Goal: Transaction & Acquisition: Purchase product/service

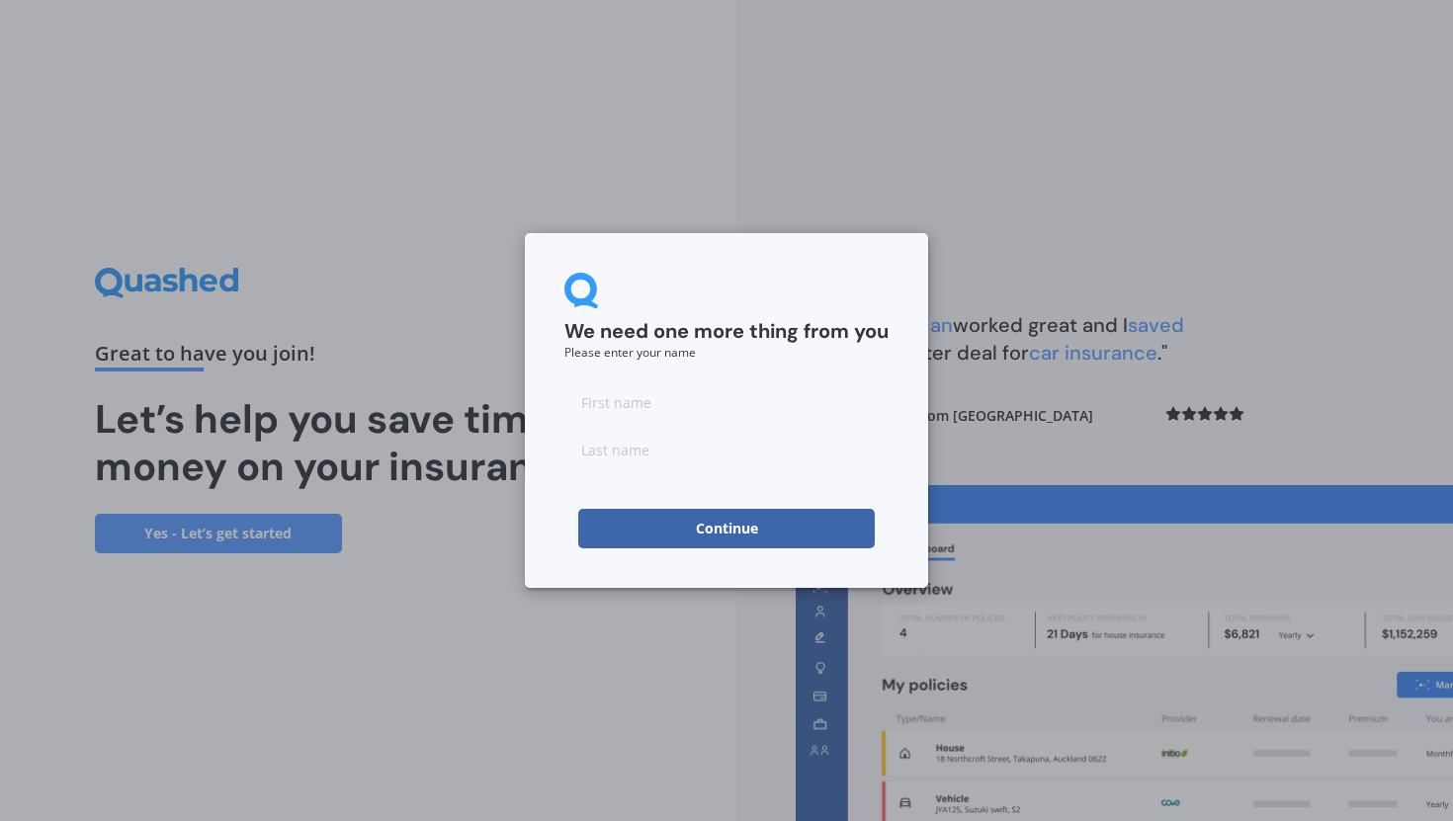
click at [622, 400] on input at bounding box center [726, 402] width 324 height 40
type input "[PERSON_NAME]"
click at [623, 445] on input at bounding box center [726, 450] width 324 height 40
type input "K"
click at [634, 525] on button "Continue" at bounding box center [726, 529] width 296 height 40
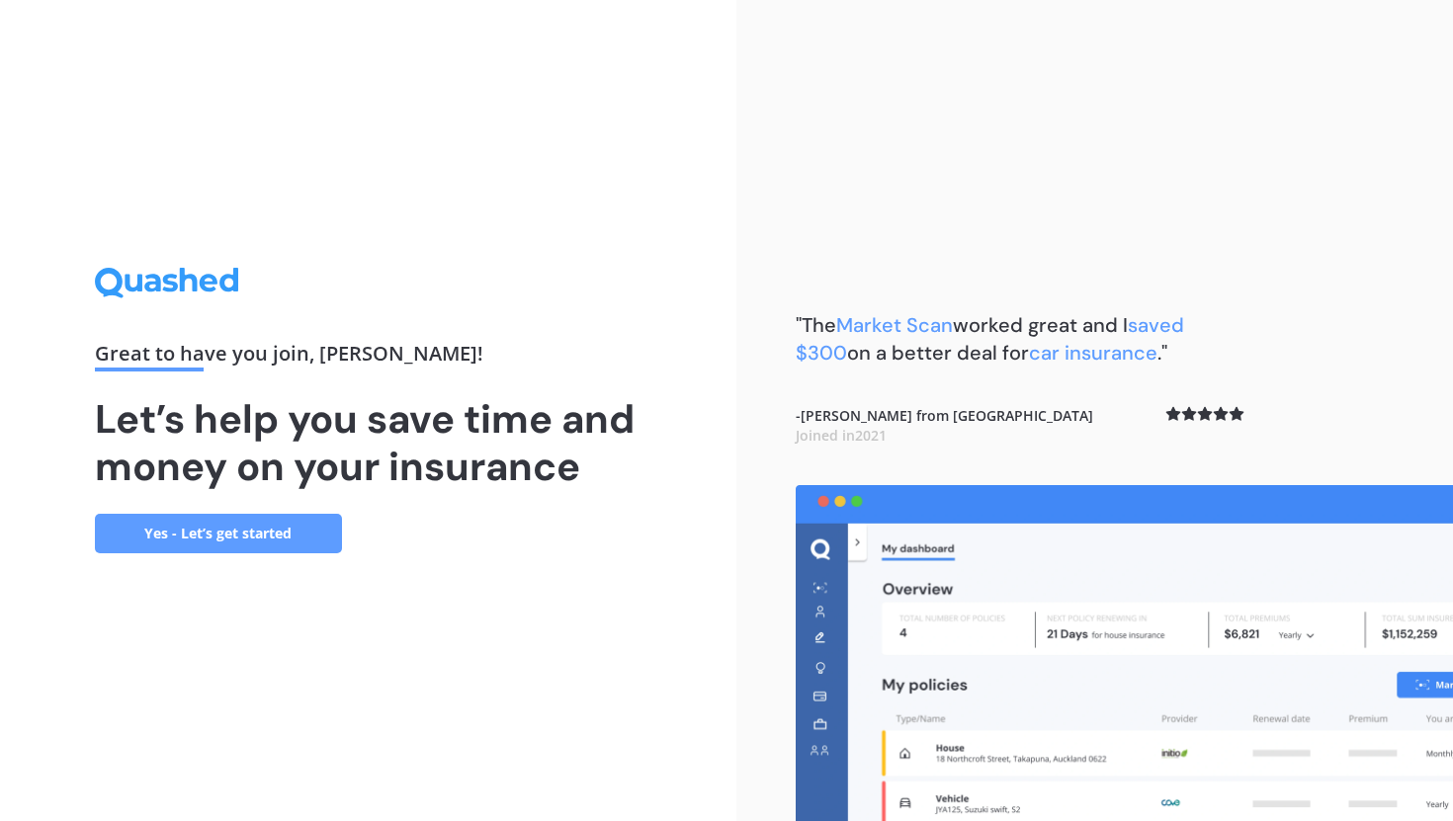
click at [209, 546] on link "Yes - Let’s get started" at bounding box center [218, 534] width 247 height 40
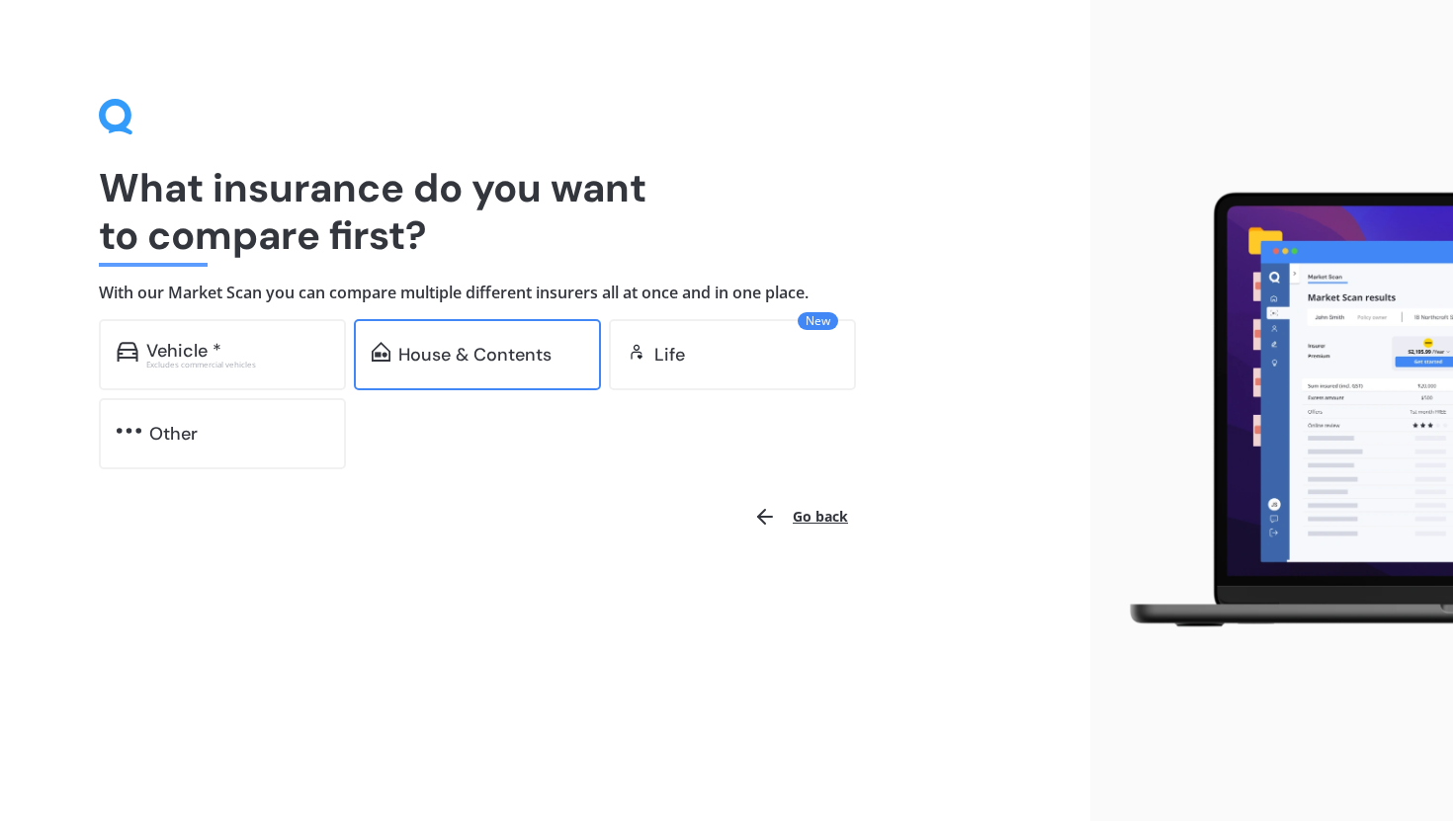
click at [476, 367] on div "House & Contents" at bounding box center [477, 354] width 247 height 71
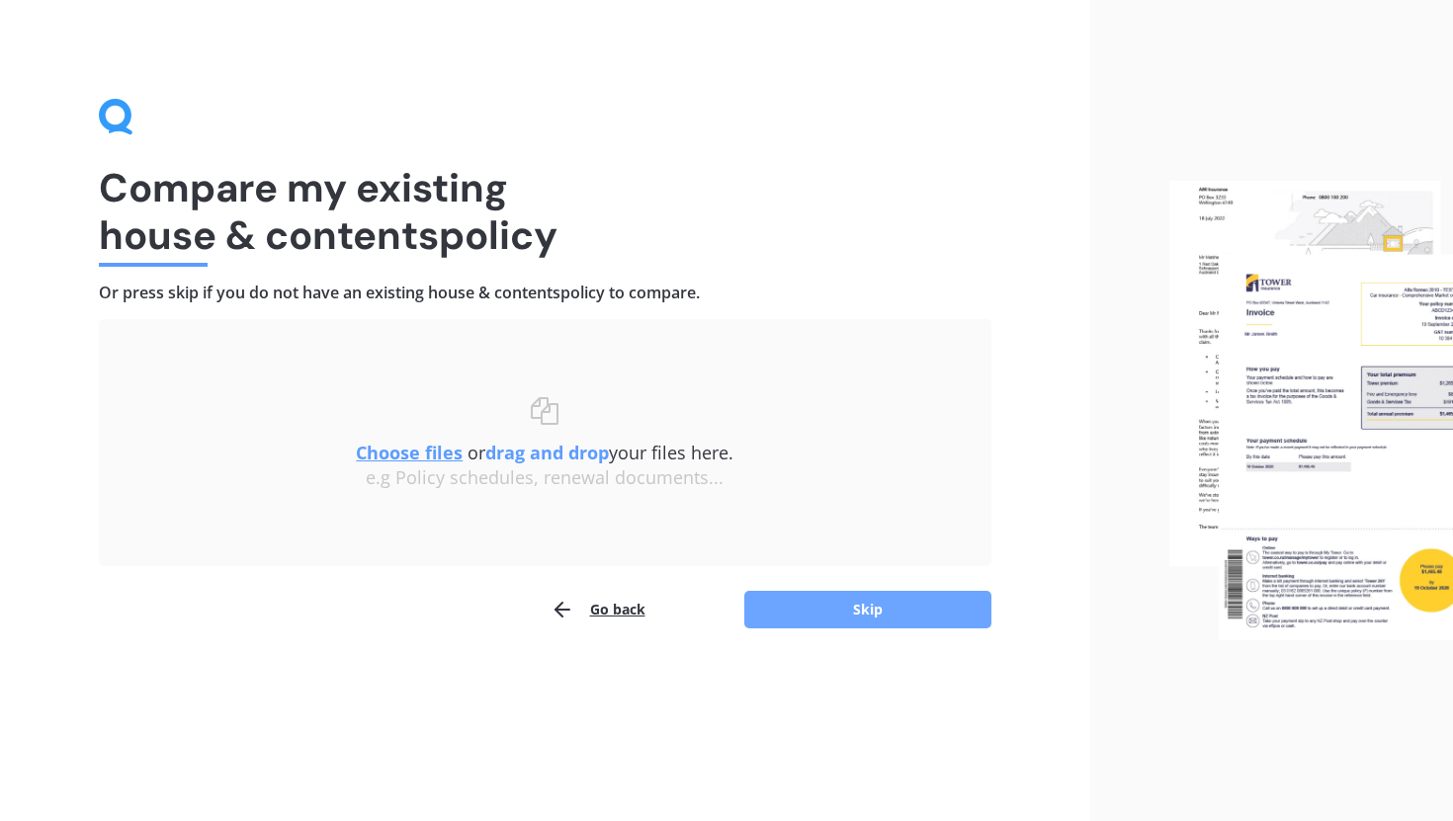
click at [854, 612] on button "Skip" at bounding box center [867, 610] width 247 height 38
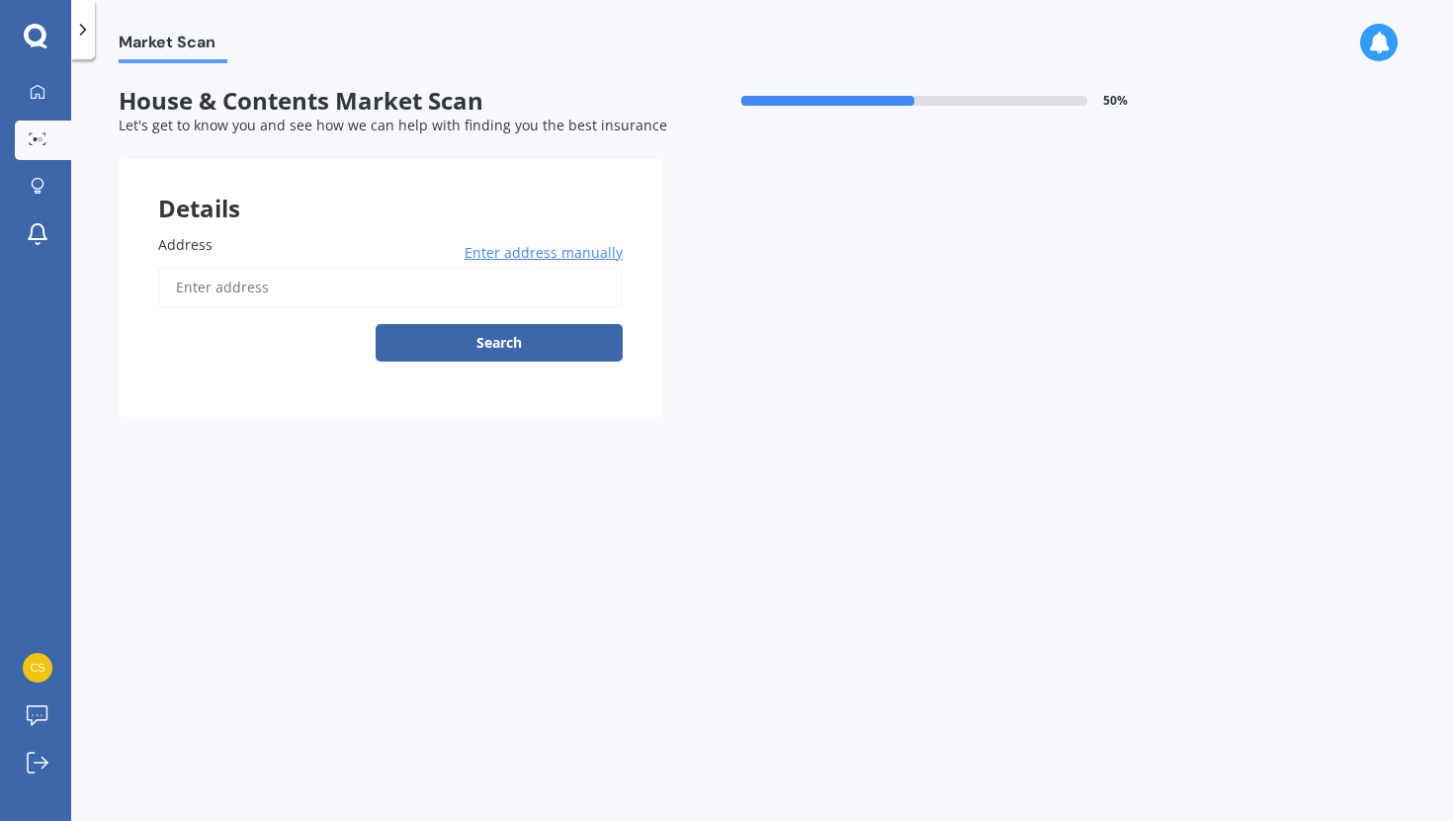
click at [357, 284] on input "Address" at bounding box center [390, 288] width 465 height 42
type input "[STREET_ADDRESS][PERSON_NAME]"
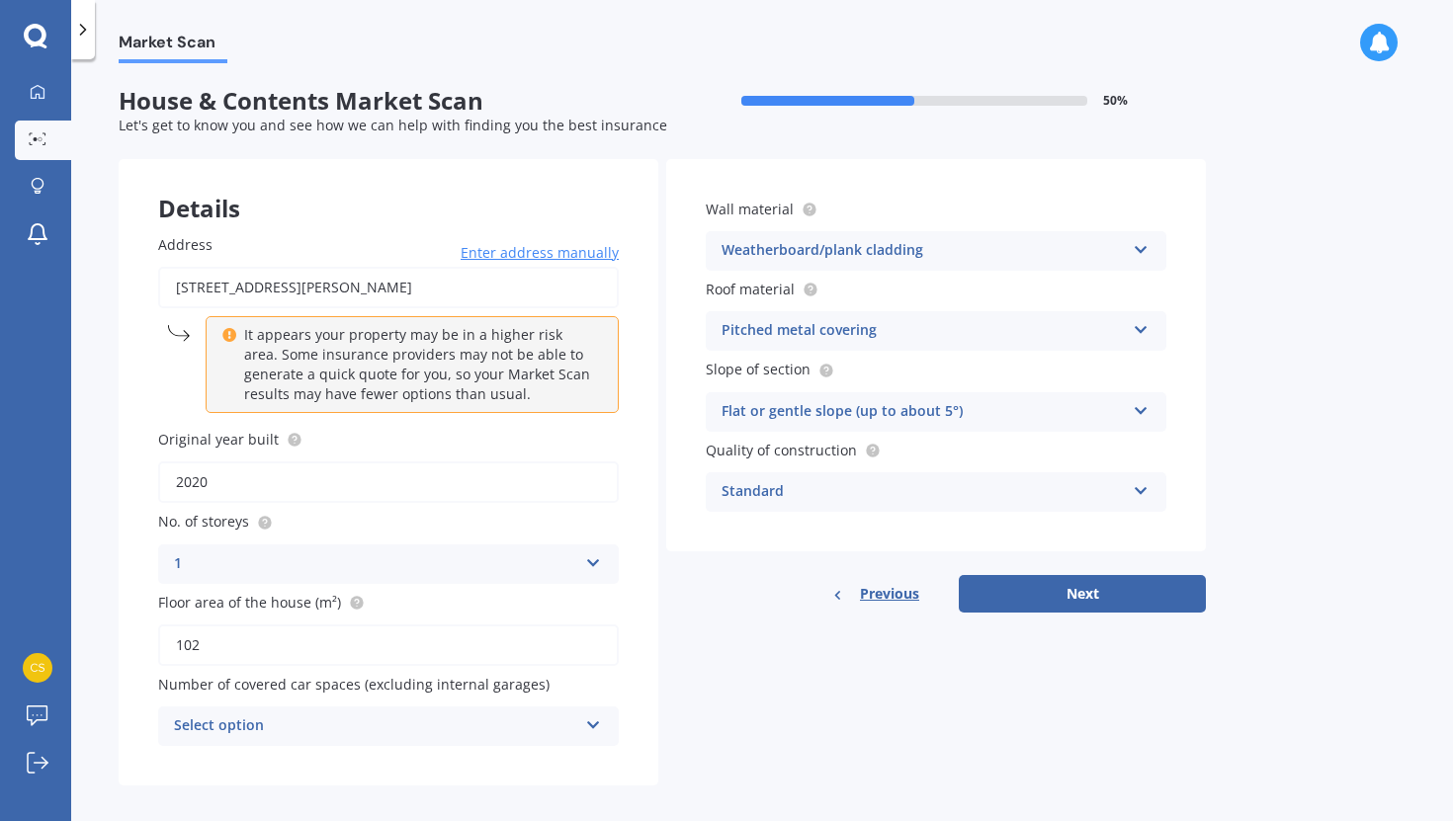
click at [371, 717] on div "Select option" at bounding box center [375, 727] width 403 height 24
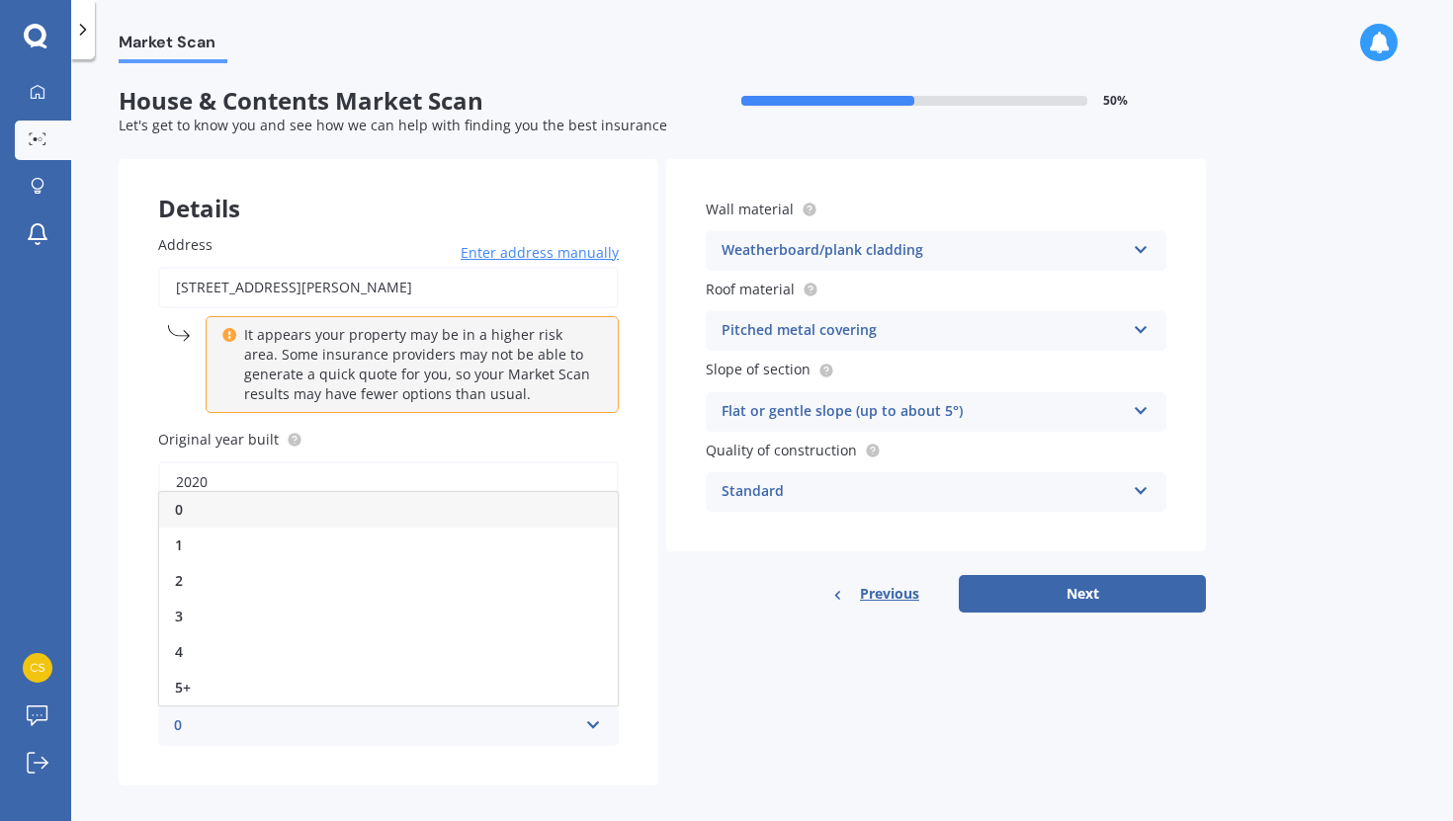
click at [760, 725] on div "Details Address [STREET_ADDRESS][PERSON_NAME] Enter address manually It appears…" at bounding box center [662, 472] width 1087 height 627
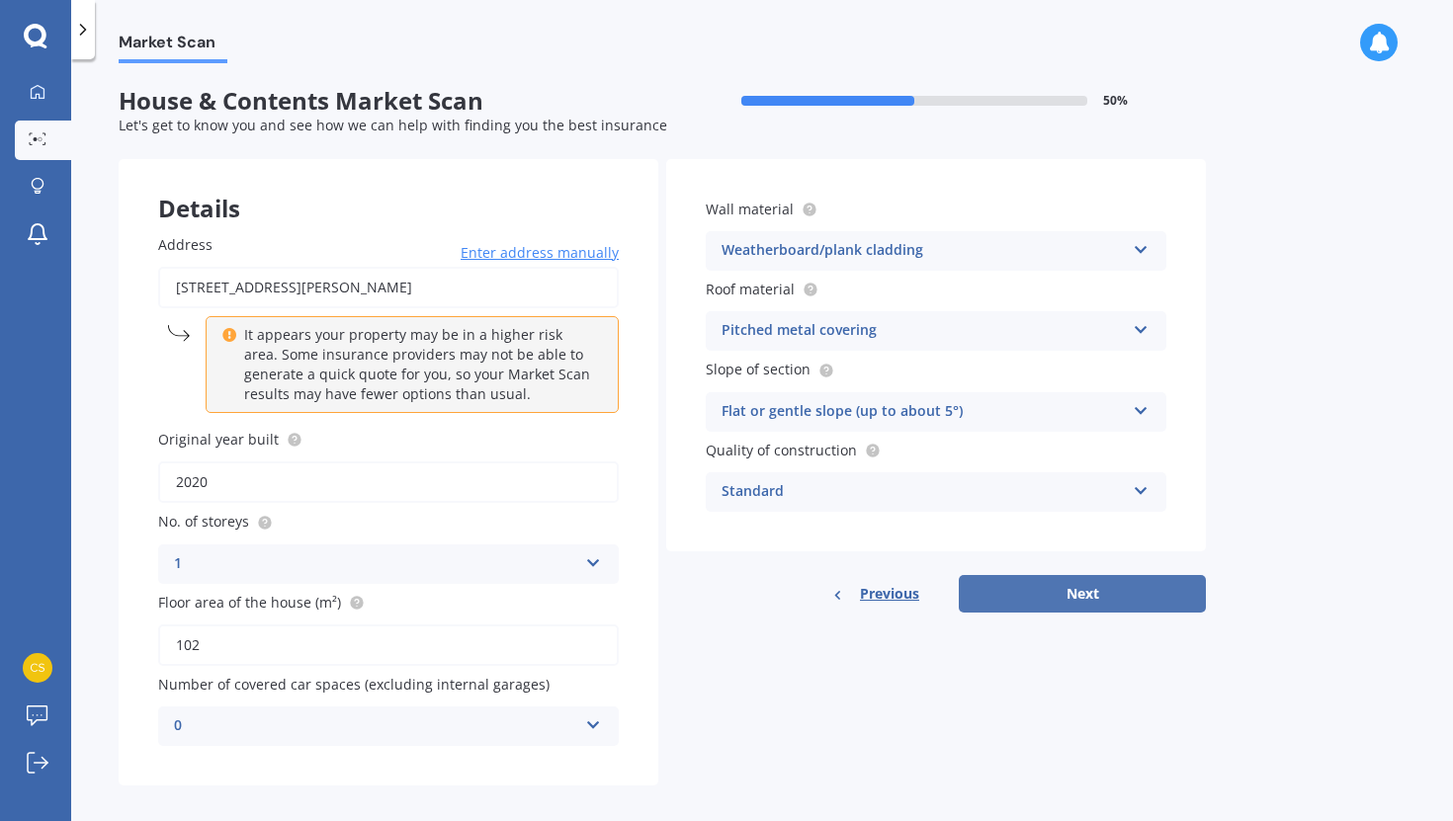
click at [1076, 602] on button "Next" at bounding box center [1082, 594] width 247 height 38
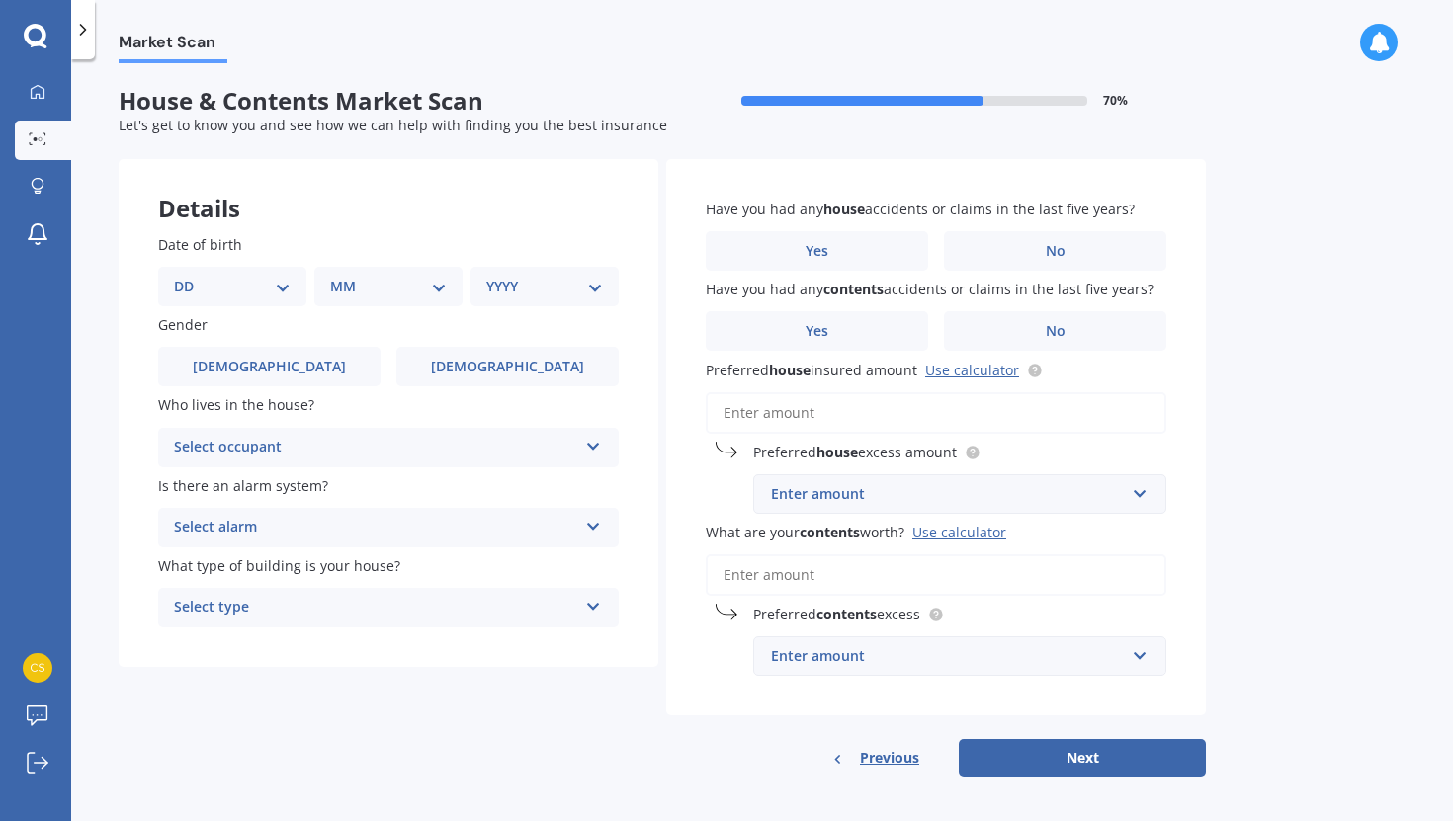
click at [229, 287] on select "DD 01 02 03 04 05 06 07 08 09 10 11 12 13 14 15 16 17 18 19 20 21 22 23 24 25 2…" at bounding box center [232, 287] width 117 height 22
select select "12"
click at [190, 276] on select "DD 01 02 03 04 05 06 07 08 09 10 11 12 13 14 15 16 17 18 19 20 21 22 23 24 25 2…" at bounding box center [232, 287] width 117 height 22
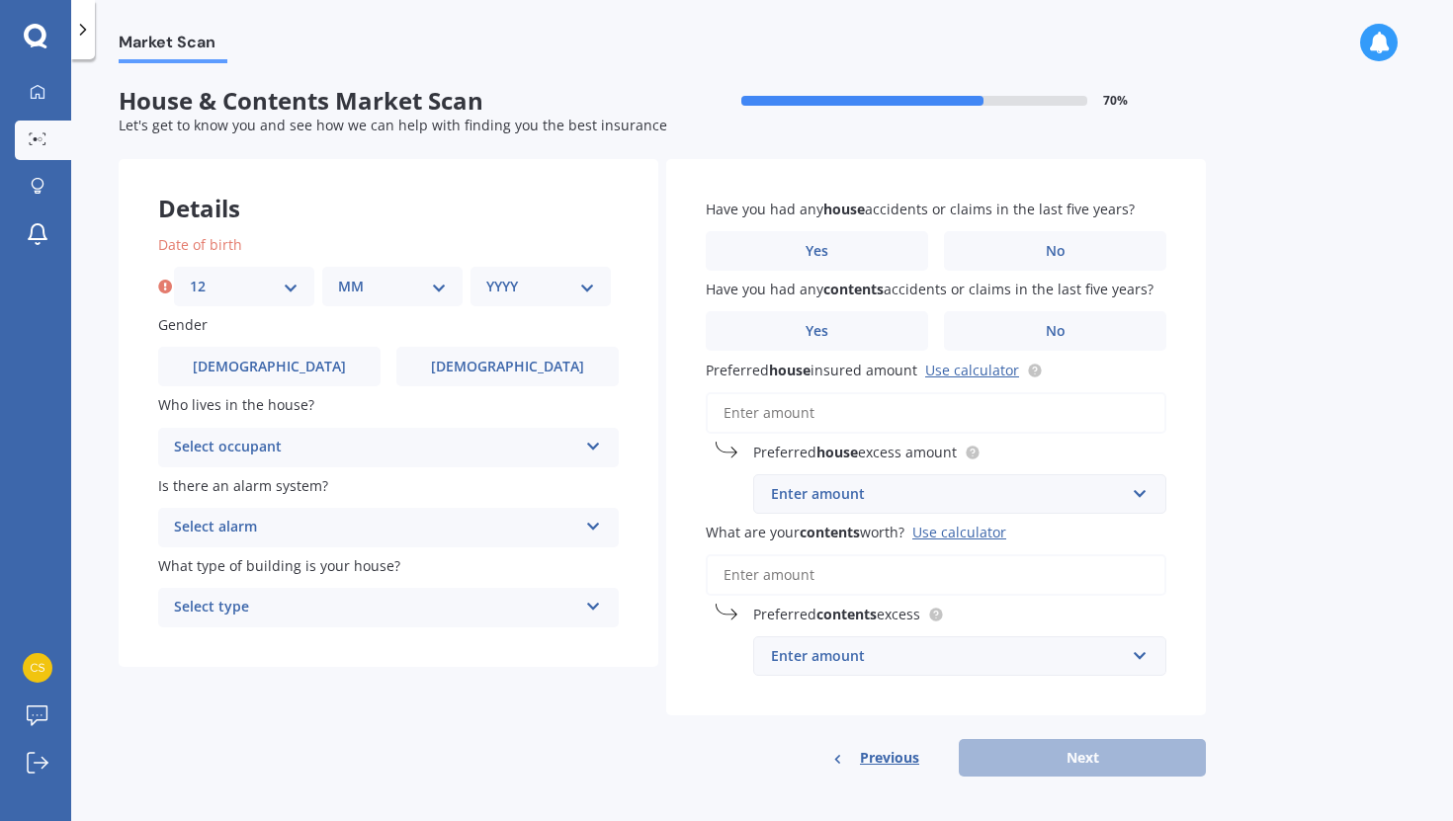
click at [341, 285] on select "MM 01 02 03 04 05 06 07 08 09 10 11 12" at bounding box center [392, 287] width 109 height 22
select select "12"
click at [338, 276] on select "MM 01 02 03 04 05 06 07 08 09 10 11 12" at bounding box center [392, 287] width 109 height 22
click at [521, 285] on select "YYYY 2009 2008 2007 2006 2005 2004 2003 2002 2001 2000 1999 1998 1997 1996 1995…" at bounding box center [540, 287] width 109 height 22
select select "1986"
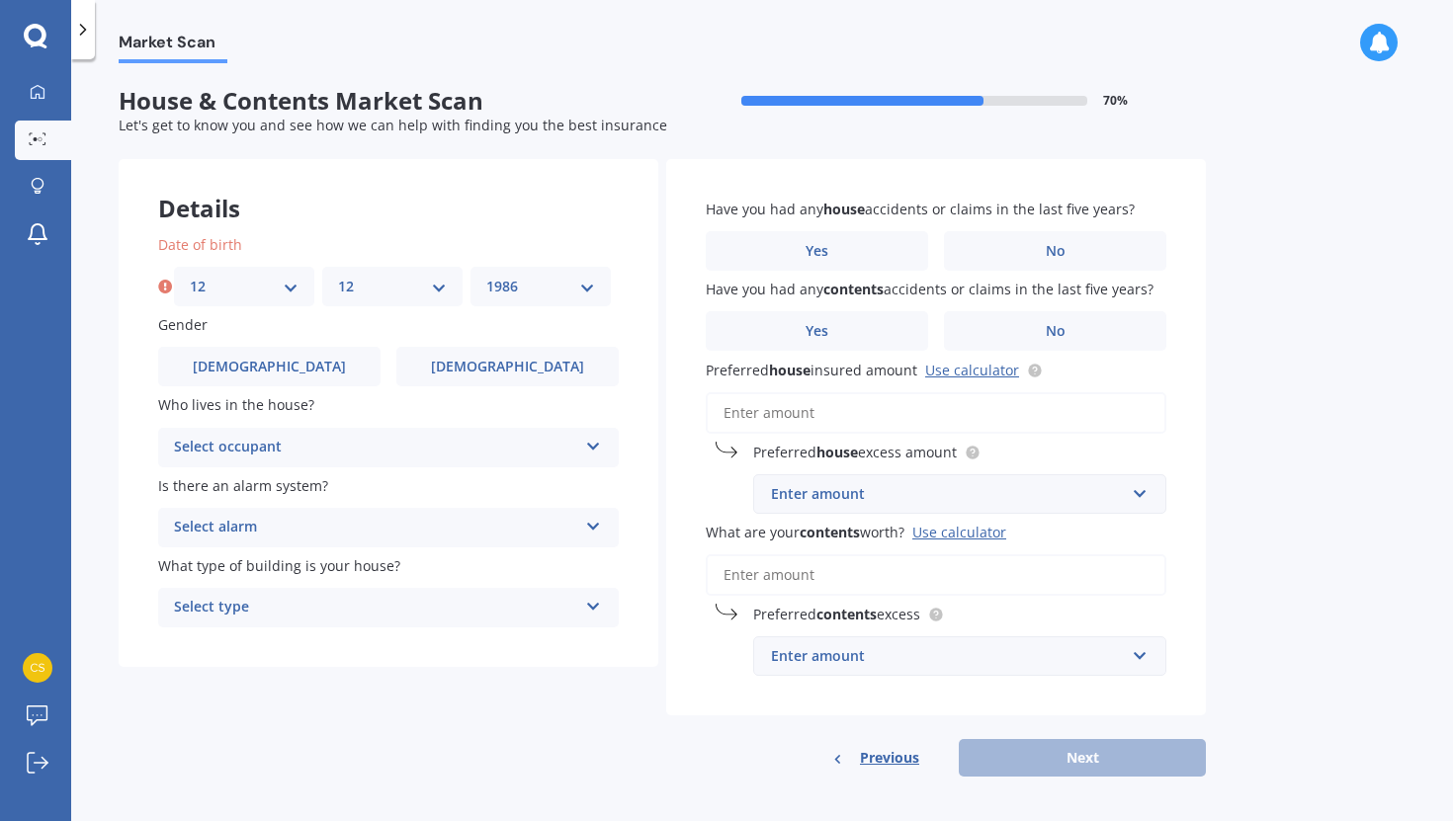
click at [486, 276] on select "YYYY 2009 2008 2007 2006 2005 2004 2003 2002 2001 2000 1999 1998 1997 1996 1995…" at bounding box center [540, 287] width 109 height 22
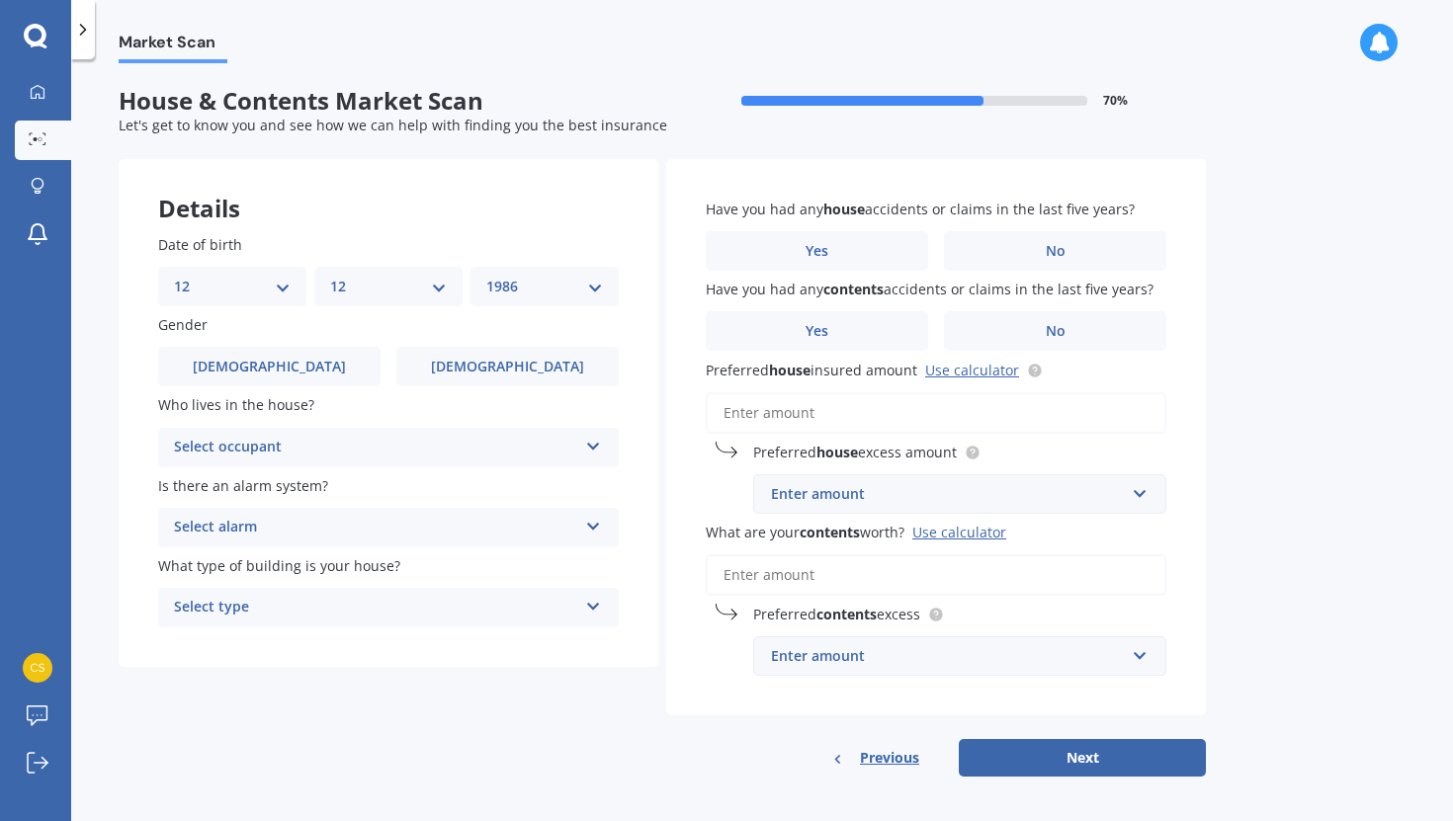
click at [535, 343] on div "Gender [DEMOGRAPHIC_DATA] [DEMOGRAPHIC_DATA]" at bounding box center [388, 350] width 461 height 72
click at [510, 364] on span "[DEMOGRAPHIC_DATA]" at bounding box center [507, 367] width 157 height 17
click at [0, 0] on input "[DEMOGRAPHIC_DATA]" at bounding box center [0, 0] width 0 height 0
click at [358, 446] on div "Select occupant" at bounding box center [375, 448] width 403 height 24
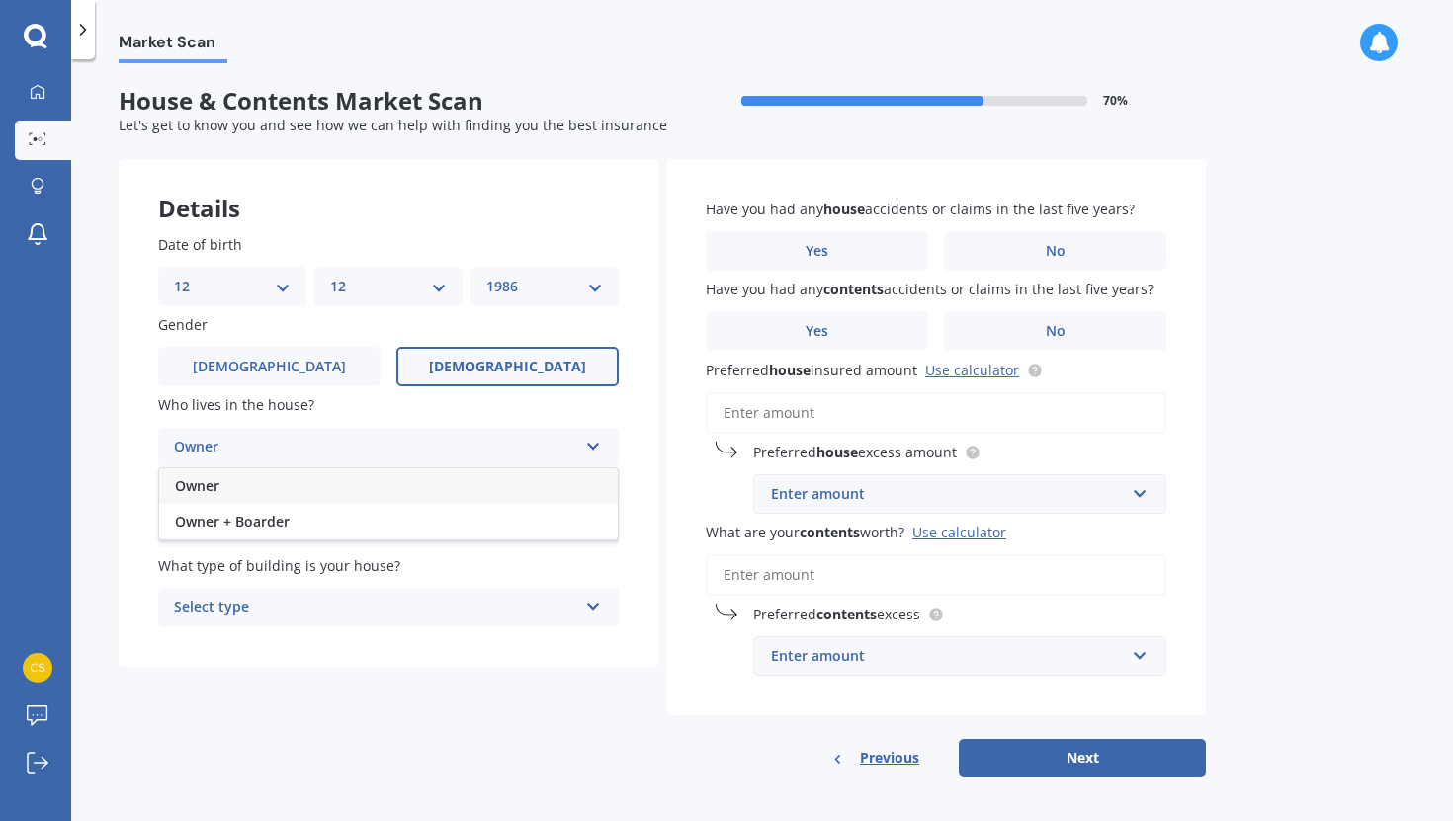
click at [270, 496] on div "Owner" at bounding box center [388, 486] width 459 height 36
click at [331, 527] on div "Select alarm" at bounding box center [375, 528] width 403 height 24
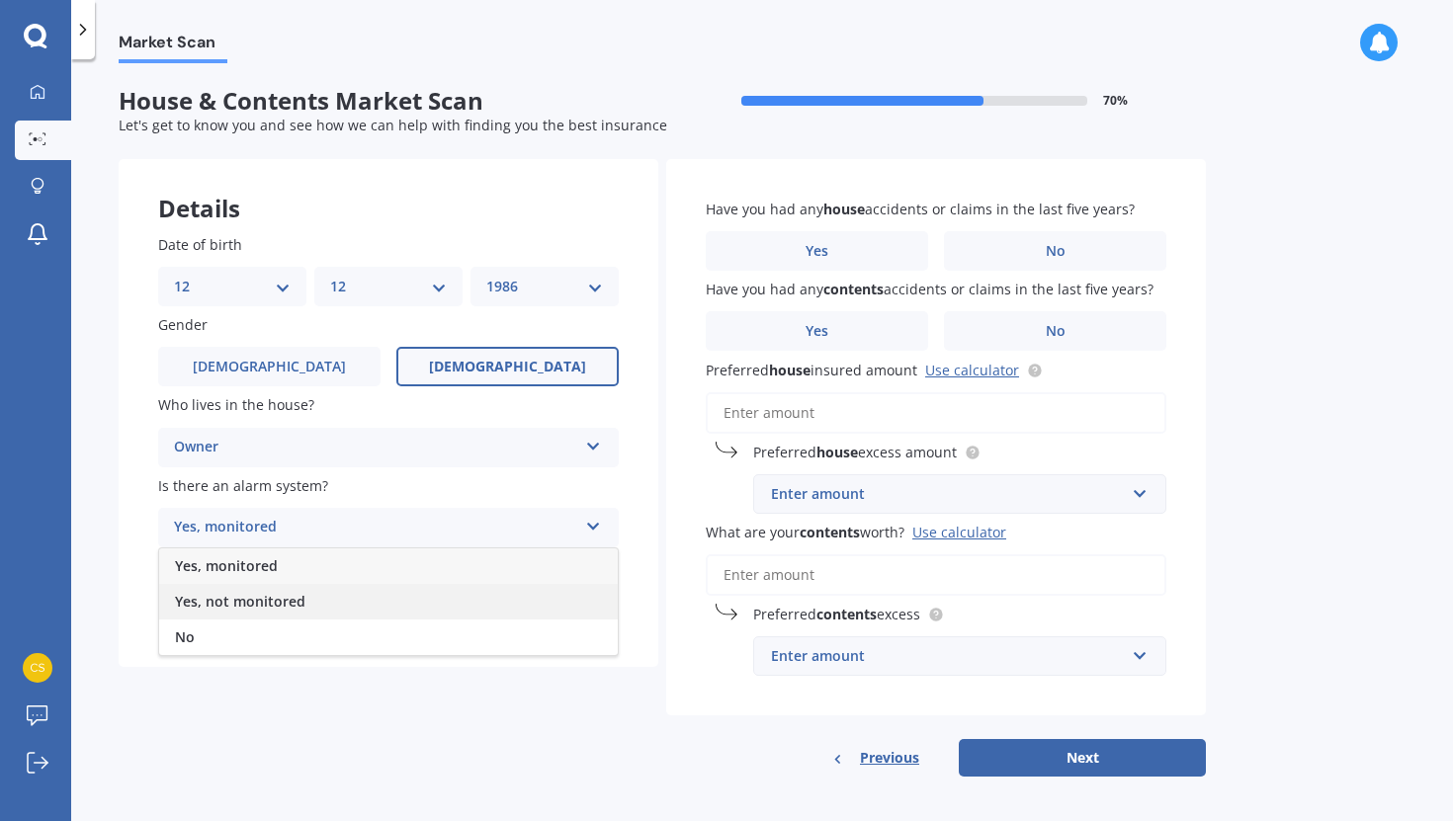
click at [270, 608] on span "Yes, not monitored" at bounding box center [240, 601] width 130 height 19
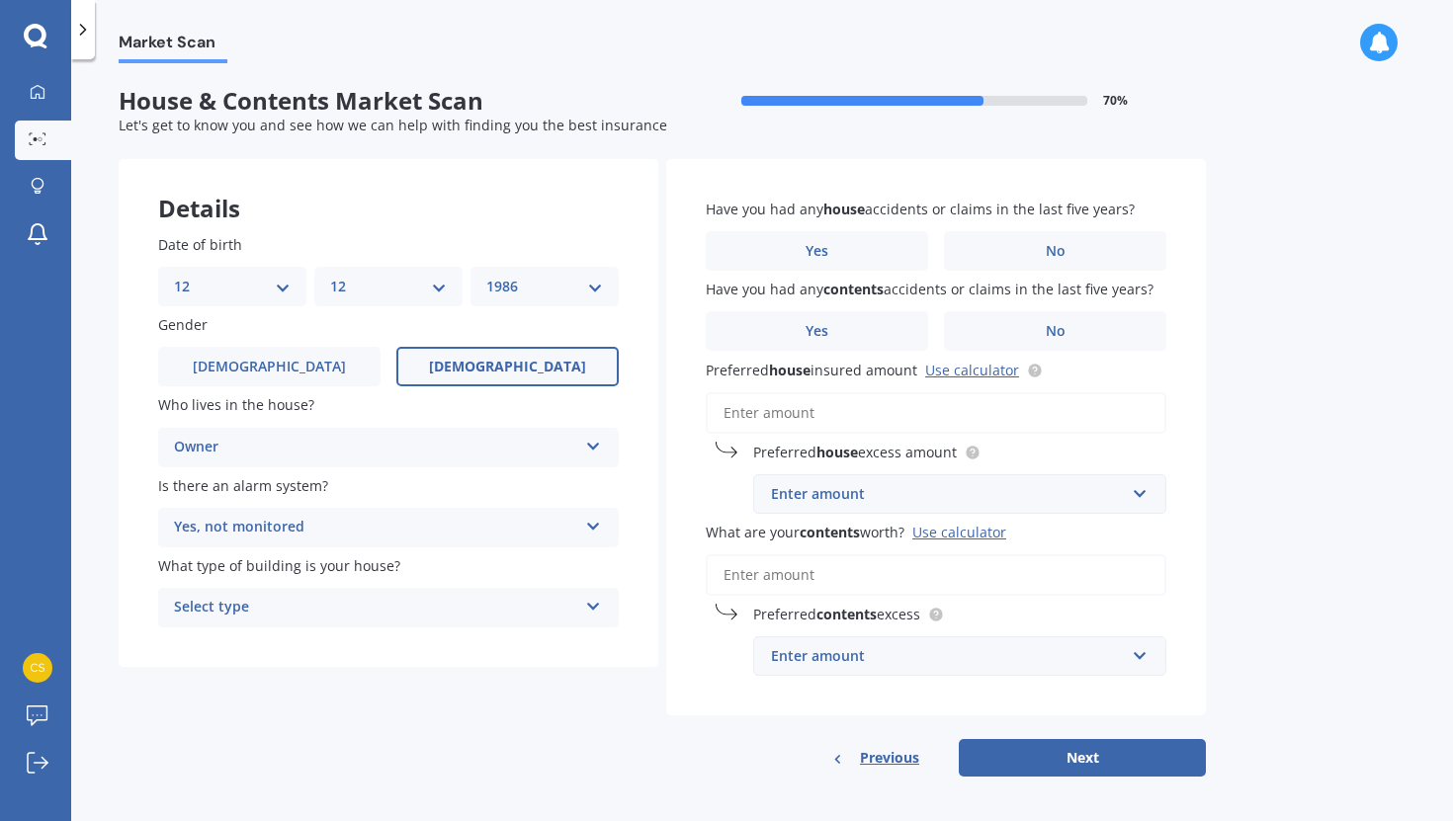
click at [352, 614] on div "Select type" at bounding box center [375, 608] width 403 height 24
click at [312, 652] on div "Freestanding" at bounding box center [388, 647] width 459 height 36
click at [1029, 256] on label "No" at bounding box center [1055, 251] width 222 height 40
click at [0, 0] on input "No" at bounding box center [0, 0] width 0 height 0
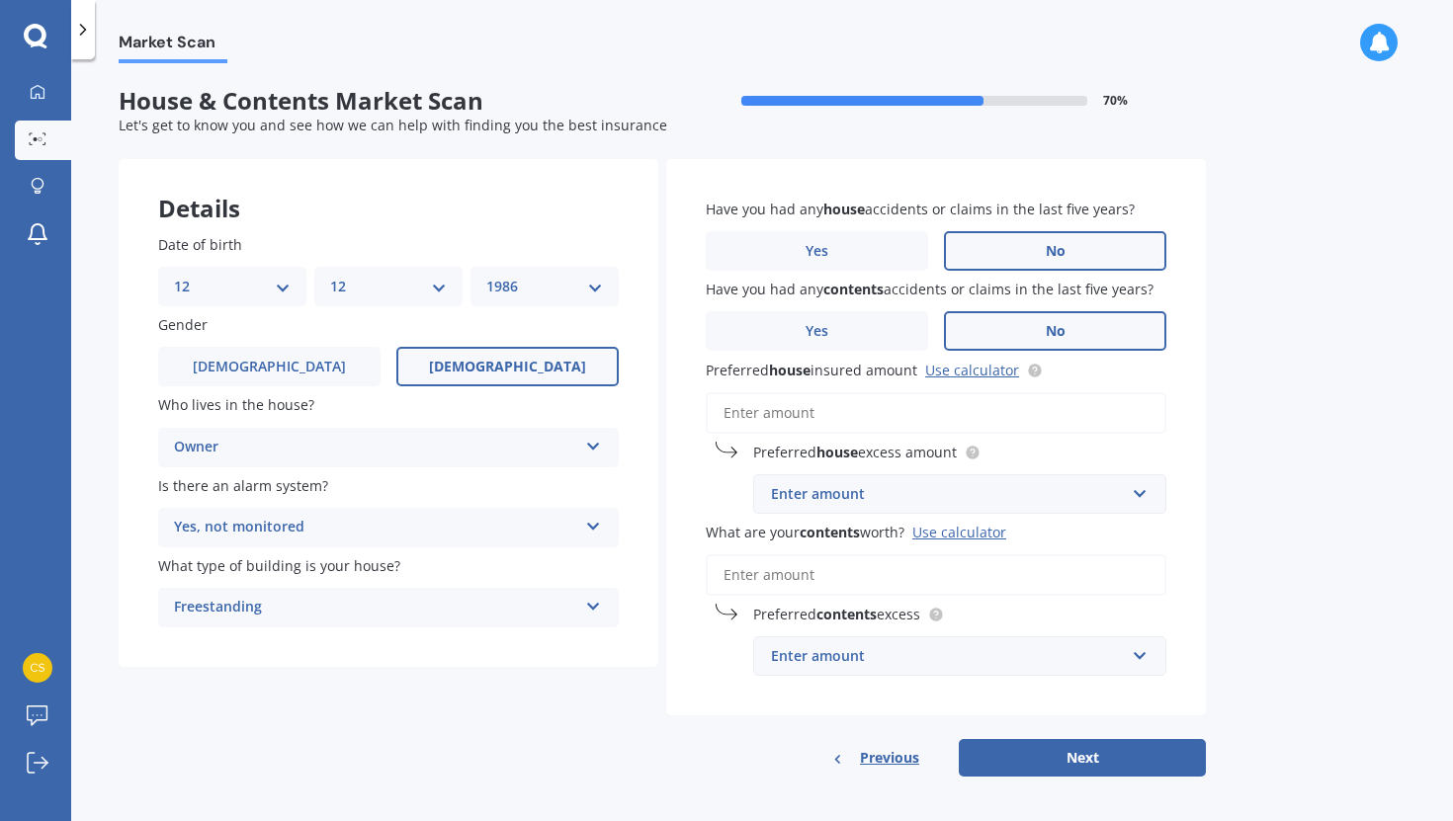
click at [1024, 317] on label "No" at bounding box center [1055, 331] width 222 height 40
click at [0, 0] on input "No" at bounding box center [0, 0] width 0 height 0
click at [973, 368] on link "Use calculator" at bounding box center [972, 370] width 94 height 19
click at [860, 405] on input "Preferred house insured amount Use calculator" at bounding box center [936, 413] width 461 height 42
click at [892, 499] on div "Enter amount" at bounding box center [948, 494] width 354 height 22
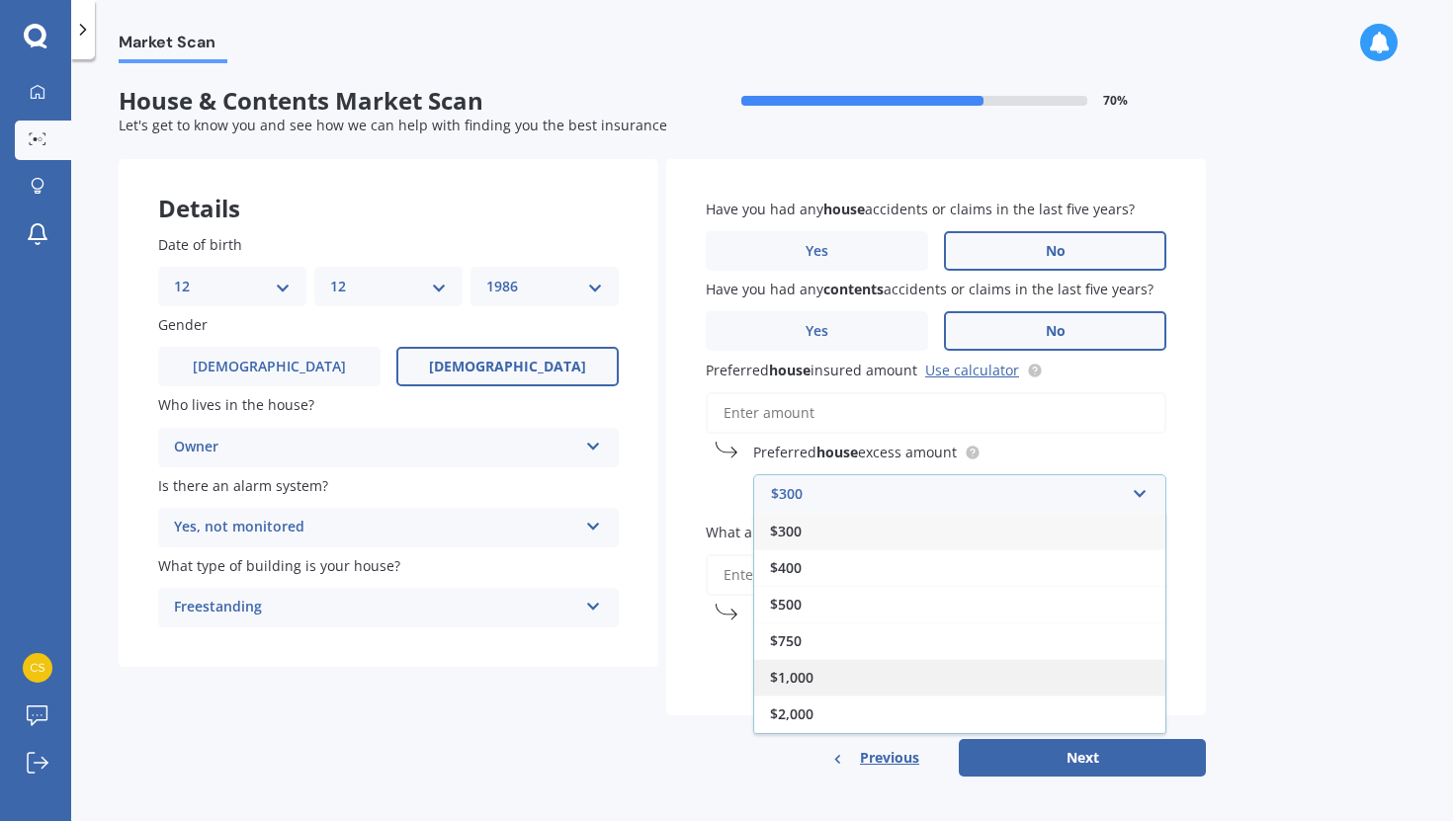
click at [794, 674] on span "$1,000" at bounding box center [791, 677] width 43 height 19
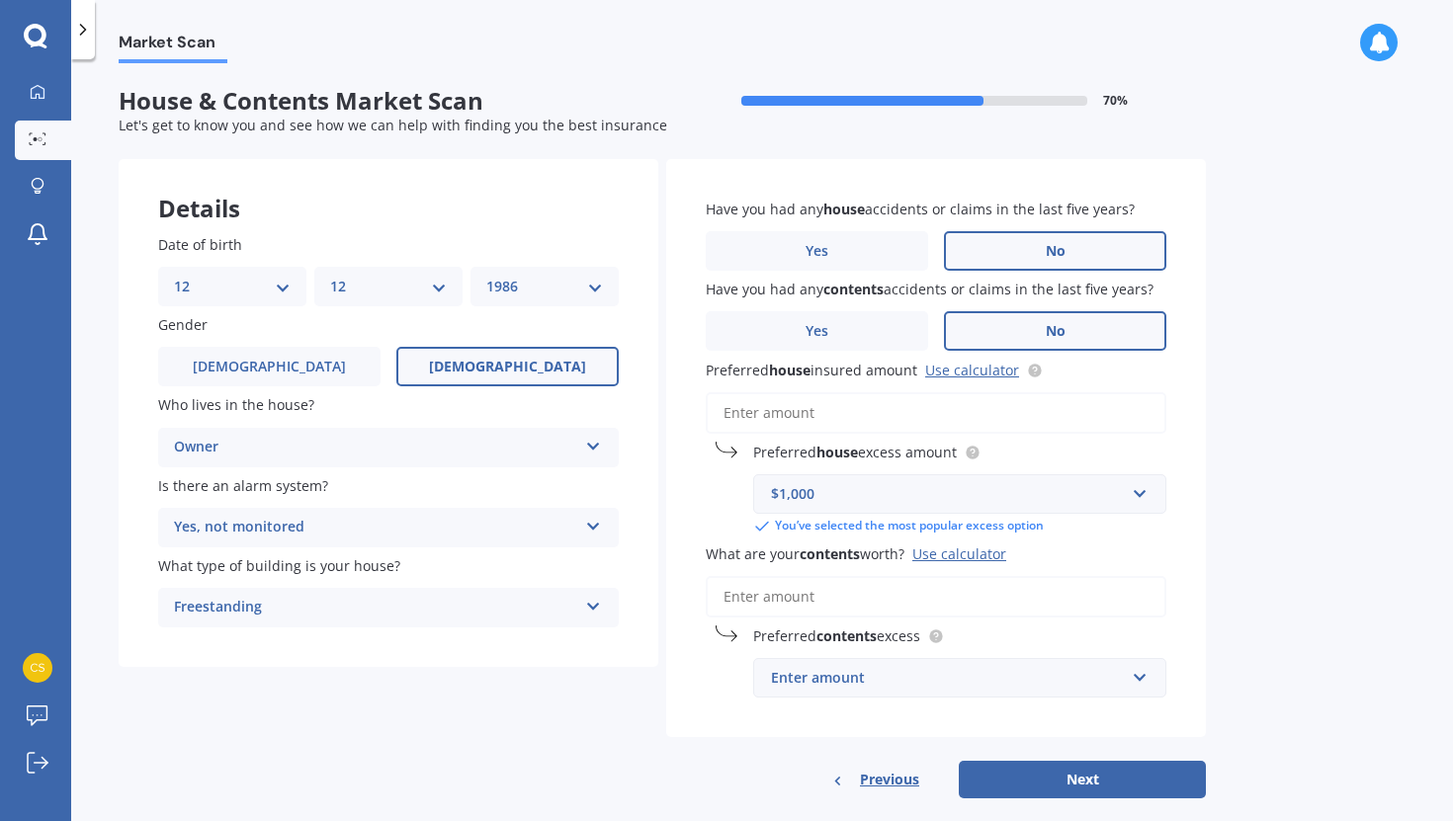
click at [865, 490] on div "$1,000" at bounding box center [948, 494] width 354 height 22
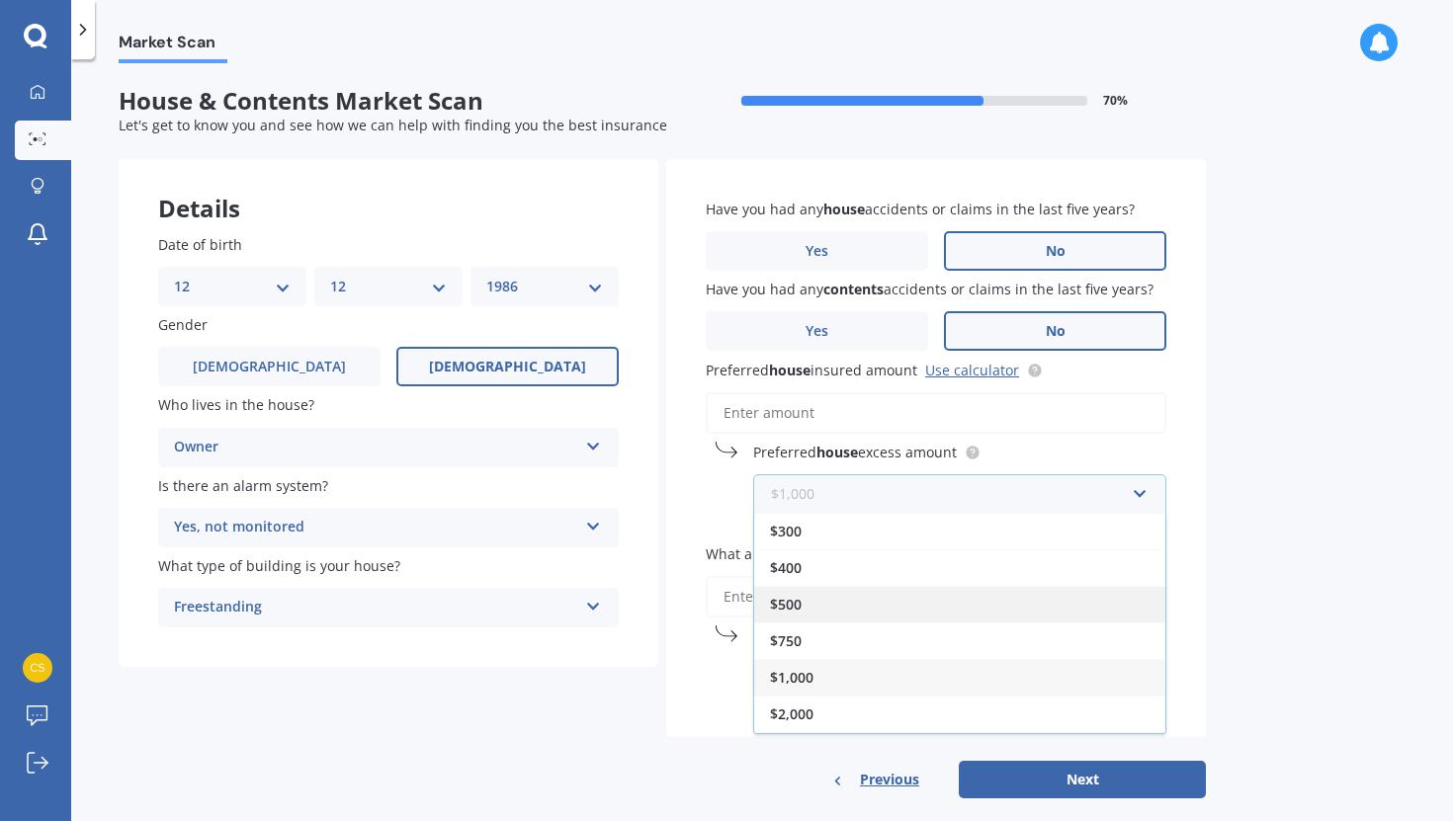
scroll to position [35, 0]
click at [798, 713] on span "$2,500" at bounding box center [791, 716] width 43 height 19
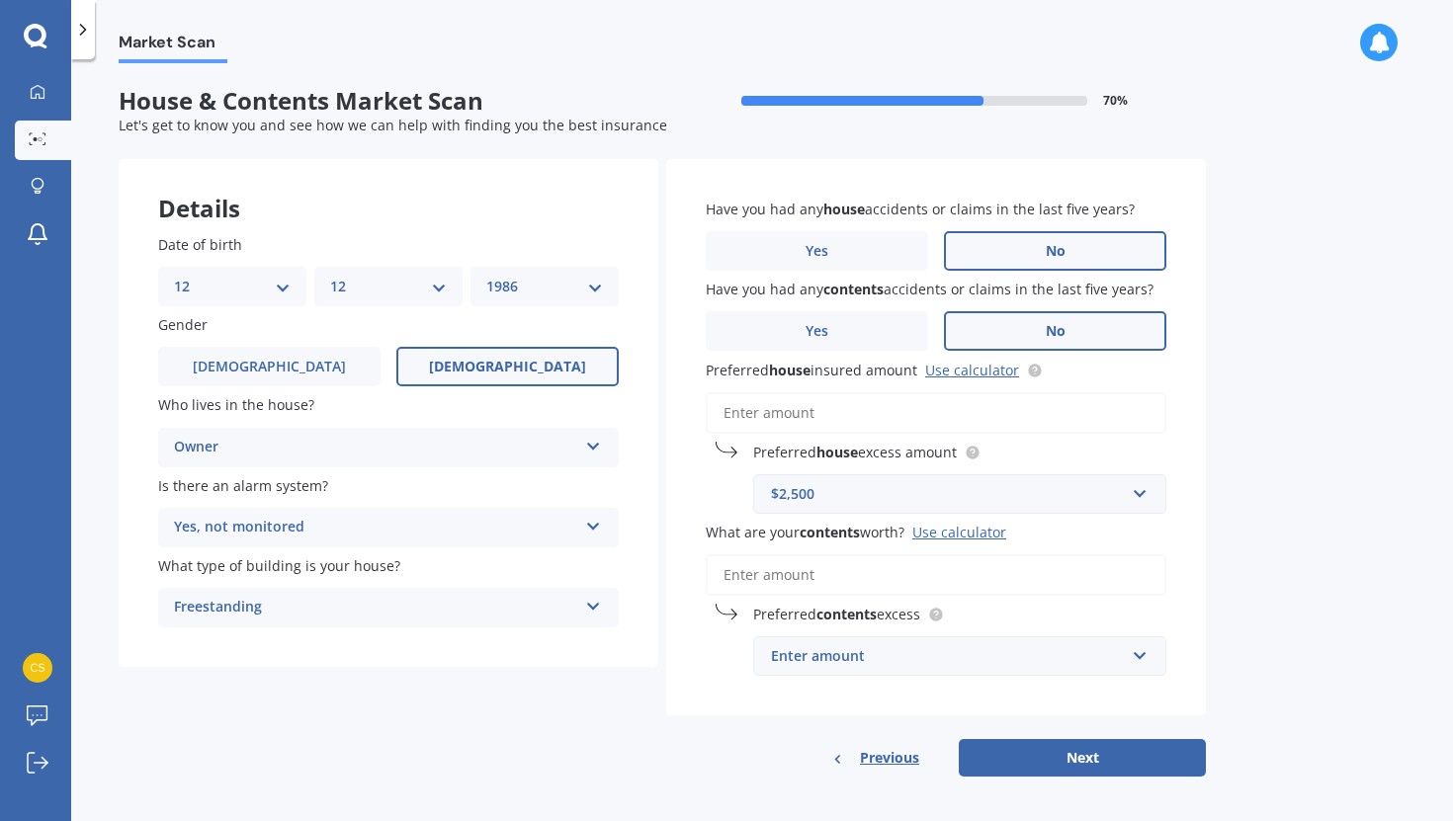
click at [794, 413] on input "Preferred house insured amount Use calculator" at bounding box center [936, 413] width 461 height 42
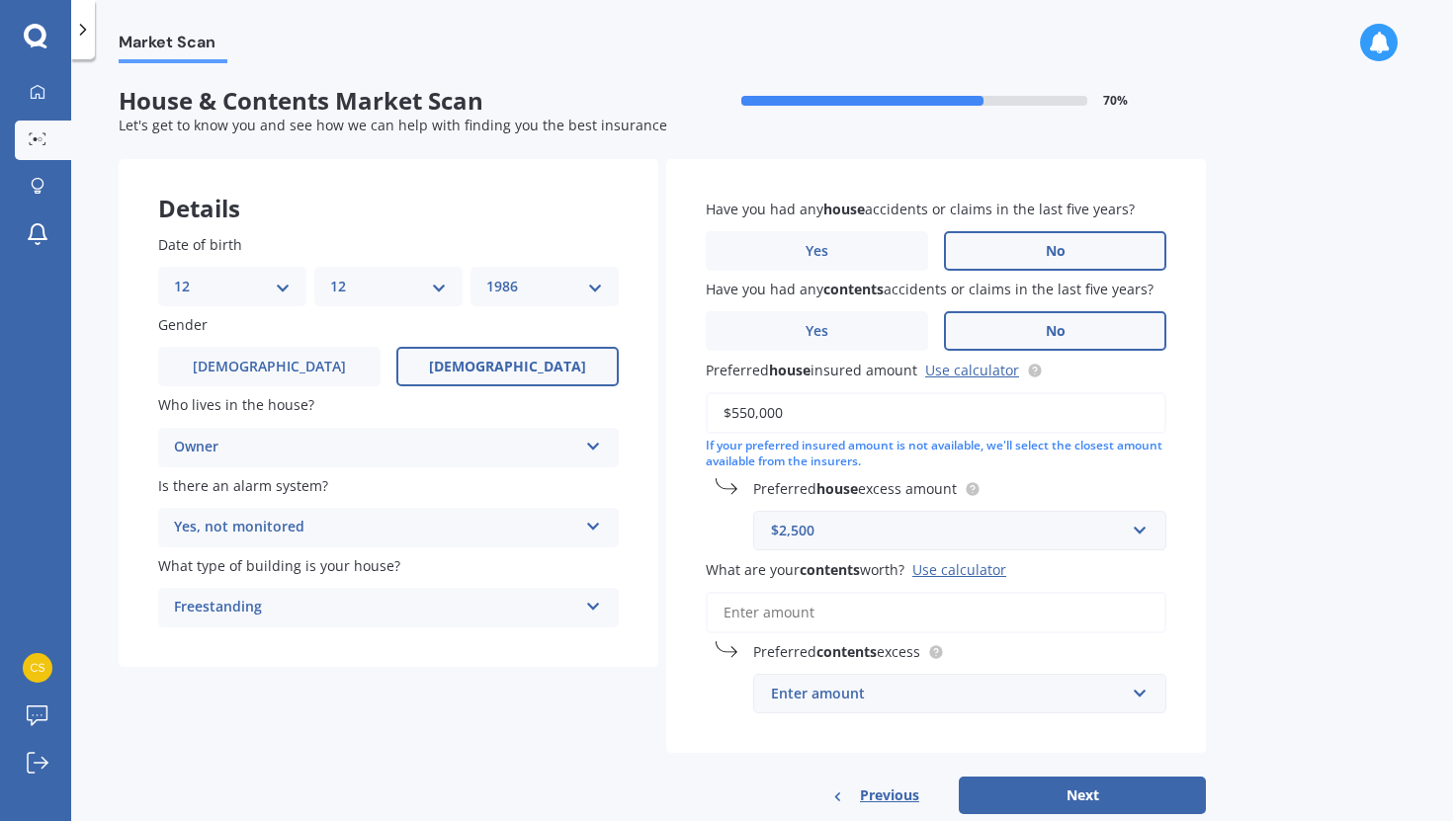
type input "$550,000"
click at [1238, 509] on div "Market Scan House & Contents Market Scan 70 % Let's get to know you and see how…" at bounding box center [762, 444] width 1382 height 762
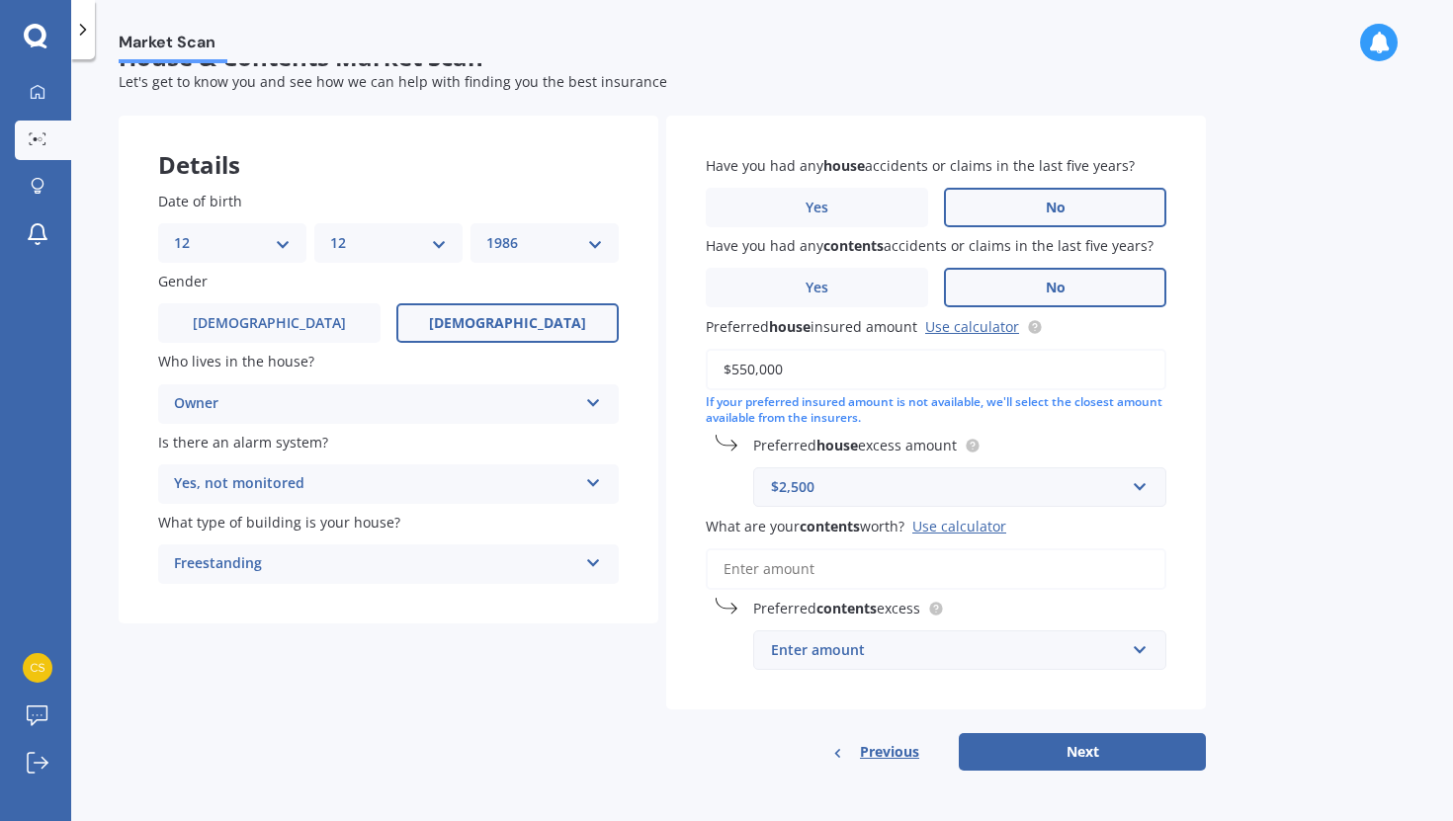
scroll to position [44, 0]
click at [838, 561] on input "What are your contents worth? Use calculator" at bounding box center [936, 569] width 461 height 42
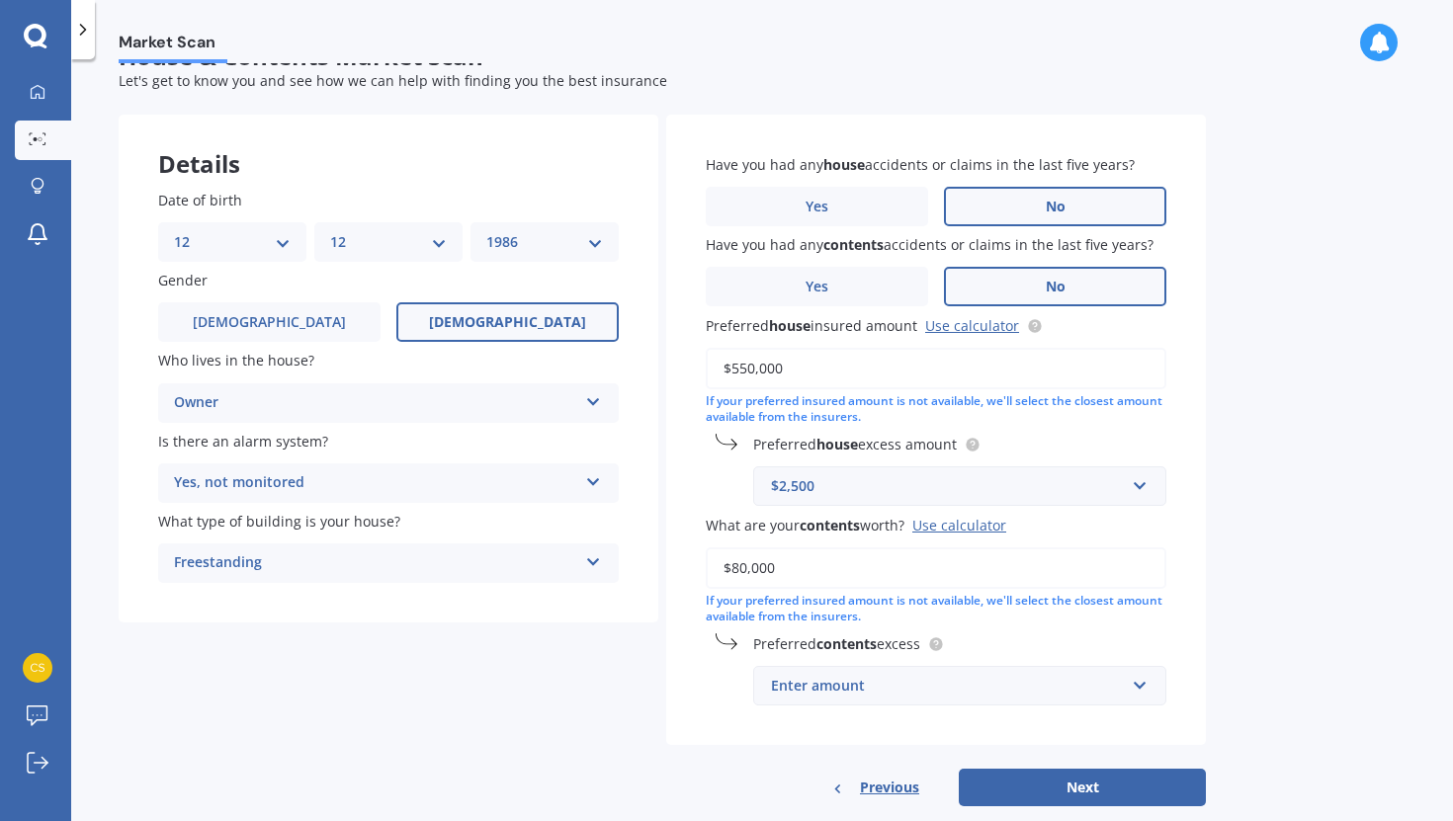
type input "$80,000"
click at [1229, 601] on div "Market Scan House & Contents Market Scan 70 % Let's get to know you and see how…" at bounding box center [762, 444] width 1382 height 762
click at [910, 688] on div "Enter amount" at bounding box center [948, 686] width 354 height 22
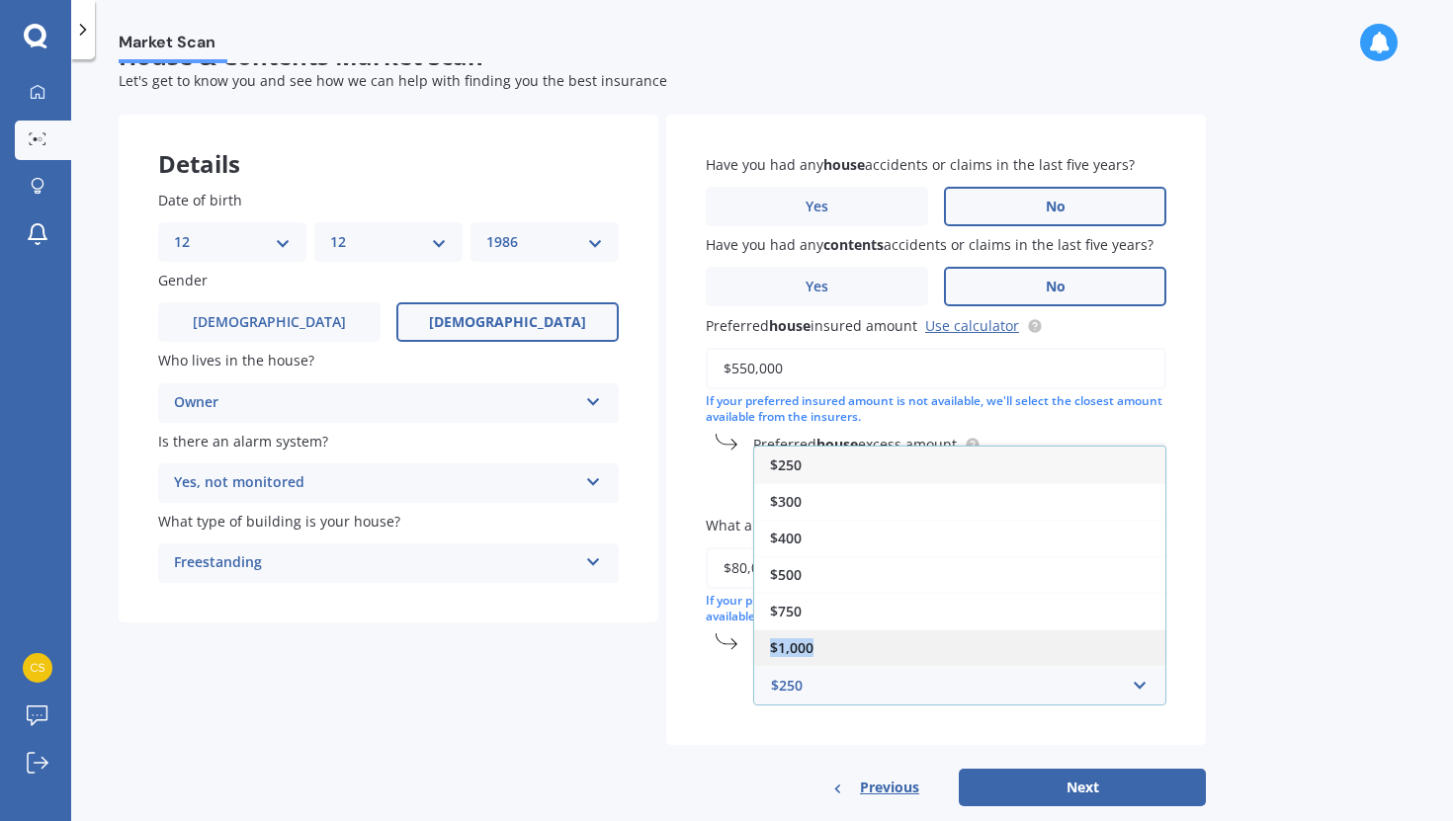
drag, startPoint x: 862, startPoint y: 626, endPoint x: 864, endPoint y: 650, distance: 24.8
click at [864, 651] on div "$250 $300 $400 $500 $750 $1,000 $2,000" at bounding box center [959, 556] width 413 height 221
click at [864, 650] on div "$1,000" at bounding box center [959, 648] width 411 height 37
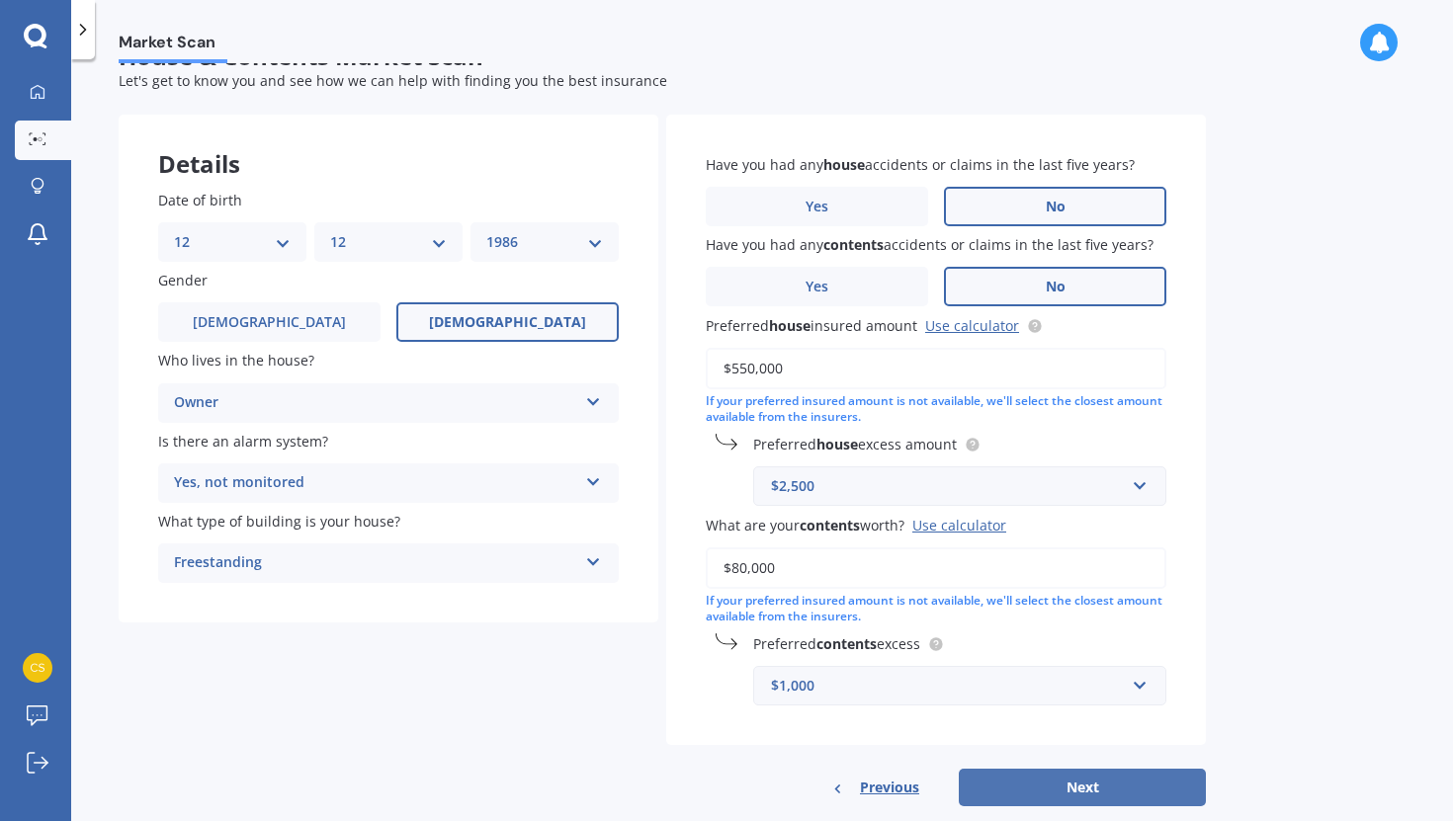
click at [1037, 787] on button "Next" at bounding box center [1082, 788] width 247 height 38
select select "12"
select select "1986"
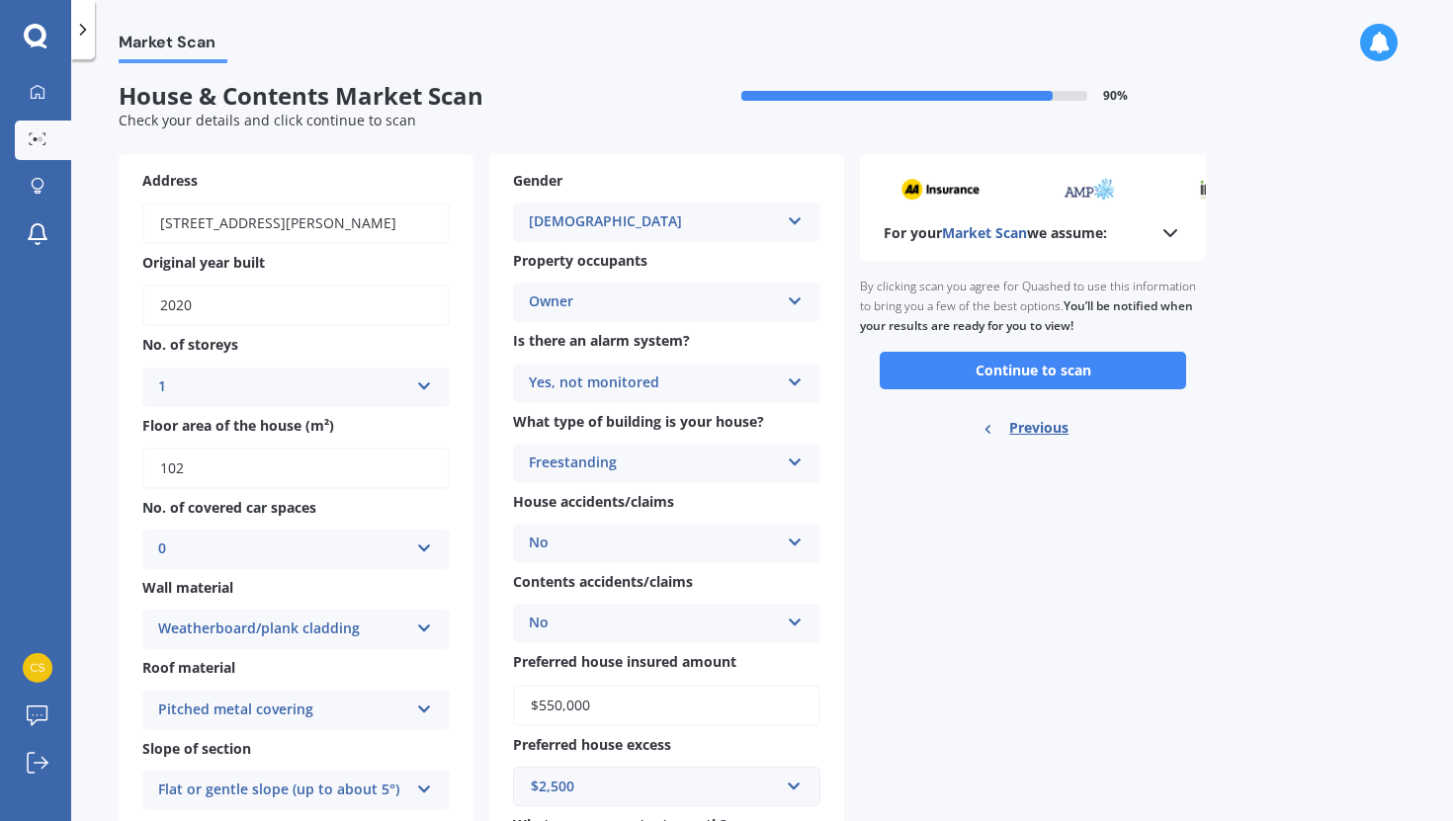
scroll to position [0, 0]
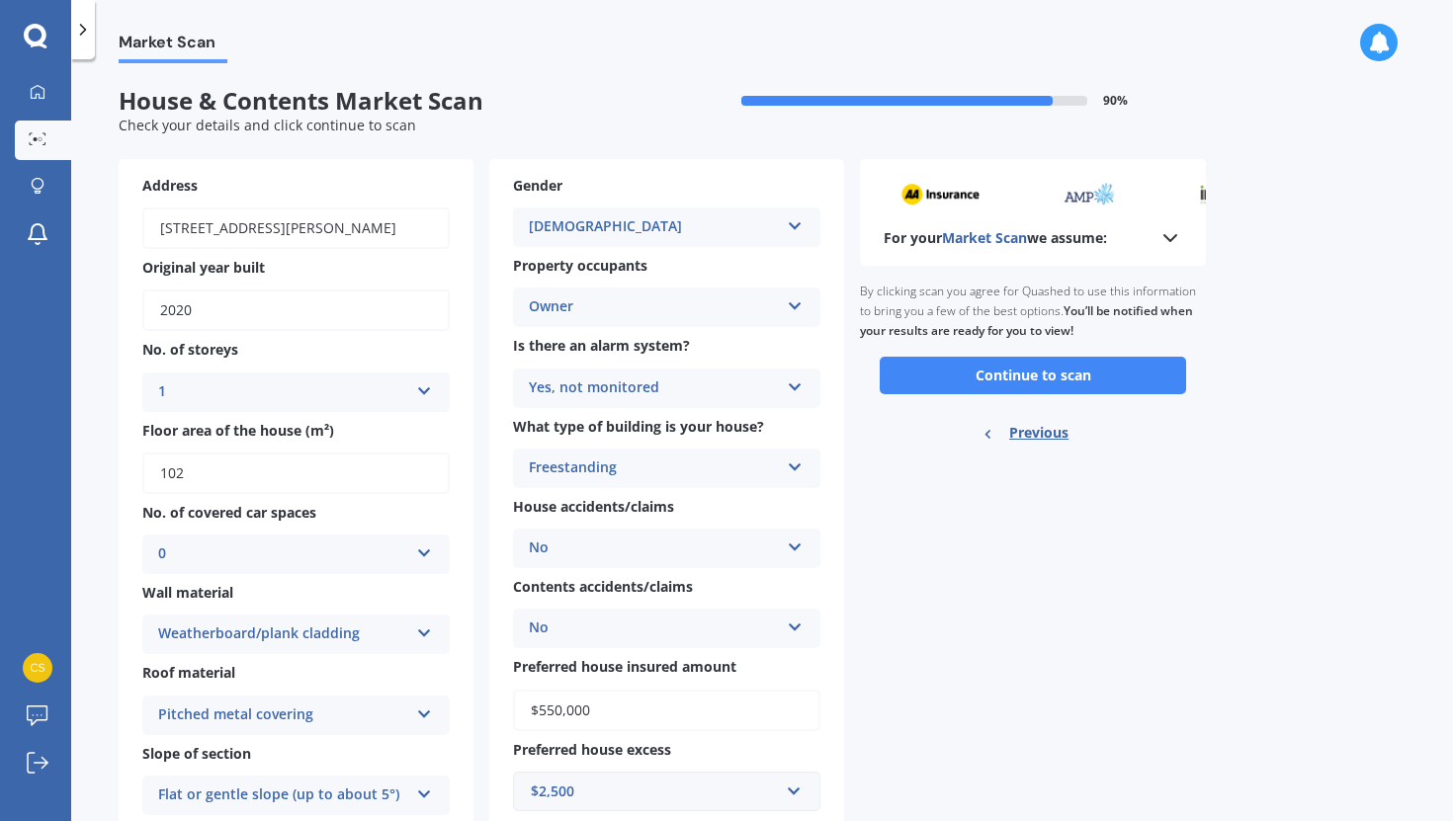
click at [1137, 242] on div "For your Market Scan we assume:" at bounding box center [1033, 238] width 298 height 24
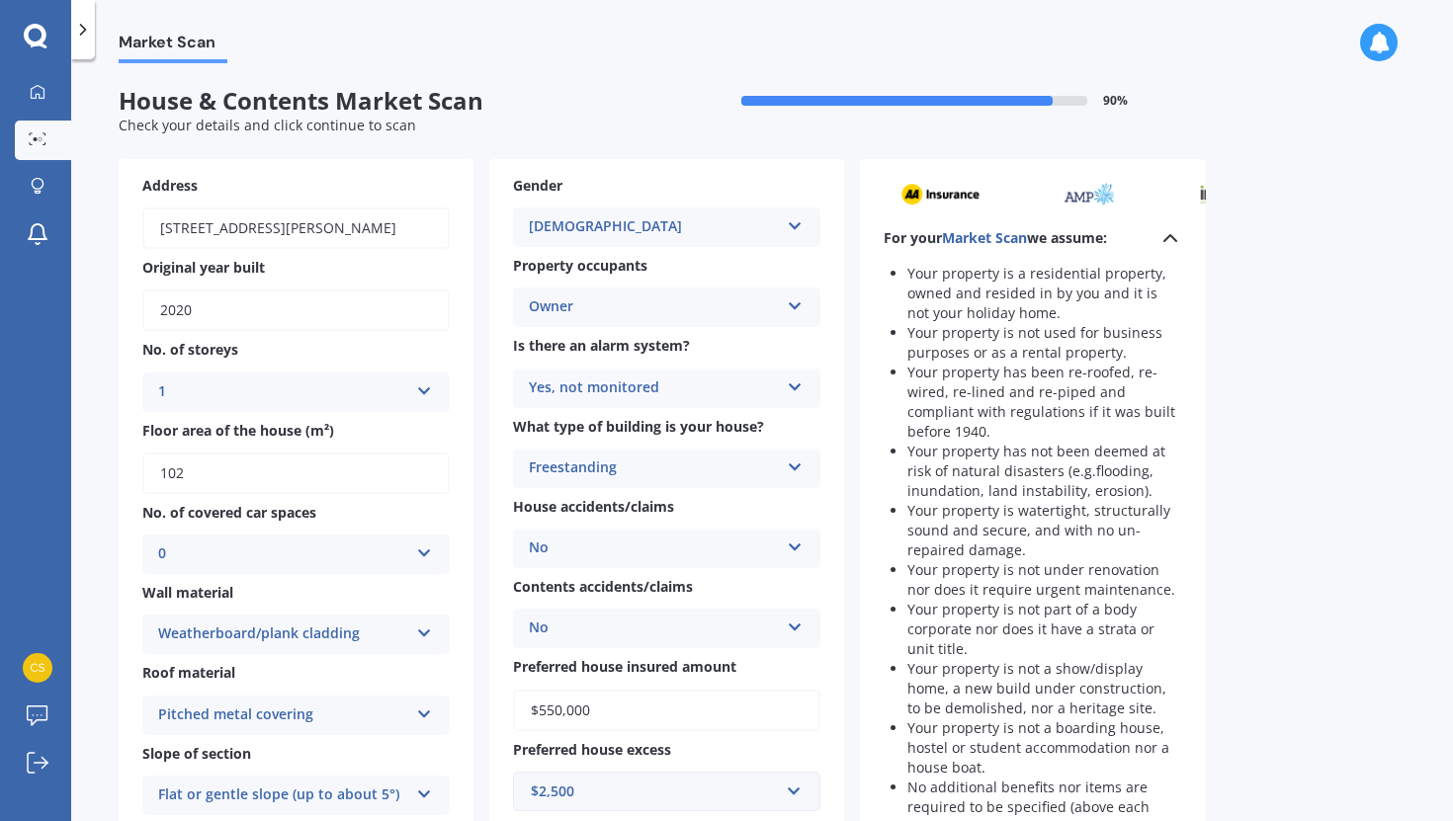
click at [1160, 240] on icon at bounding box center [1170, 238] width 24 height 24
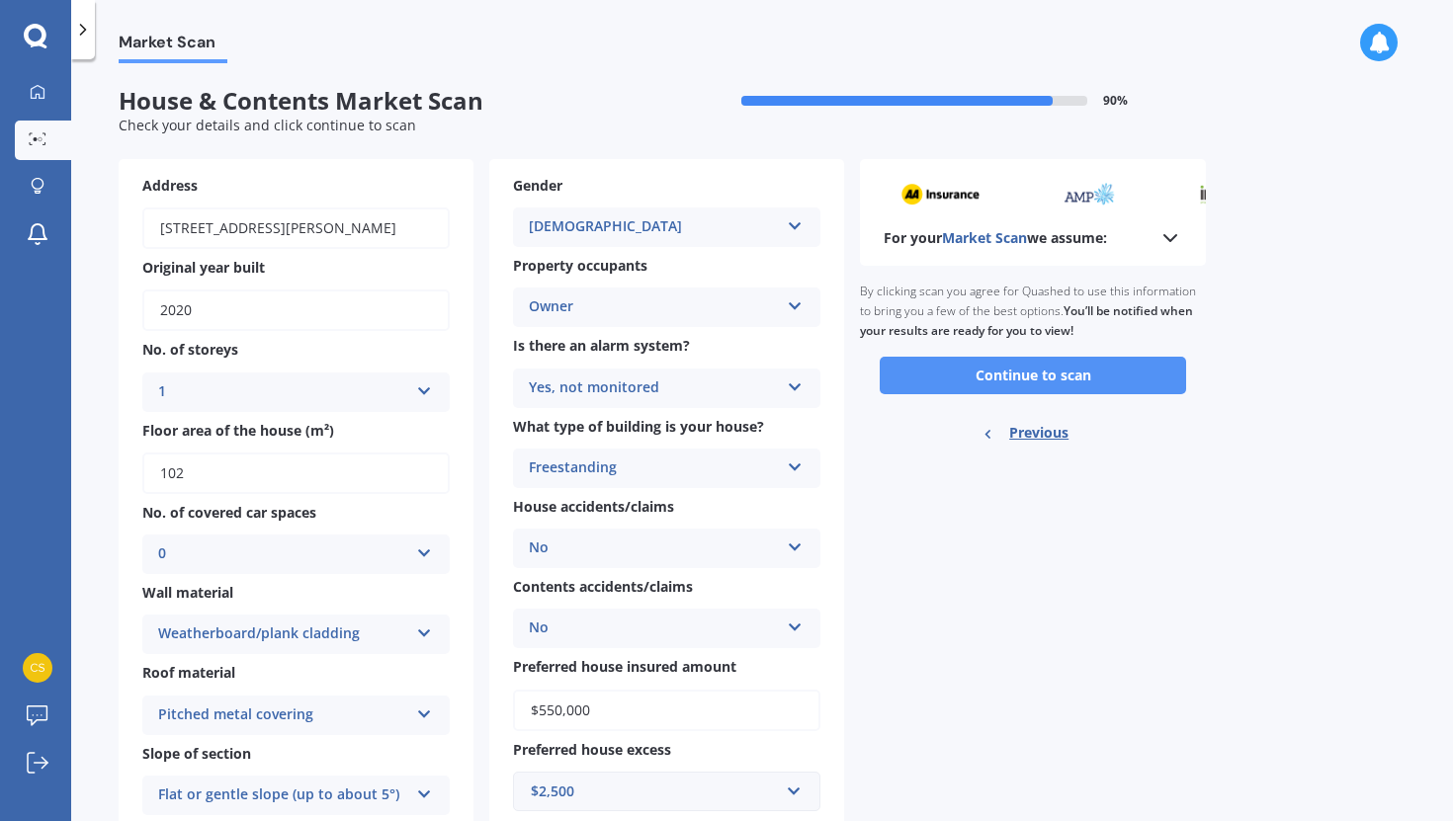
click at [985, 363] on button "Continue to scan" at bounding box center [1033, 376] width 306 height 38
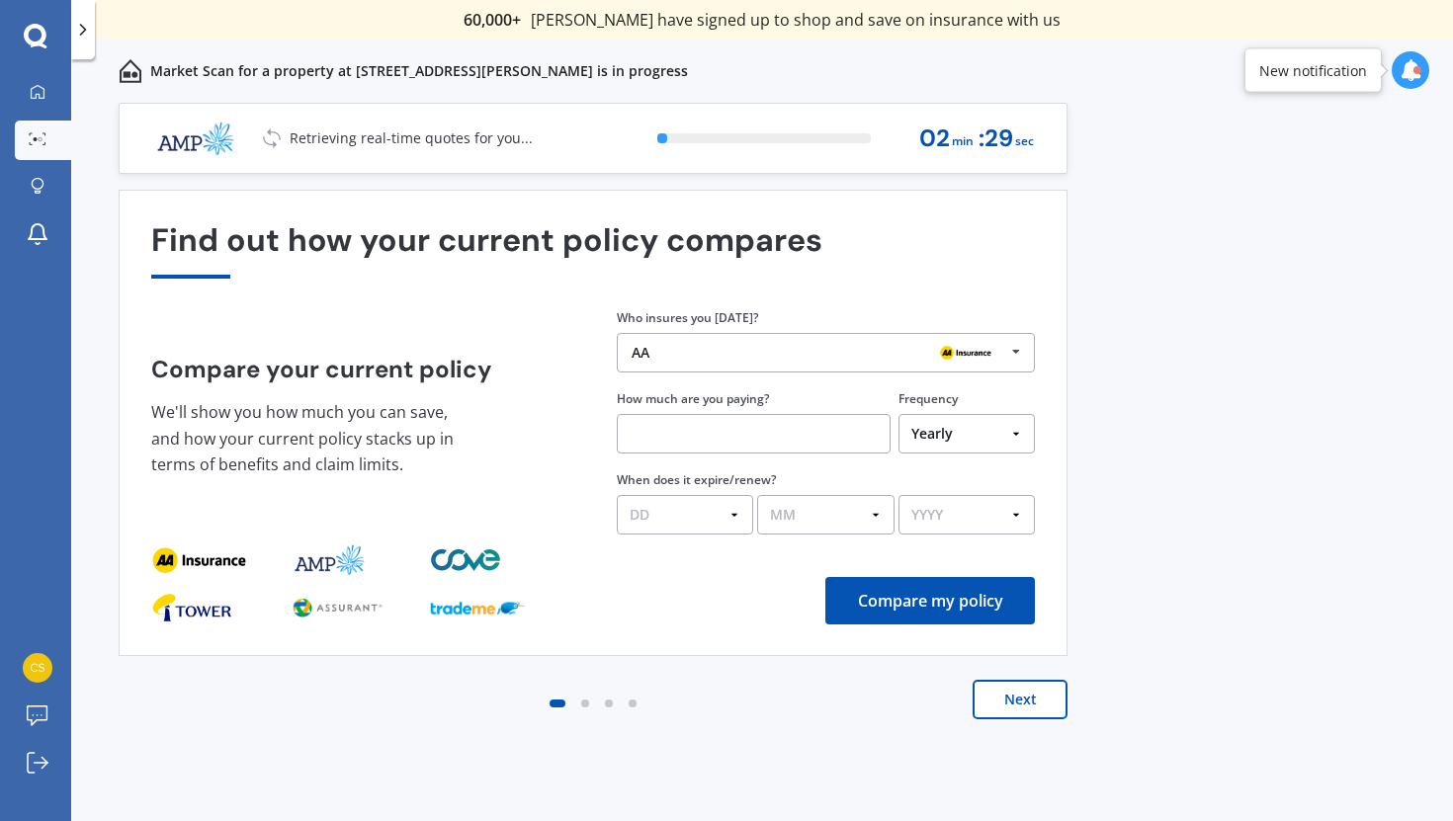
click at [763, 356] on div "AA" at bounding box center [819, 353] width 374 height 16
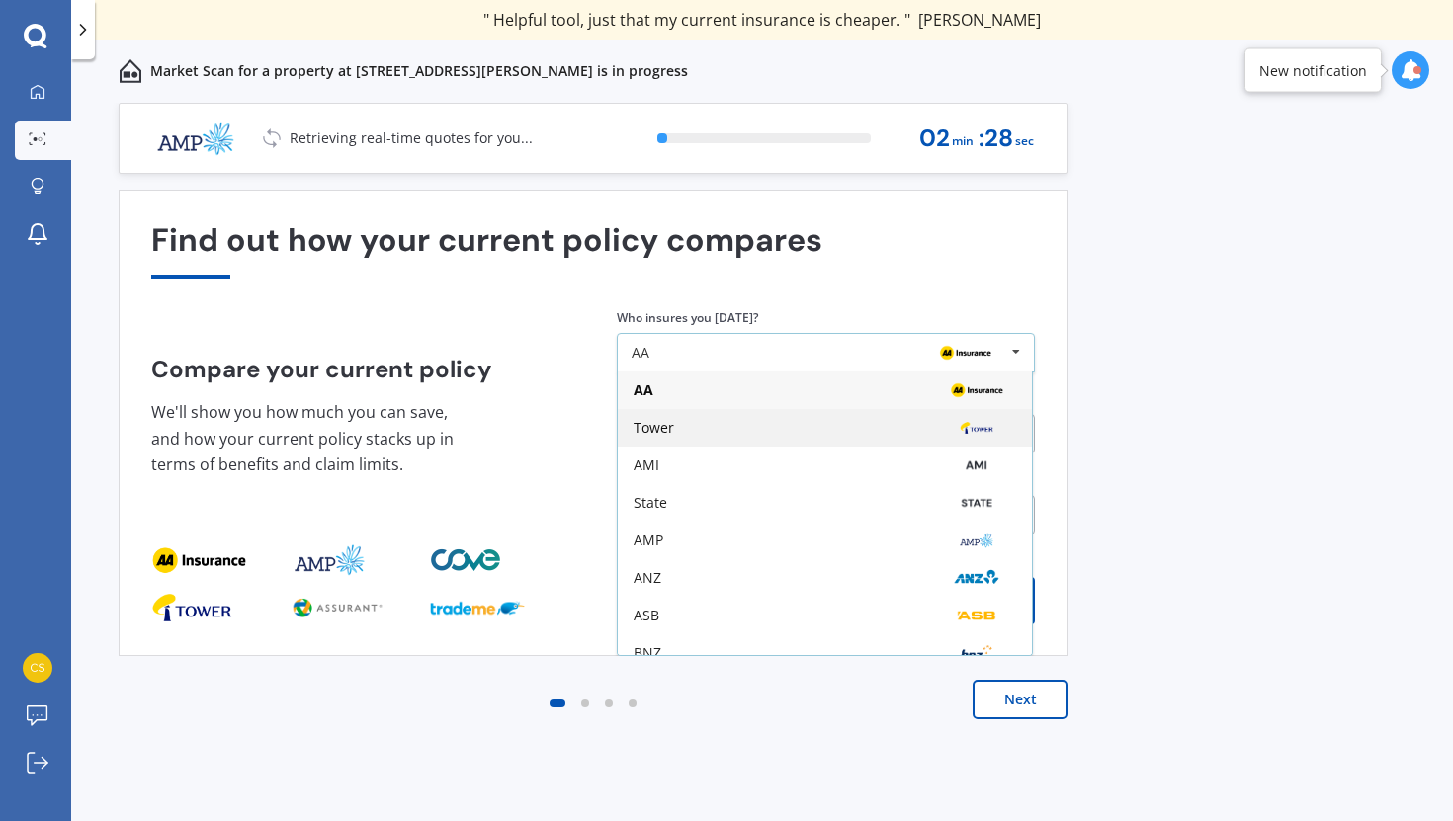
click at [748, 434] on div "Tower" at bounding box center [825, 428] width 382 height 16
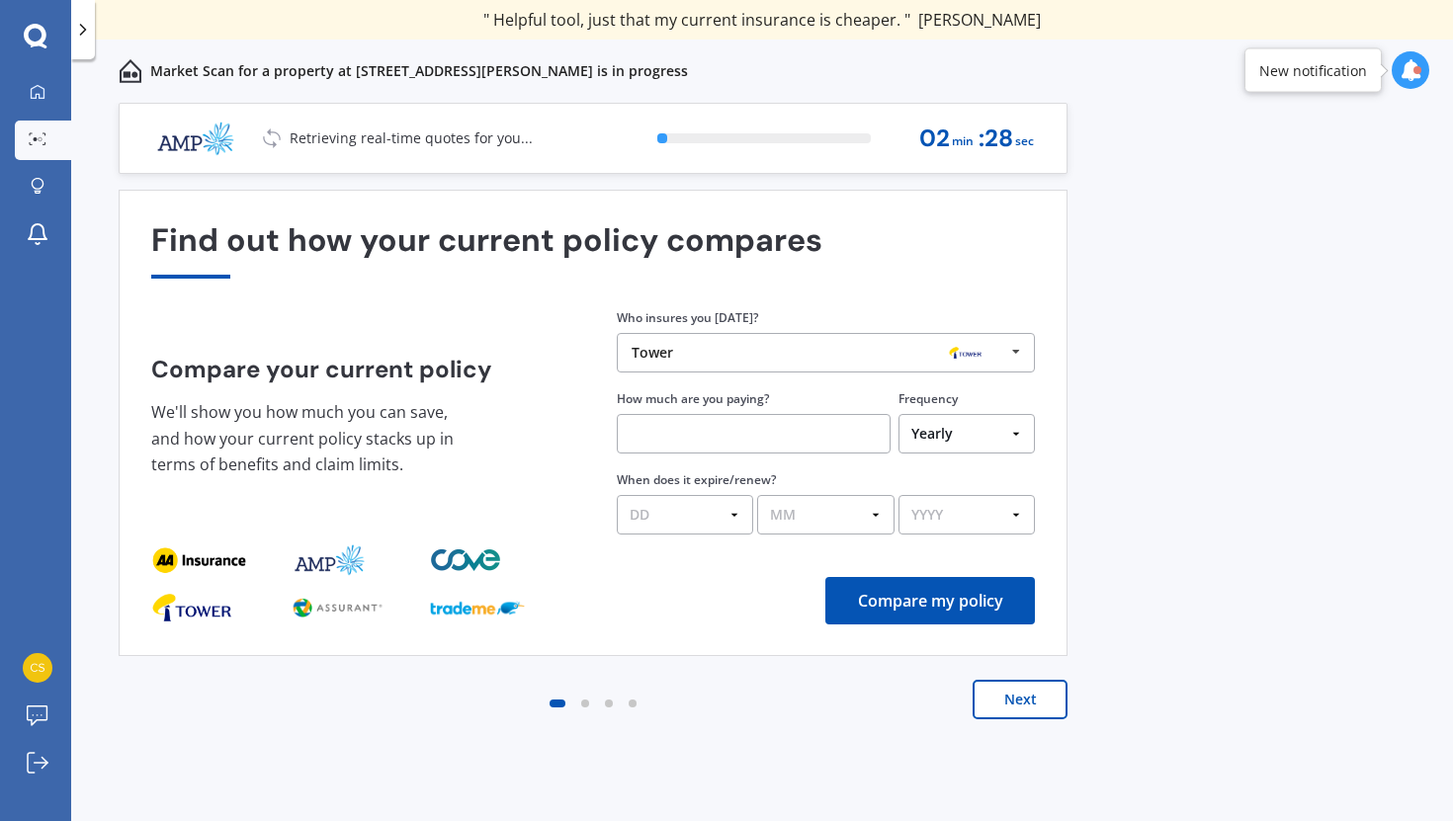
click at [1113, 421] on div "Previous 60,000+ Kiwis have signed up to shop and save on insurance with us " H…" at bounding box center [762, 484] width 1382 height 762
click at [717, 433] on input "text" at bounding box center [754, 434] width 274 height 40
type input "$3,000.00"
click at [699, 522] on select "DD 01 02 03 04 05 06 07 08 09 10 11 12 13 14 15 16 17 18 19 20 21 22 23 24 25 2…" at bounding box center [685, 515] width 136 height 40
select select "01"
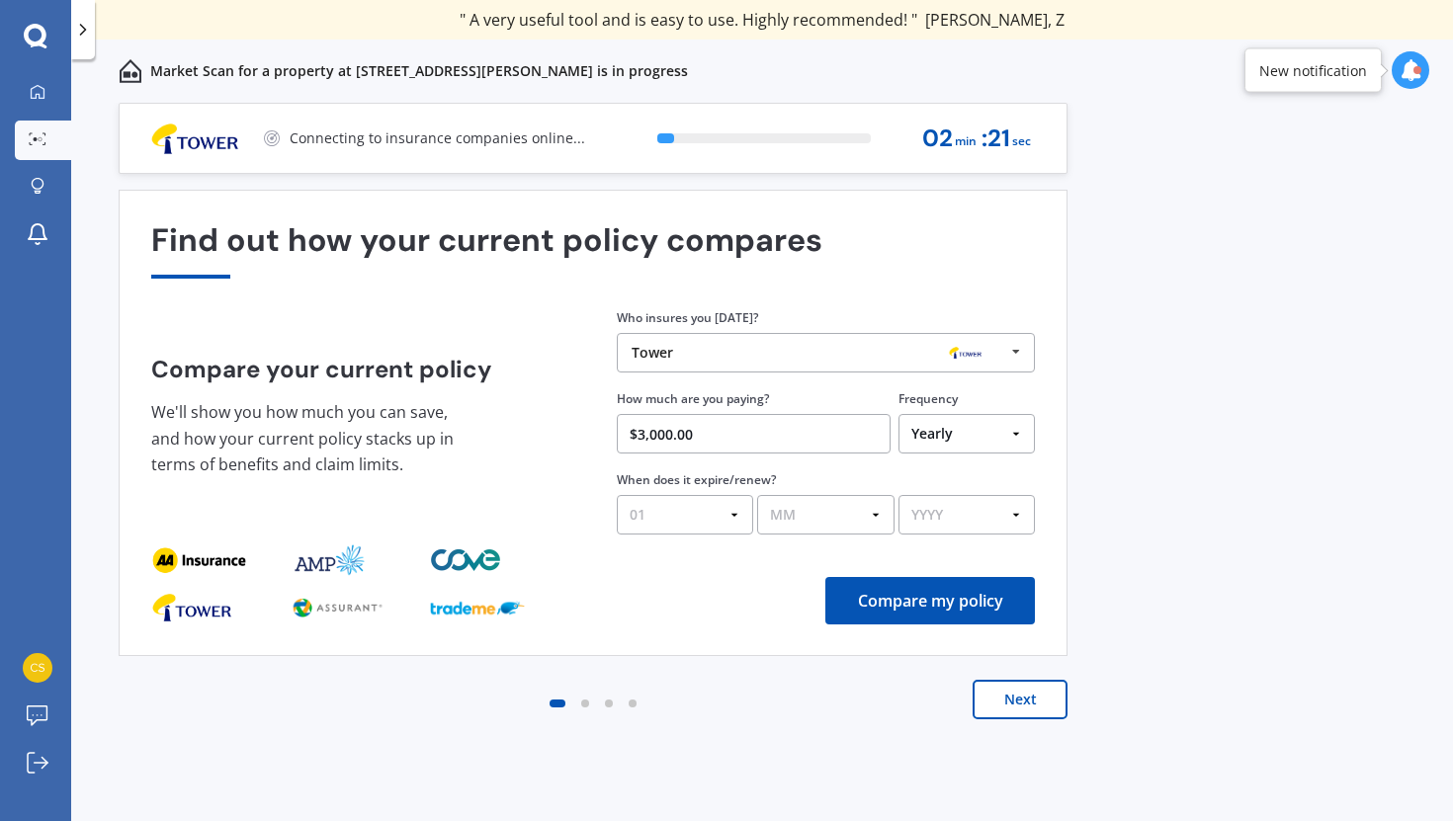
click at [617, 496] on select "DD 01 02 03 04 05 06 07 08 09 10 11 12 13 14 15 16 17 18 19 20 21 22 23 24 25 2…" at bounding box center [685, 515] width 136 height 40
click at [841, 523] on select "MM 01 02 03 04 05 06 07 08 09 10 11 12" at bounding box center [825, 515] width 136 height 40
select select "01"
click at [757, 496] on select "MM 01 02 03 04 05 06 07 08 09 10 11 12" at bounding box center [825, 515] width 136 height 40
click at [943, 517] on select "YYYY 2026 2025 2024" at bounding box center [966, 515] width 136 height 40
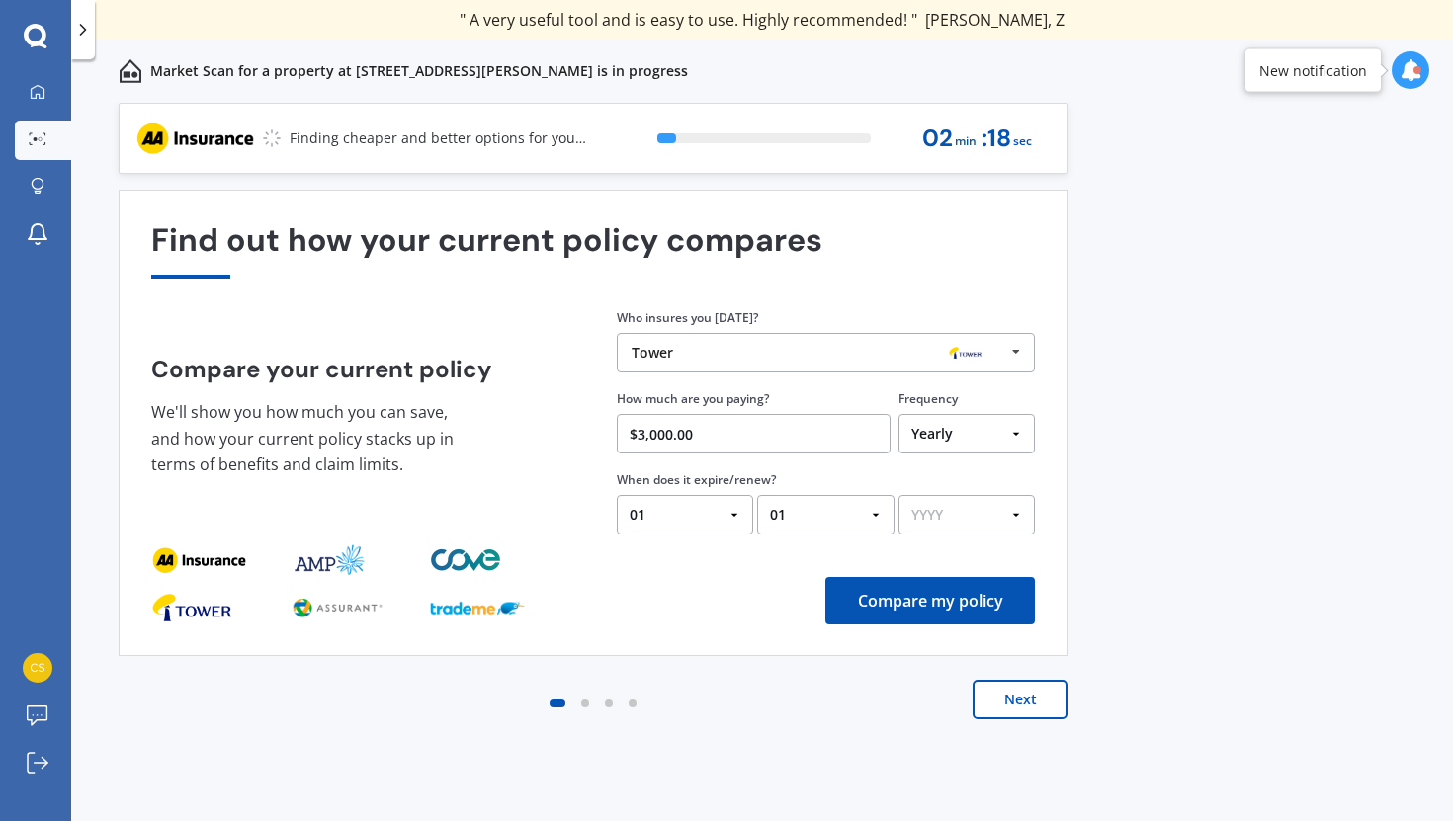
select select "2026"
click at [898, 496] on select "YYYY 2026 2025 2024" at bounding box center [966, 515] width 136 height 40
click at [898, 605] on button "Compare my policy" at bounding box center [929, 600] width 210 height 47
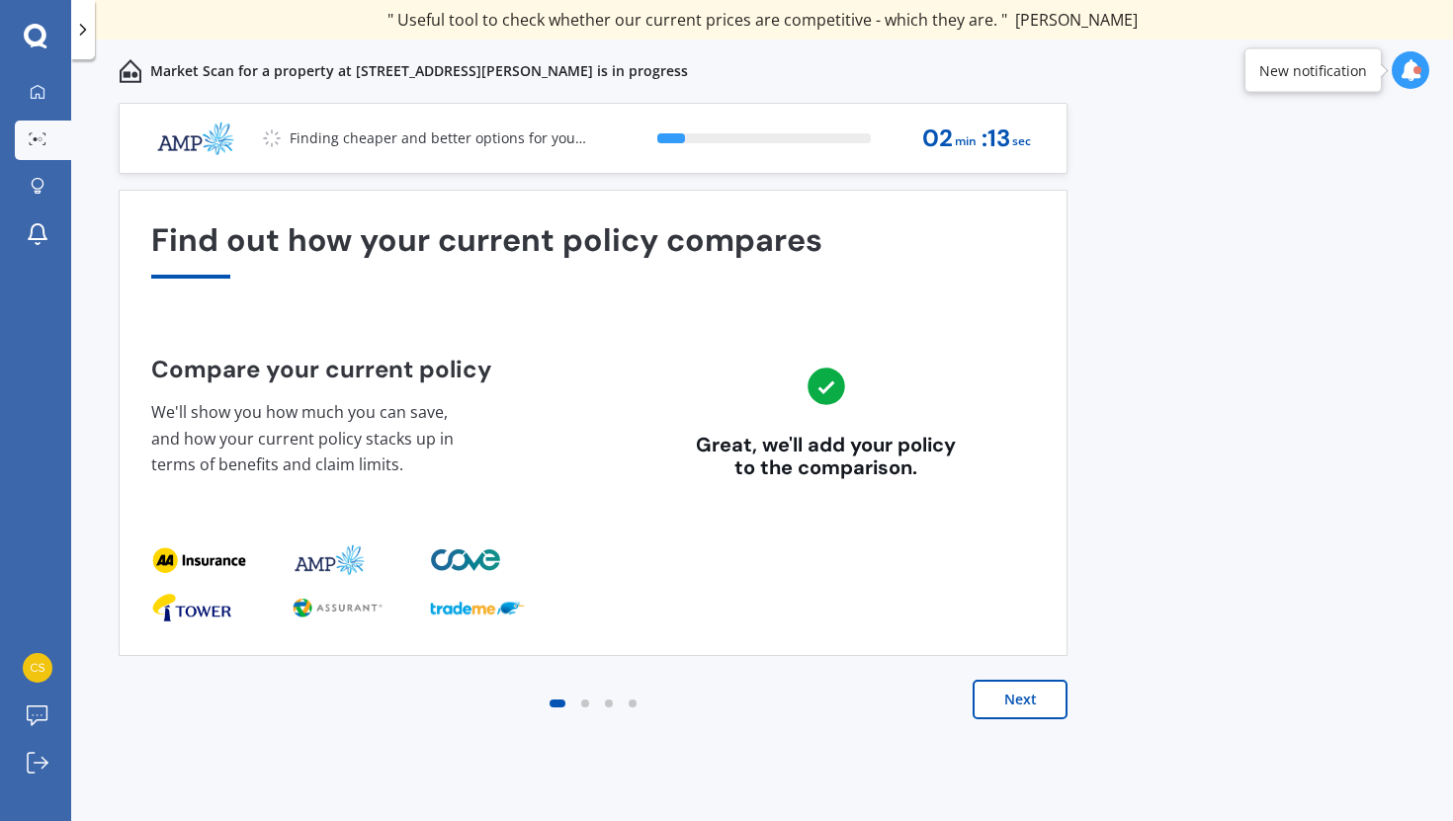
click at [1012, 715] on button "Next" at bounding box center [1020, 700] width 95 height 40
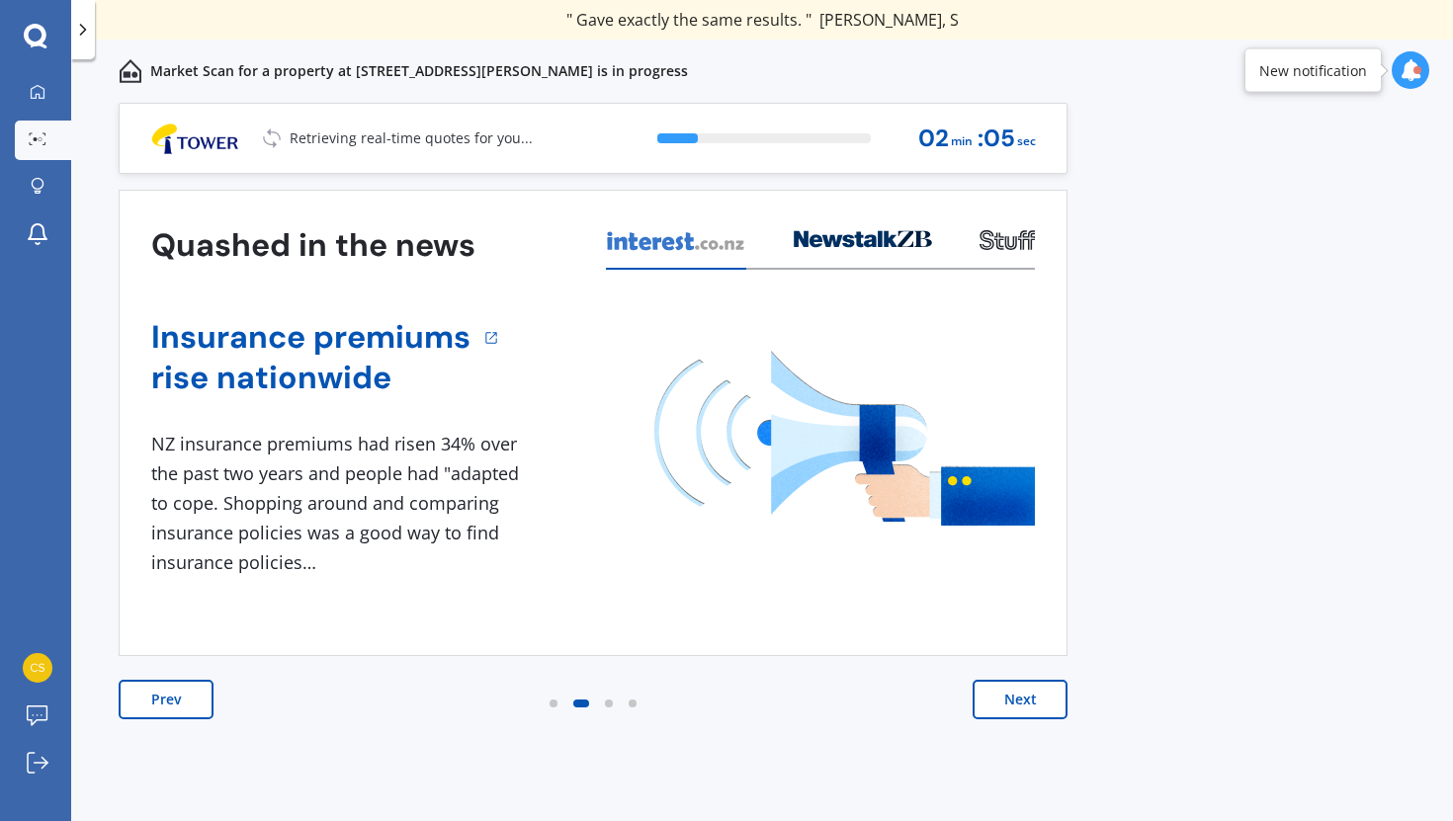
click at [1025, 705] on button "Next" at bounding box center [1020, 700] width 95 height 40
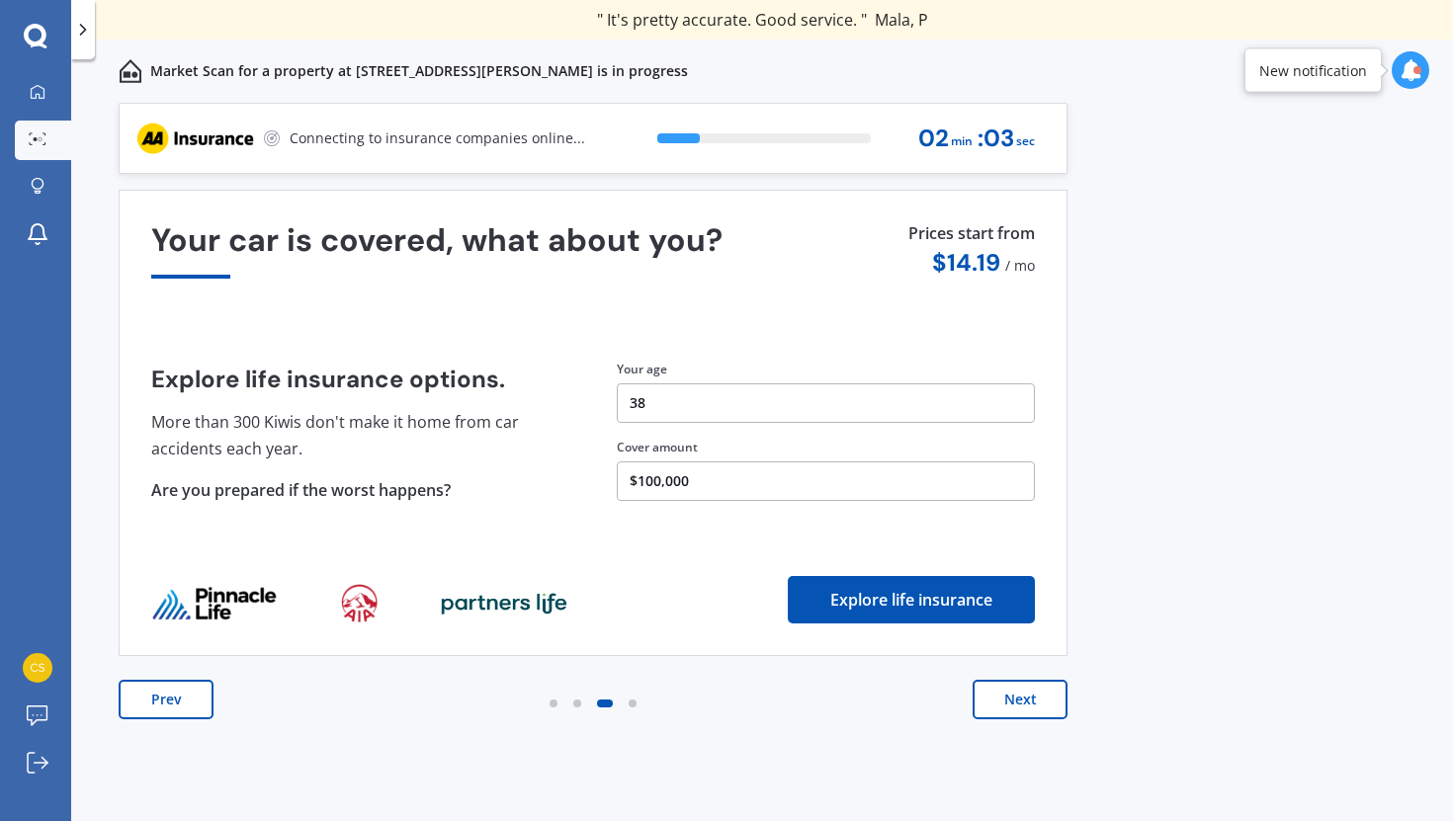
click at [1025, 705] on button "Next" at bounding box center [1020, 700] width 95 height 40
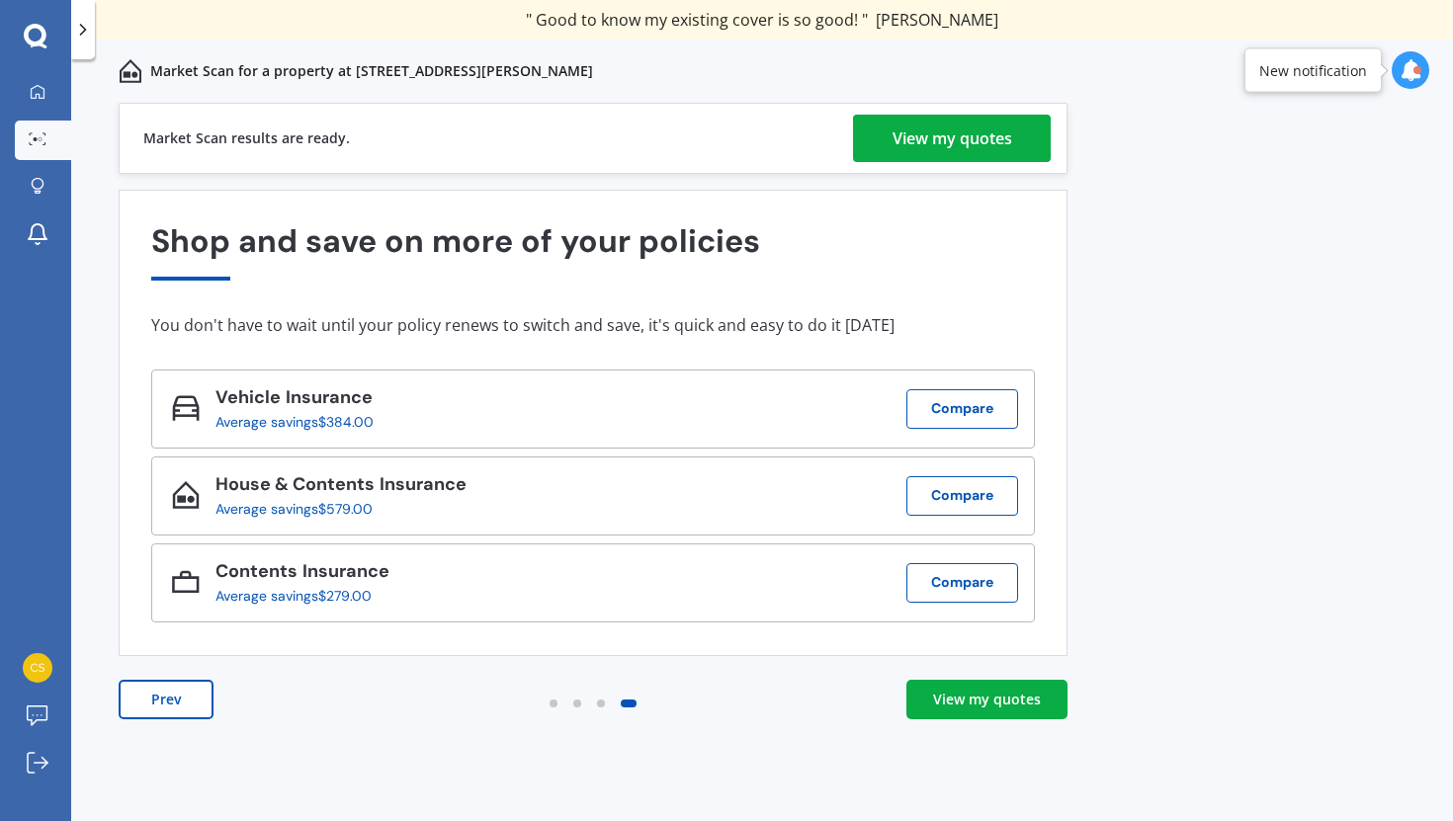
click at [926, 157] on div "View my quotes" at bounding box center [952, 138] width 120 height 47
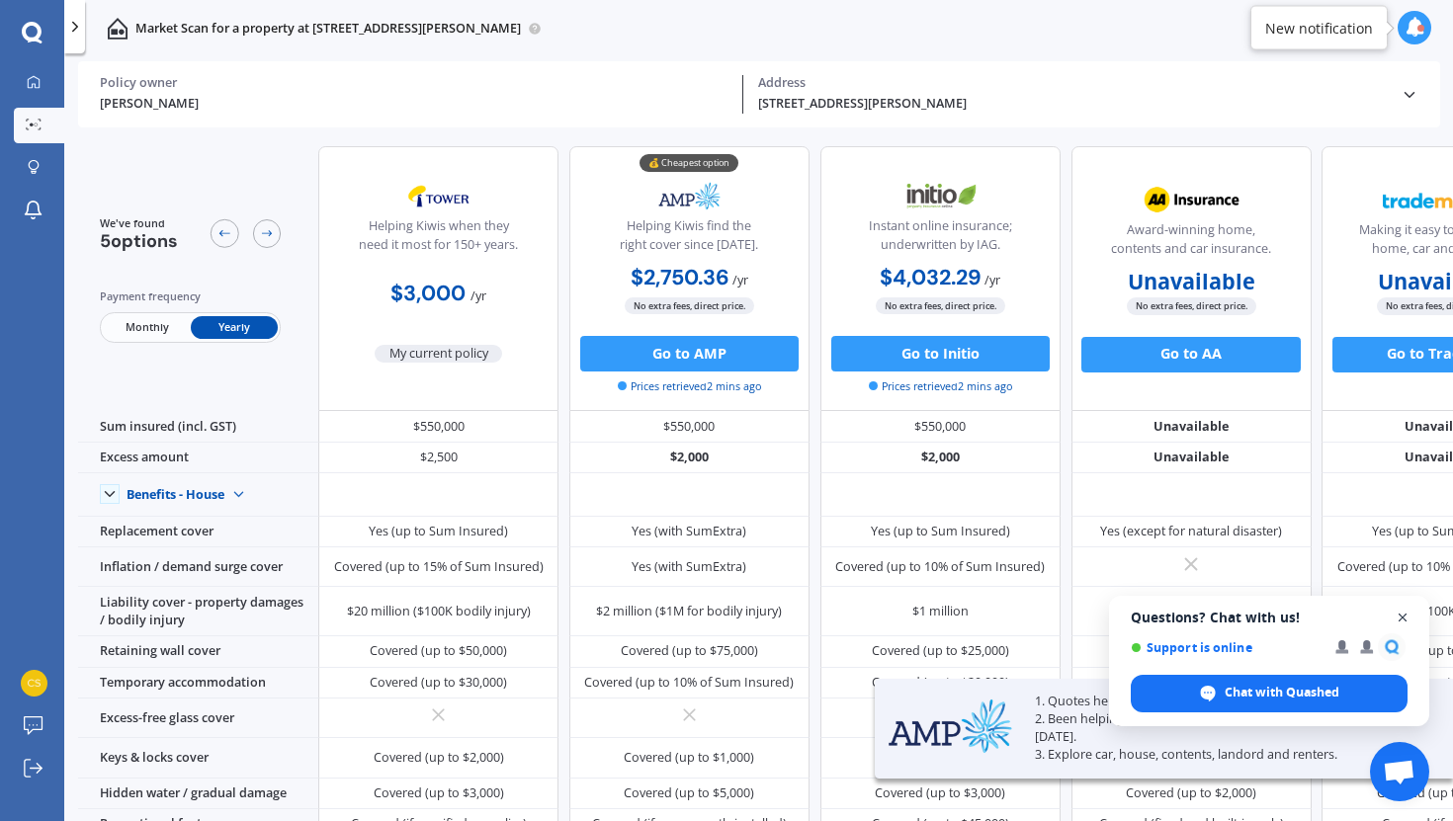
click at [1403, 617] on span "Open chat" at bounding box center [1403, 618] width 25 height 25
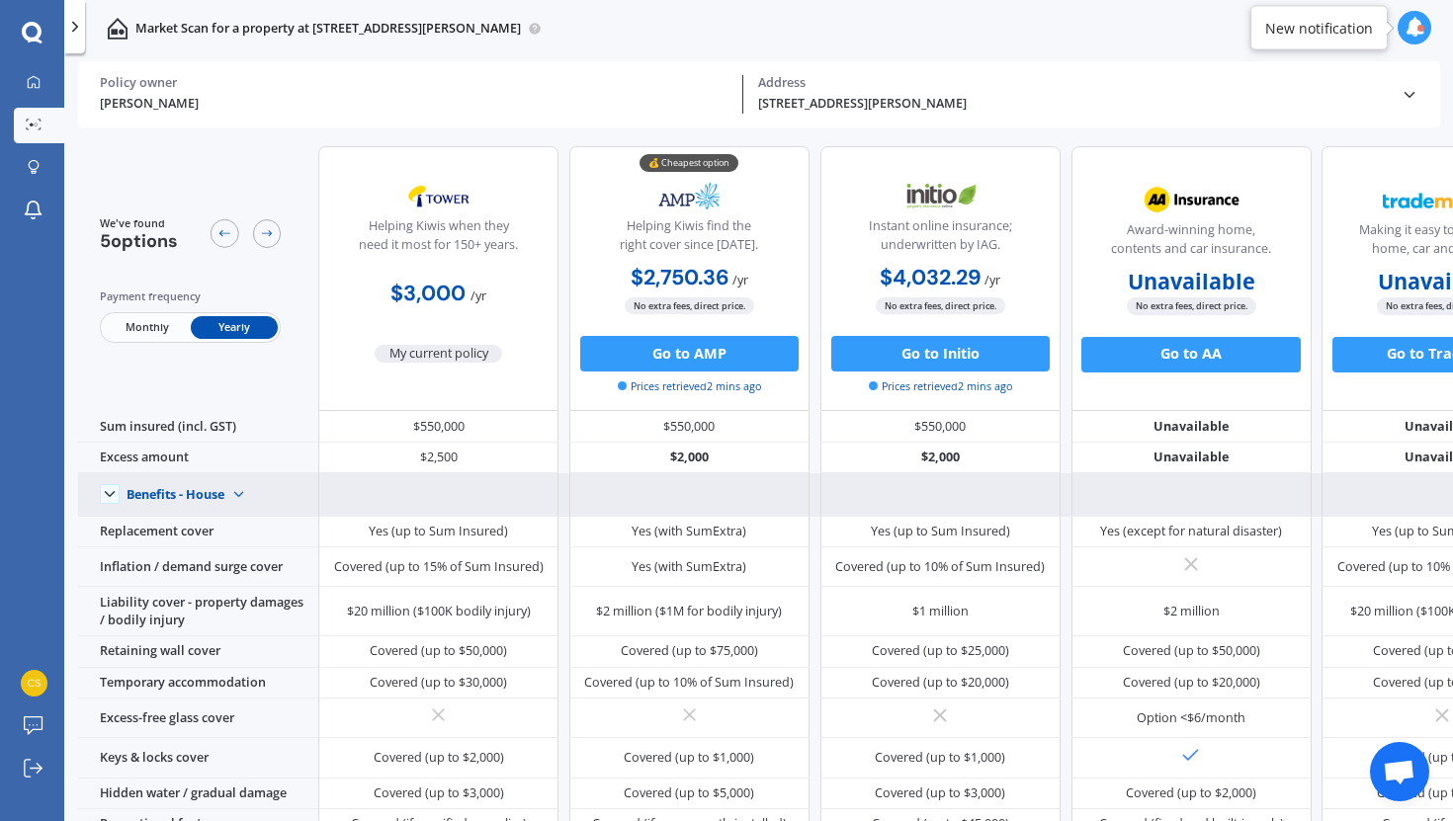
scroll to position [744, 0]
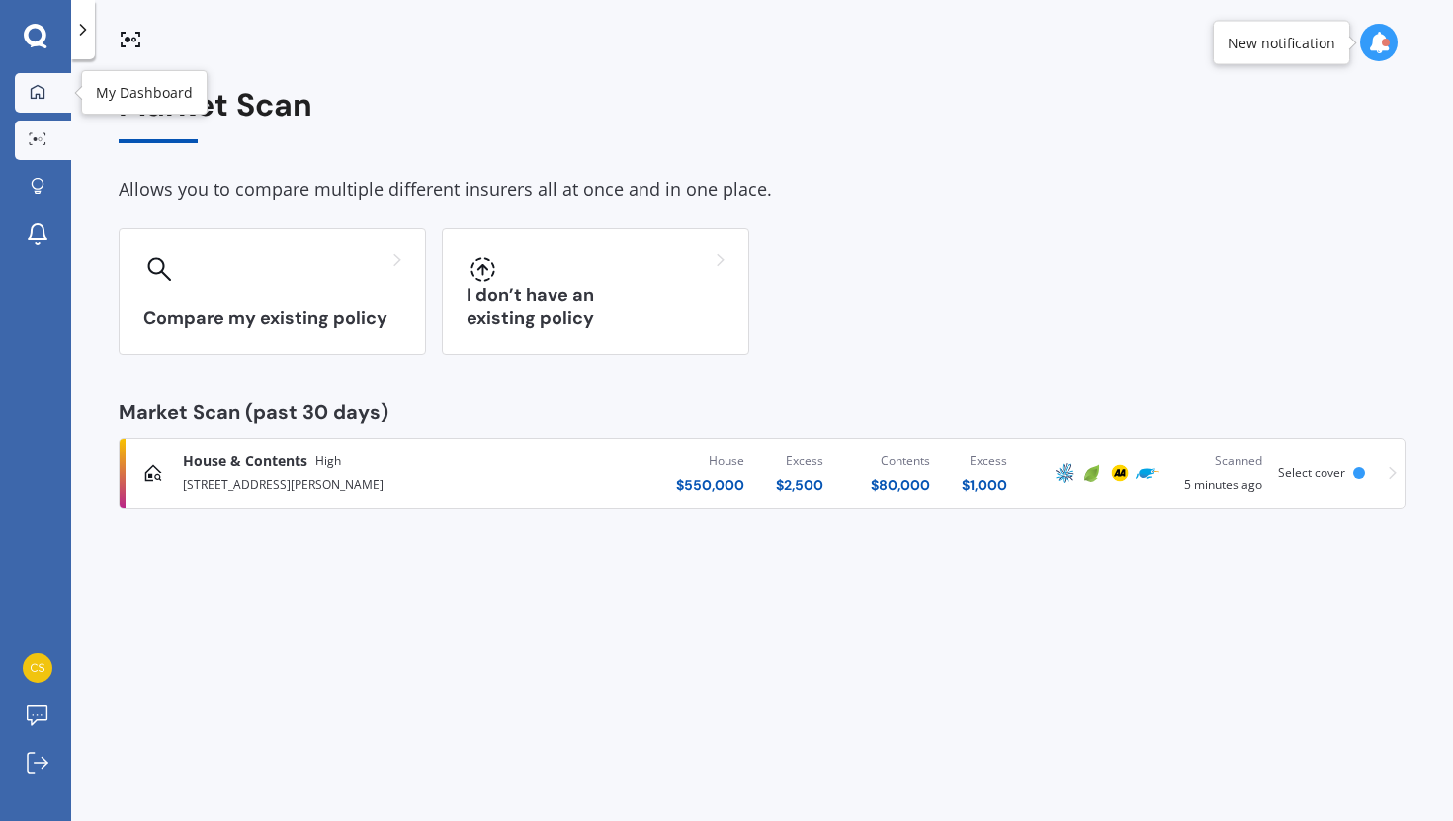
click at [34, 97] on icon at bounding box center [38, 92] width 16 height 16
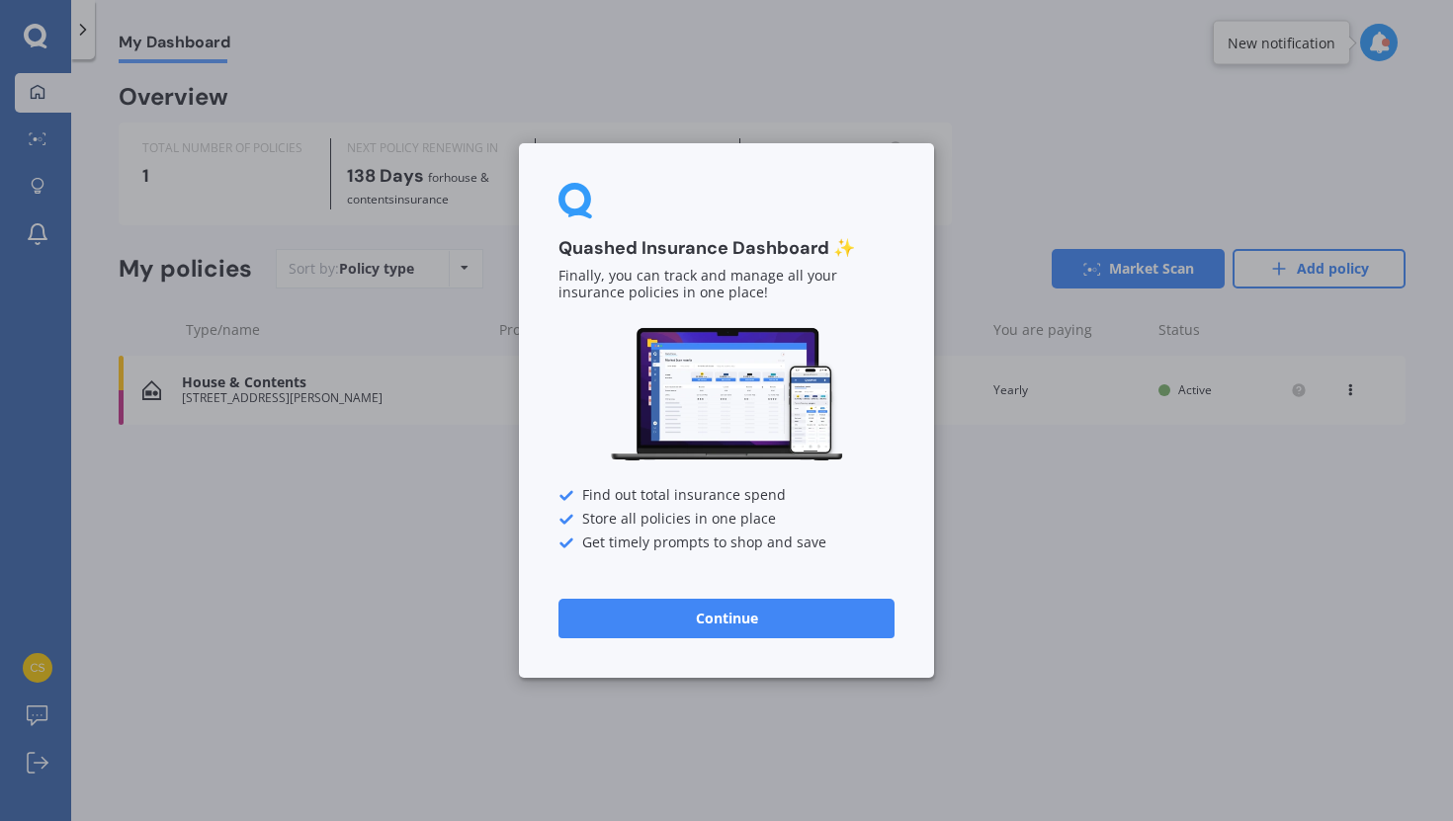
click at [649, 610] on button "Continue" at bounding box center [726, 619] width 336 height 40
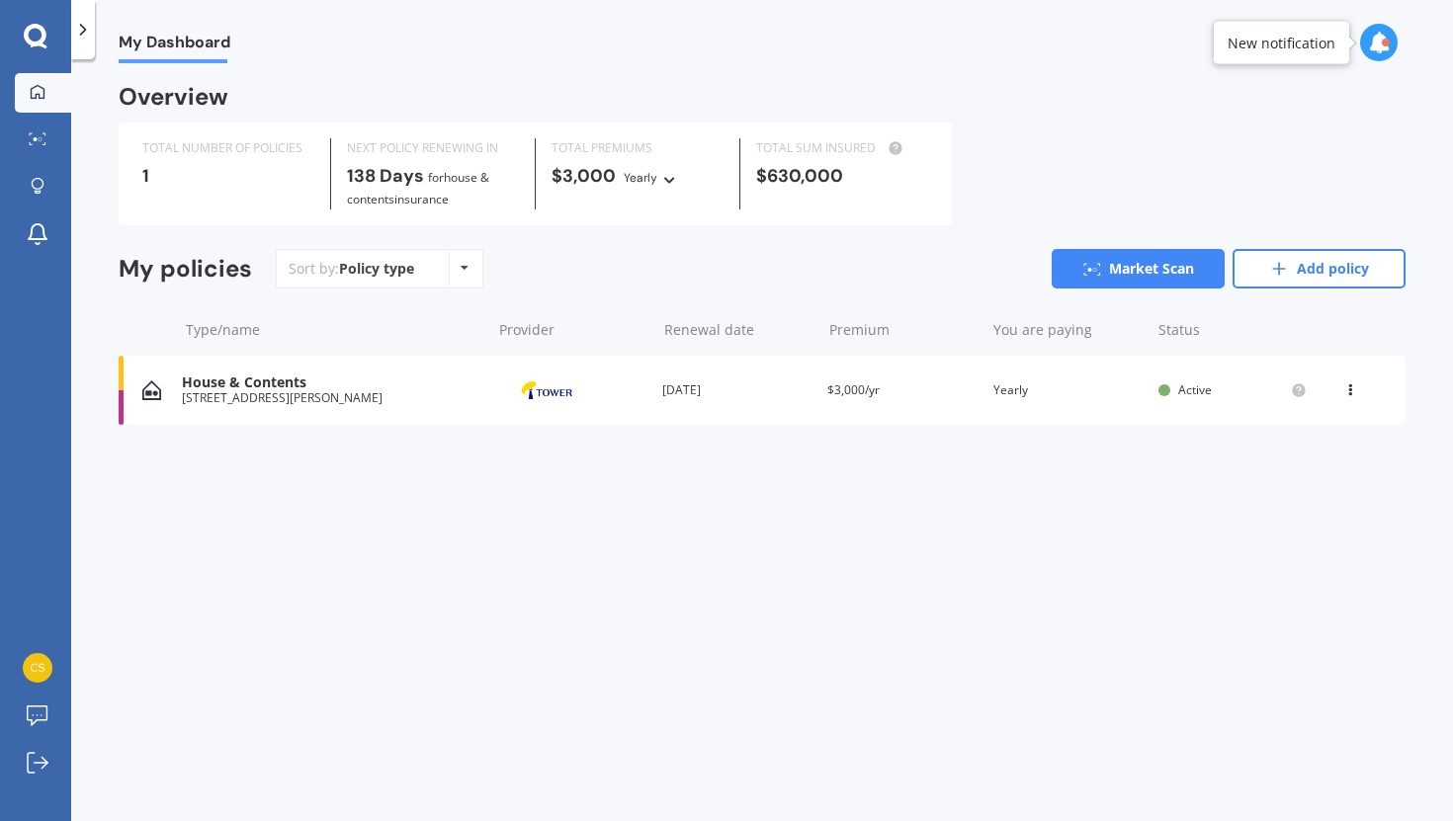
click at [667, 187] on div "Yearly Yearly Six-Monthly Quarterly Monthly Fortnightly Weekly" at bounding box center [652, 177] width 57 height 22
click at [566, 253] on div "Sort by: Policy type Policy type Alphabetical Date added Renewing next Market S…" at bounding box center [841, 269] width 1130 height 40
click at [37, 36] on icon at bounding box center [36, 37] width 24 height 26
click at [21, 32] on div at bounding box center [35, 37] width 71 height 26
click at [39, 40] on icon at bounding box center [36, 37] width 24 height 26
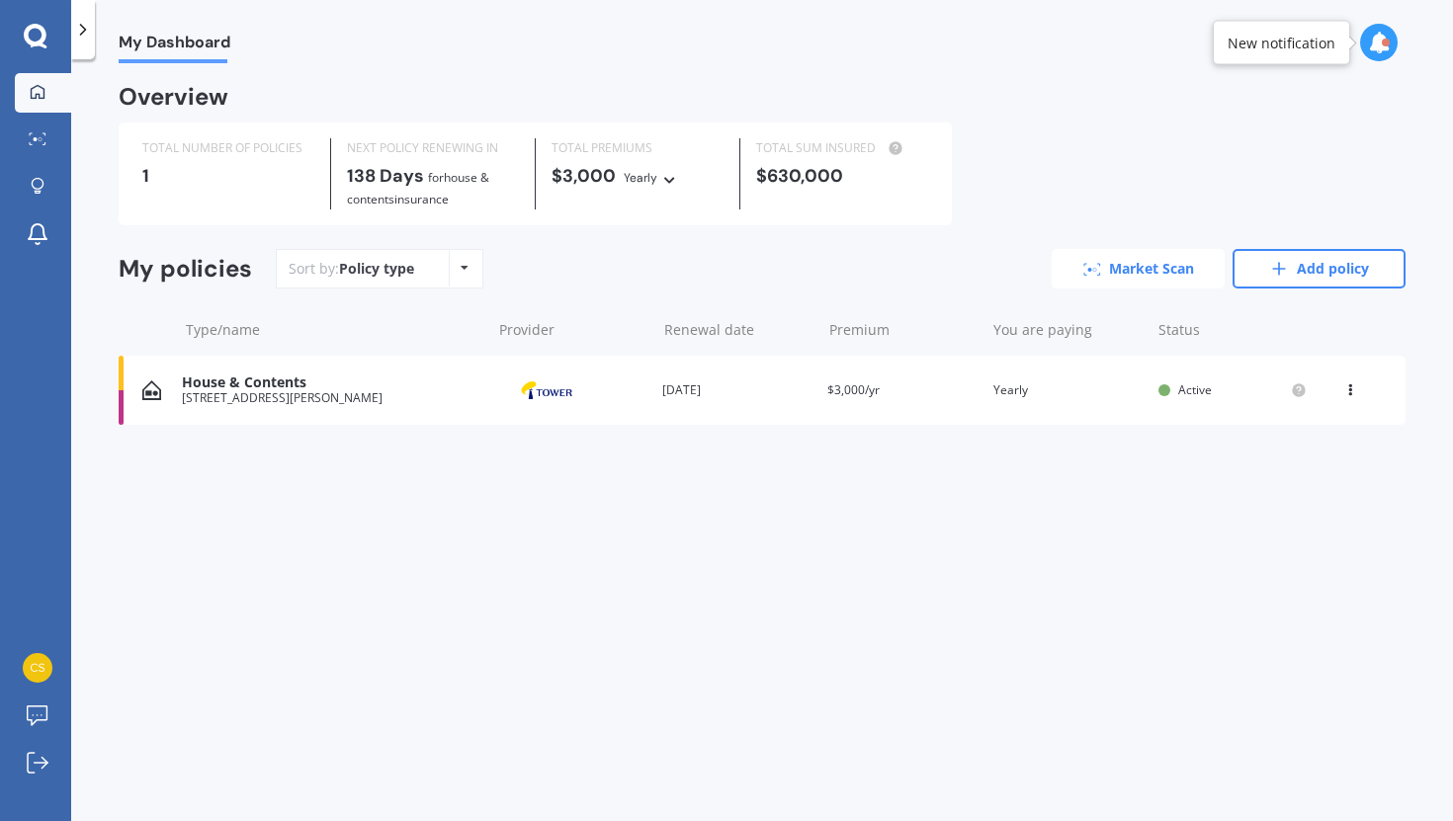
click at [1173, 275] on link "Market Scan" at bounding box center [1138, 269] width 173 height 40
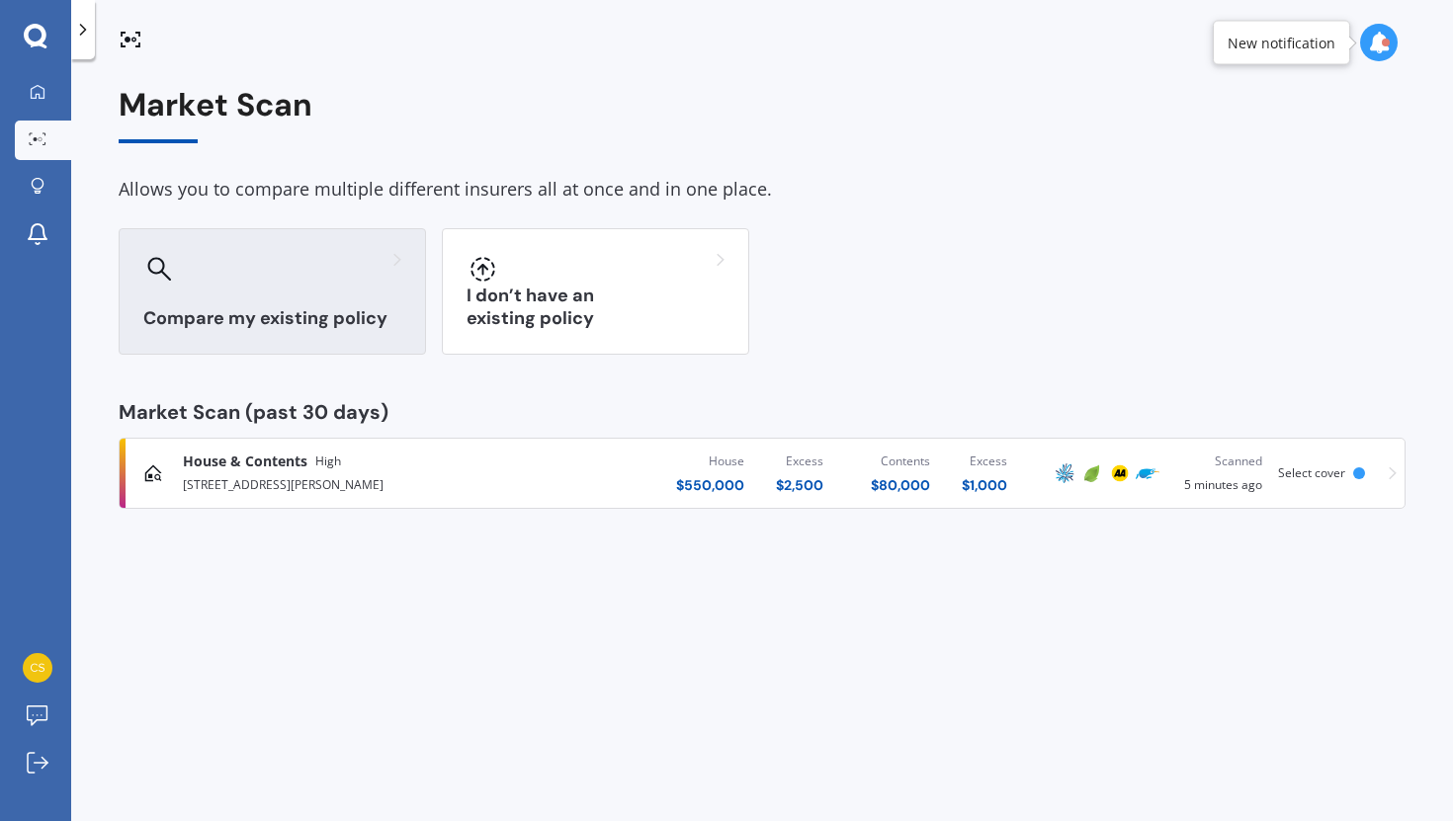
click at [326, 301] on div "Compare my existing policy" at bounding box center [272, 291] width 307 height 127
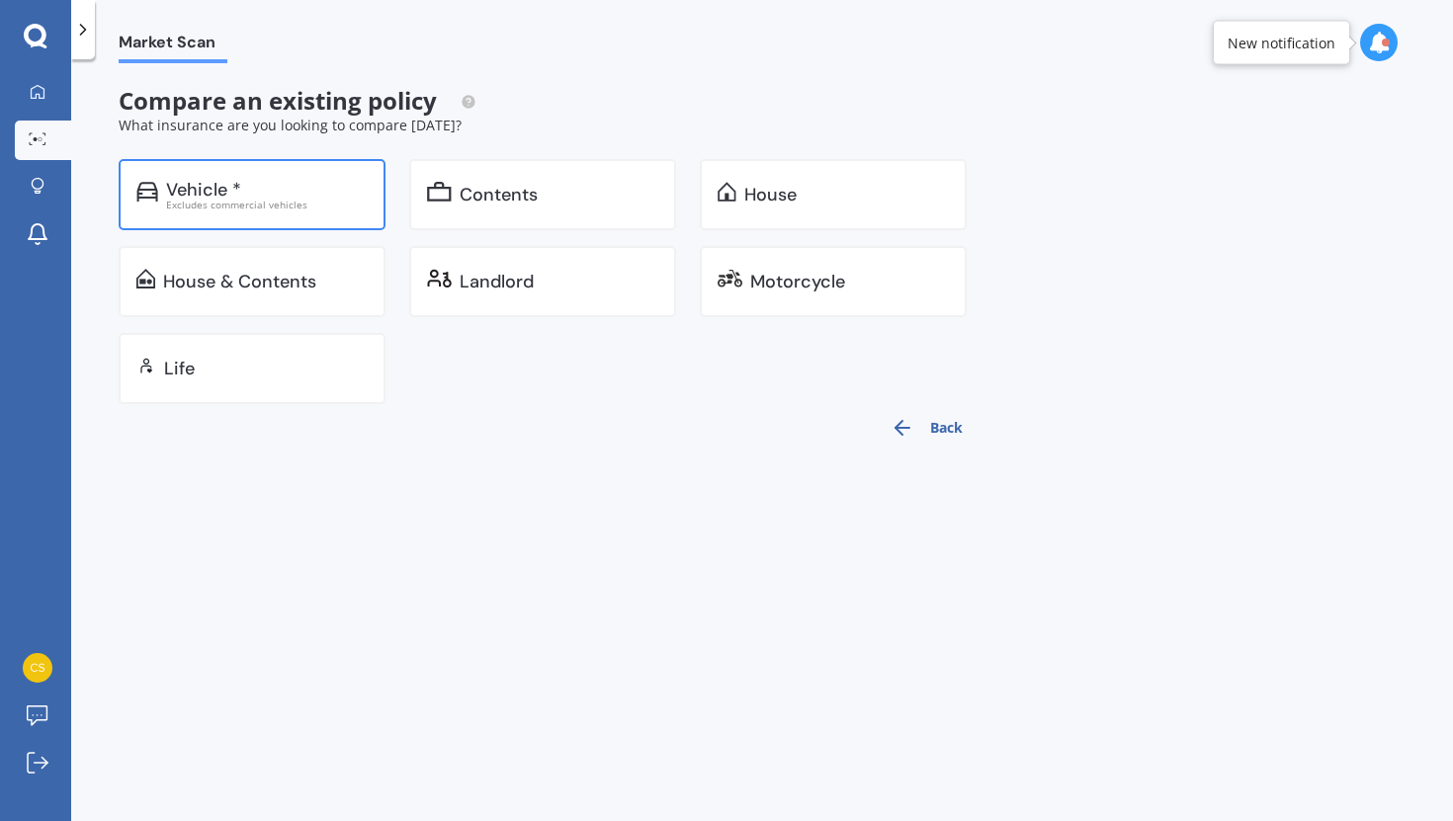
click at [333, 204] on div "Excludes commercial vehicles" at bounding box center [267, 205] width 202 height 10
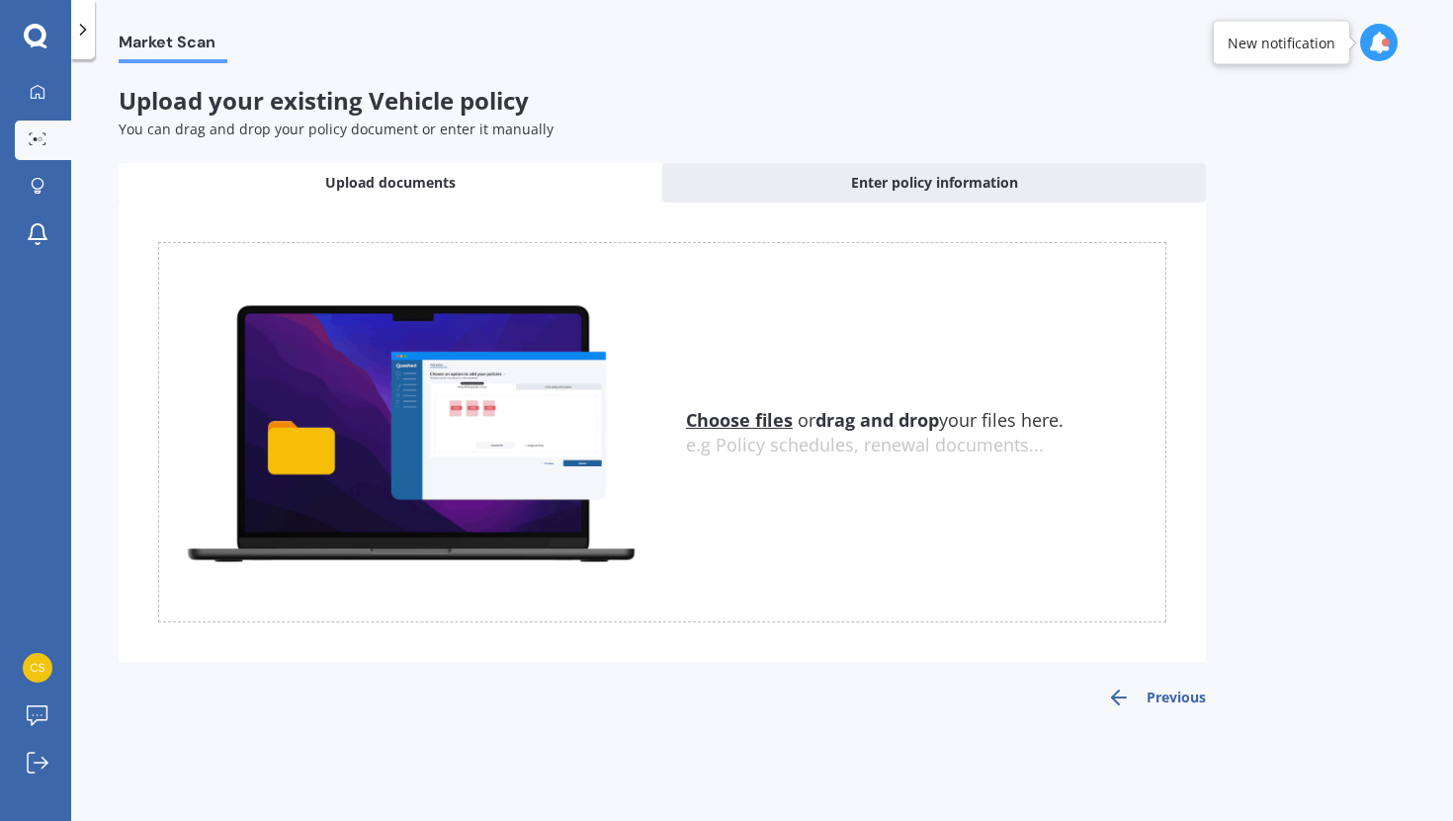
click at [45, 40] on icon at bounding box center [36, 37] width 24 height 26
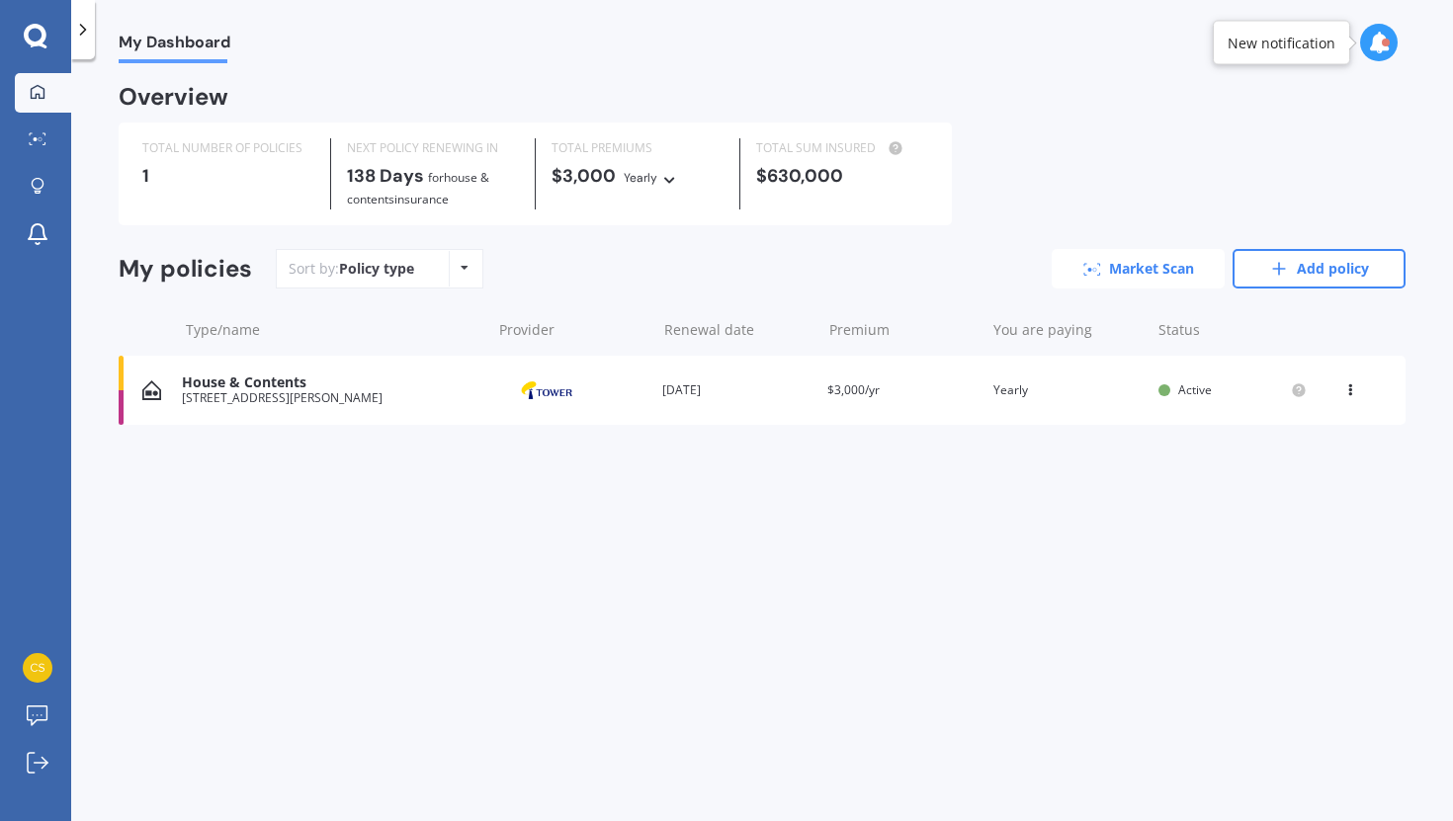
click at [1107, 277] on link "Market Scan" at bounding box center [1138, 269] width 173 height 40
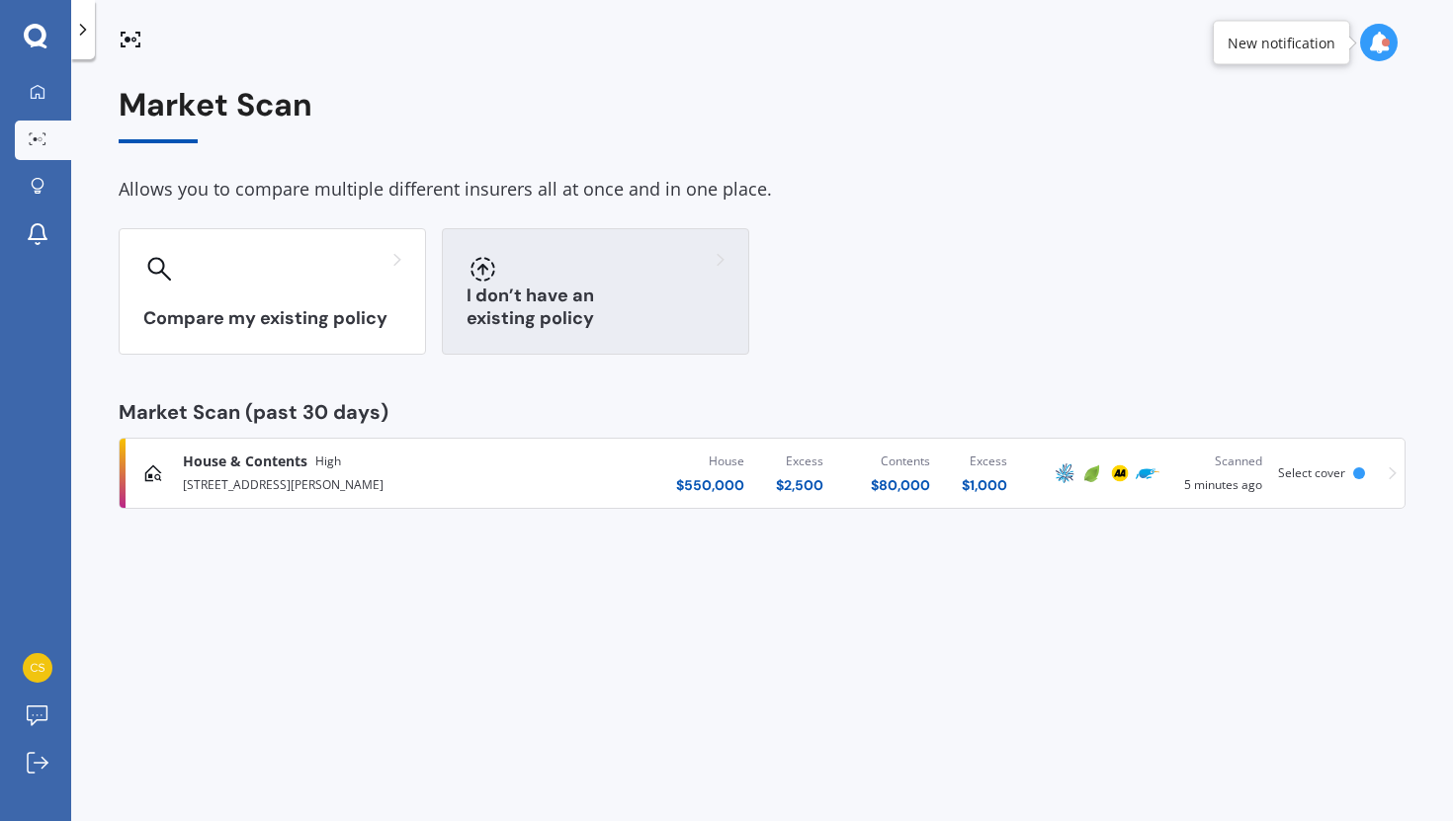
click at [626, 266] on div at bounding box center [595, 269] width 258 height 32
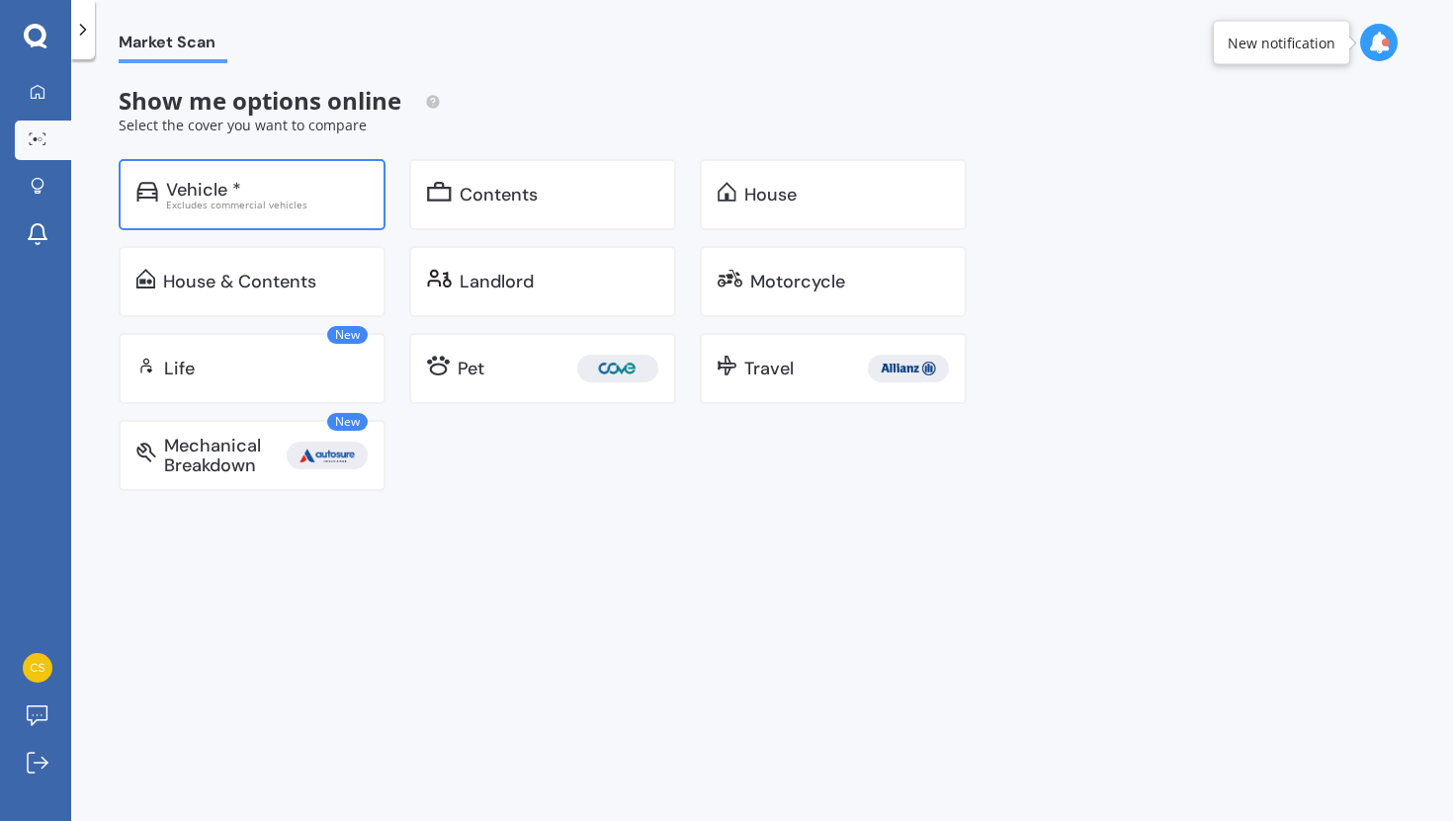
click at [265, 202] on div "Excludes commercial vehicles" at bounding box center [267, 205] width 202 height 10
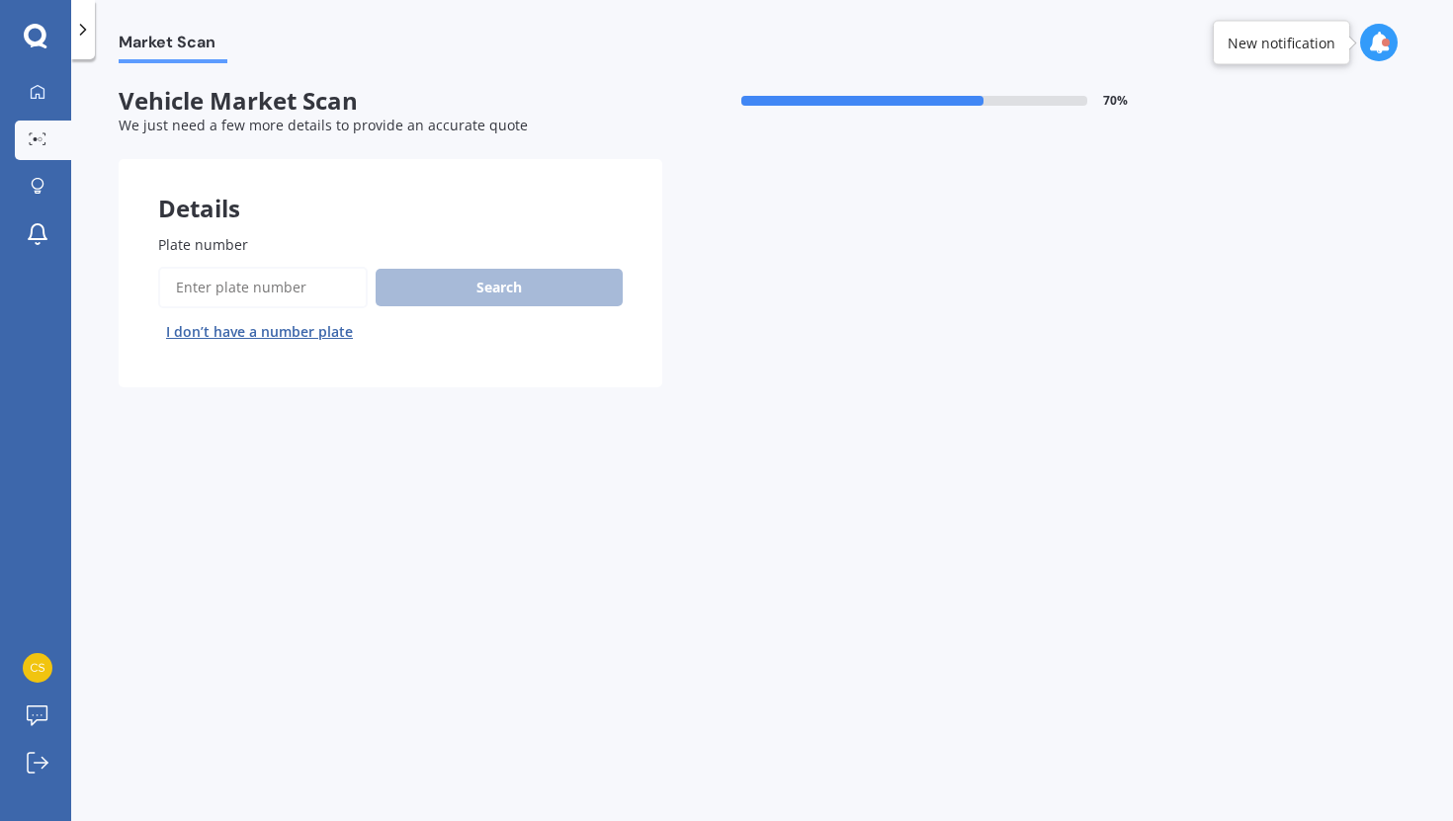
click at [280, 294] on input "Plate number" at bounding box center [263, 288] width 210 height 42
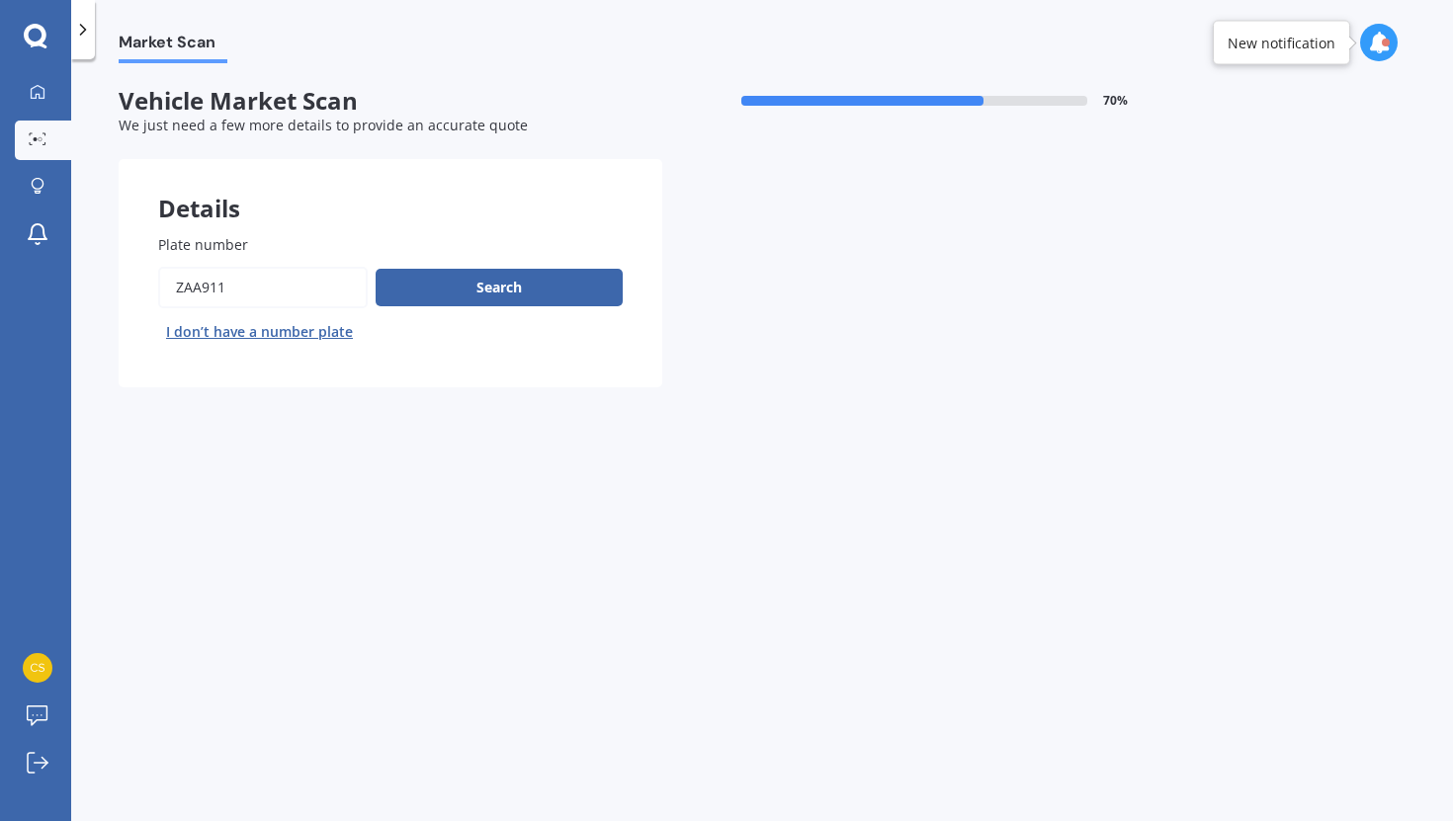
type input "zaa911"
click at [0, 0] on button "Next" at bounding box center [0, 0] width 0 height 0
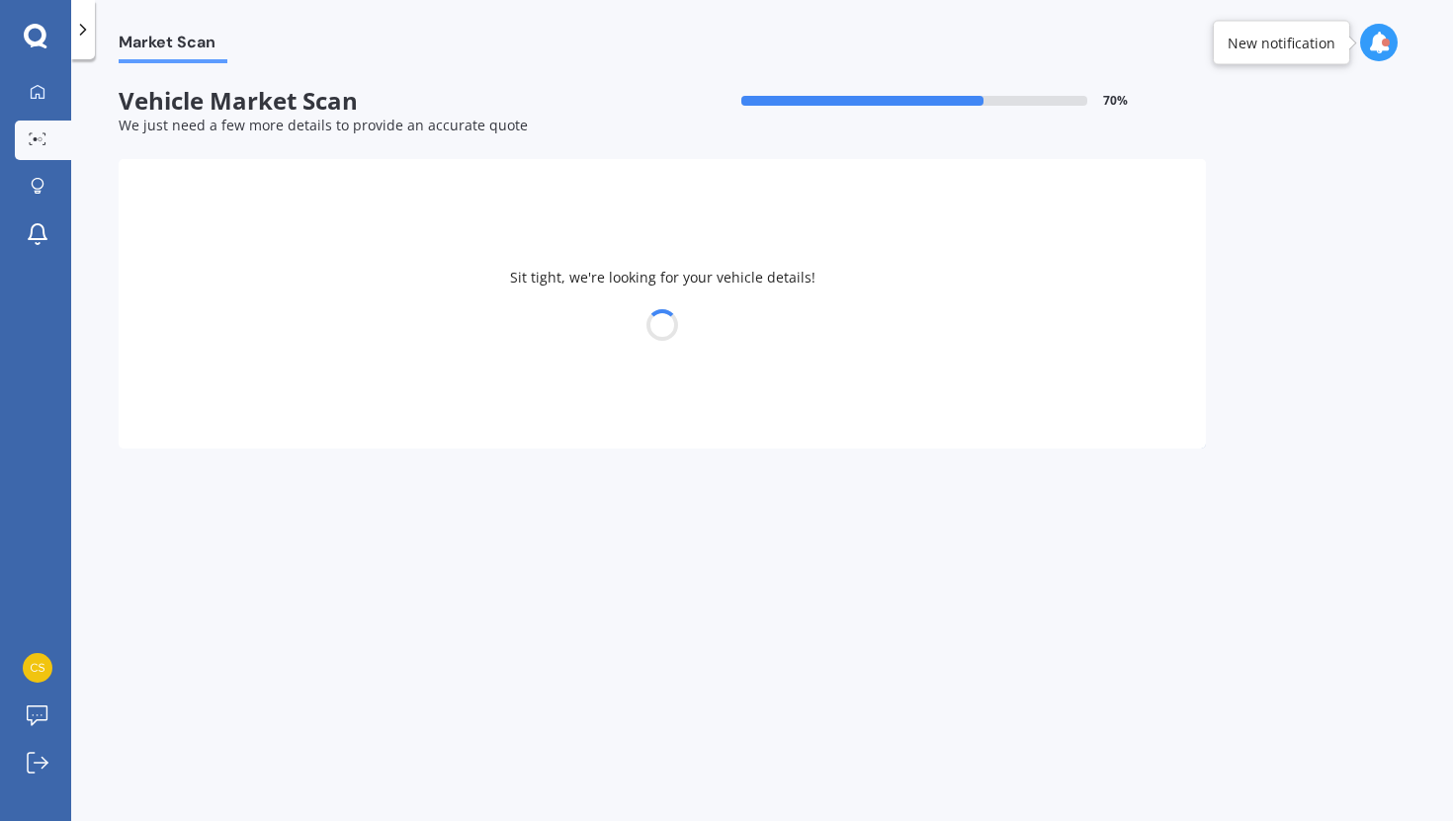
select select "VOLKSWAGEN"
select select "TIGUAN"
select select "12"
select select "1986"
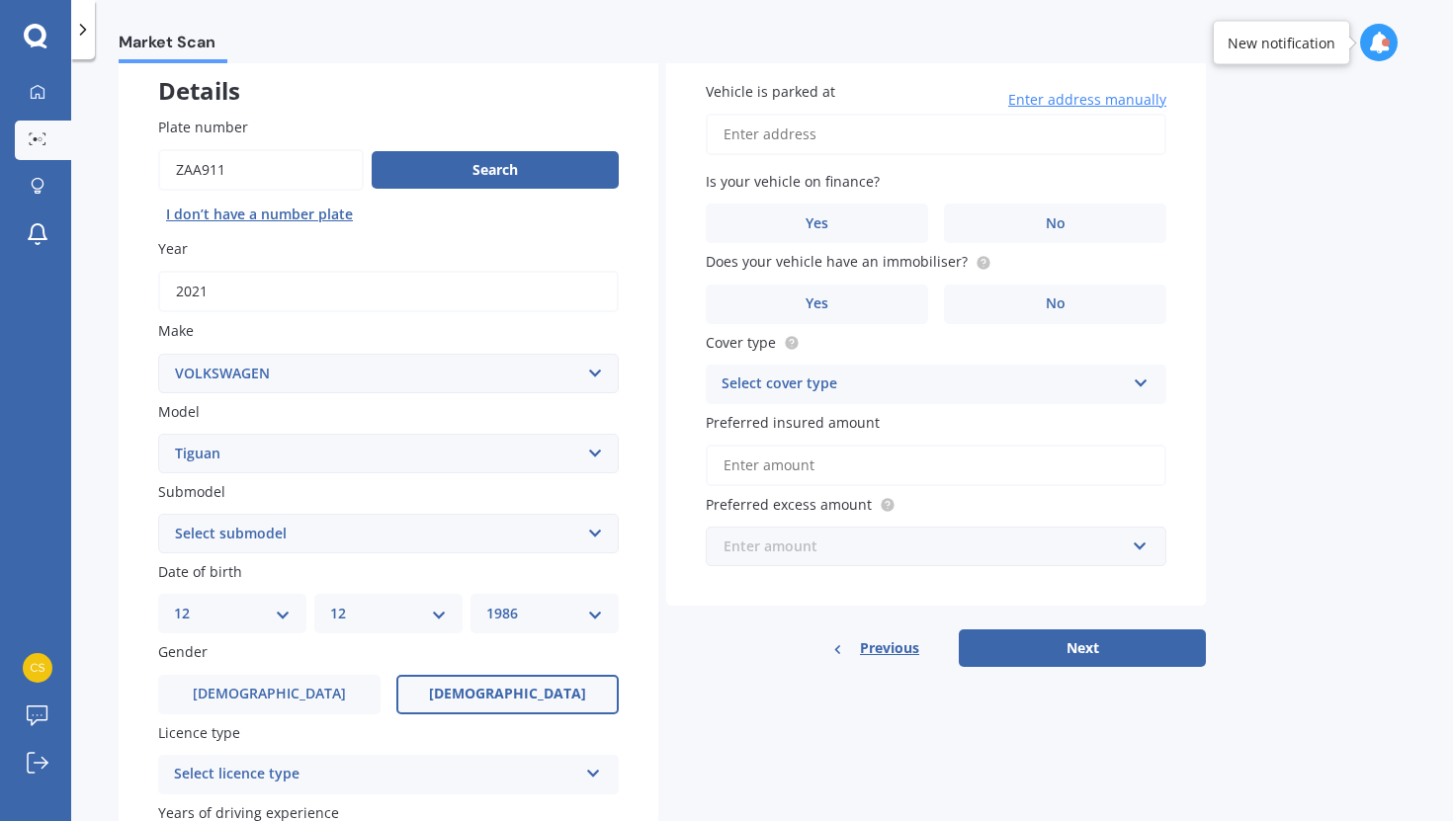
click at [760, 533] on input "text" at bounding box center [929, 547] width 443 height 38
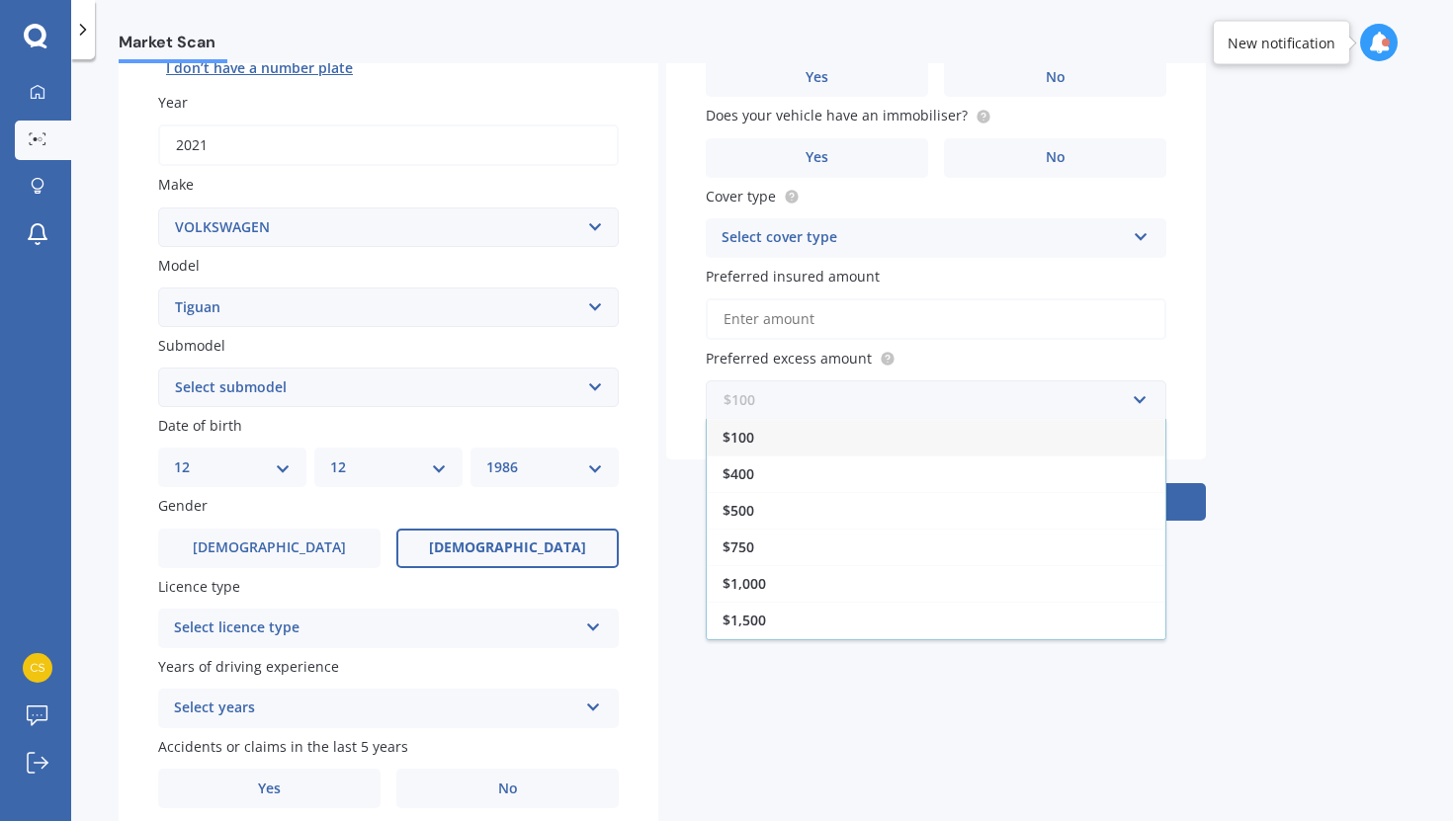
scroll to position [261, 0]
click at [954, 701] on div "Details Plate number Search I don’t have a number plate Year [DATE] Make Select…" at bounding box center [662, 375] width 1087 height 954
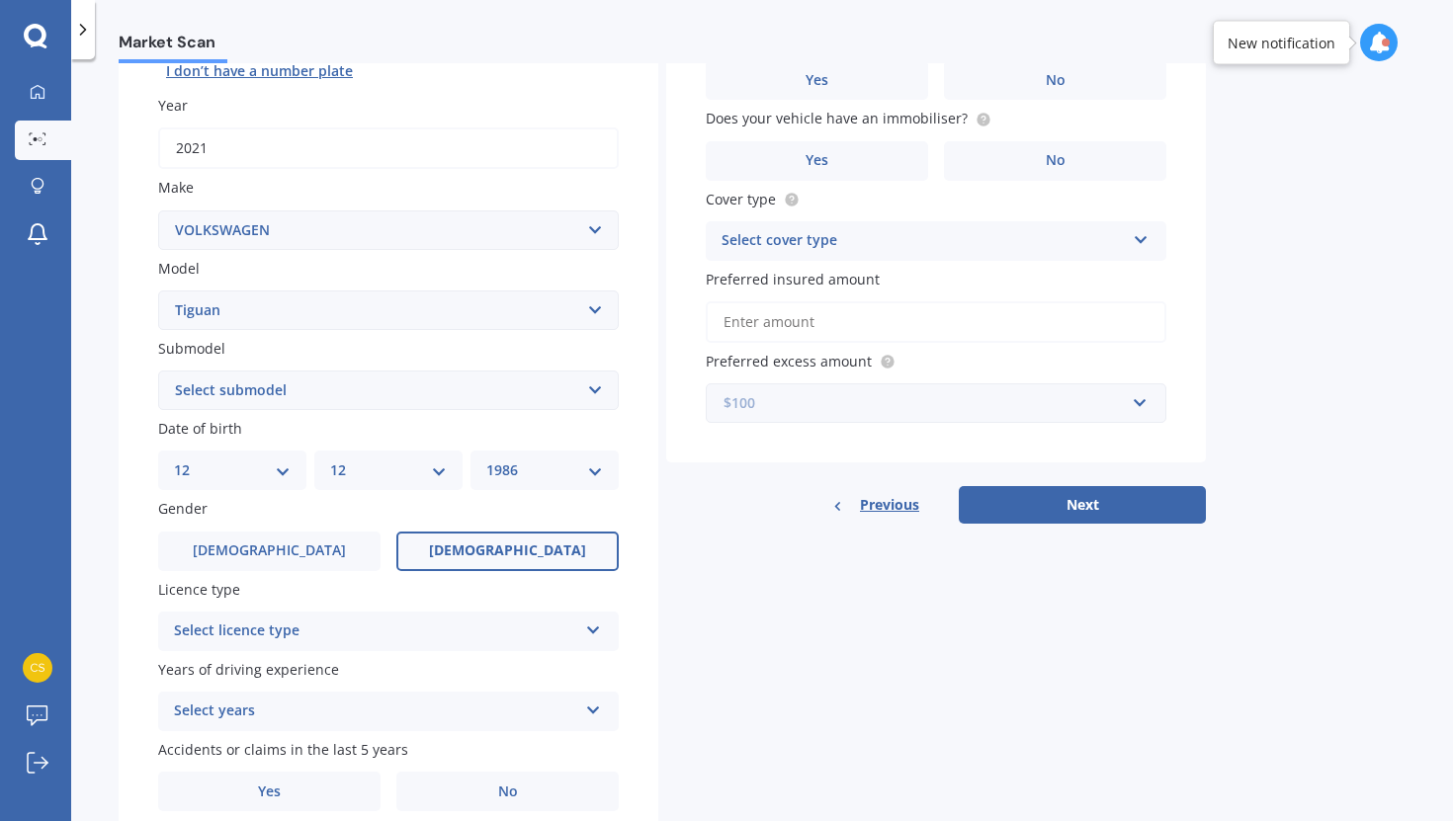
click at [880, 420] on input "text" at bounding box center [929, 403] width 443 height 38
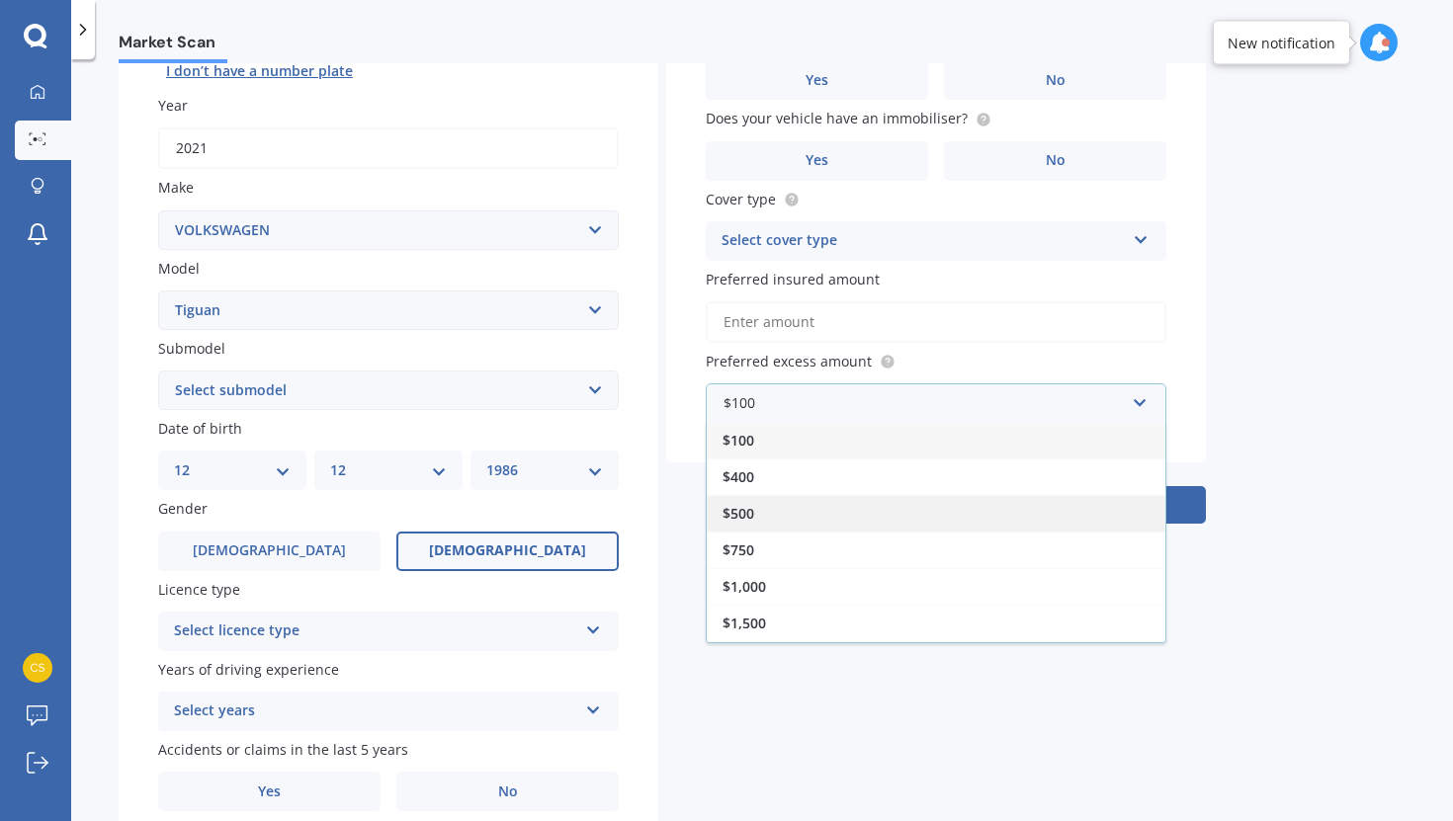
click at [767, 513] on div "$500" at bounding box center [936, 513] width 459 height 37
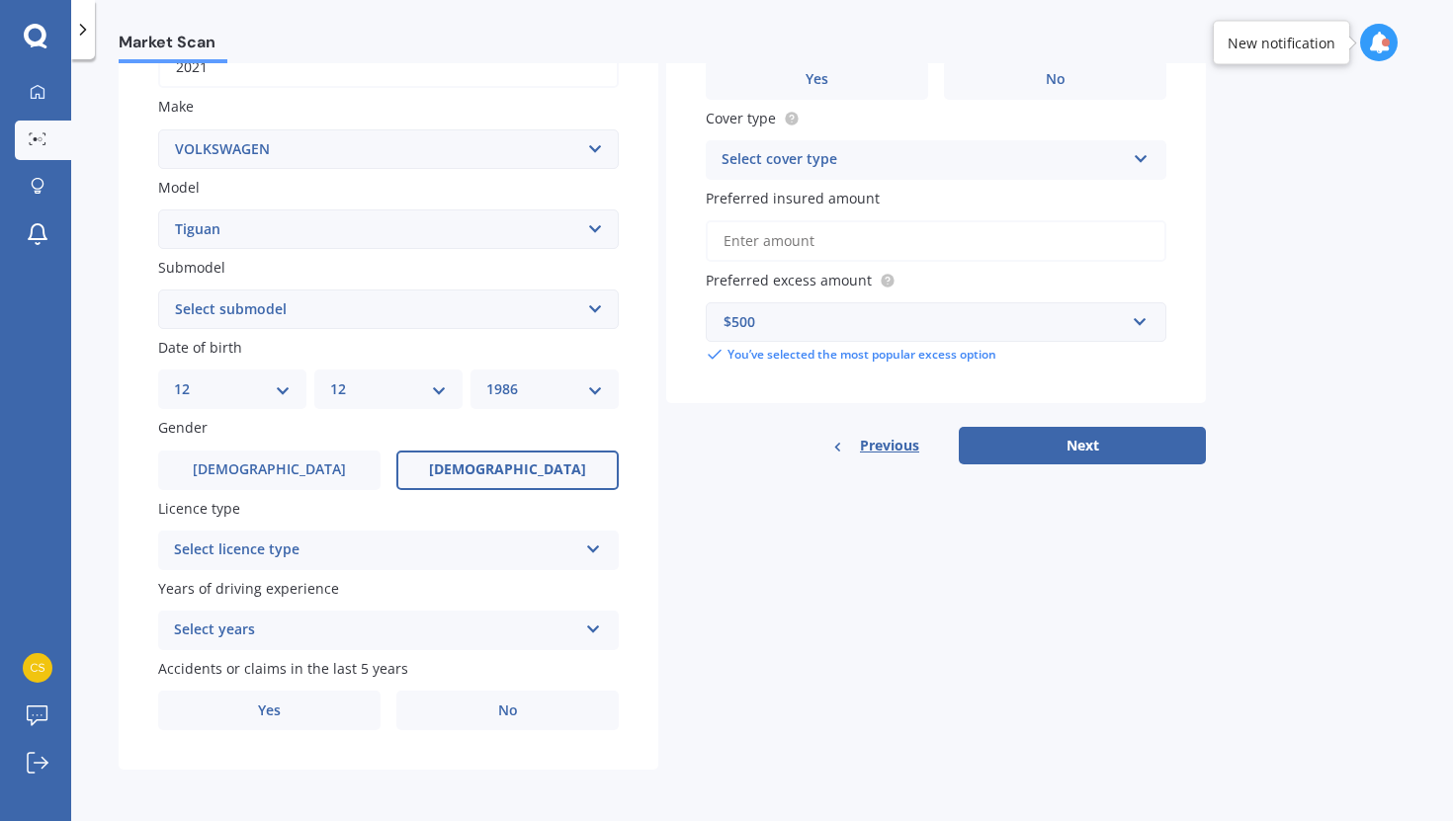
scroll to position [342, 0]
click at [378, 642] on div "Select years" at bounding box center [375, 631] width 403 height 24
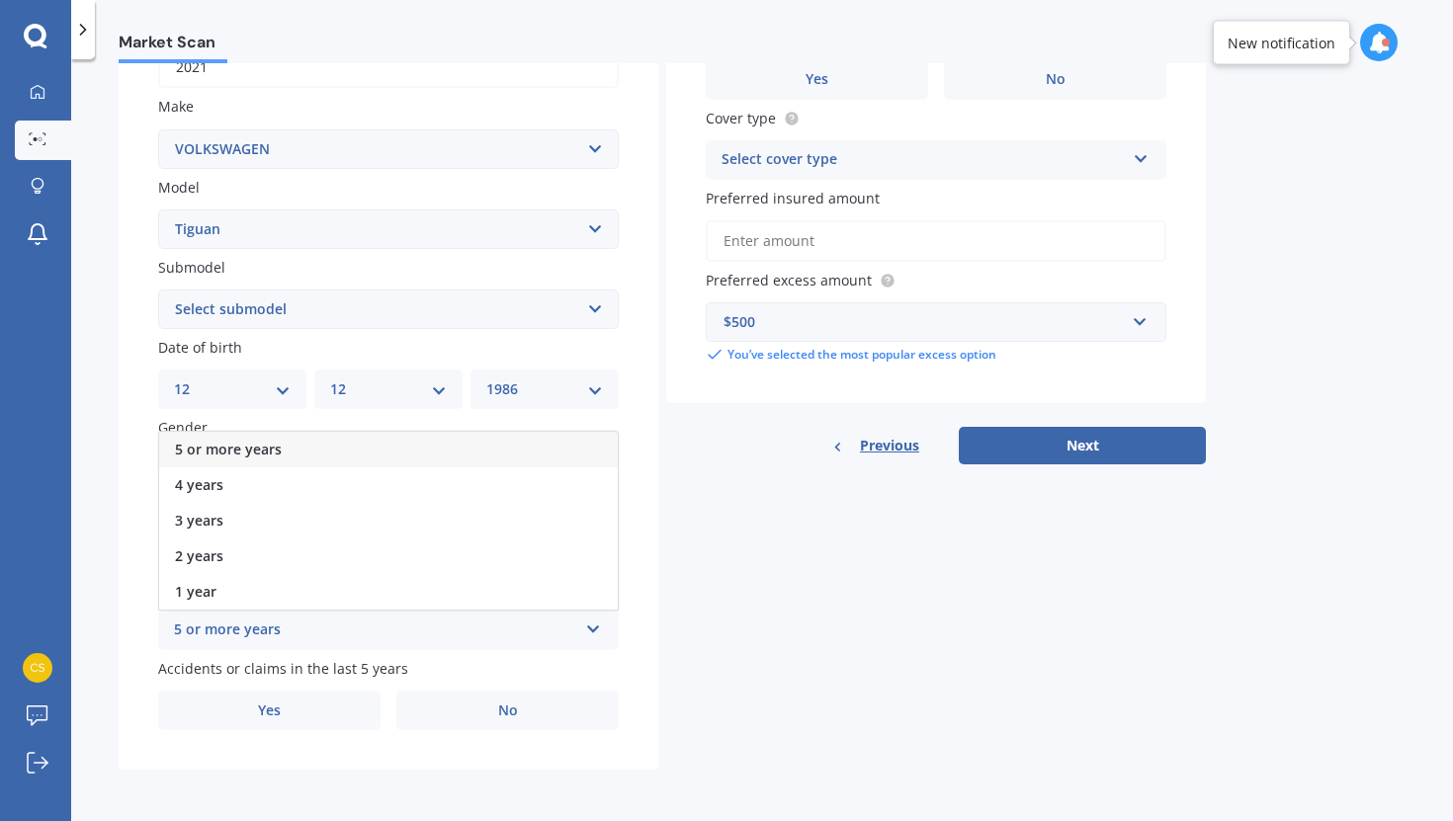
click at [352, 452] on div "5 or more years" at bounding box center [388, 450] width 459 height 36
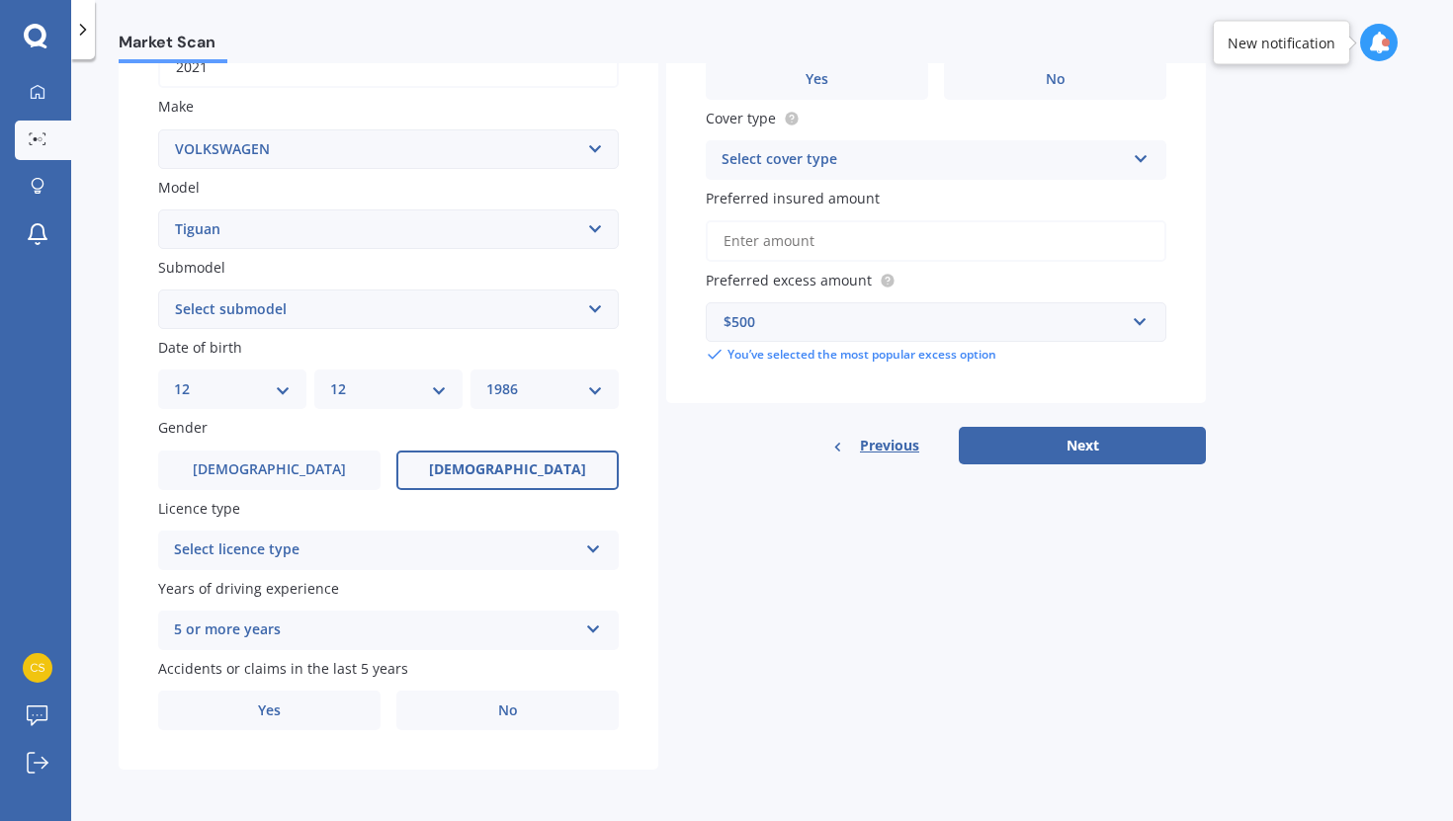
click at [306, 533] on div "Licence type Select licence type NZ Full NZ Restricted NZ Learners [GEOGRAPHIC_…" at bounding box center [388, 534] width 461 height 72
click at [299, 558] on div "Select licence type" at bounding box center [375, 551] width 403 height 24
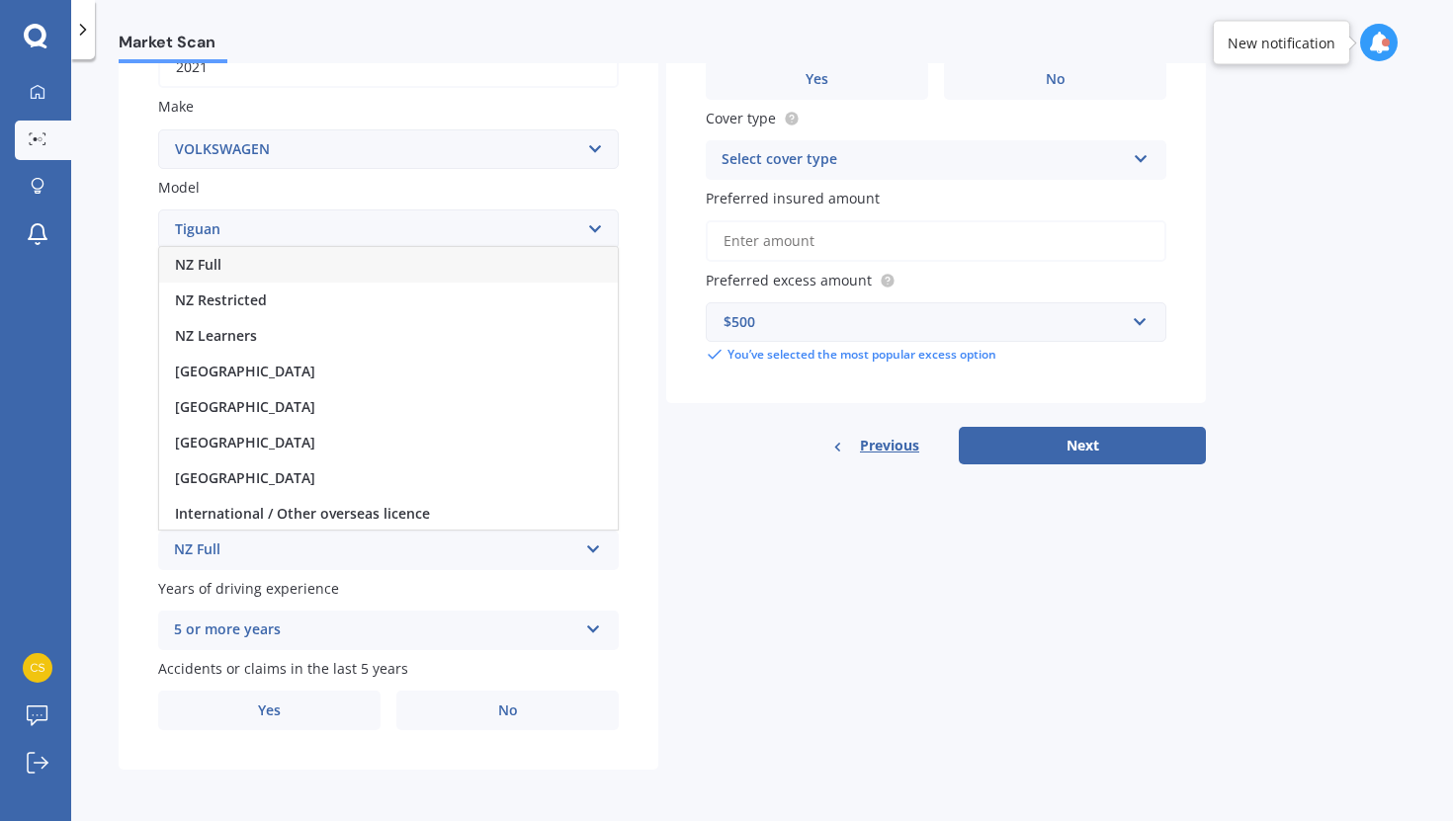
click at [291, 276] on div "NZ Full" at bounding box center [388, 265] width 459 height 36
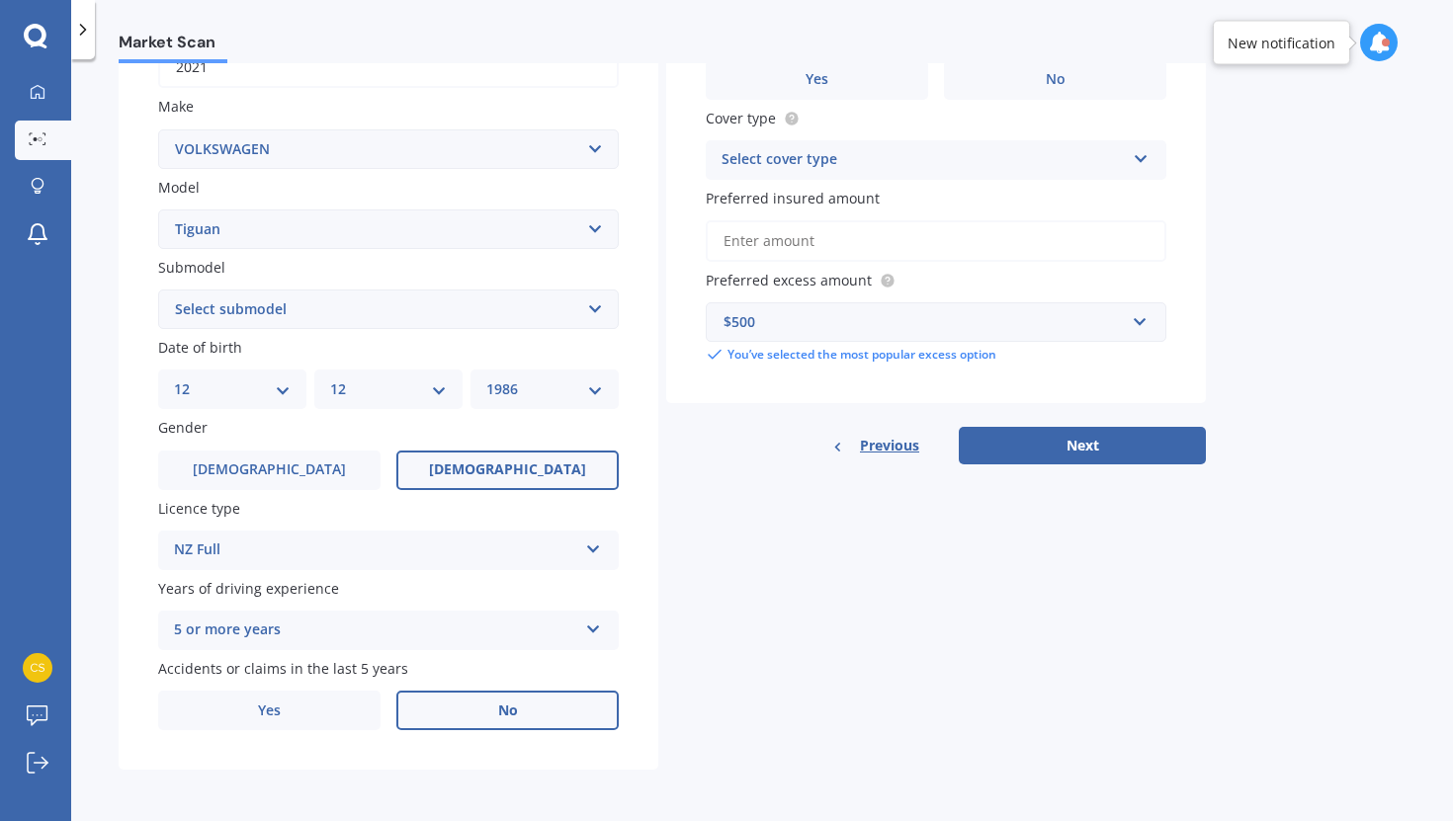
click at [460, 713] on label "No" at bounding box center [507, 711] width 222 height 40
click at [0, 0] on input "No" at bounding box center [0, 0] width 0 height 0
click at [1075, 422] on div "Vehicle is parked at Enter address manually Is your vehicle on finance? Yes No …" at bounding box center [936, 141] width 540 height 648
click at [1051, 451] on button "Next" at bounding box center [1082, 446] width 247 height 38
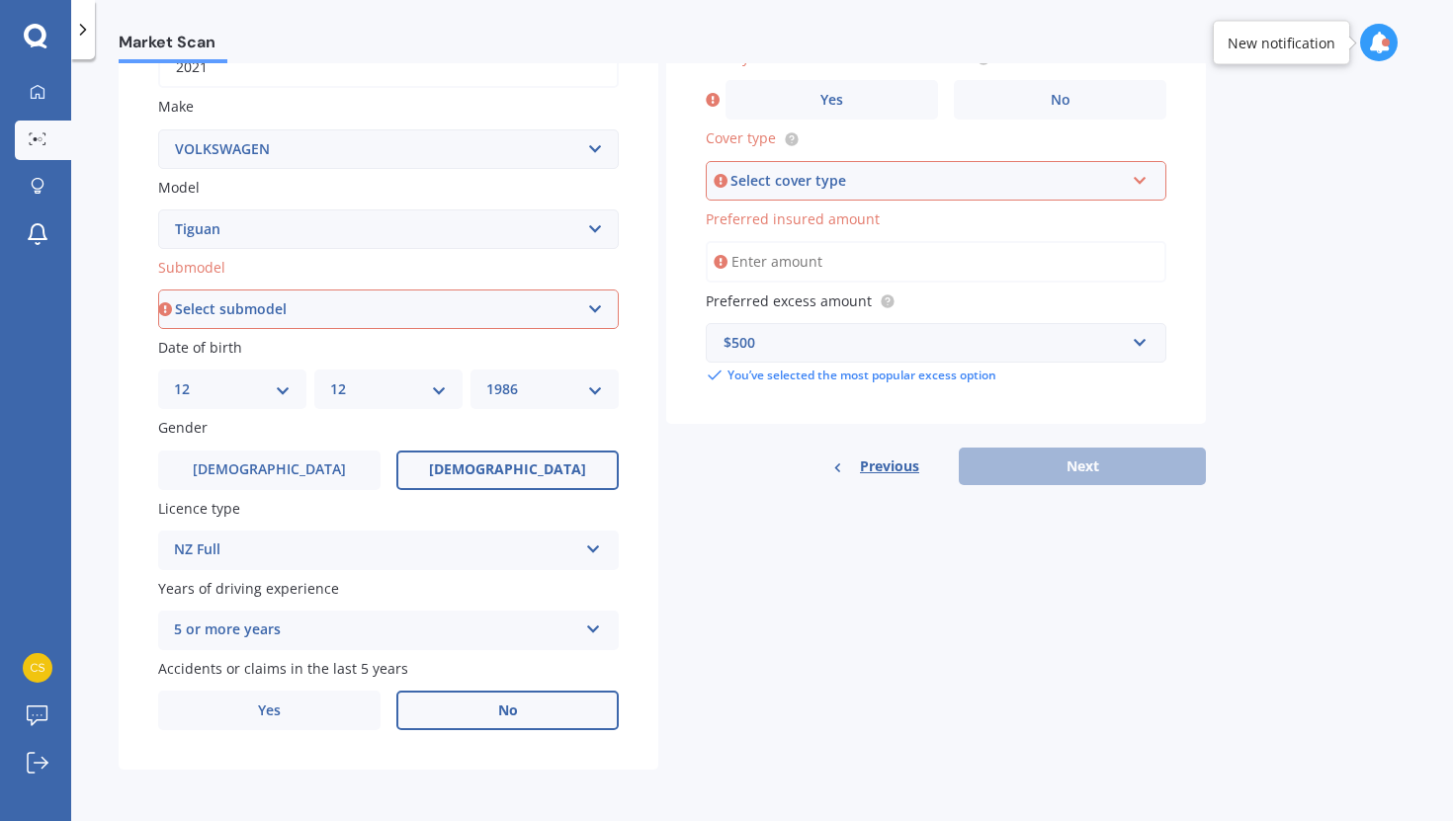
scroll to position [347, 0]
click at [980, 177] on div "Select cover type" at bounding box center [926, 181] width 393 height 22
click at [945, 216] on div "Comprehensive" at bounding box center [936, 219] width 457 height 36
click at [875, 256] on input "Preferred insured amount" at bounding box center [936, 262] width 461 height 42
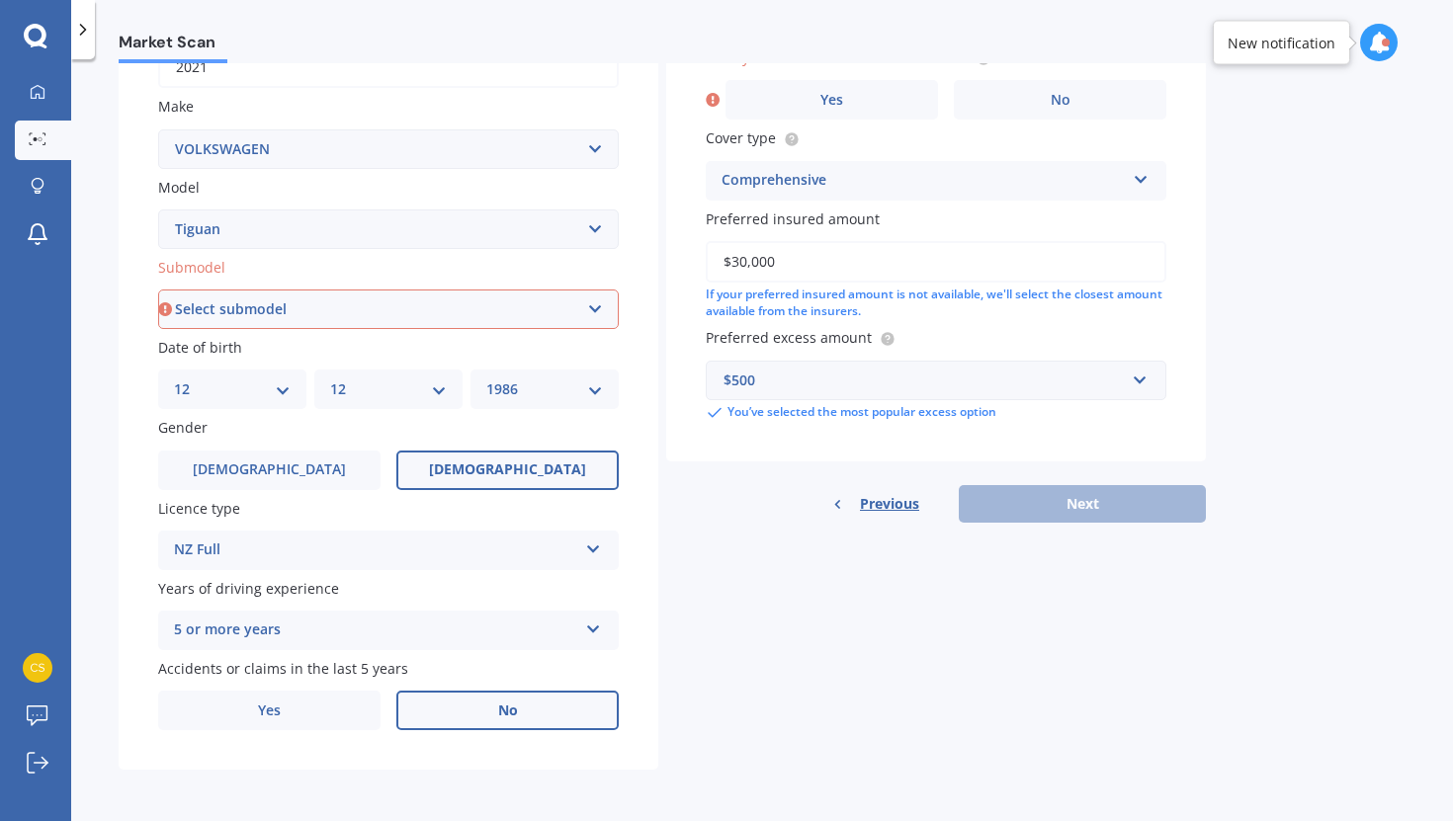
type input "$30,000"
click at [1002, 625] on div "Details Plate number Search I don’t have a number plate Year [DATE] Make Select…" at bounding box center [662, 294] width 1087 height 954
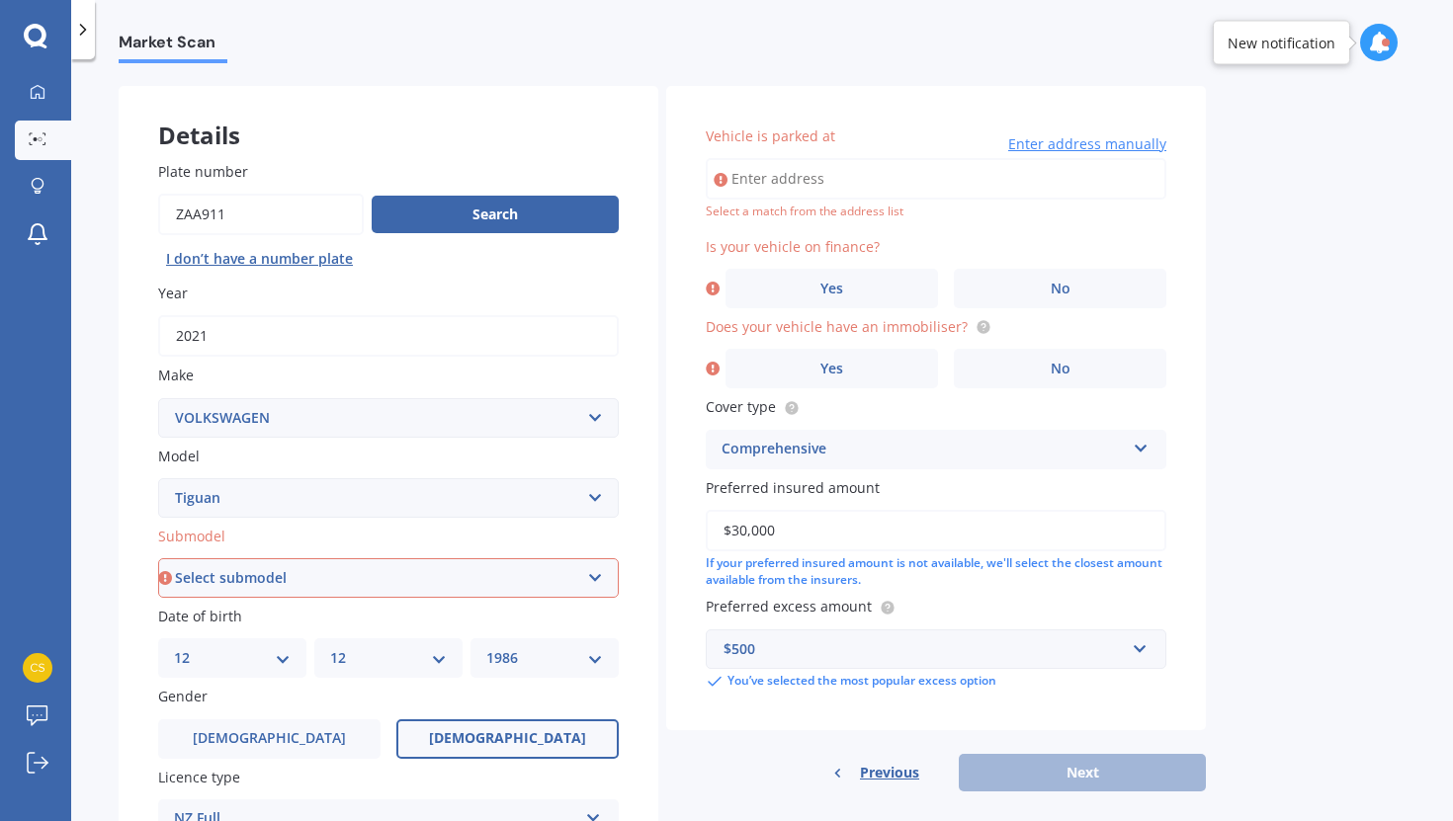
scroll to position [71, 0]
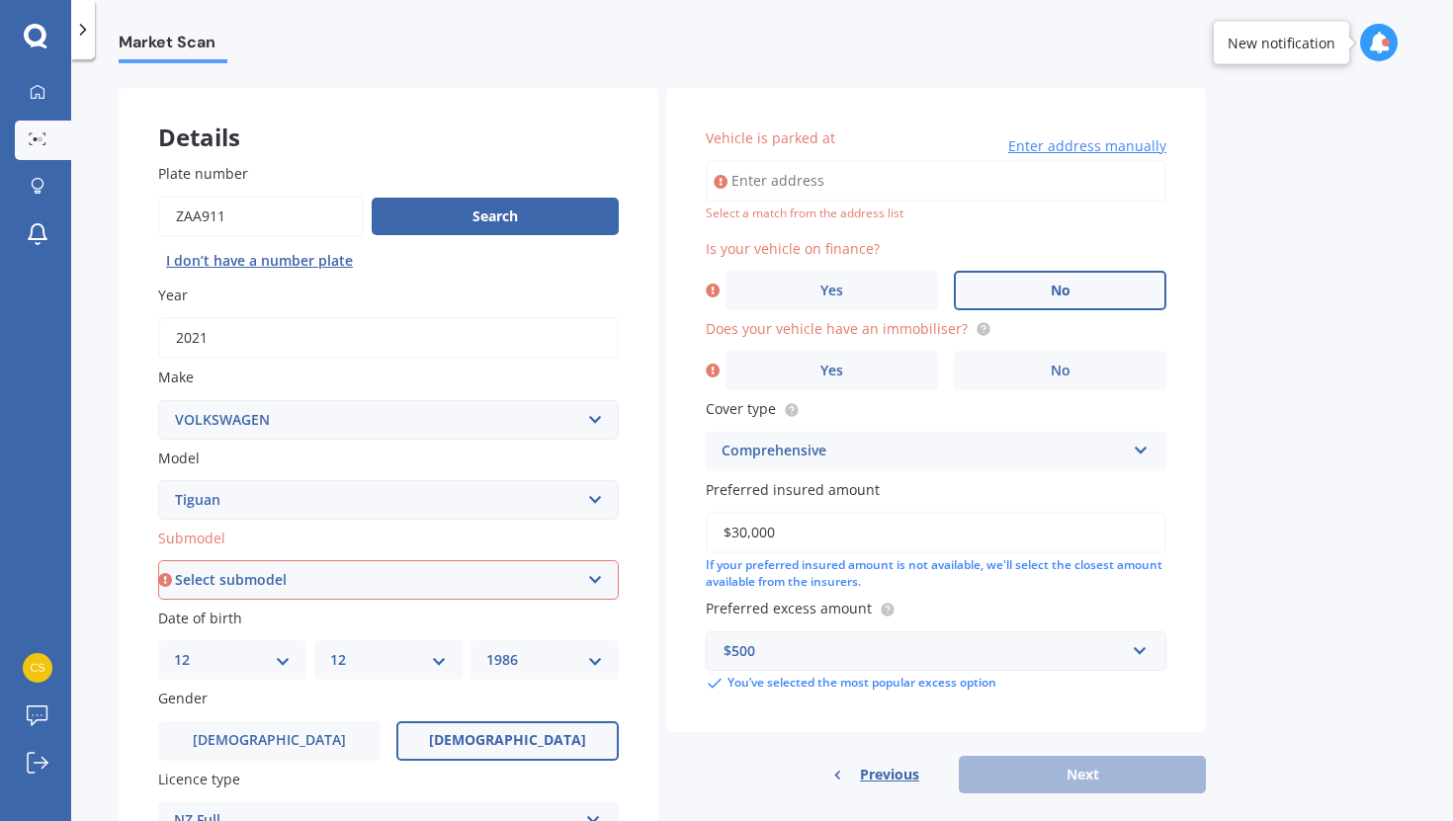
click at [1057, 287] on span "No" at bounding box center [1061, 291] width 20 height 17
click at [0, 0] on input "No" at bounding box center [0, 0] width 0 height 0
click at [1007, 373] on label "No" at bounding box center [1060, 371] width 212 height 40
click at [0, 0] on input "No" at bounding box center [0, 0] width 0 height 0
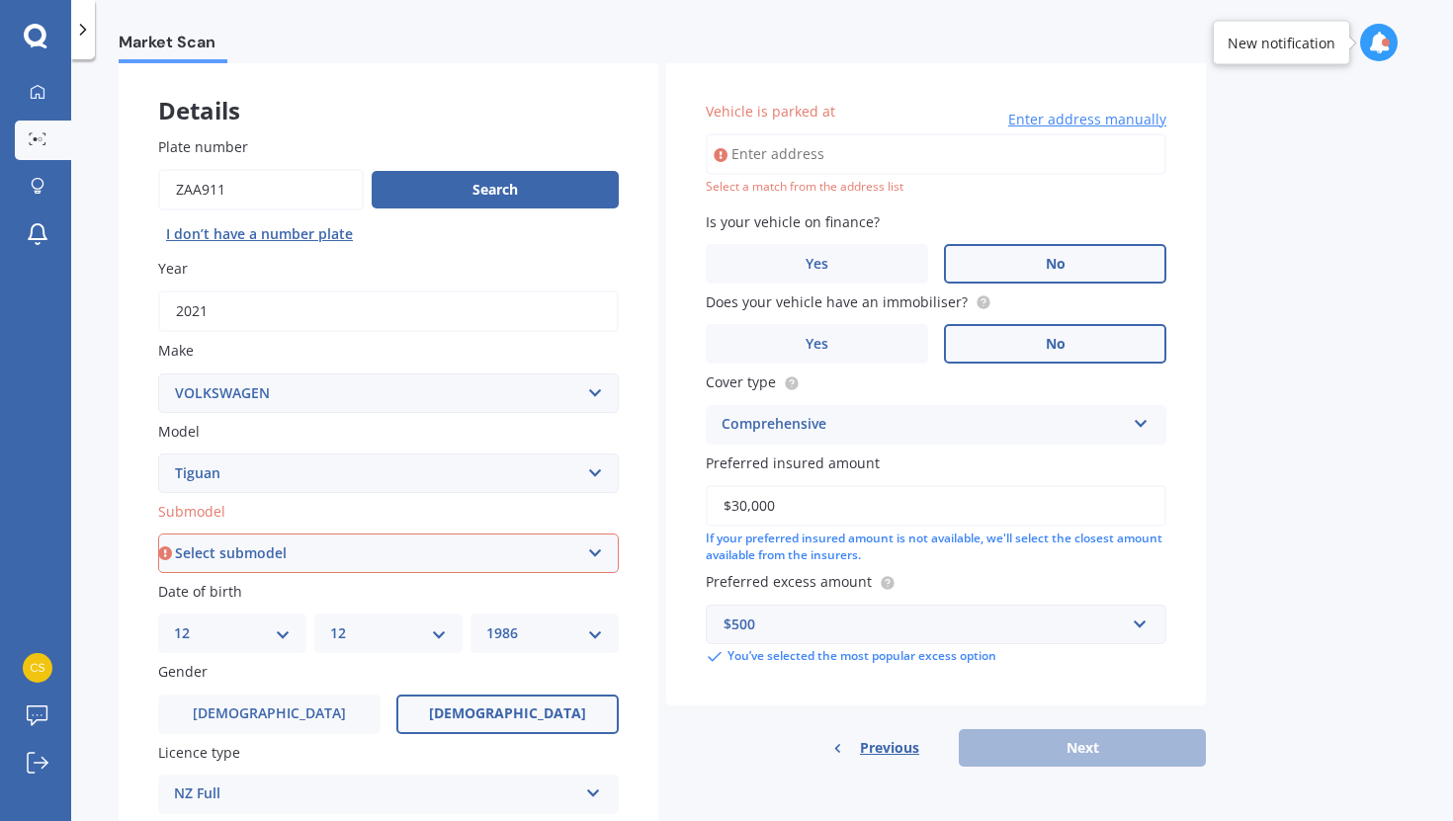
scroll to position [100, 0]
click at [821, 154] on input "Vehicle is parked at" at bounding box center [936, 152] width 461 height 42
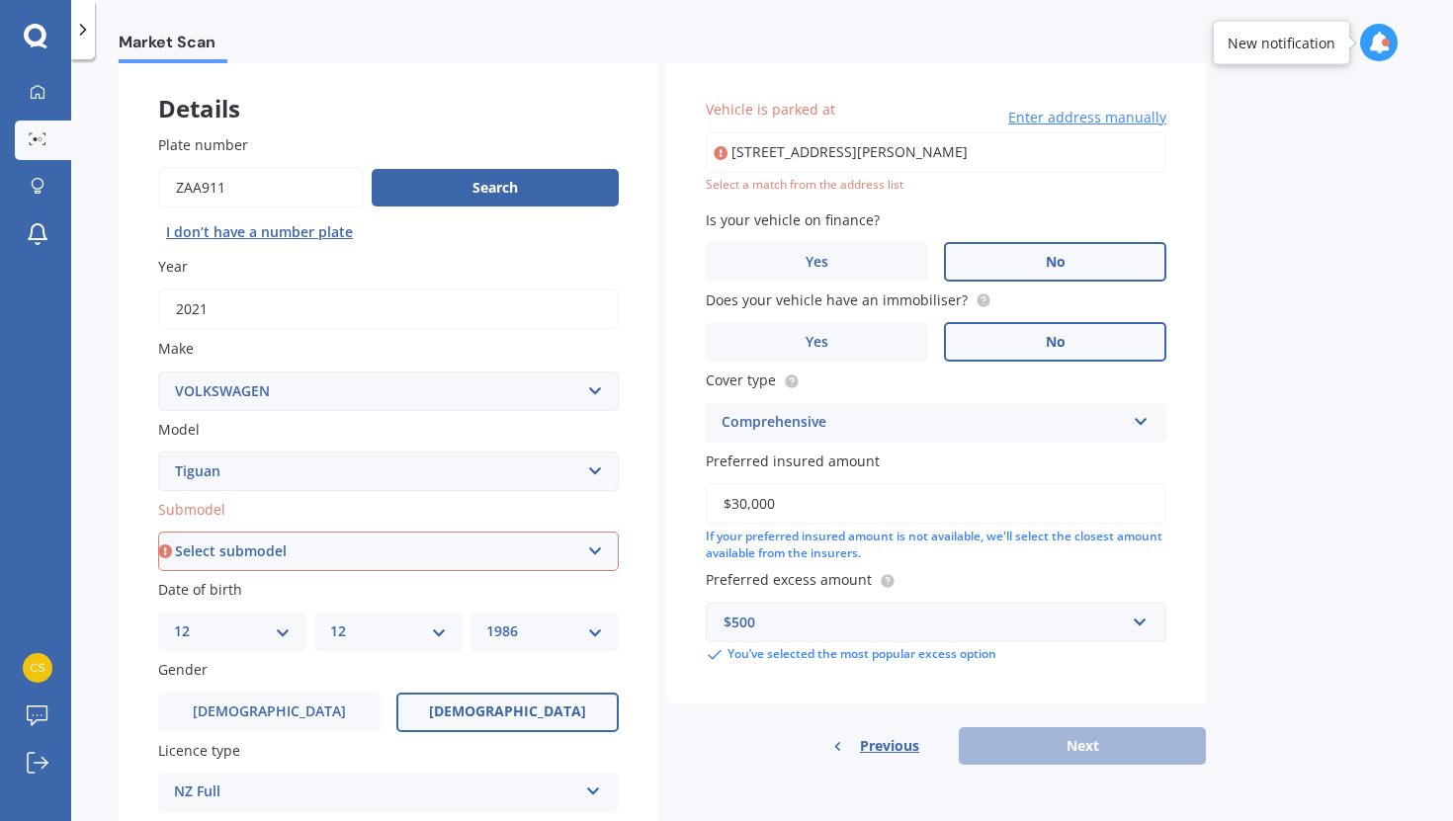
drag, startPoint x: 850, startPoint y: 154, endPoint x: 1115, endPoint y: 148, distance: 264.9
click at [1115, 148] on input "[STREET_ADDRESS][PERSON_NAME]" at bounding box center [936, 152] width 461 height 42
type input "[STREET_ADDRESS][PERSON_NAME]"
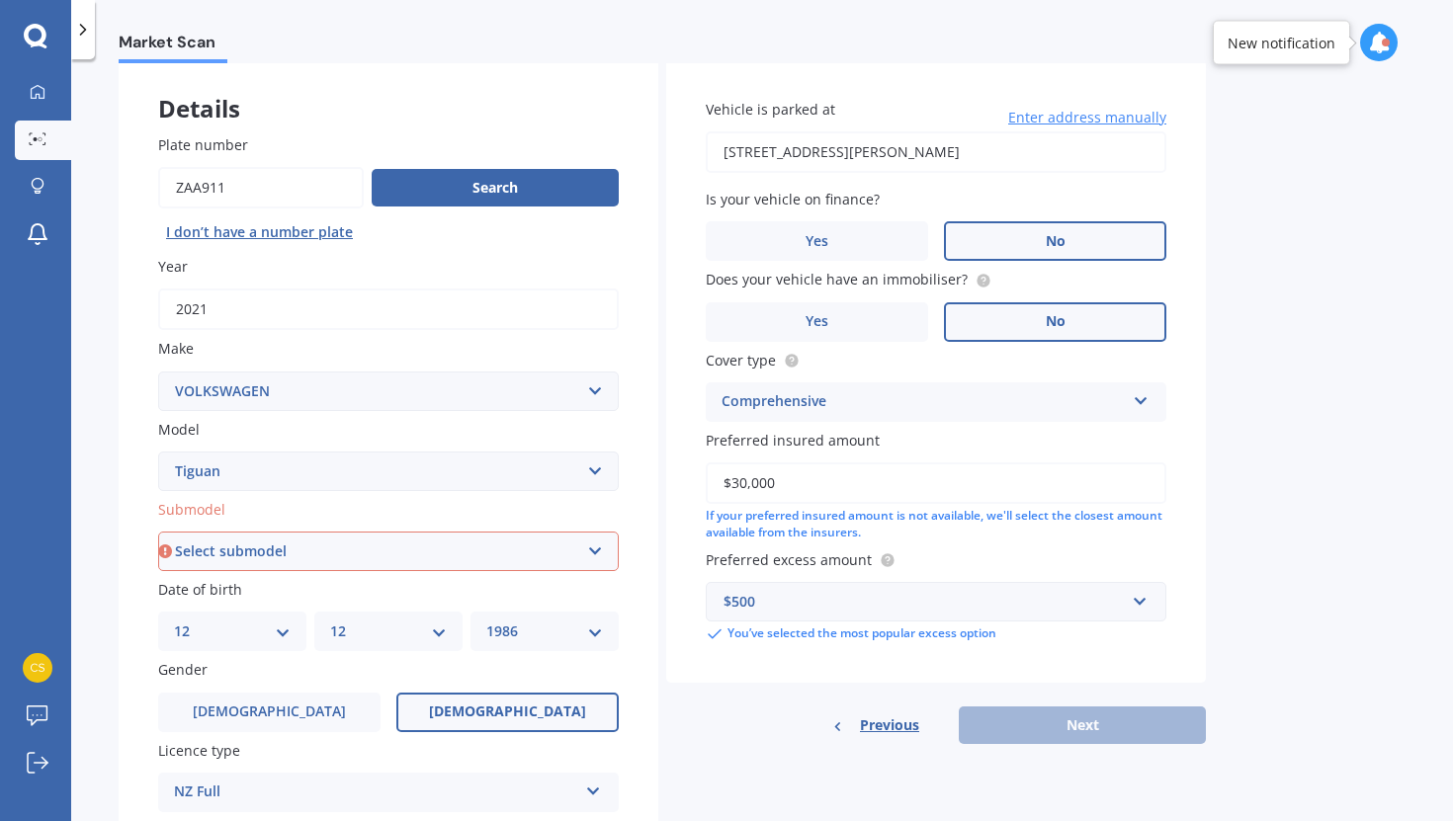
click at [1257, 264] on div "Market Scan Vehicle Market Scan 70 % We just need a few more details to provide…" at bounding box center [762, 444] width 1382 height 762
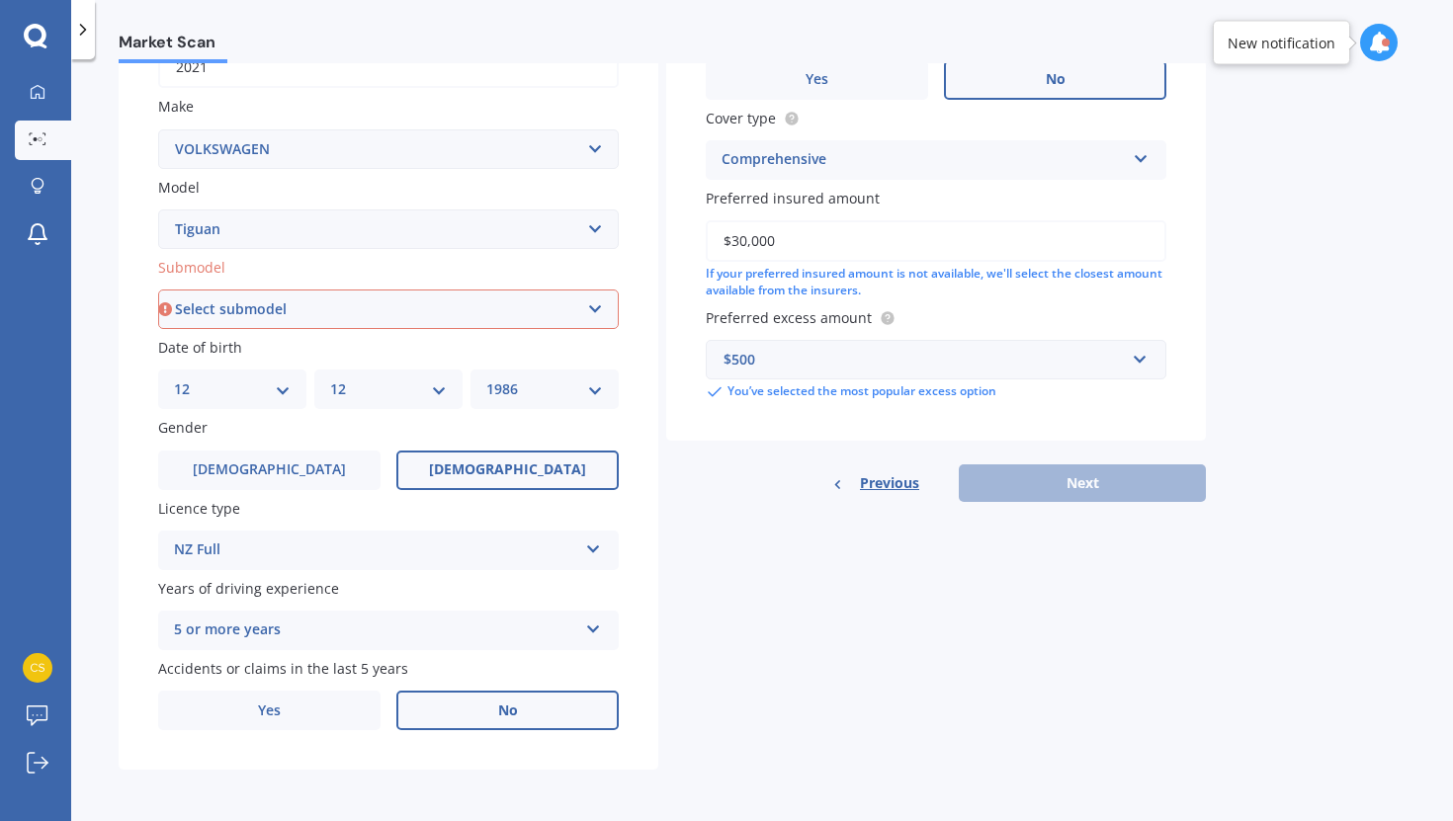
scroll to position [344, 0]
click at [392, 302] on select "Select submodel Diesel Turbo Petrol Turbo Petrol Turbo 4WD" at bounding box center [388, 310] width 461 height 40
select select "PETROL TURBO"
click at [158, 290] on select "Select submodel Diesel Turbo Petrol Turbo Petrol Turbo 4WD" at bounding box center [388, 310] width 461 height 40
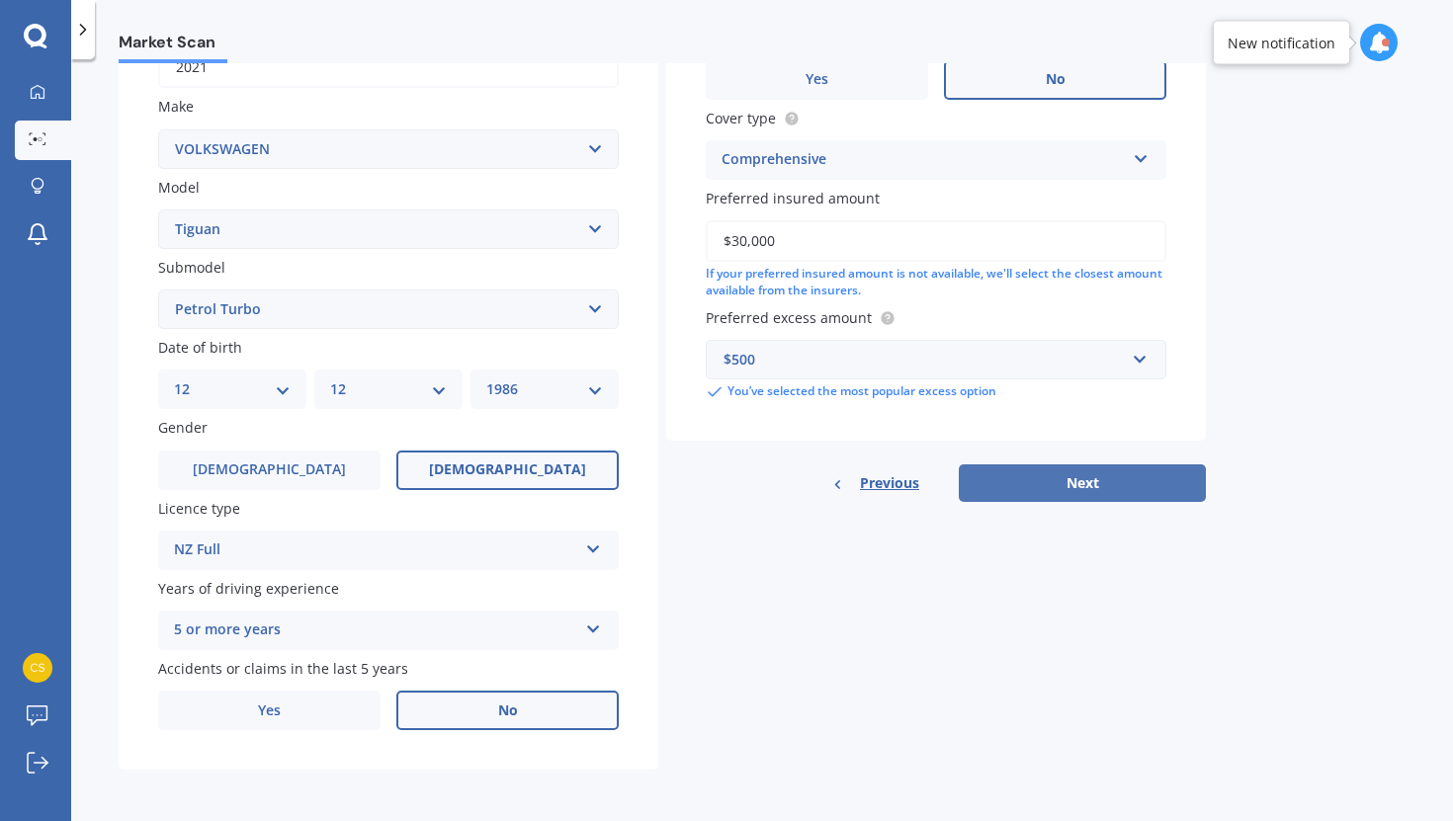
click at [976, 490] on button "Next" at bounding box center [1082, 484] width 247 height 38
select select "12"
select select "1986"
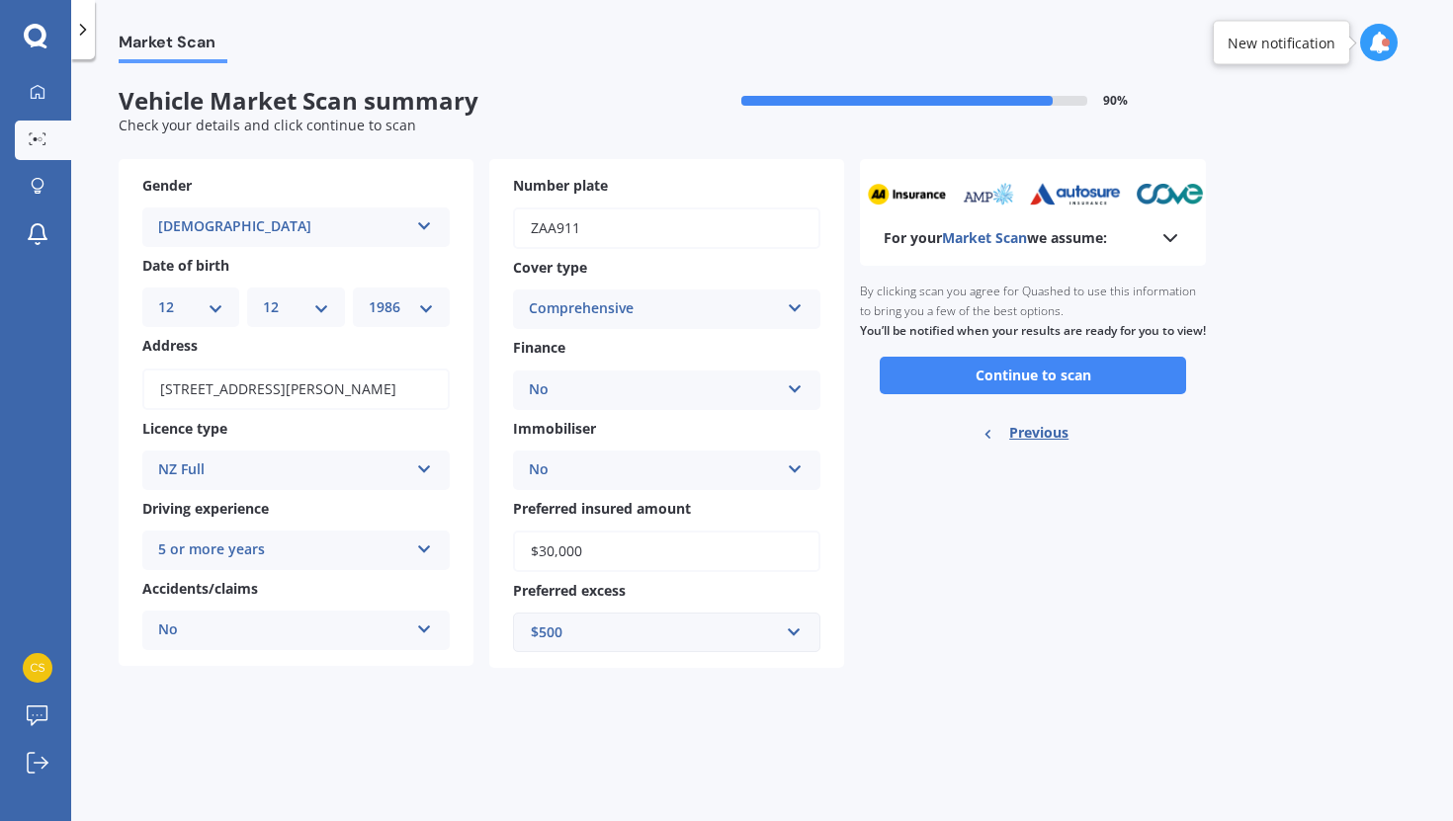
scroll to position [0, 0]
click at [970, 391] on button "Continue to scan" at bounding box center [1033, 376] width 306 height 38
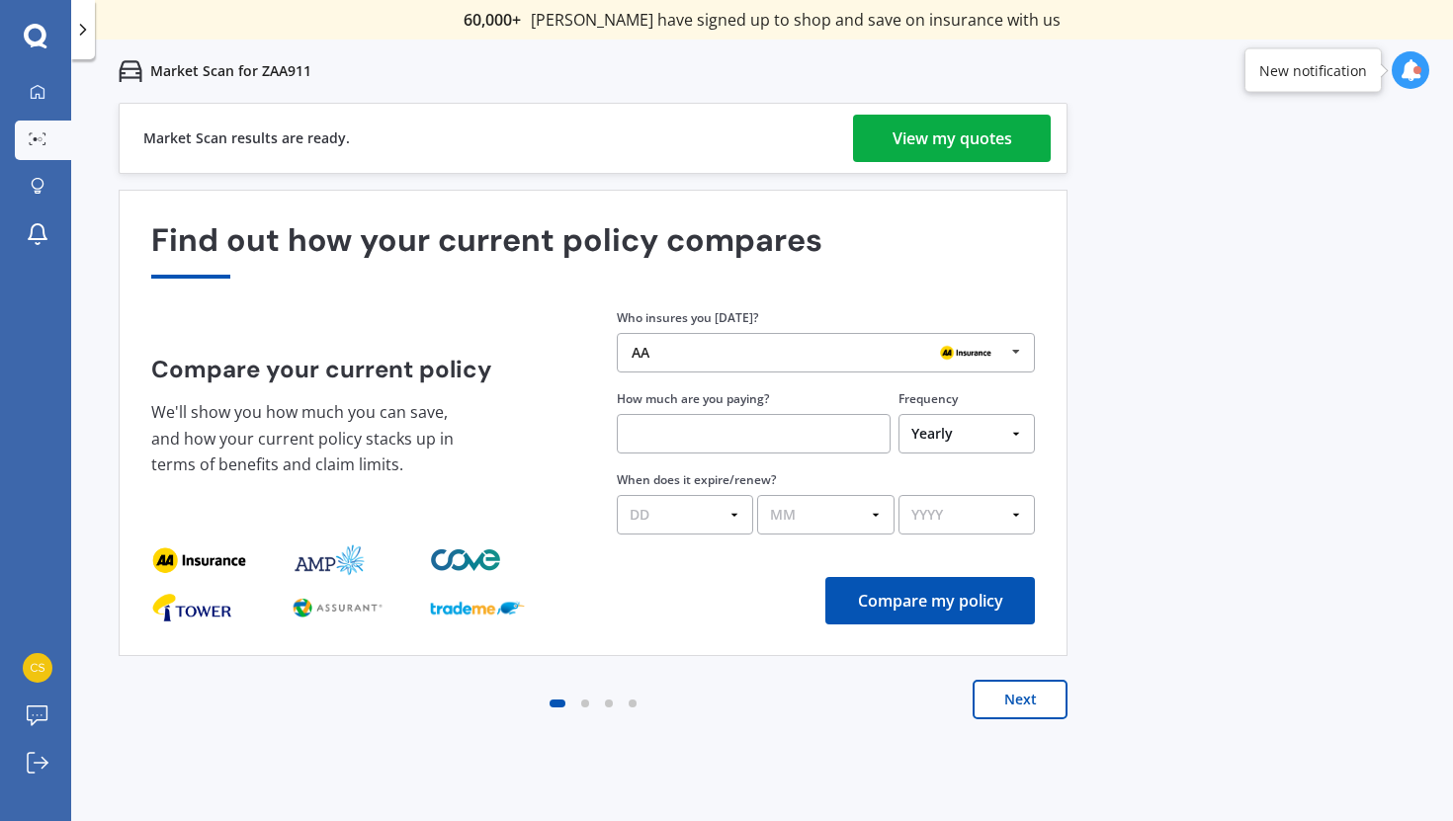
click at [970, 130] on div "View my quotes" at bounding box center [952, 138] width 120 height 47
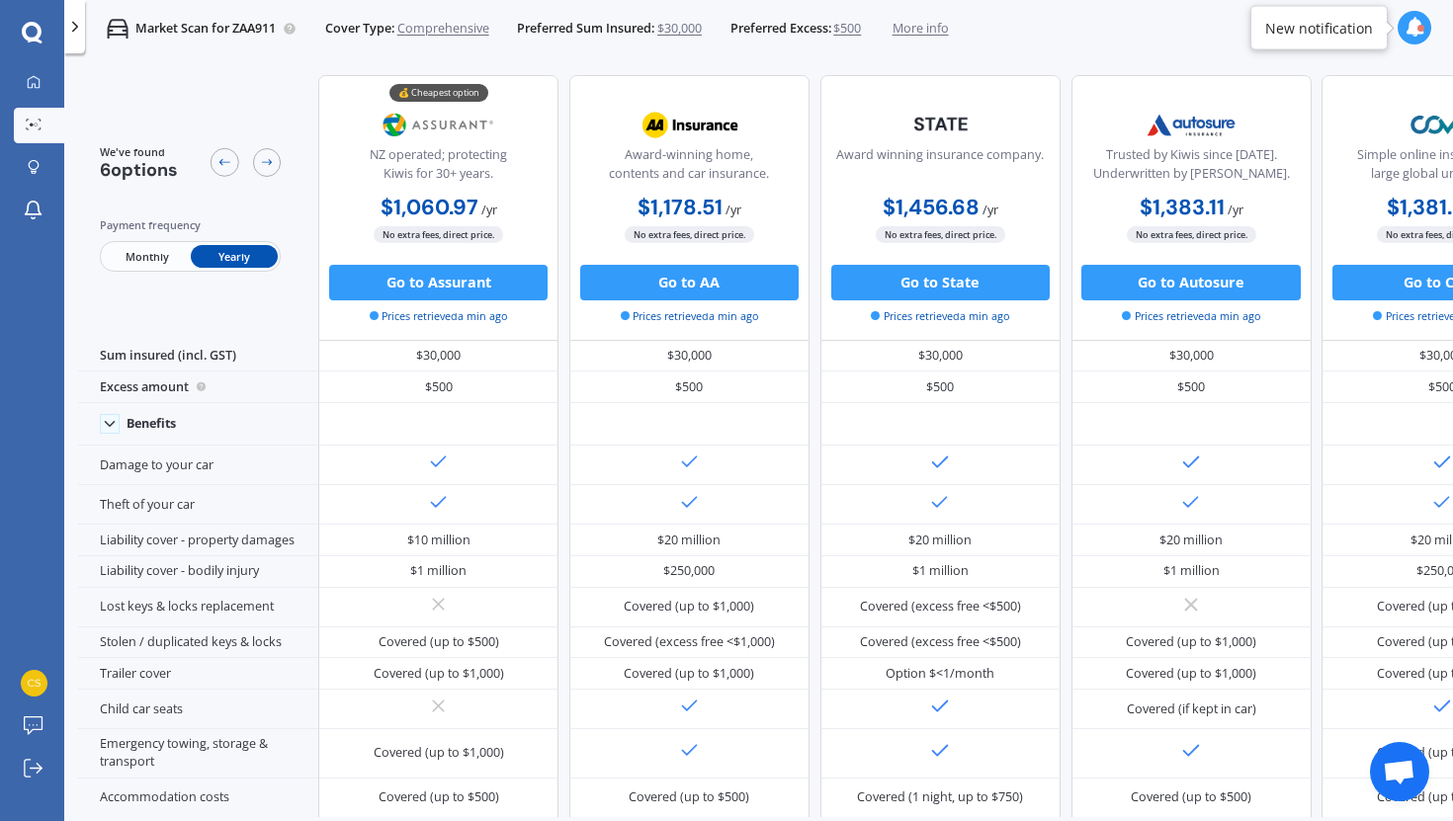
click at [913, 32] on span "More info" at bounding box center [920, 29] width 56 height 18
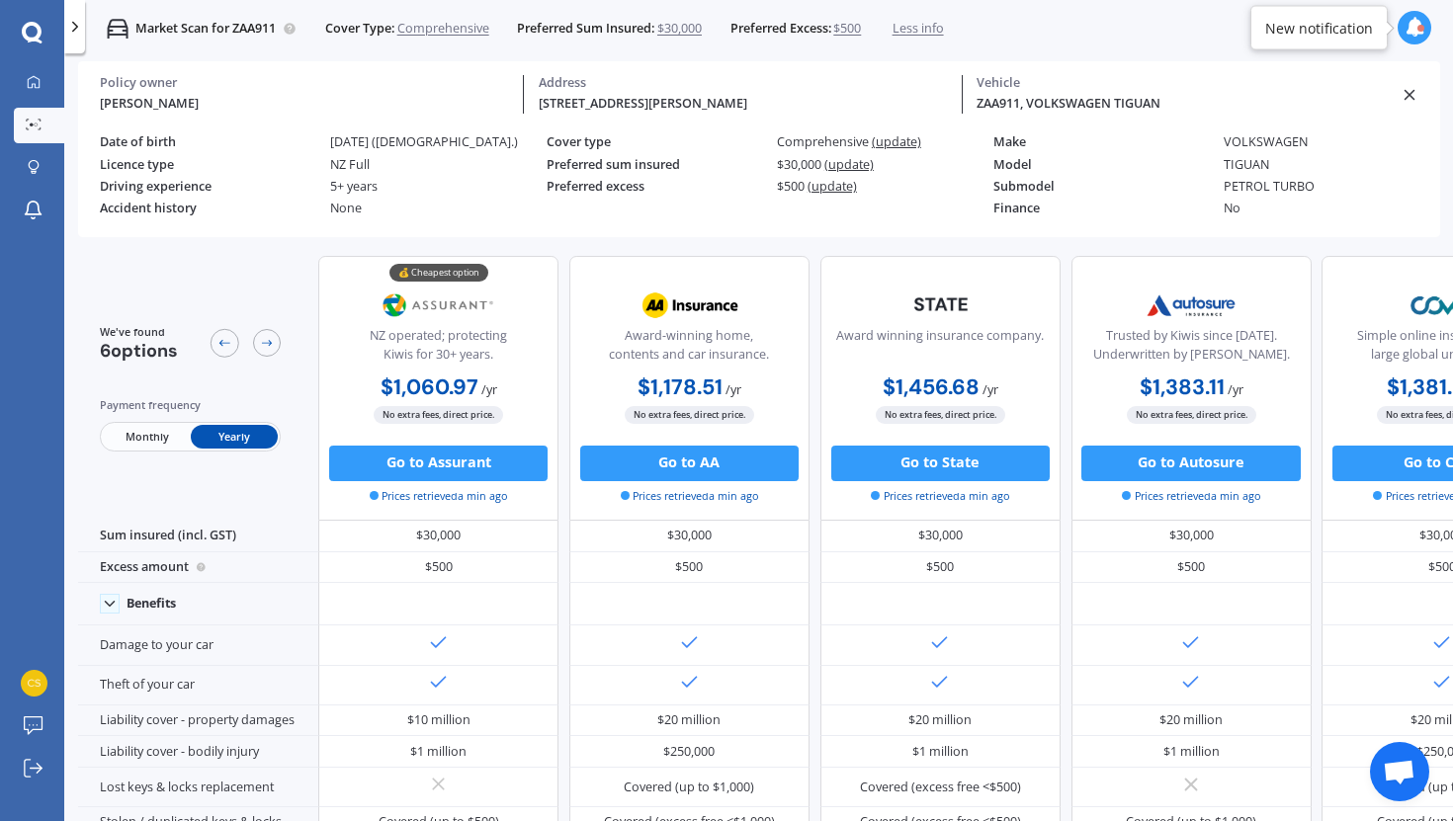
click at [835, 162] on span "(update)" at bounding box center [848, 164] width 49 height 17
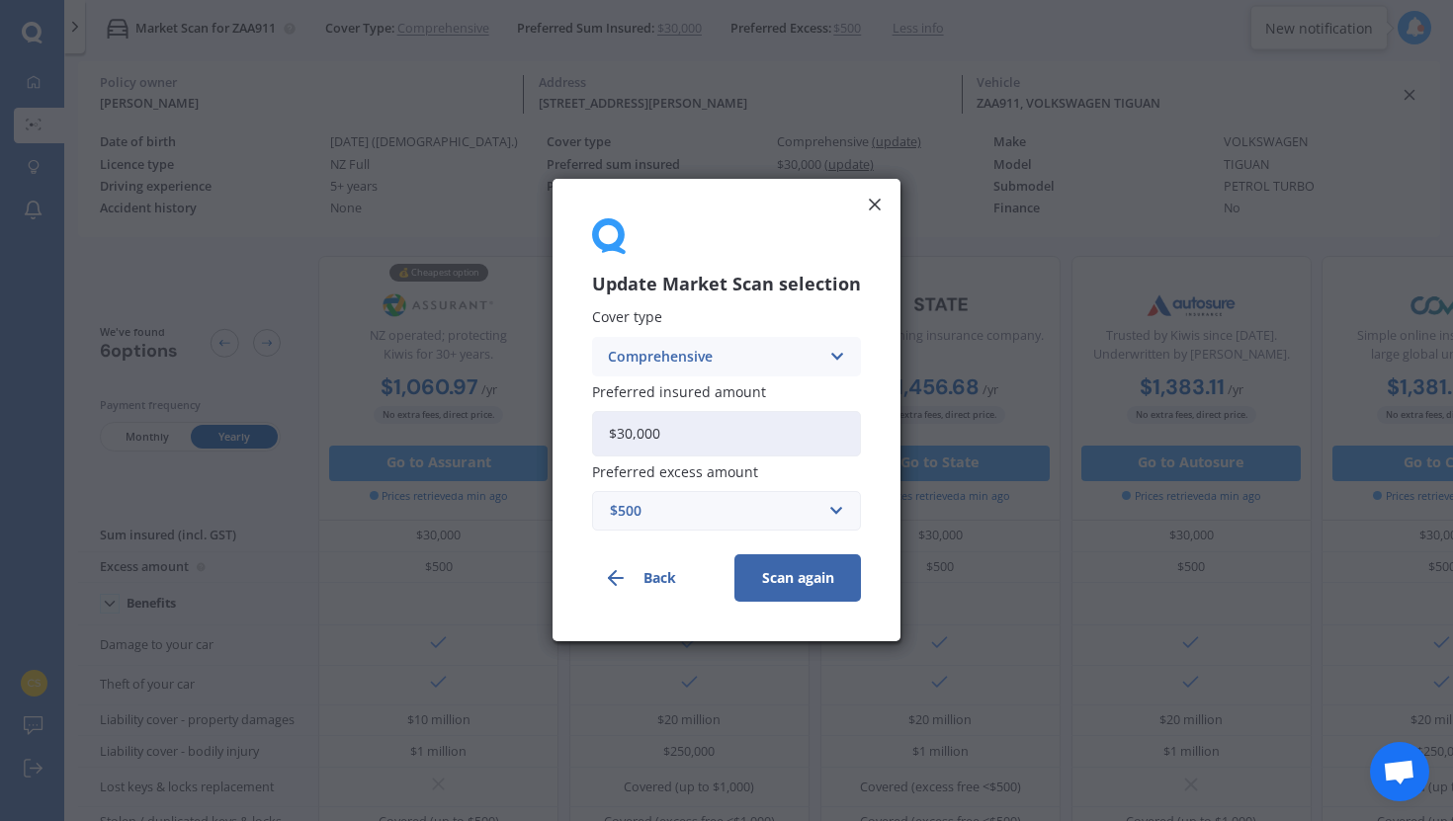
click at [642, 449] on input "$30,000" at bounding box center [726, 433] width 269 height 45
type input "$28,700"
click at [658, 506] on div "$500" at bounding box center [715, 512] width 210 height 22
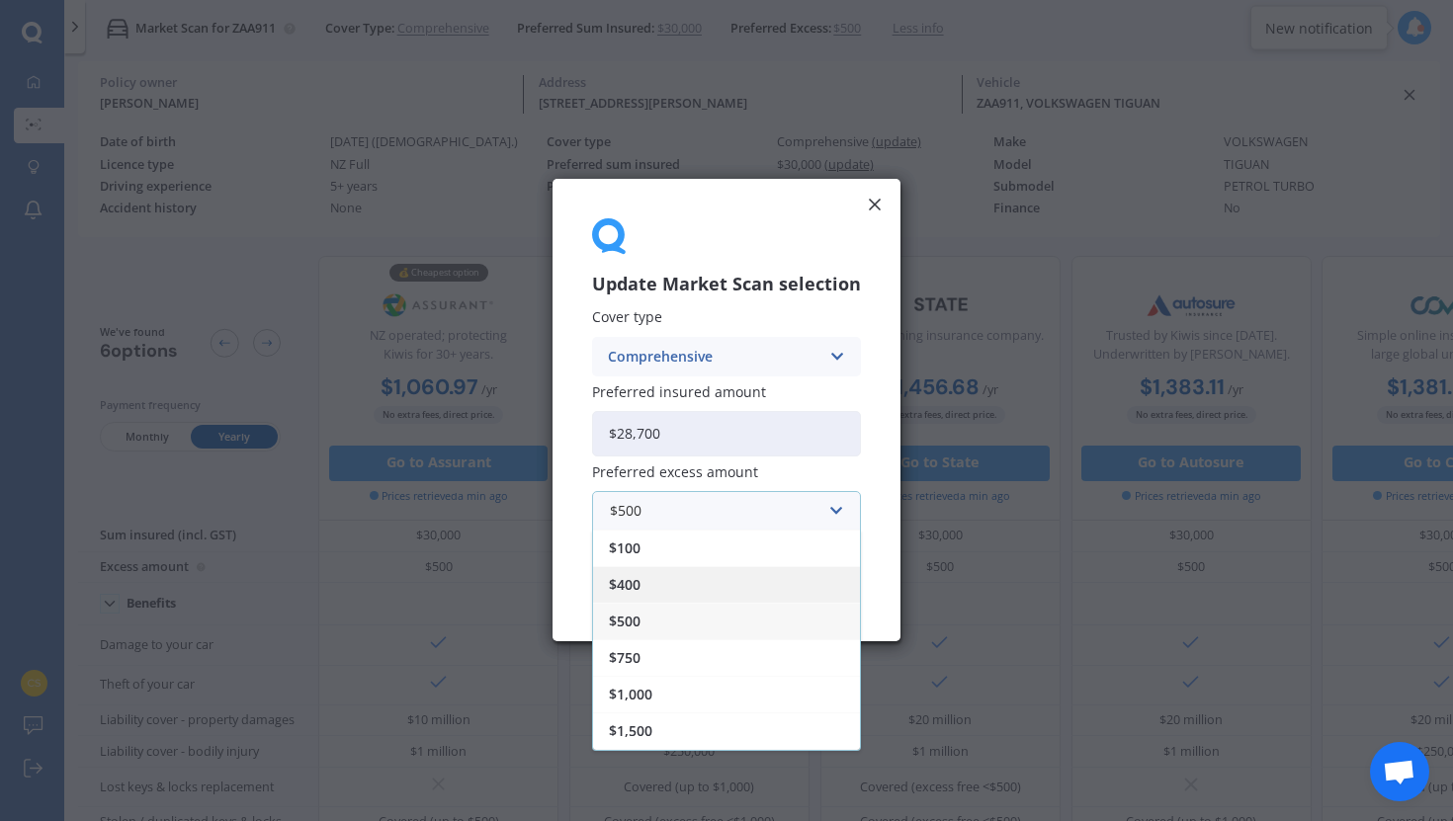
click at [637, 590] on span "$400" at bounding box center [625, 586] width 32 height 14
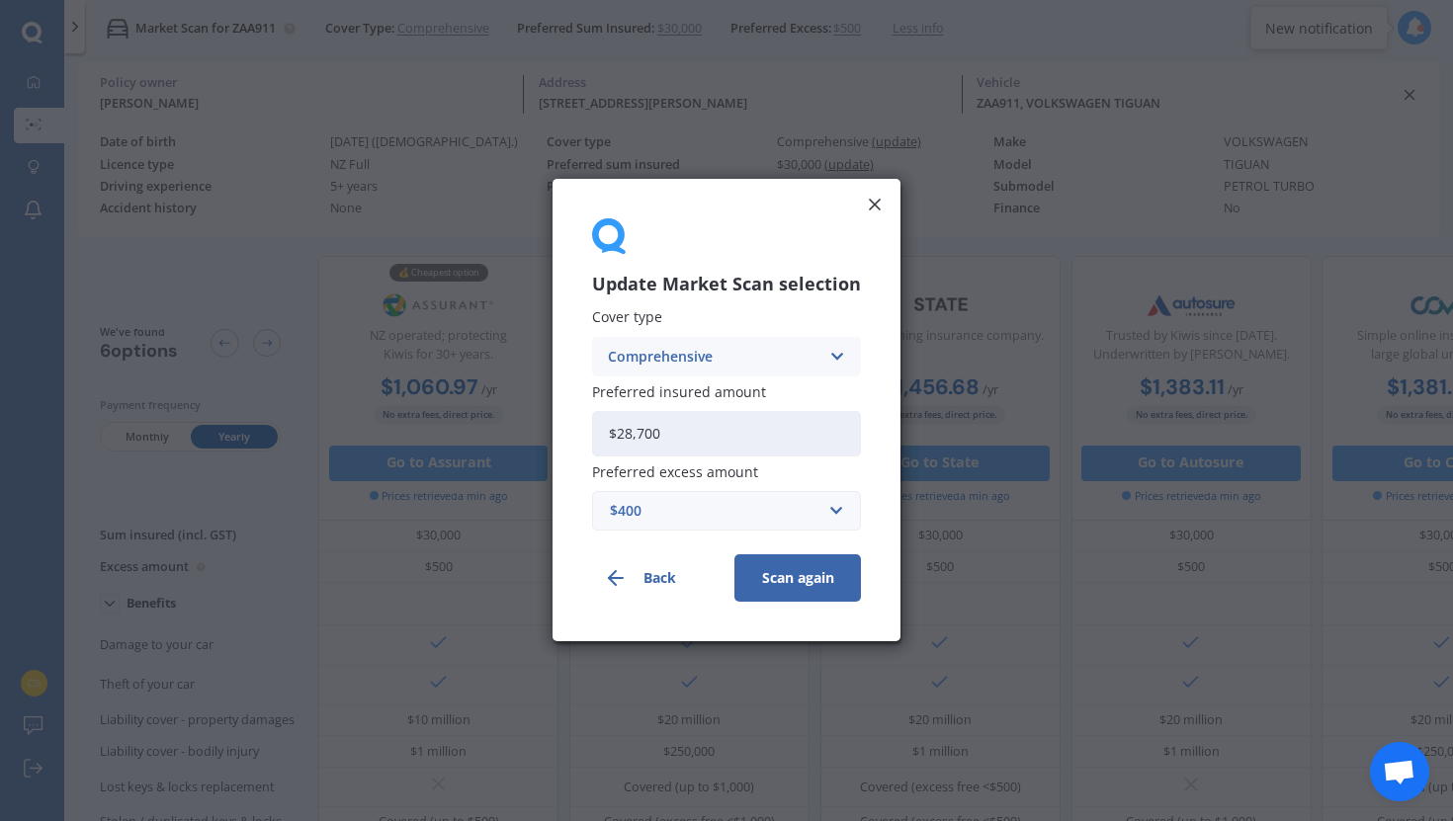
click at [813, 585] on button "Scan again" at bounding box center [797, 578] width 127 height 47
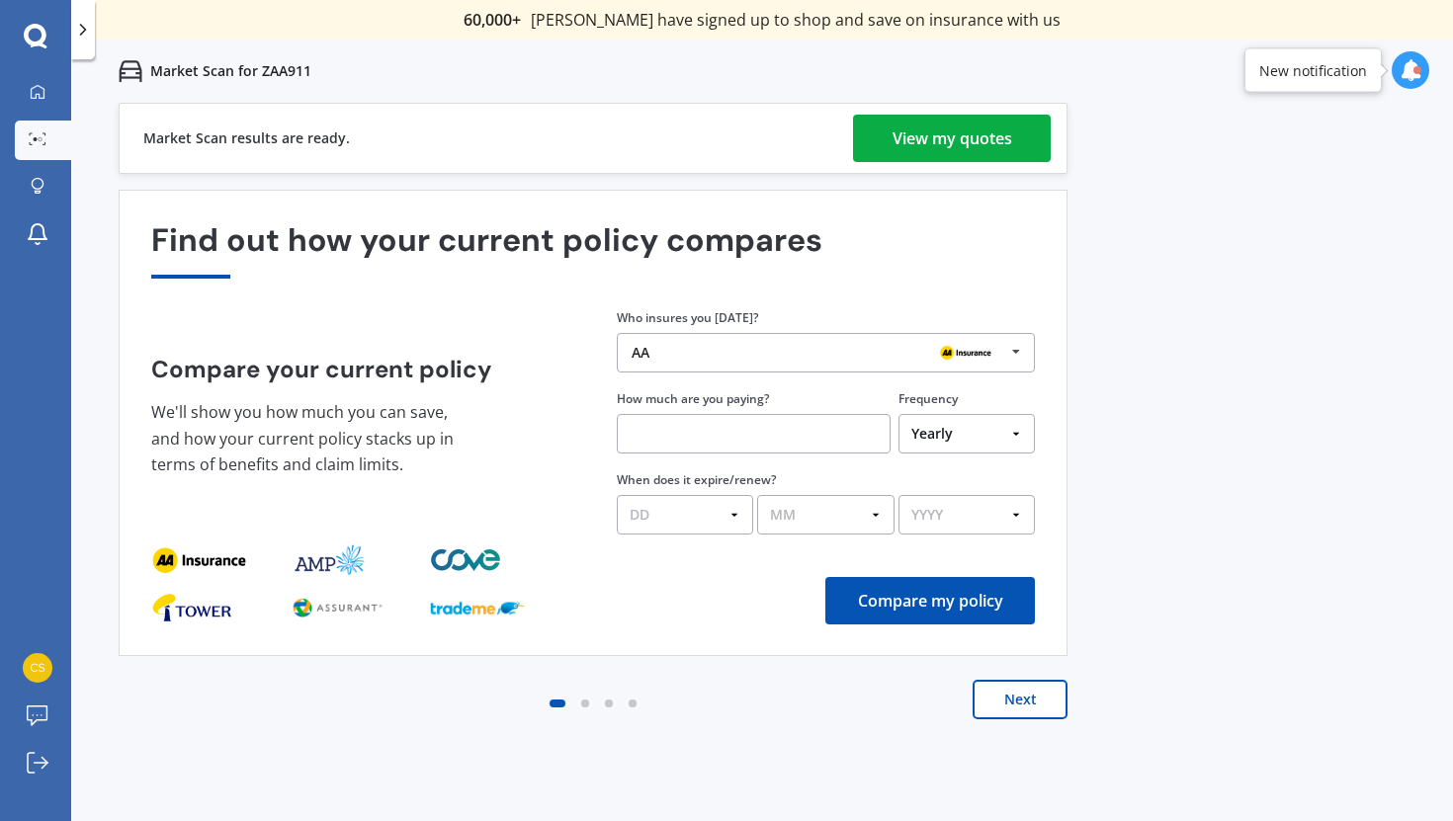
click at [941, 142] on div "View my quotes" at bounding box center [952, 138] width 120 height 47
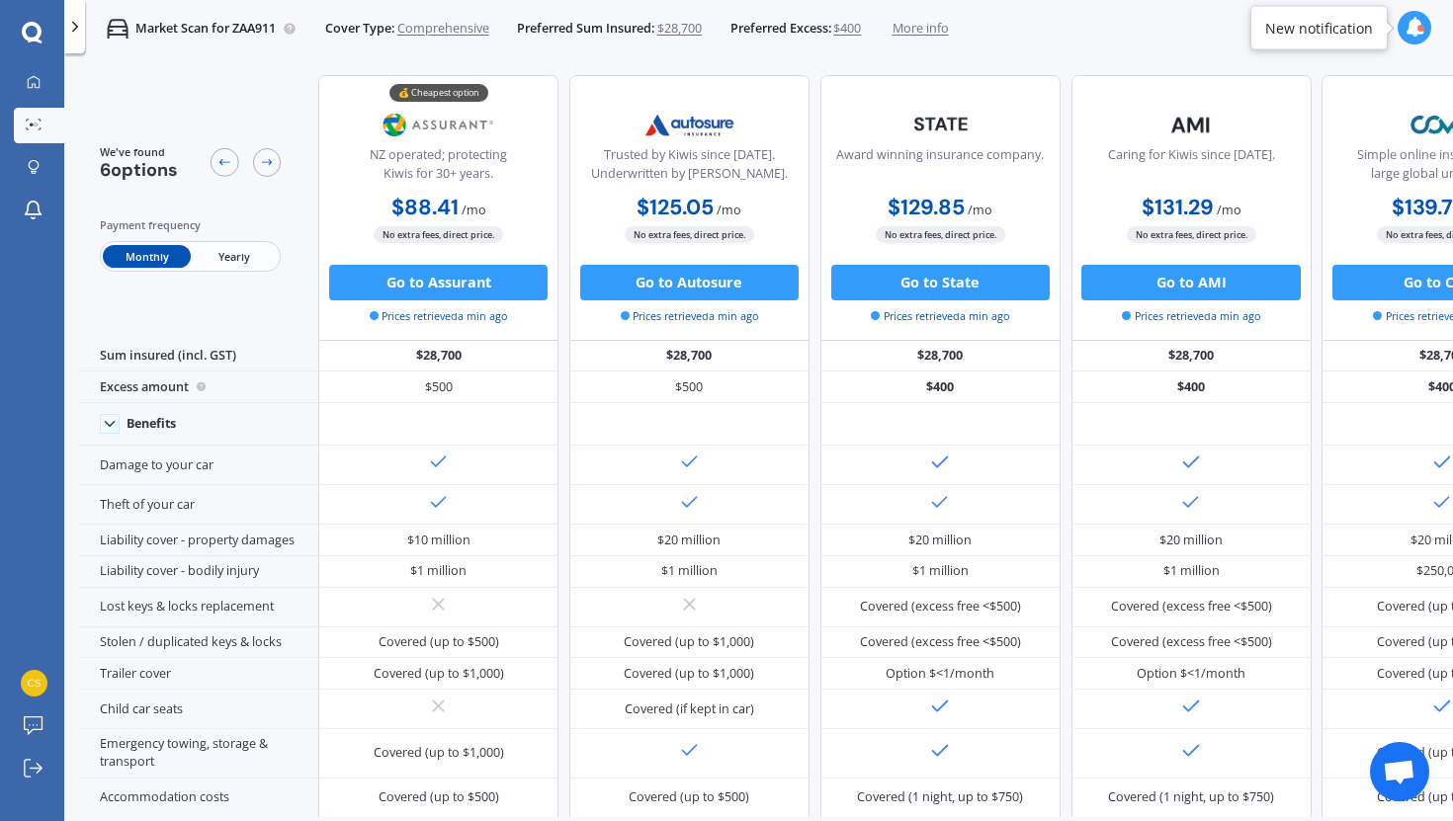
click at [235, 253] on span "Yearly" at bounding box center [234, 256] width 87 height 23
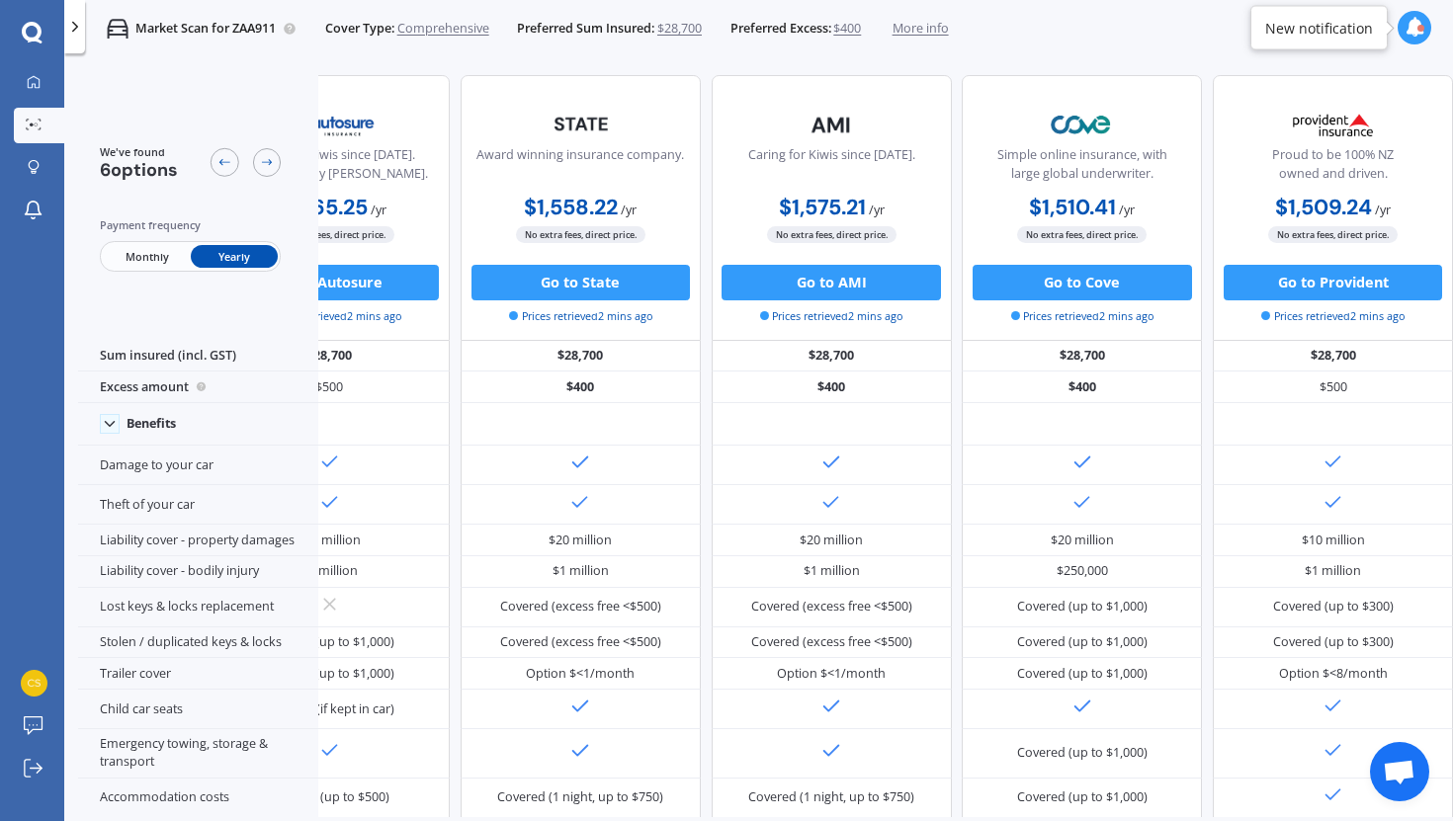
click at [1395, 21] on div "New notification" at bounding box center [1323, 28] width 147 height 44
click at [1406, 27] on icon at bounding box center [1414, 28] width 20 height 20
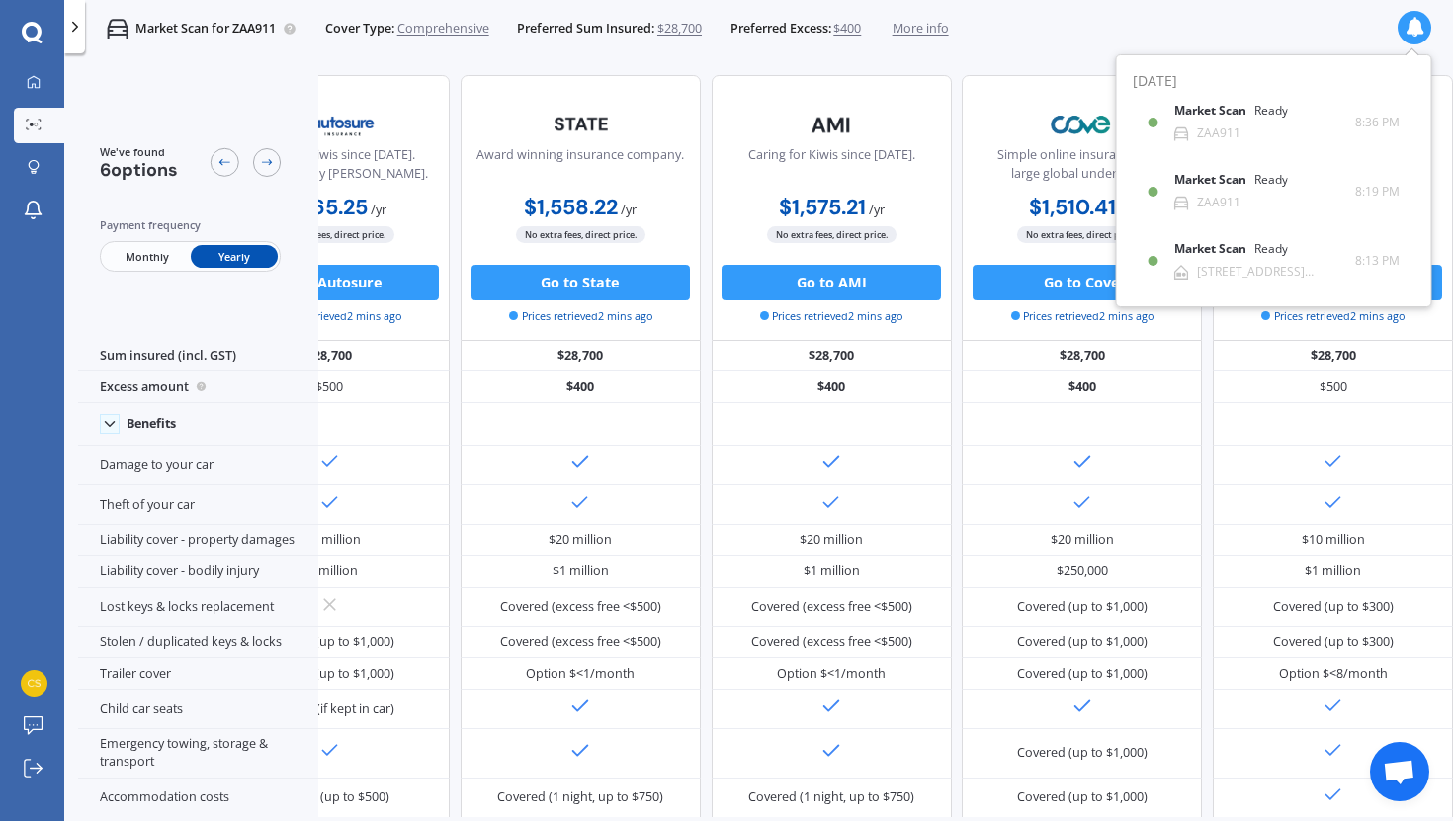
click at [1007, 55] on div "Market Scan for ZAA911 Cover Type: Comprehensive Preferred Sum Insured: $28,700…" at bounding box center [758, 28] width 1389 height 57
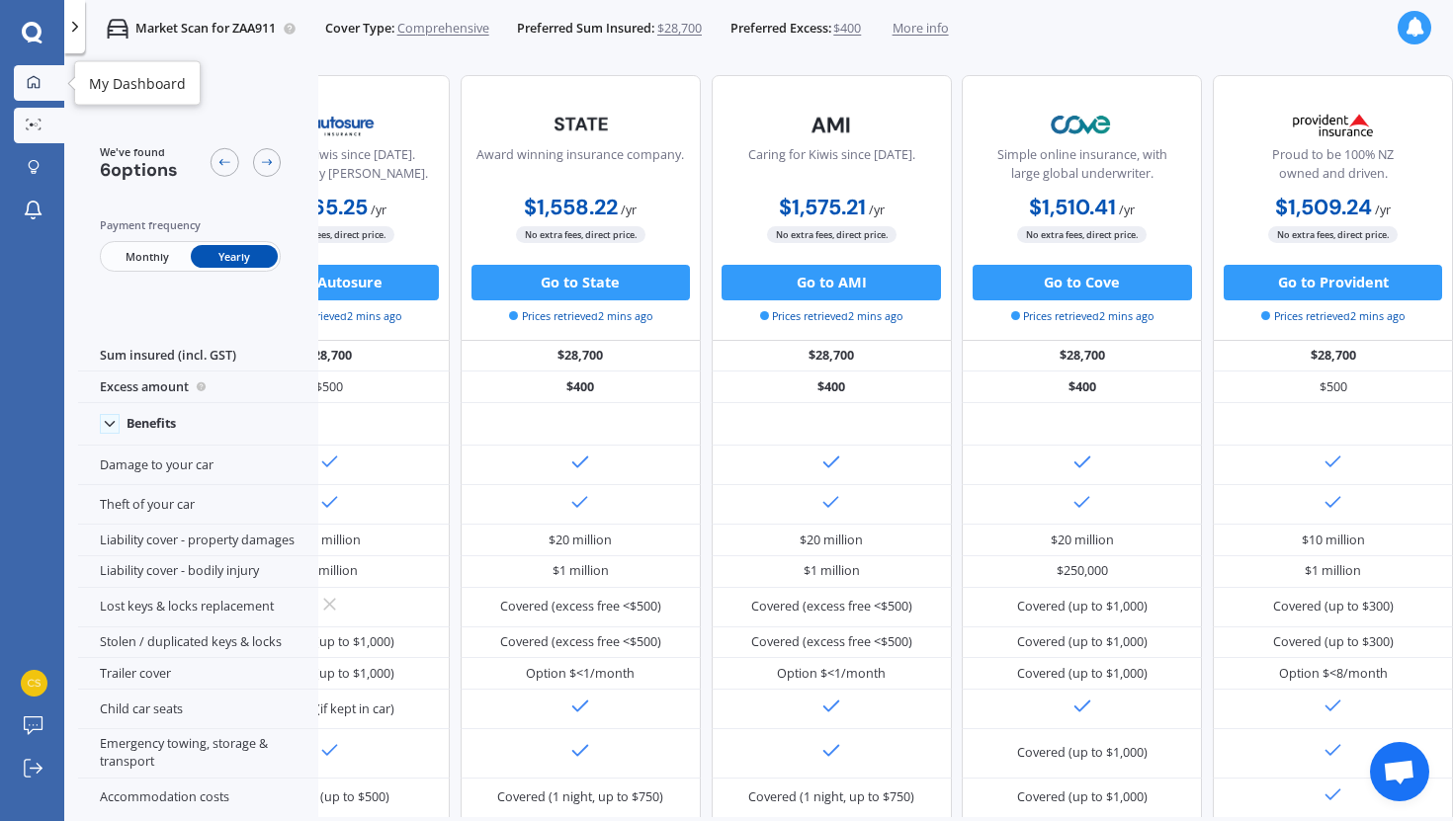
click at [37, 80] on icon at bounding box center [34, 82] width 14 height 14
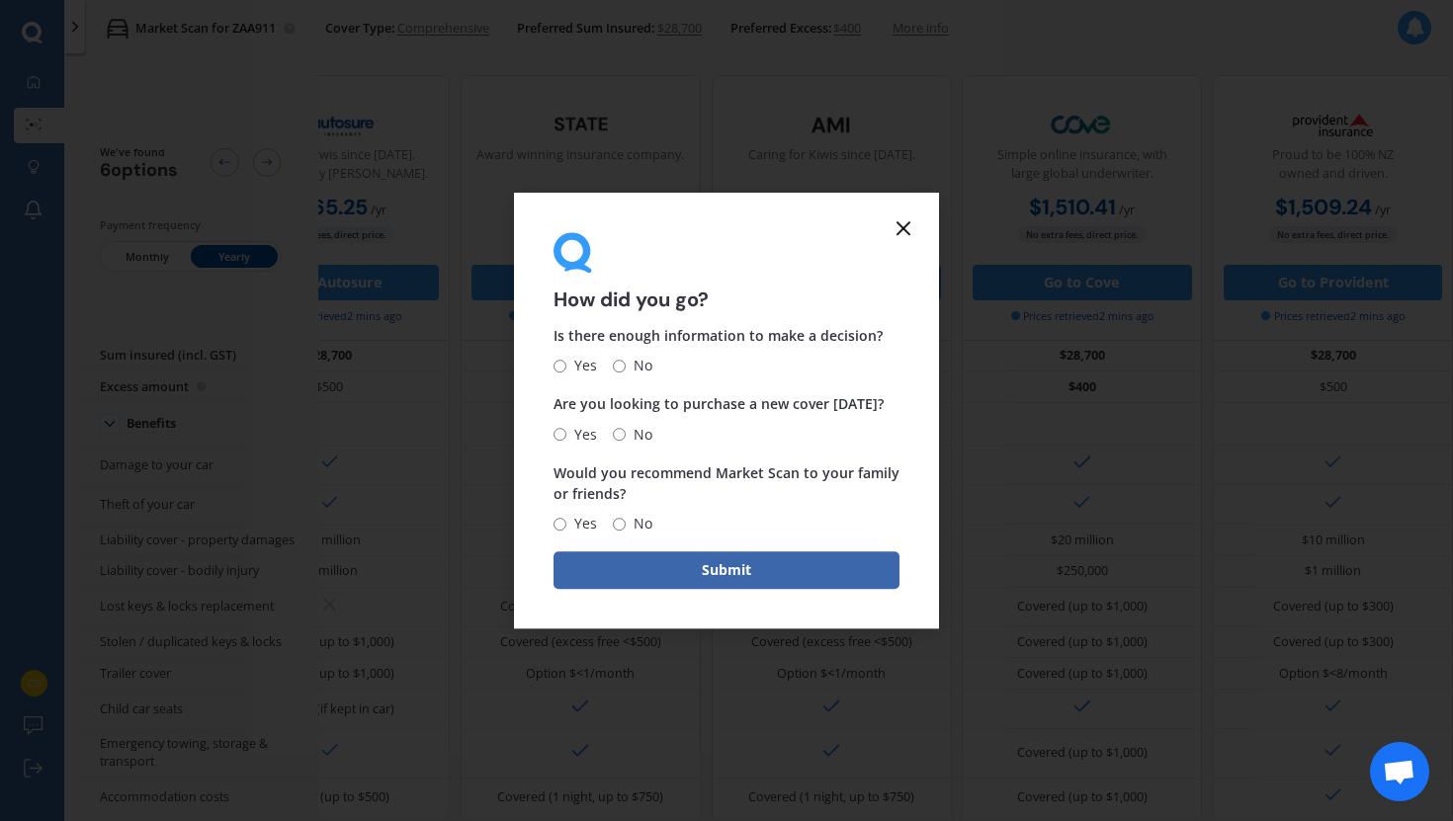
click at [624, 368] on input "No" at bounding box center [619, 366] width 13 height 13
radio input "true"
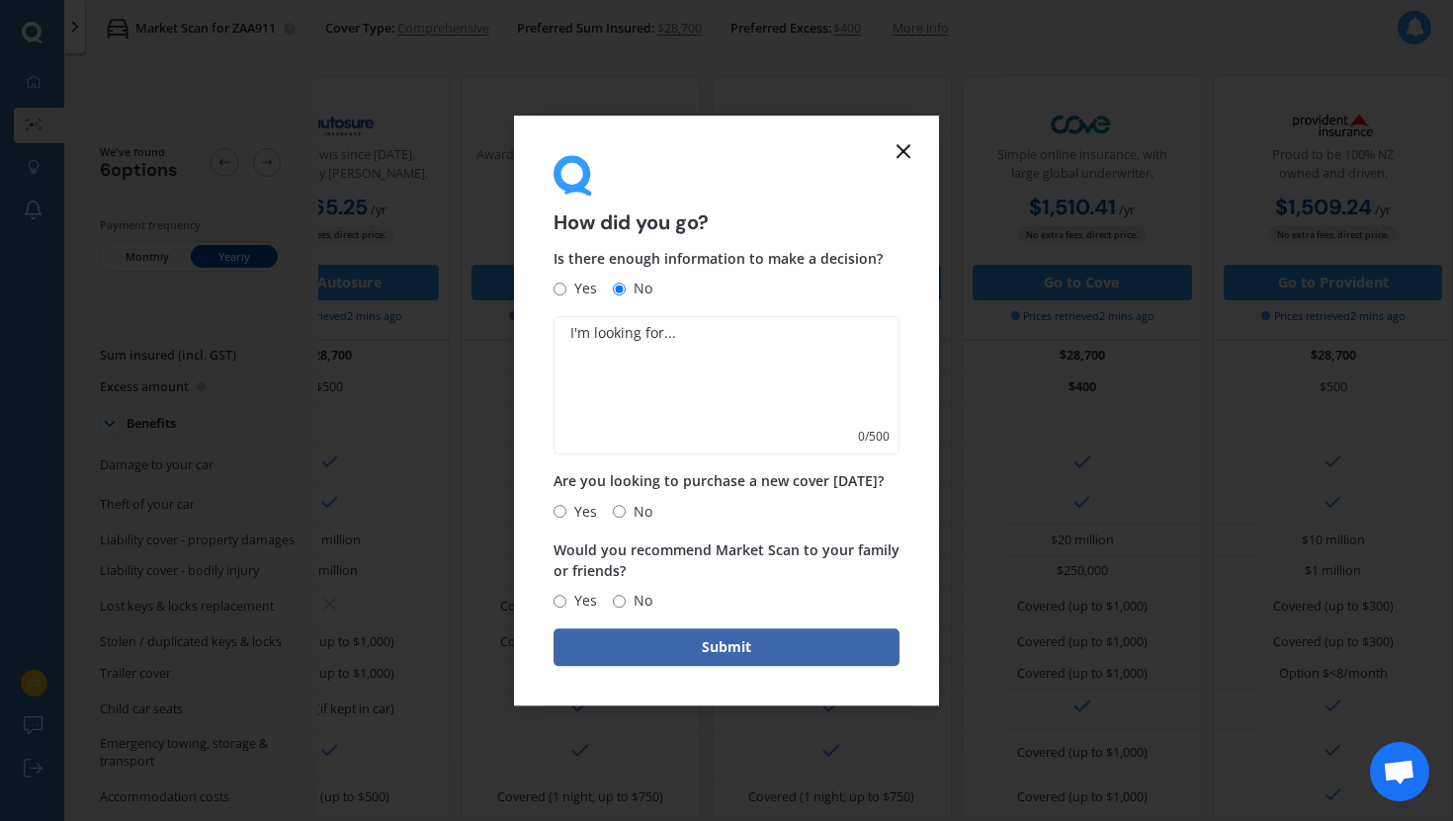
click at [617, 360] on textarea at bounding box center [726, 386] width 346 height 138
click at [570, 334] on textarea "Prices shown are more expensive than my current policy" at bounding box center [726, 386] width 346 height 138
click at [704, 379] on textarea "Options/prices shown are more expensive than my current policy" at bounding box center [726, 386] width 346 height 138
type textarea "Options/prices shown are more expensive than my current policy"
click at [583, 508] on span "Yes" at bounding box center [581, 512] width 31 height 24
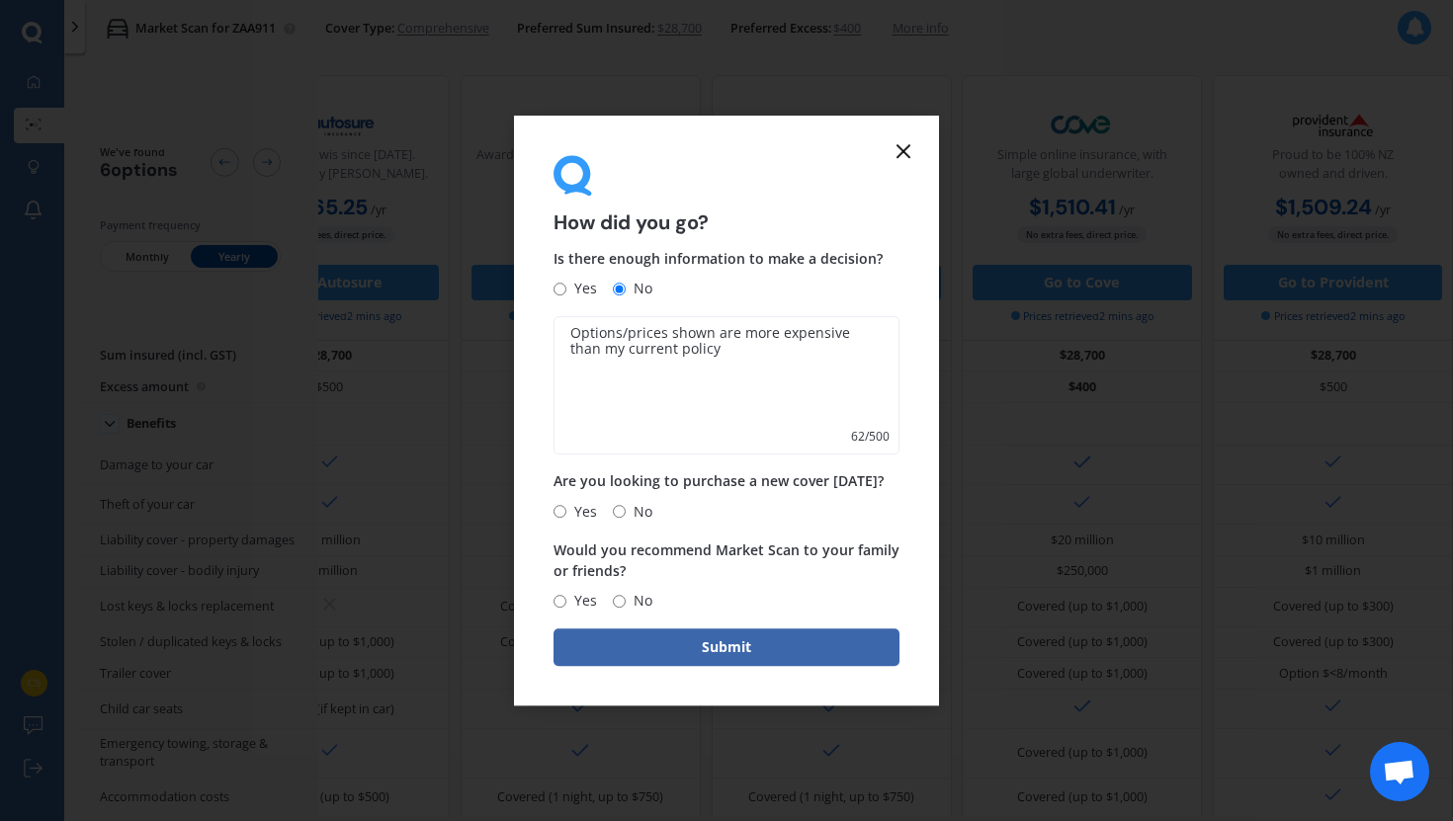
click at [566, 508] on input "Yes" at bounding box center [559, 511] width 13 height 13
radio input "true"
click at [623, 513] on input "No" at bounding box center [619, 511] width 13 height 13
radio input "true"
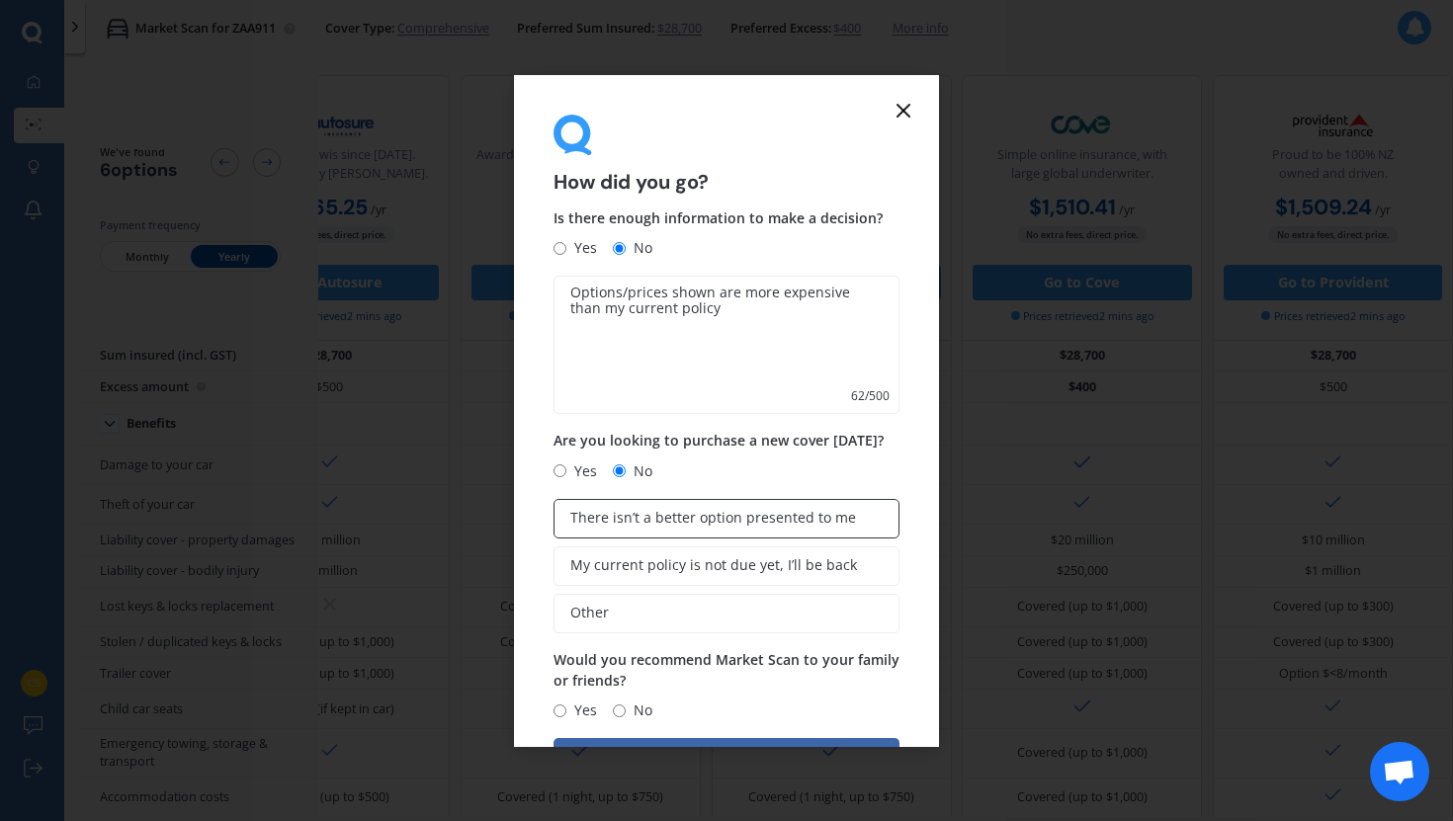
click at [628, 513] on span "There isn’t a better option presented to me" at bounding box center [713, 518] width 286 height 17
click at [0, 0] on input "There isn’t a better option presented to me" at bounding box center [0, 0] width 0 height 0
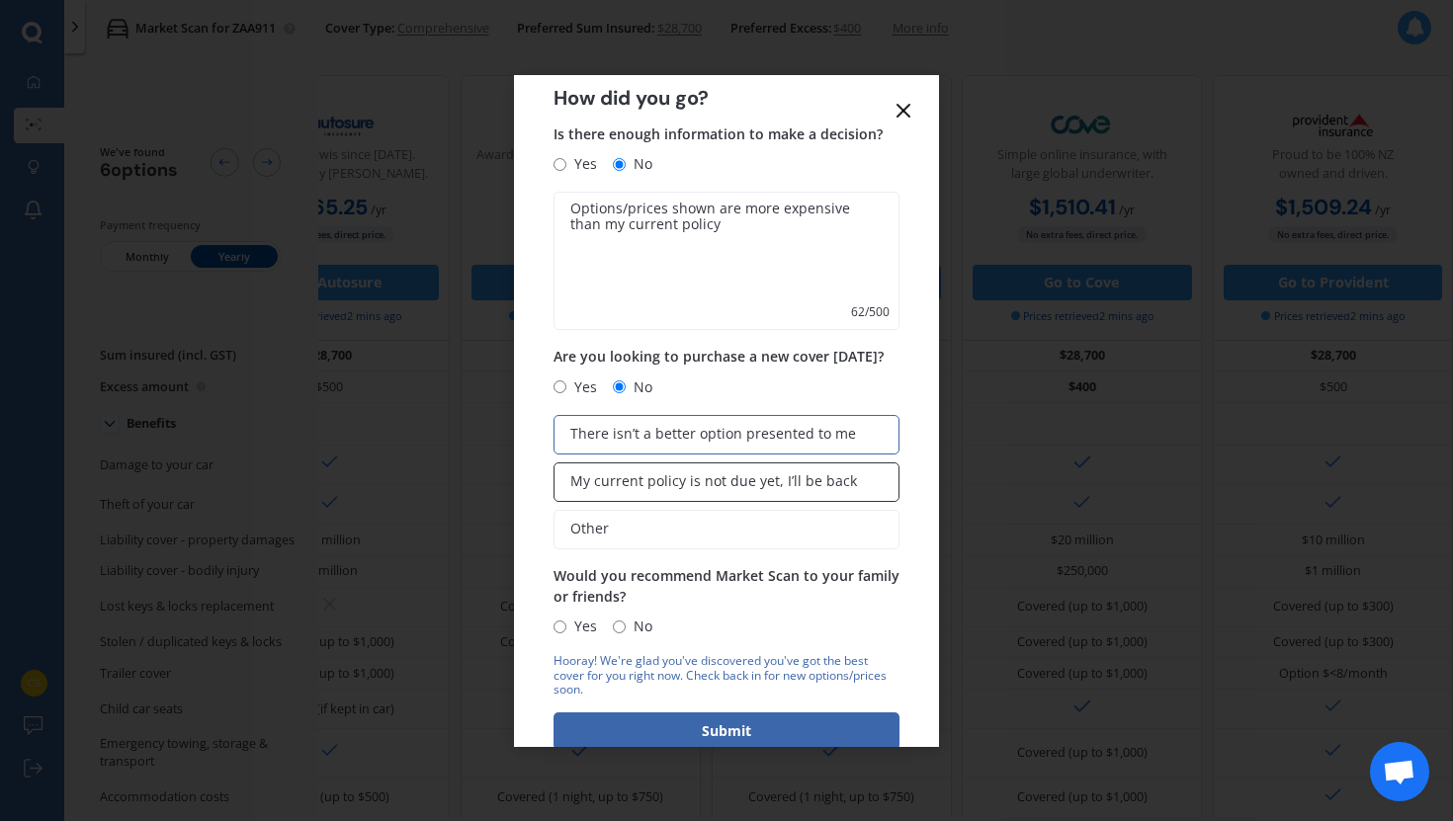
scroll to position [128, 0]
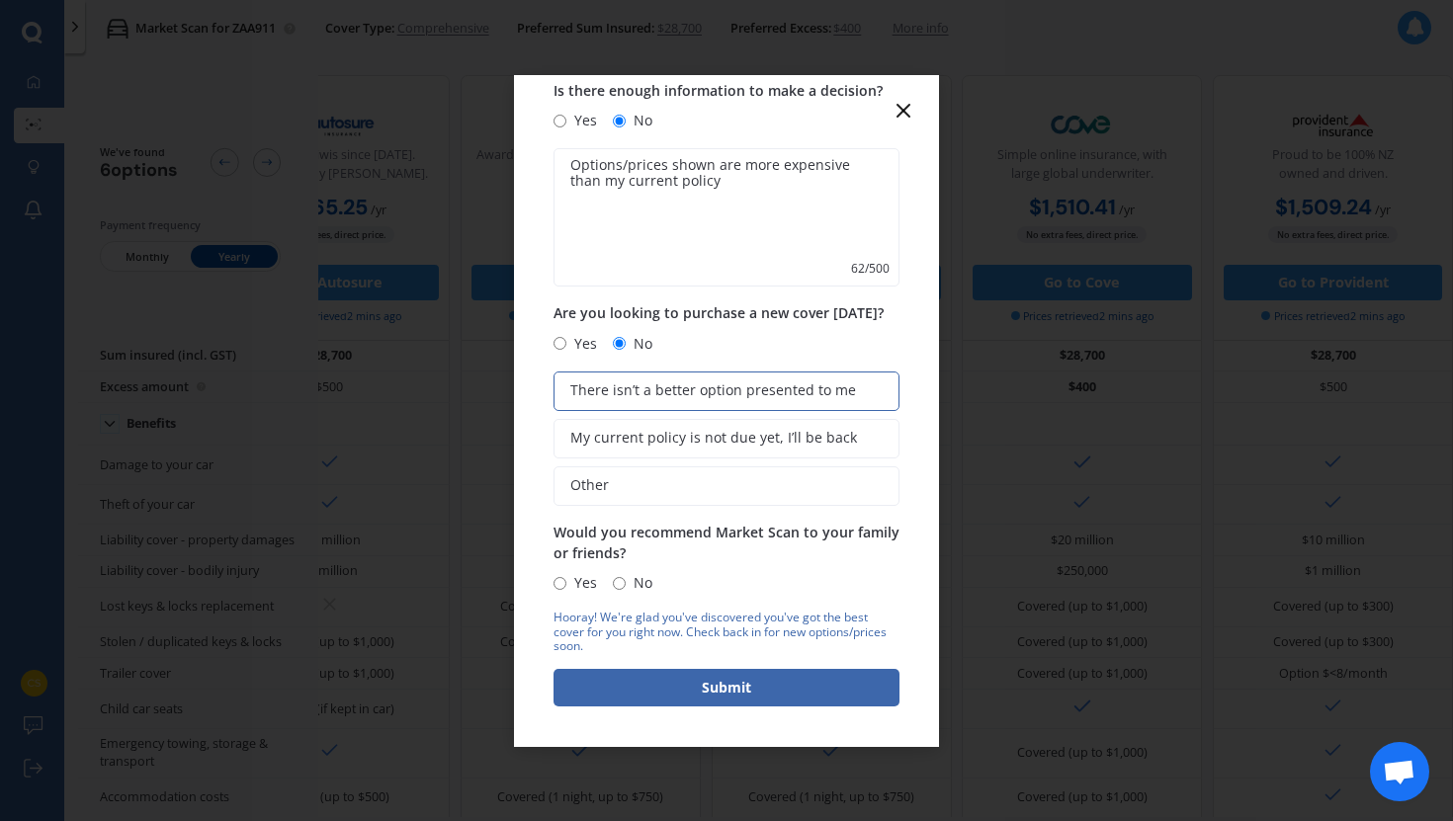
click at [630, 582] on span "No" at bounding box center [639, 583] width 27 height 24
click at [626, 582] on input "No" at bounding box center [619, 583] width 13 height 13
radio input "true"
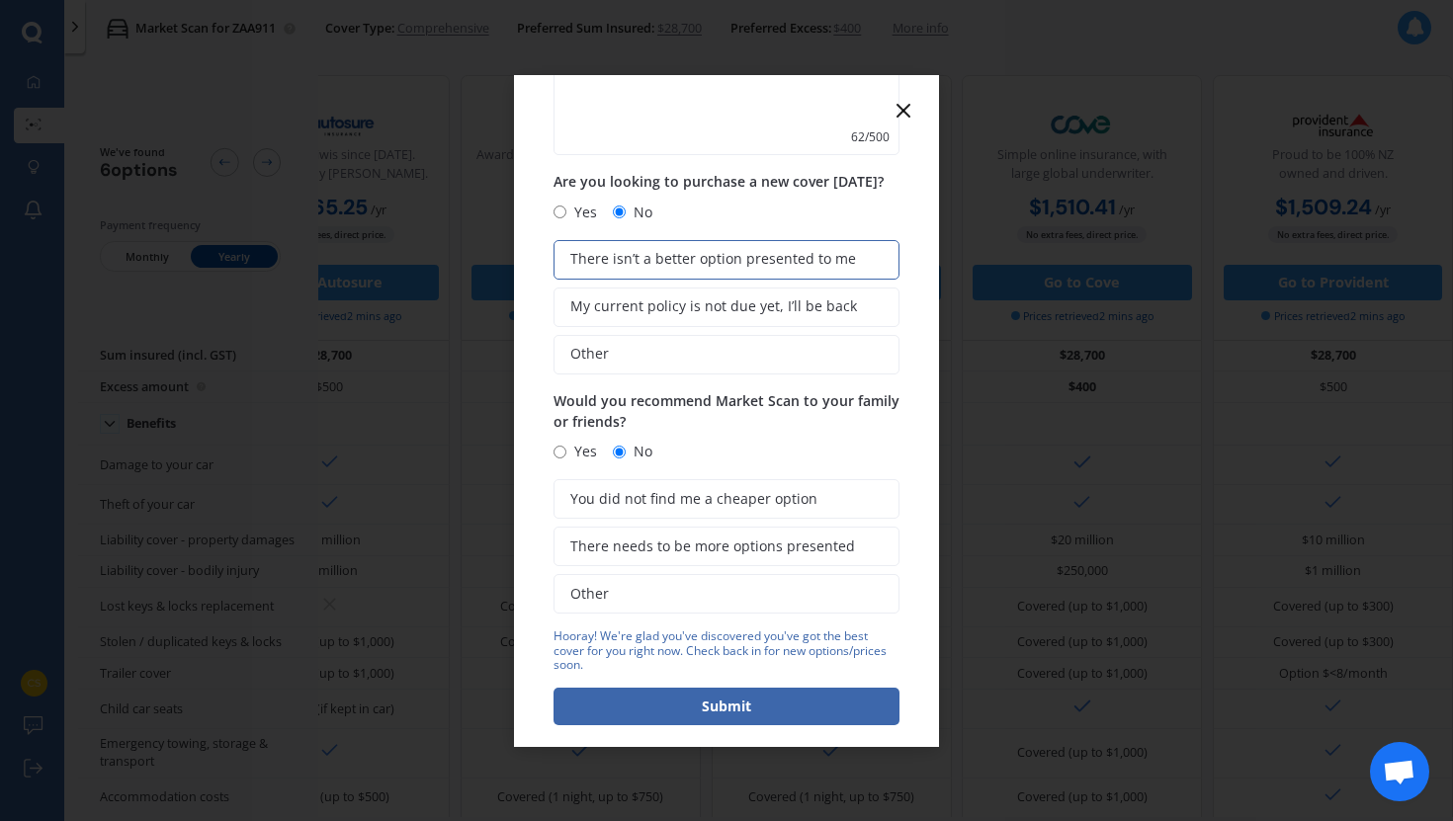
scroll to position [258, 0]
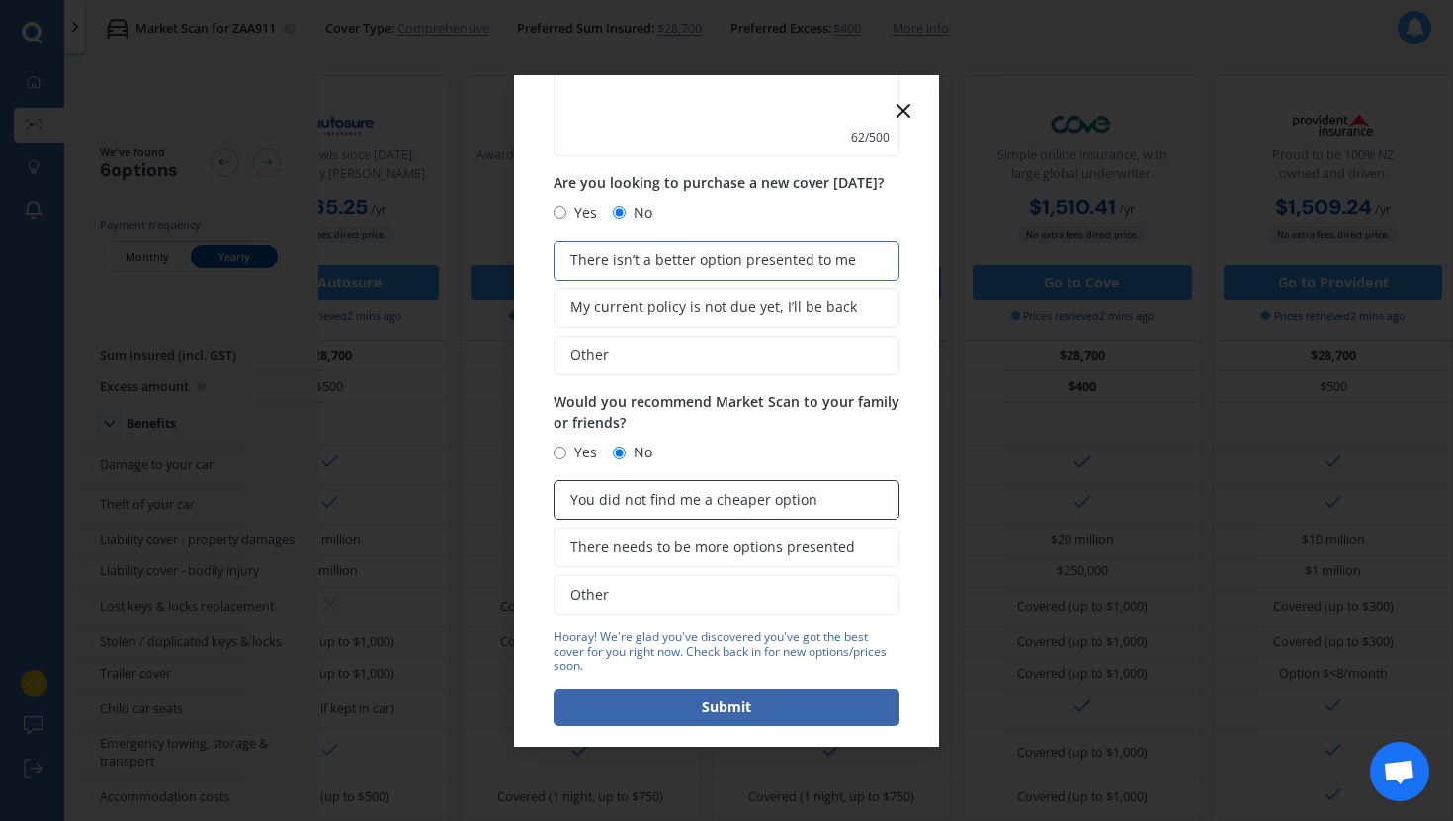
click at [711, 511] on label "You did not find me a cheaper option" at bounding box center [726, 500] width 346 height 40
click at [0, 0] on input "You did not find me a cheaper option" at bounding box center [0, 0] width 0 height 0
click at [687, 545] on span "There needs to be more options presented" at bounding box center [712, 548] width 285 height 17
click at [0, 0] on input "There needs to be more options presented" at bounding box center [0, 0] width 0 height 0
click at [616, 587] on label "Other" at bounding box center [726, 595] width 346 height 40
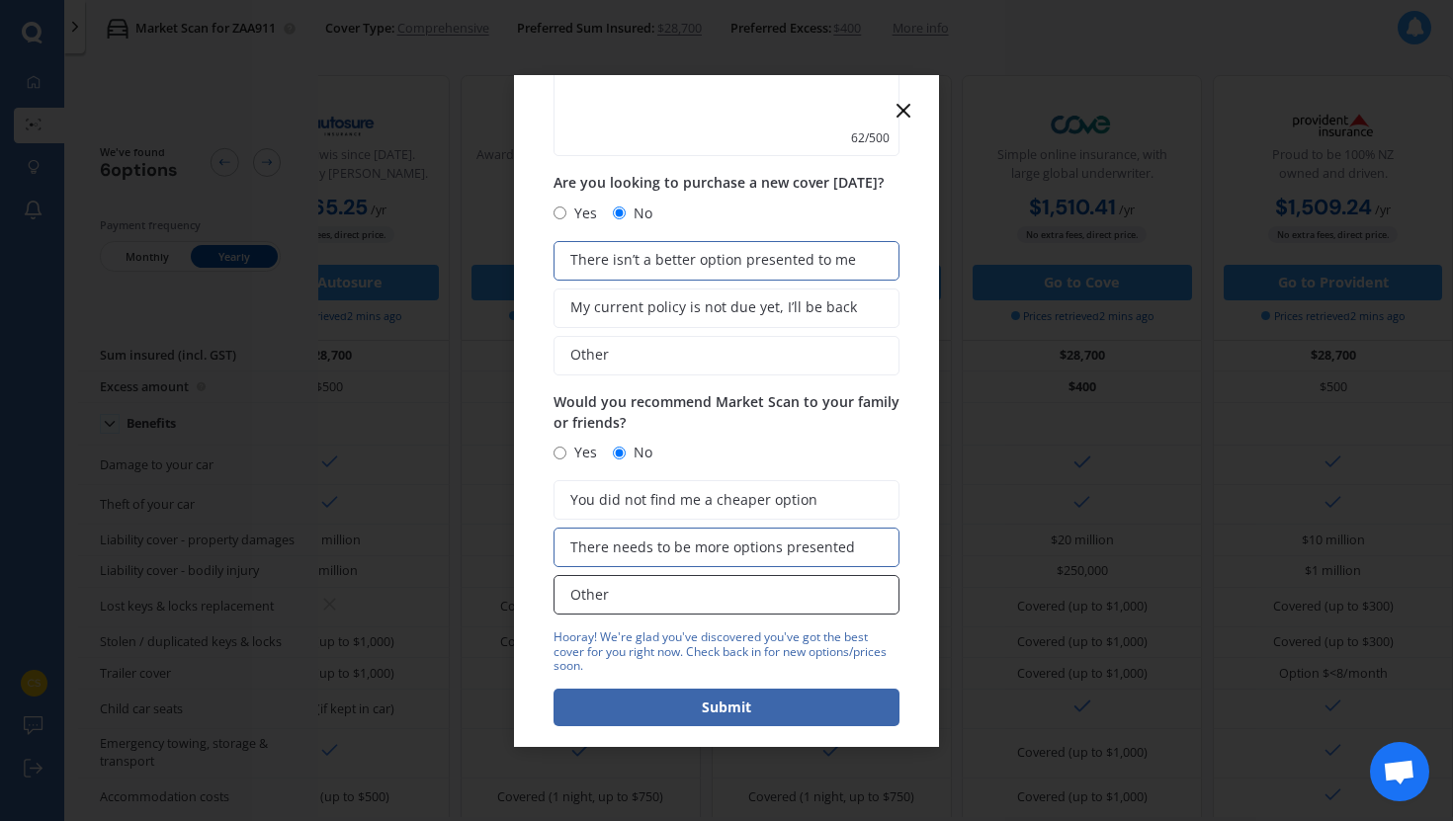
click at [0, 0] on input "Other" at bounding box center [0, 0] width 0 height 0
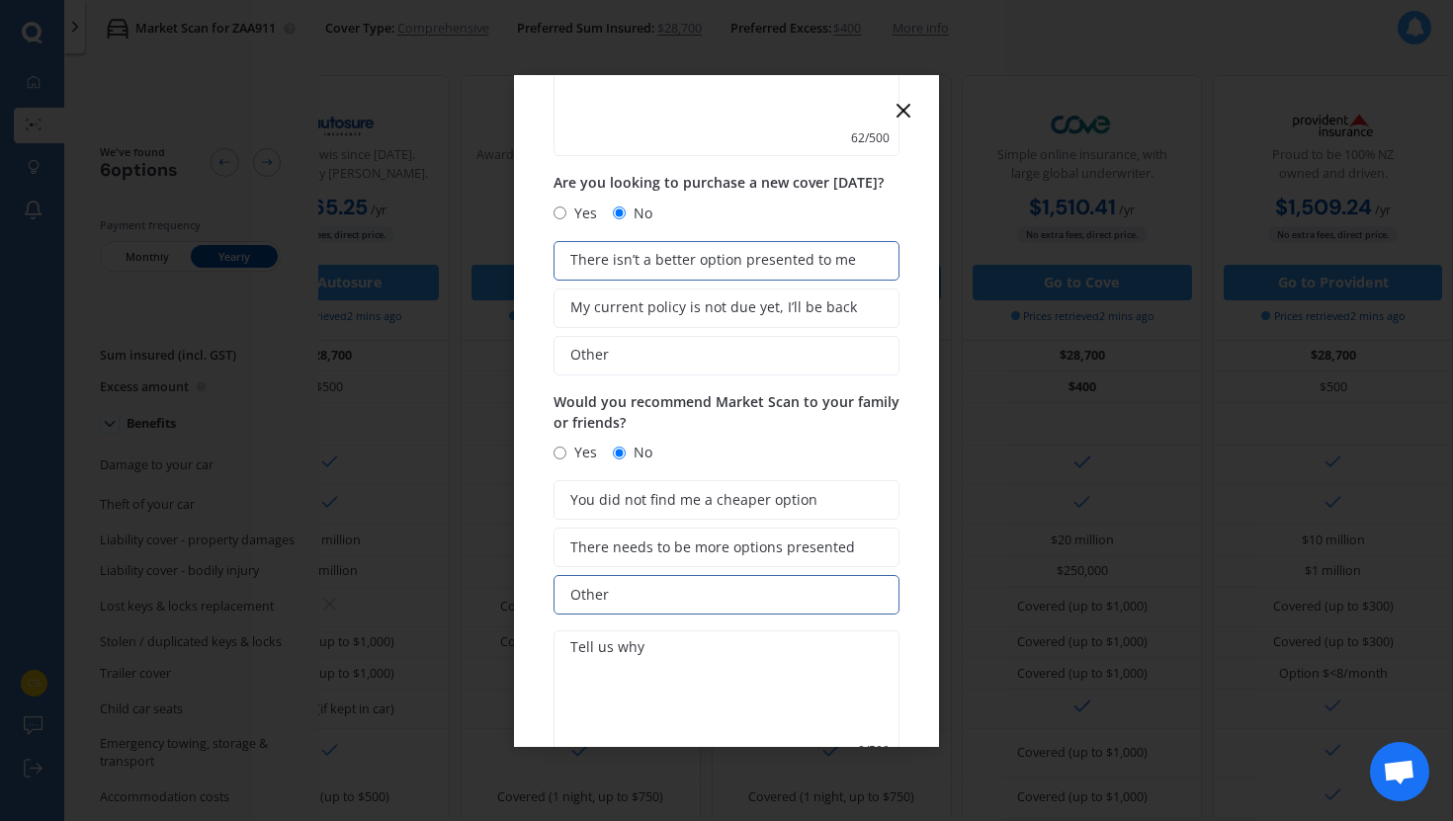
click at [626, 652] on textarea at bounding box center [726, 700] width 346 height 138
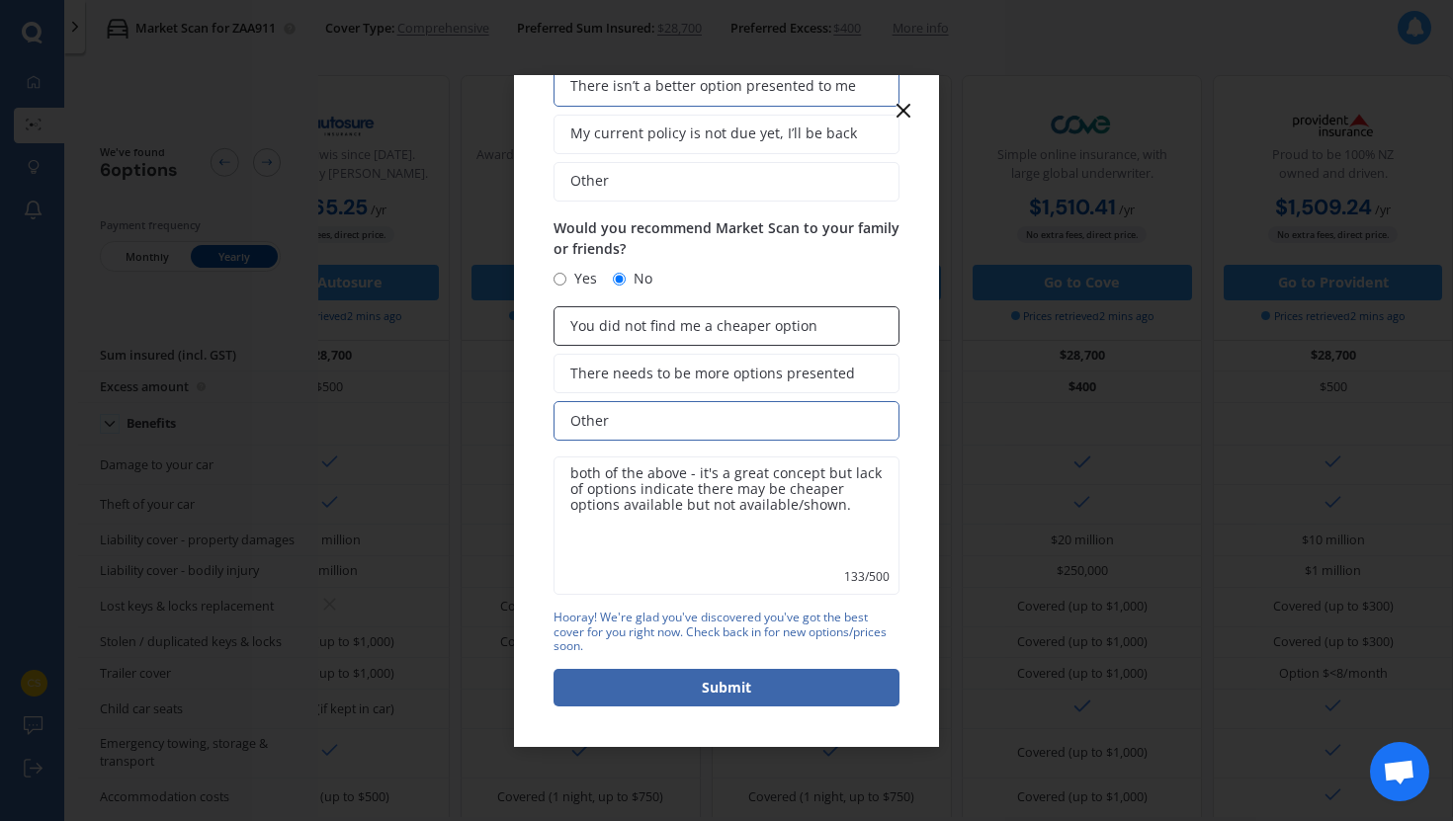
scroll to position [0, 0]
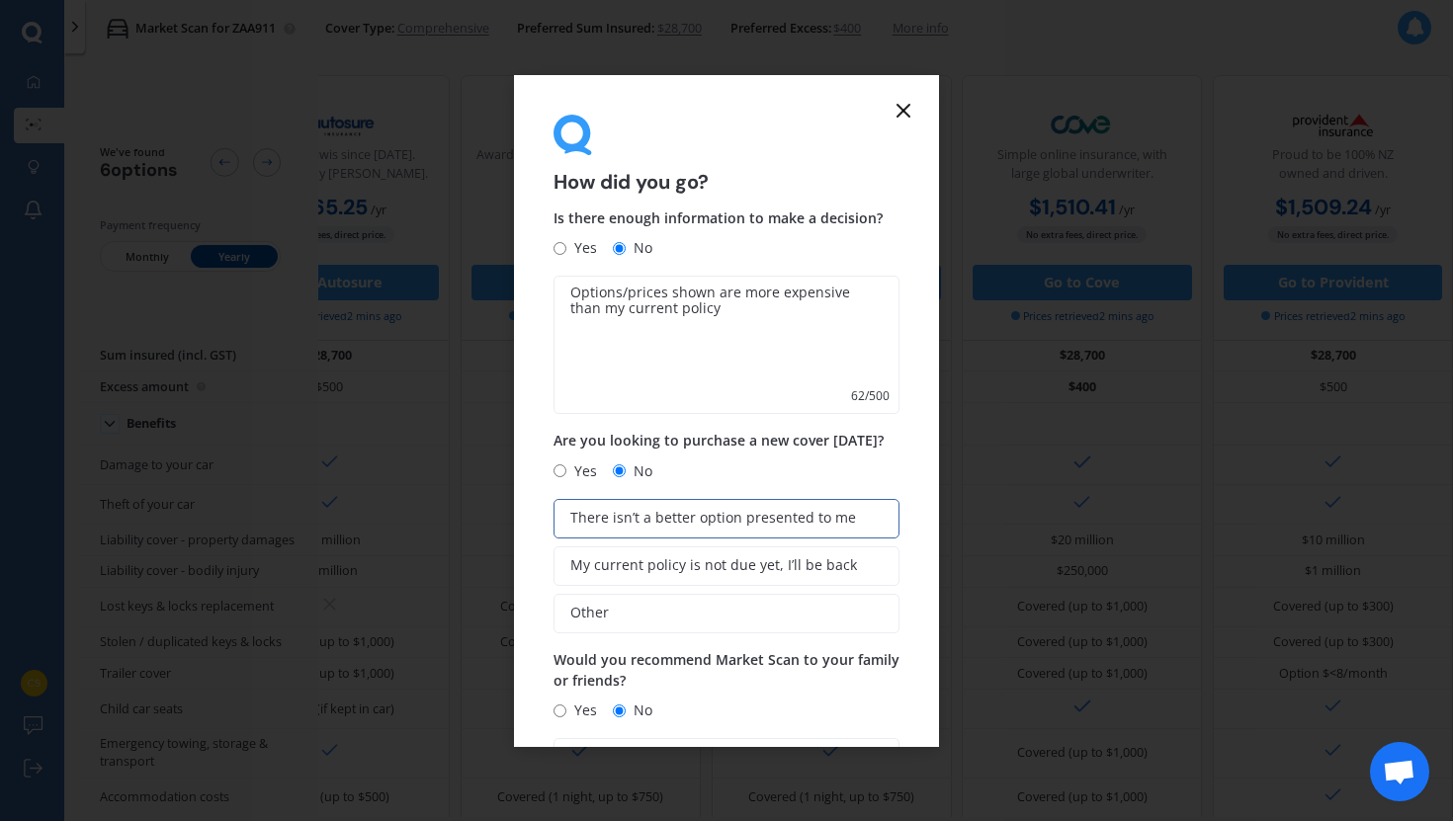
click at [680, 353] on textarea "Options/prices shown are more expensive than my current policy" at bounding box center [726, 345] width 346 height 138
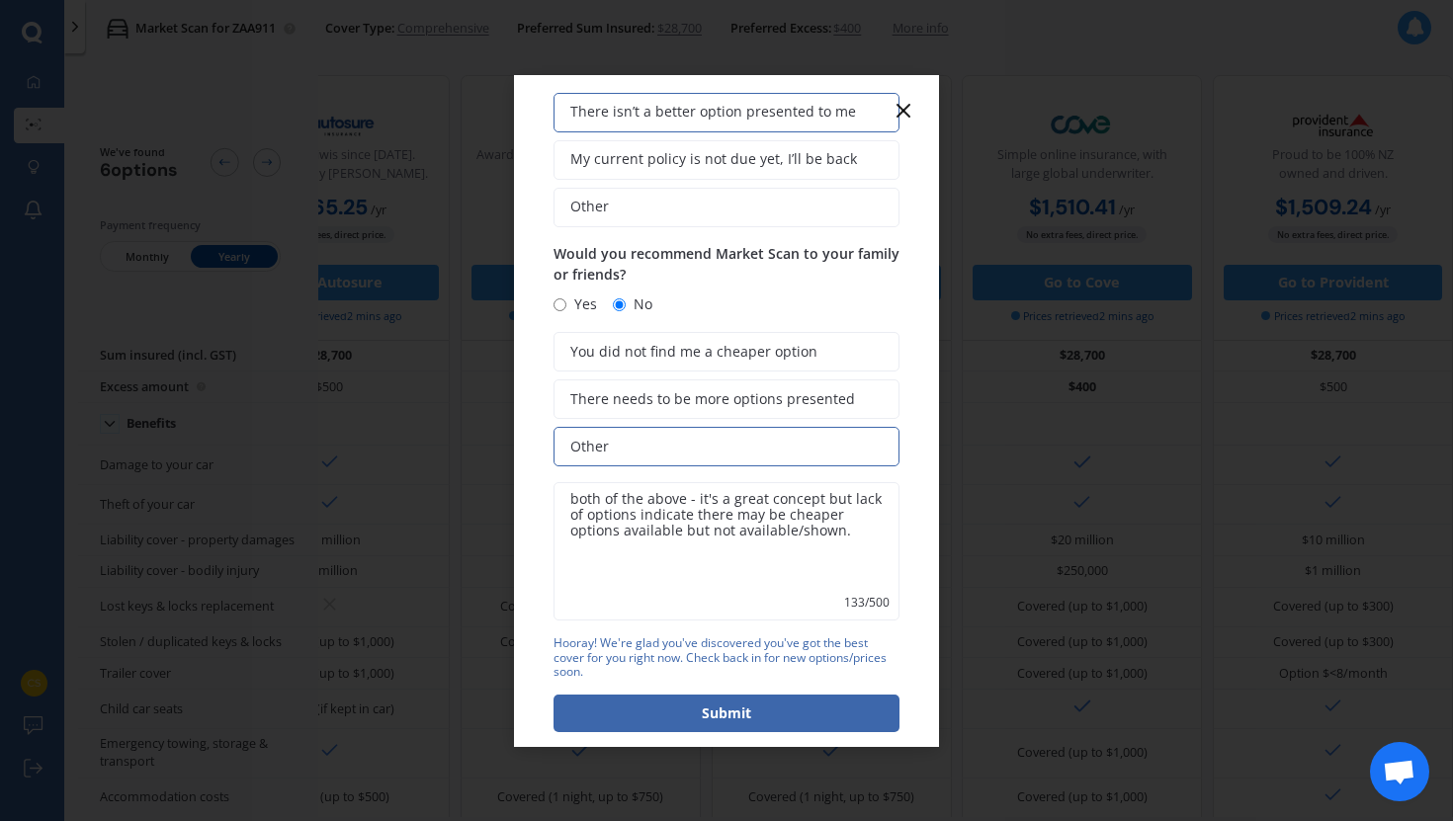
scroll to position [407, 0]
drag, startPoint x: 579, startPoint y: 504, endPoint x: 544, endPoint y: 502, distance: 35.6
click at [544, 502] on form "How did you go? Is there enough information to make a decision? Yes No Options/…" at bounding box center [726, 411] width 425 height 672
click at [766, 535] on textarea "Both of the above - it's a great concept but lack of options indicate there may…" at bounding box center [726, 550] width 346 height 138
click at [817, 498] on textarea "Both of the above - it's a great concept but lack of options indicate there may…" at bounding box center [726, 550] width 346 height 138
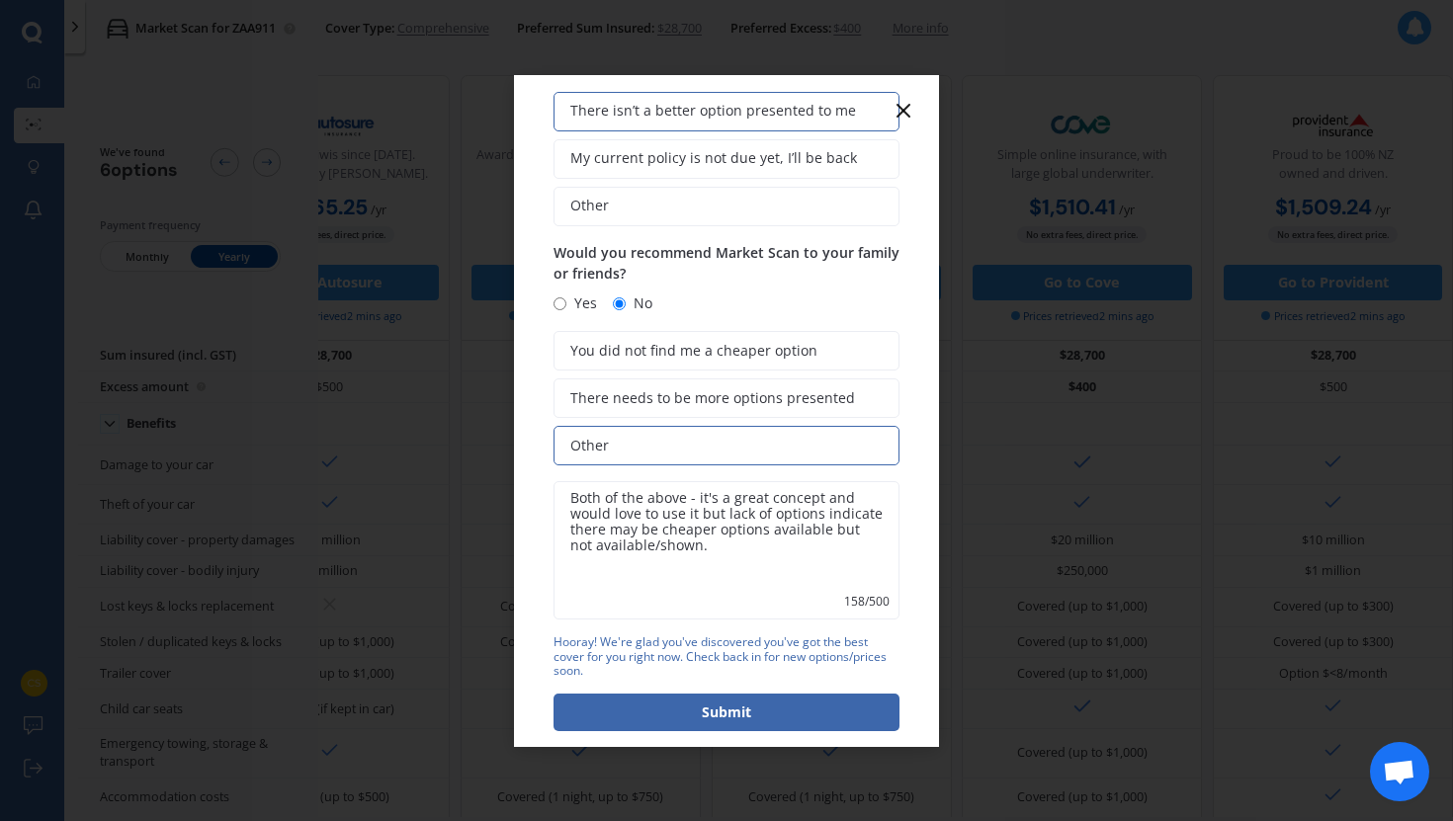
click at [716, 518] on textarea "Both of the above - it's a great concept and would love to use it but lack of o…" at bounding box center [726, 550] width 346 height 138
click at [721, 545] on textarea "Both of the above - it's a great concept and would love to use it but lack of o…" at bounding box center [726, 550] width 346 height 138
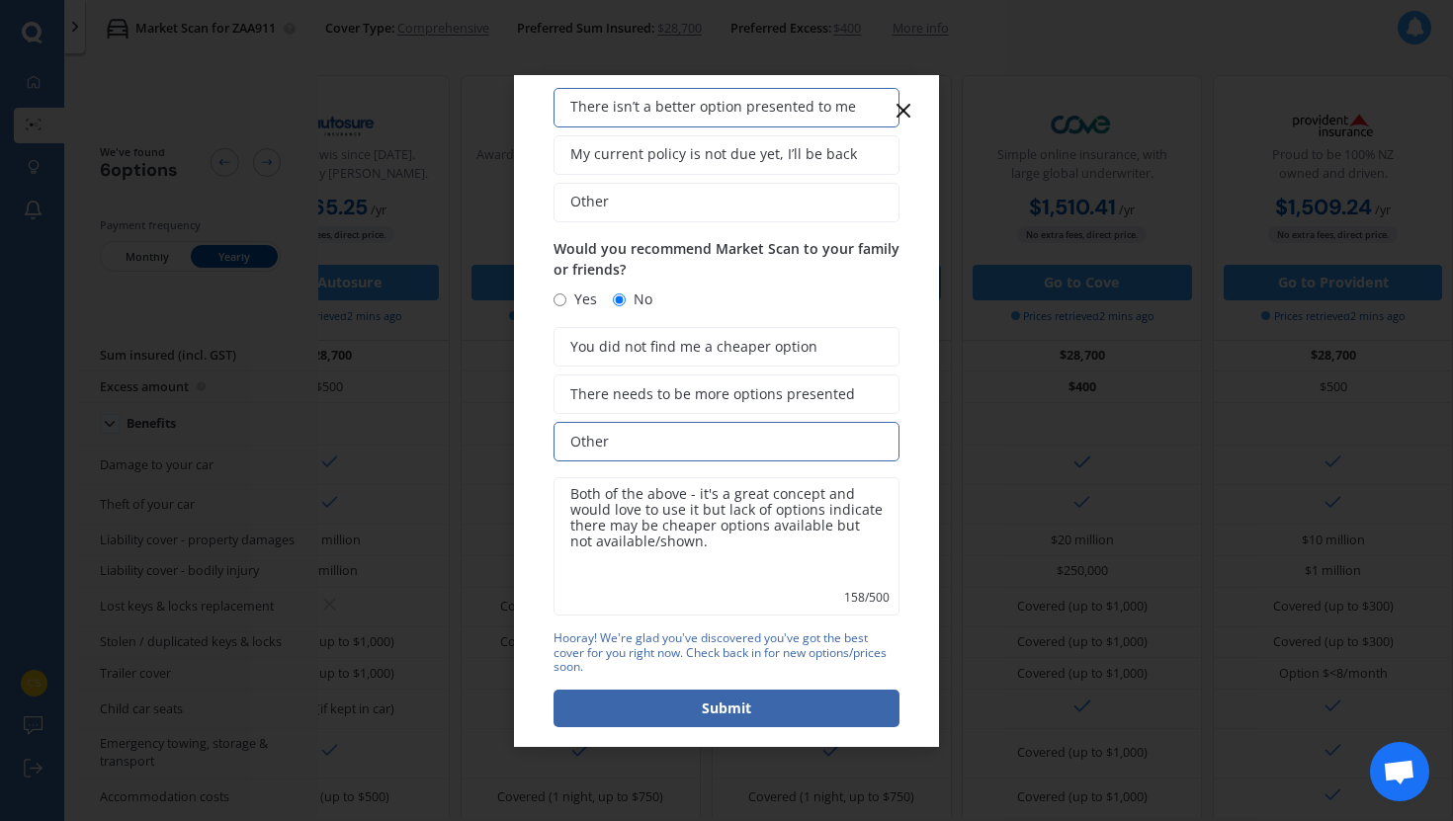
click at [837, 527] on textarea "Both of the above - it's a great concept and would love to use it but lack of o…" at bounding box center [726, 546] width 346 height 138
click at [777, 543] on textarea "Both of the above - it's a great concept and would love to use it but lack of o…" at bounding box center [726, 546] width 346 height 138
drag, startPoint x: 682, startPoint y: 608, endPoint x: 565, endPoint y: 599, distance: 117.0
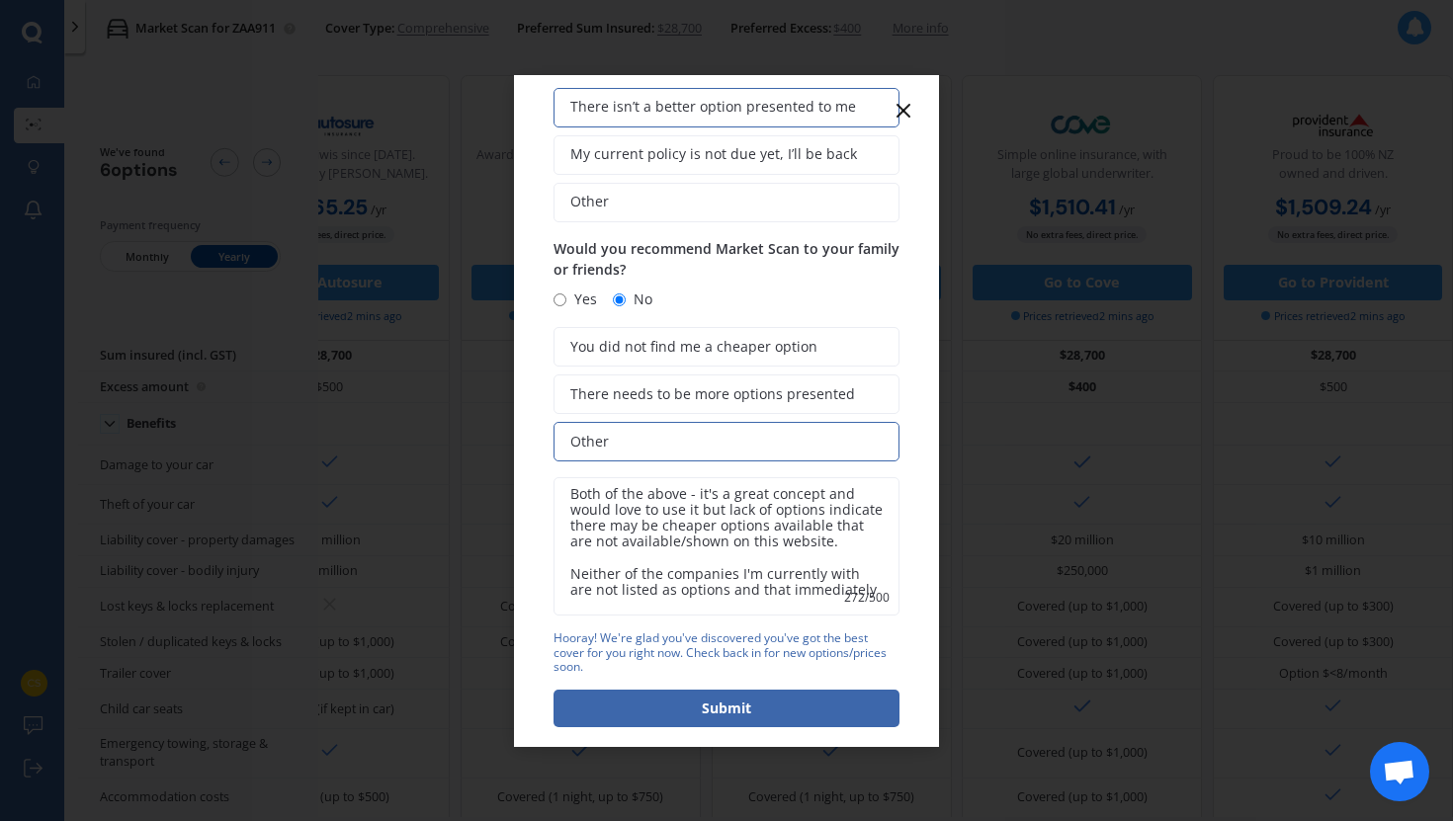
click at [565, 599] on textarea "Both of the above - it's a great concept and would love to use it but lack of o…" at bounding box center [726, 546] width 346 height 138
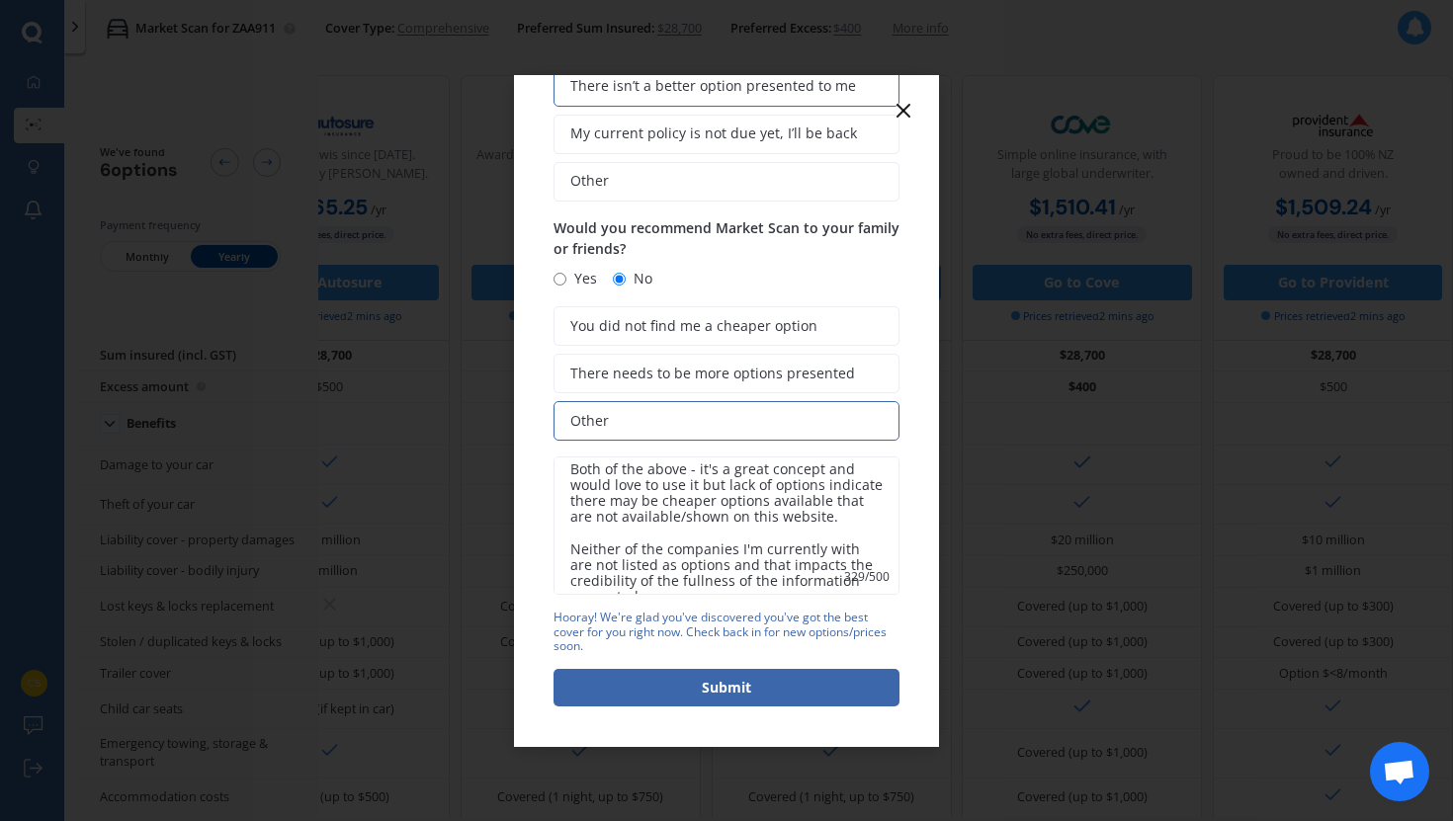
scroll to position [0, 0]
click at [661, 539] on textarea "Both of the above - it's a great concept and would love to use it but lack of o…" at bounding box center [726, 526] width 346 height 138
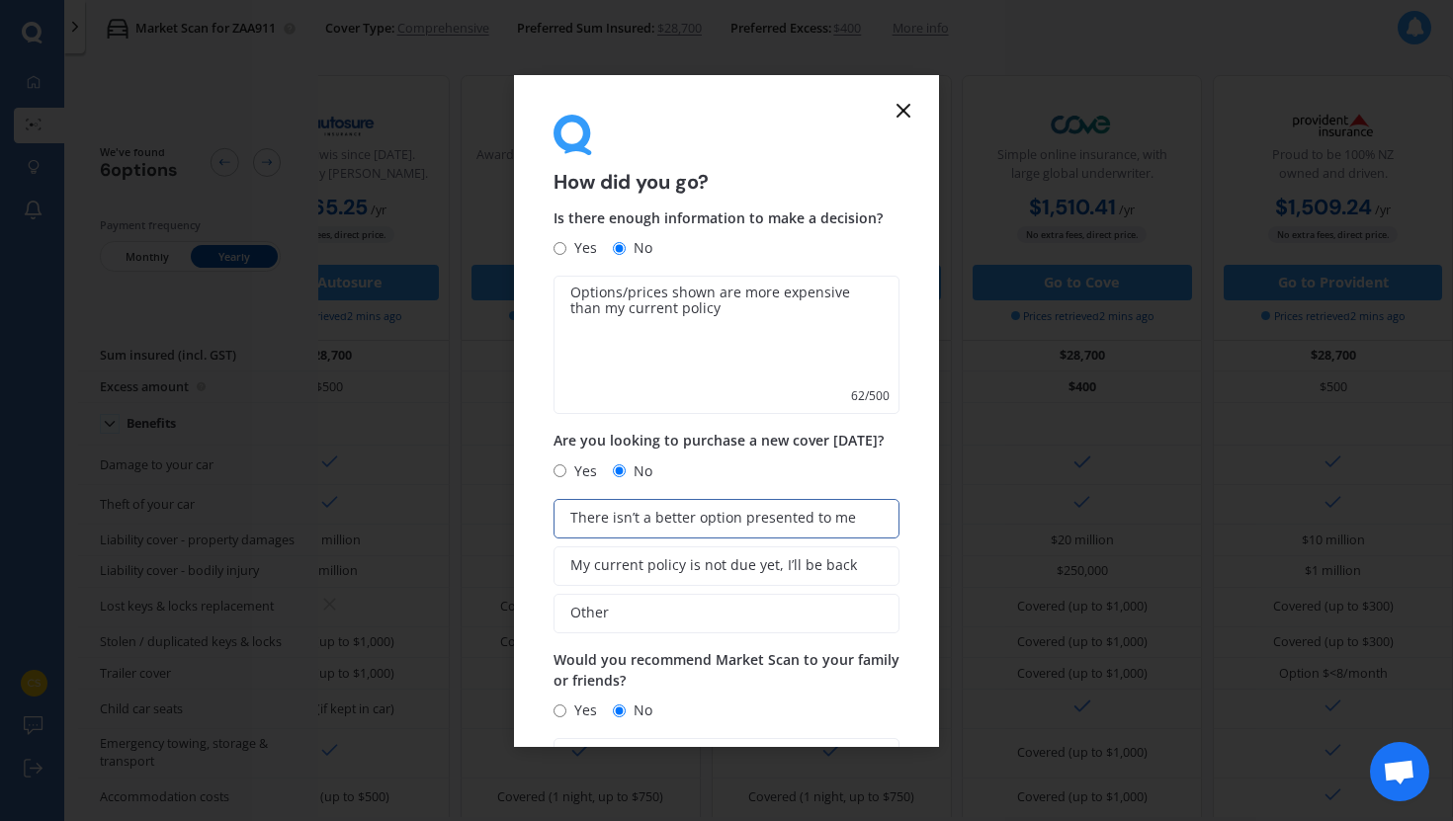
type textarea "Both of the above - it's a great concept and would love to use it but lack of o…"
click at [789, 311] on textarea "Options/prices shown are more expensive than my current policy" at bounding box center [726, 345] width 346 height 138
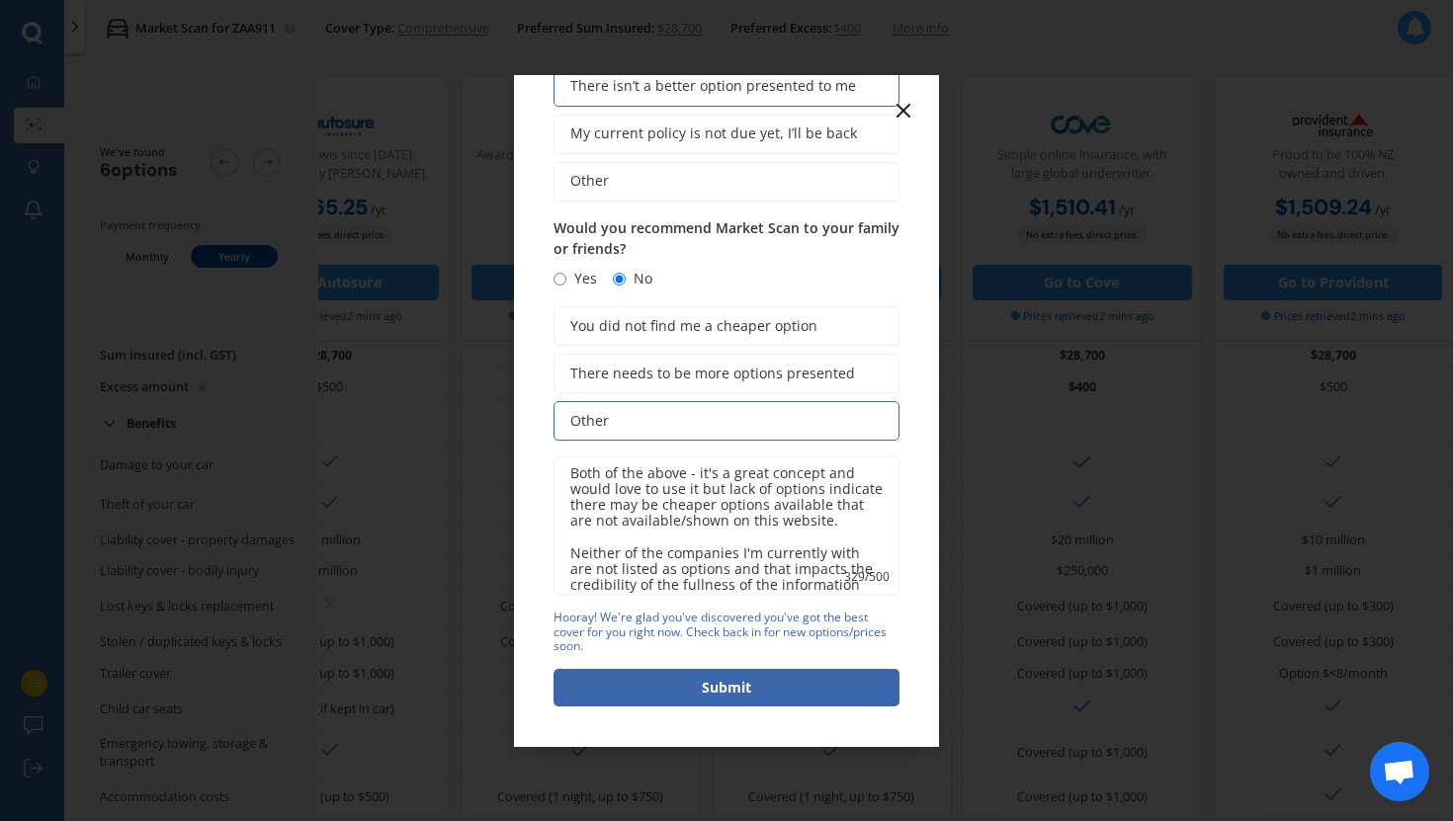
scroll to position [433, 0]
click at [625, 700] on button "Submit" at bounding box center [726, 688] width 346 height 38
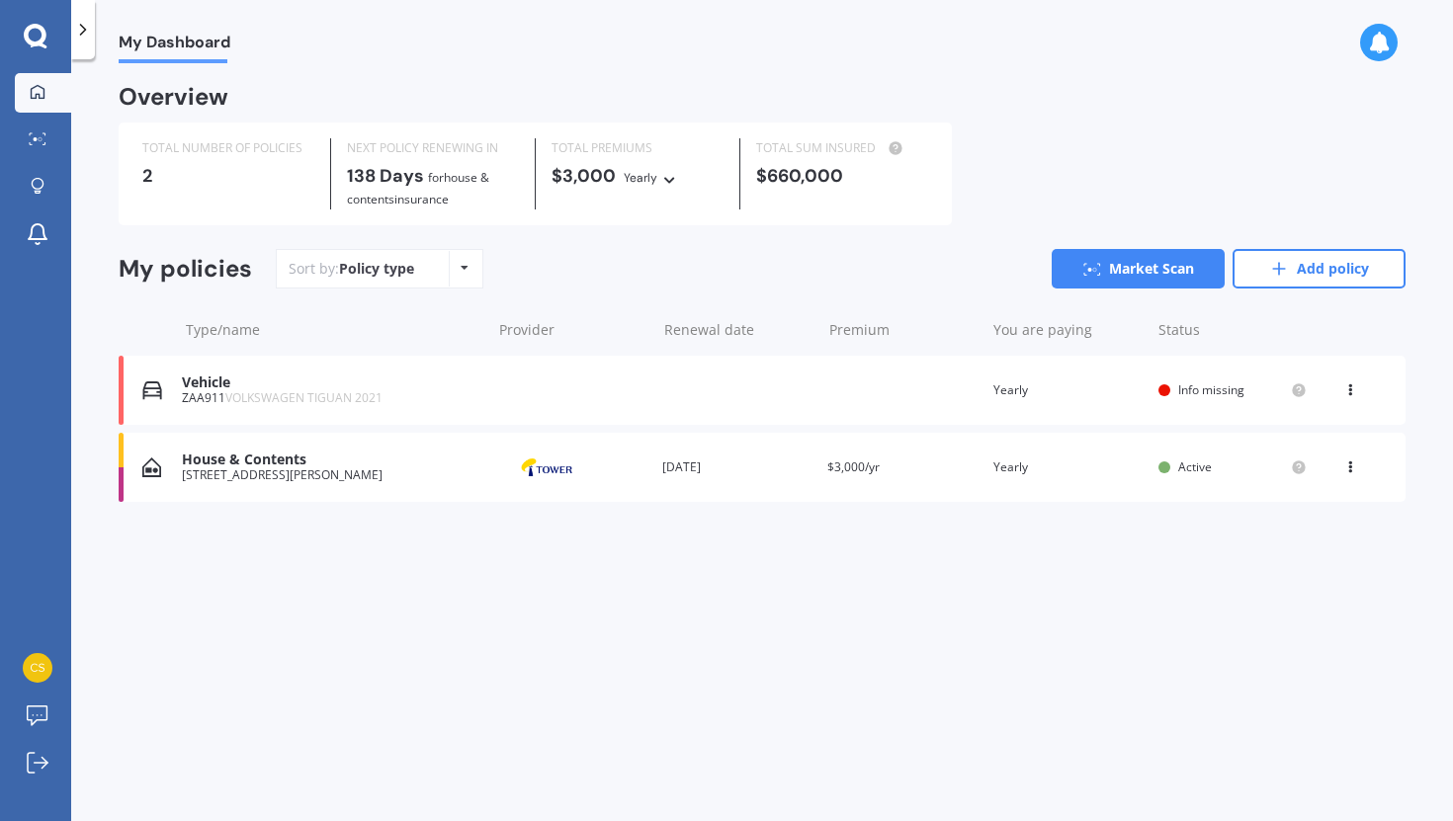
click at [1347, 387] on icon at bounding box center [1350, 387] width 14 height 12
click at [1260, 462] on div "Delete" at bounding box center [1307, 468] width 196 height 40
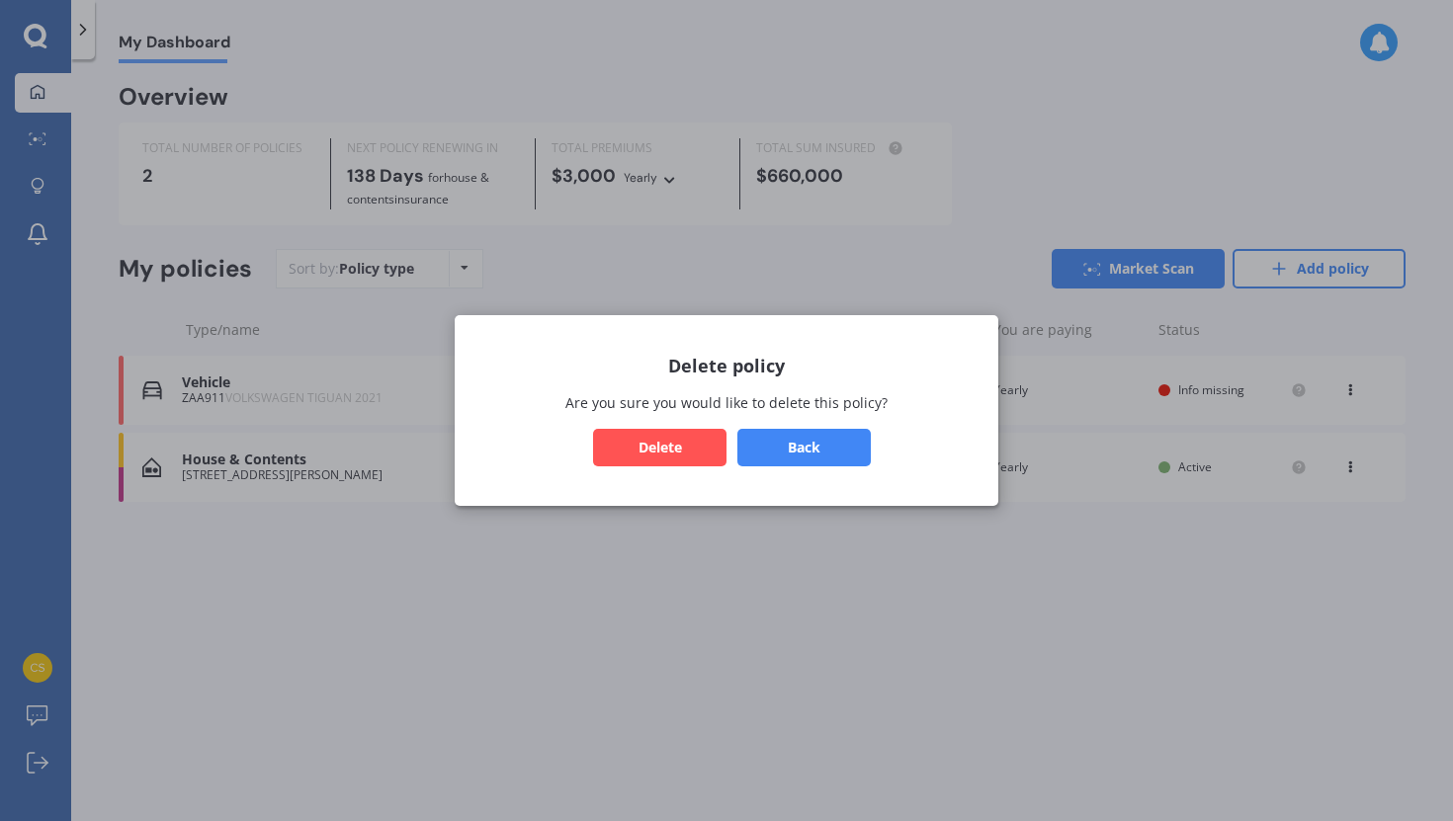
click at [675, 449] on button "Delete" at bounding box center [659, 448] width 133 height 38
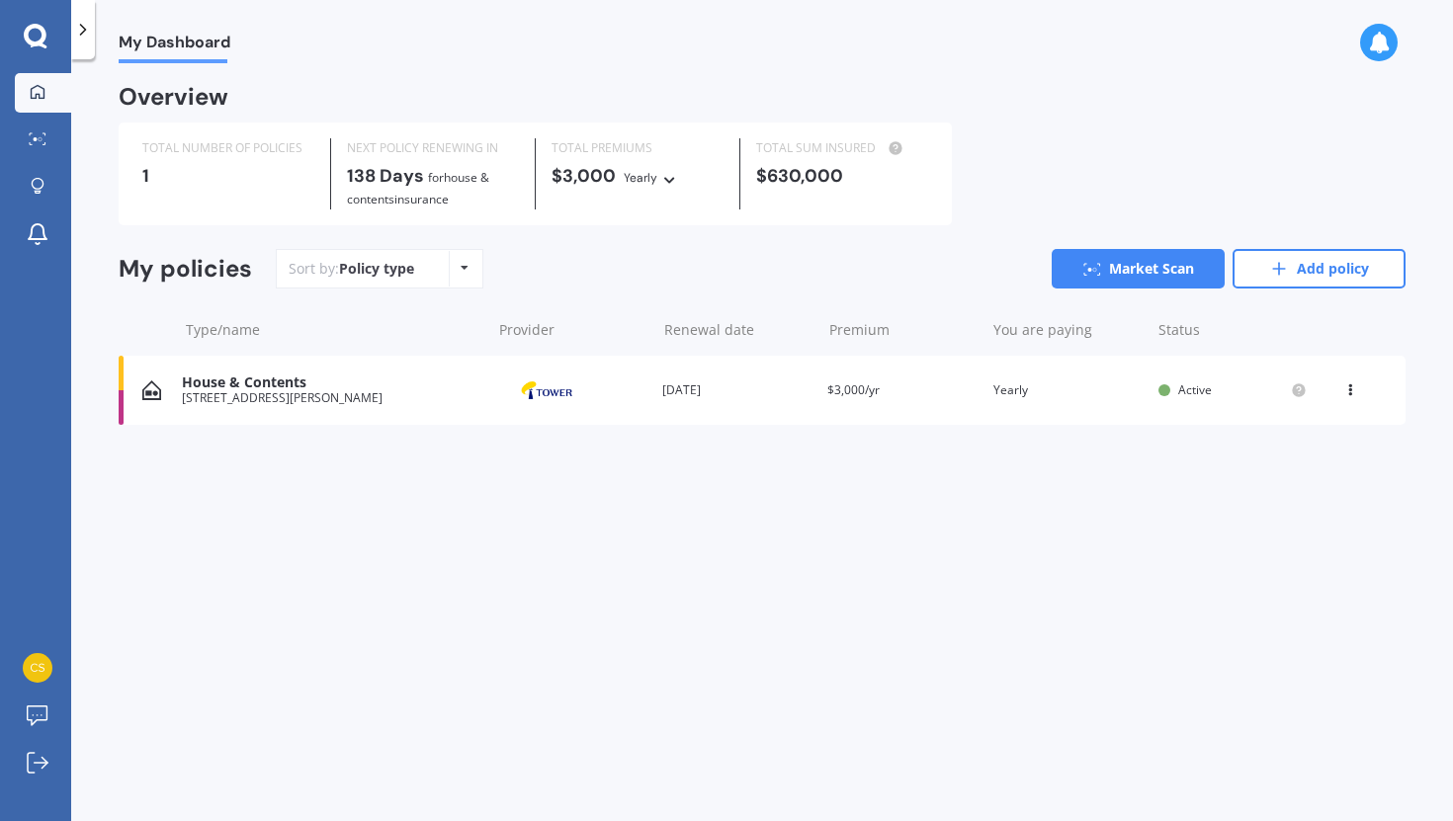
click at [1346, 387] on icon at bounding box center [1350, 387] width 14 height 12
click at [542, 494] on div "My Dashboard Overview TOTAL NUMBER OF POLICIES 1 NEXT POLICY RENEWING [DATE] fo…" at bounding box center [762, 444] width 1382 height 762
click at [301, 376] on div "House & Contents" at bounding box center [331, 383] width 299 height 17
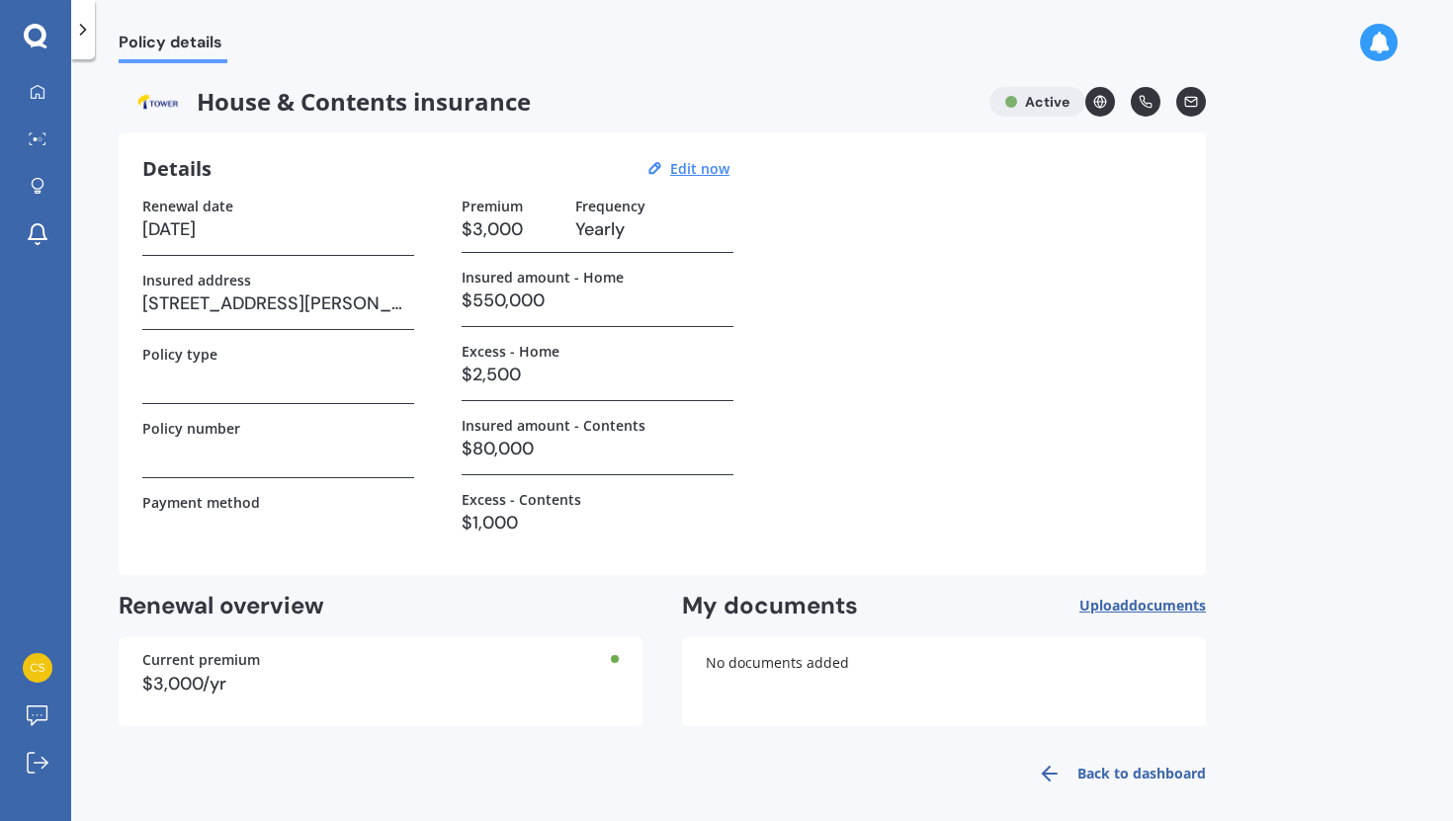
scroll to position [11, 0]
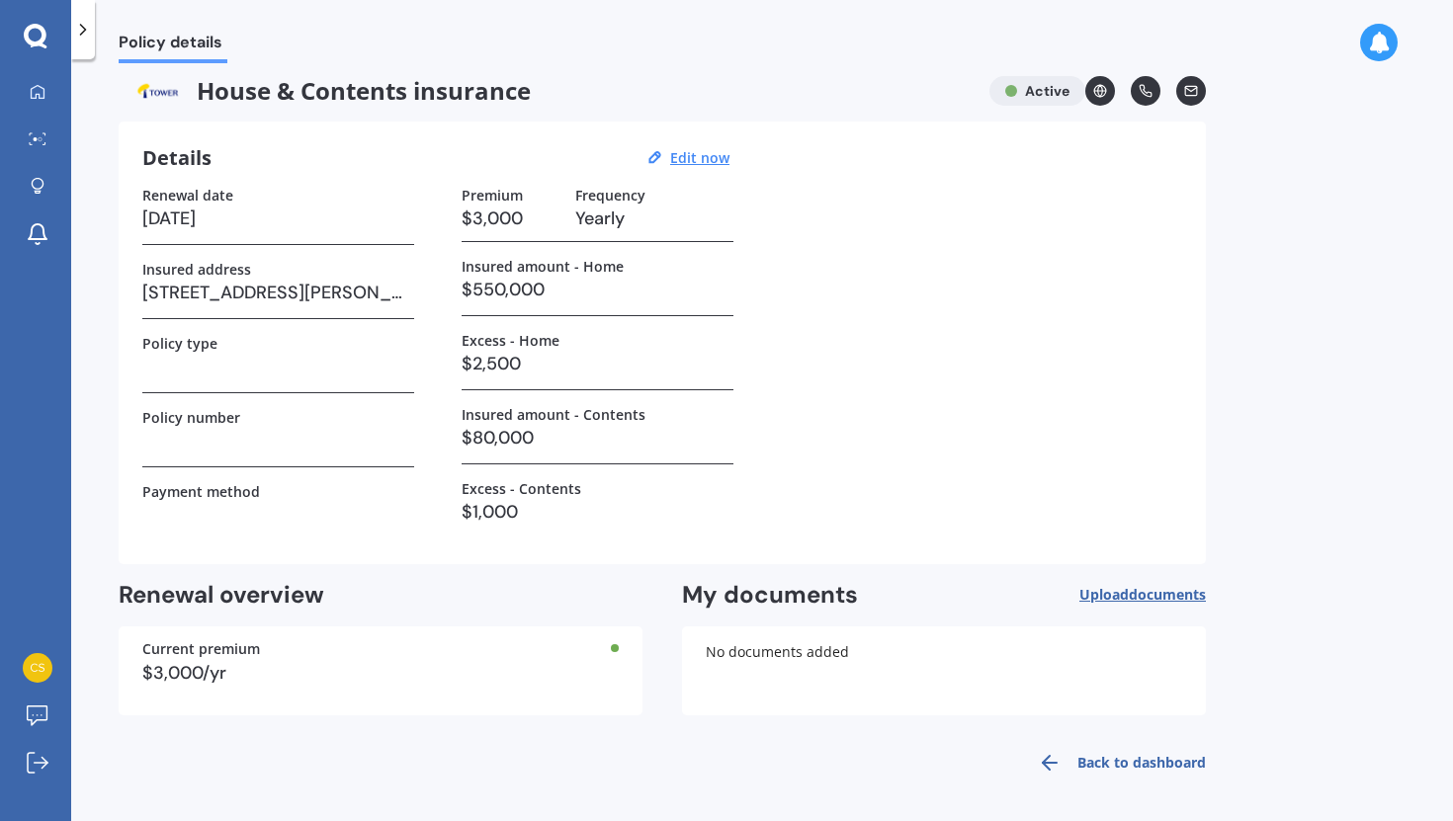
click at [1130, 749] on link "Back to dashboard" at bounding box center [1116, 762] width 180 height 47
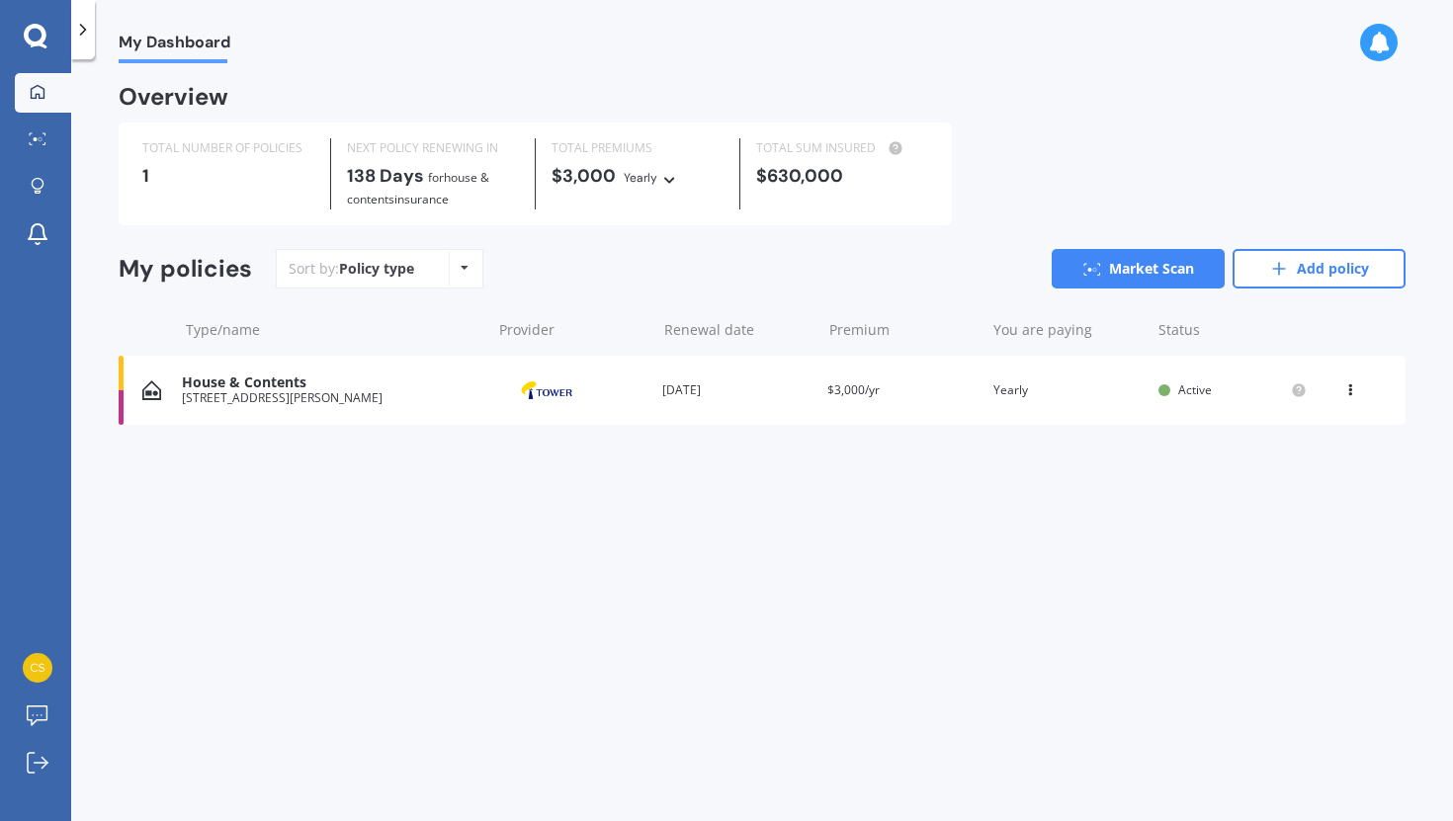
click at [322, 386] on div "House & Contents" at bounding box center [331, 383] width 299 height 17
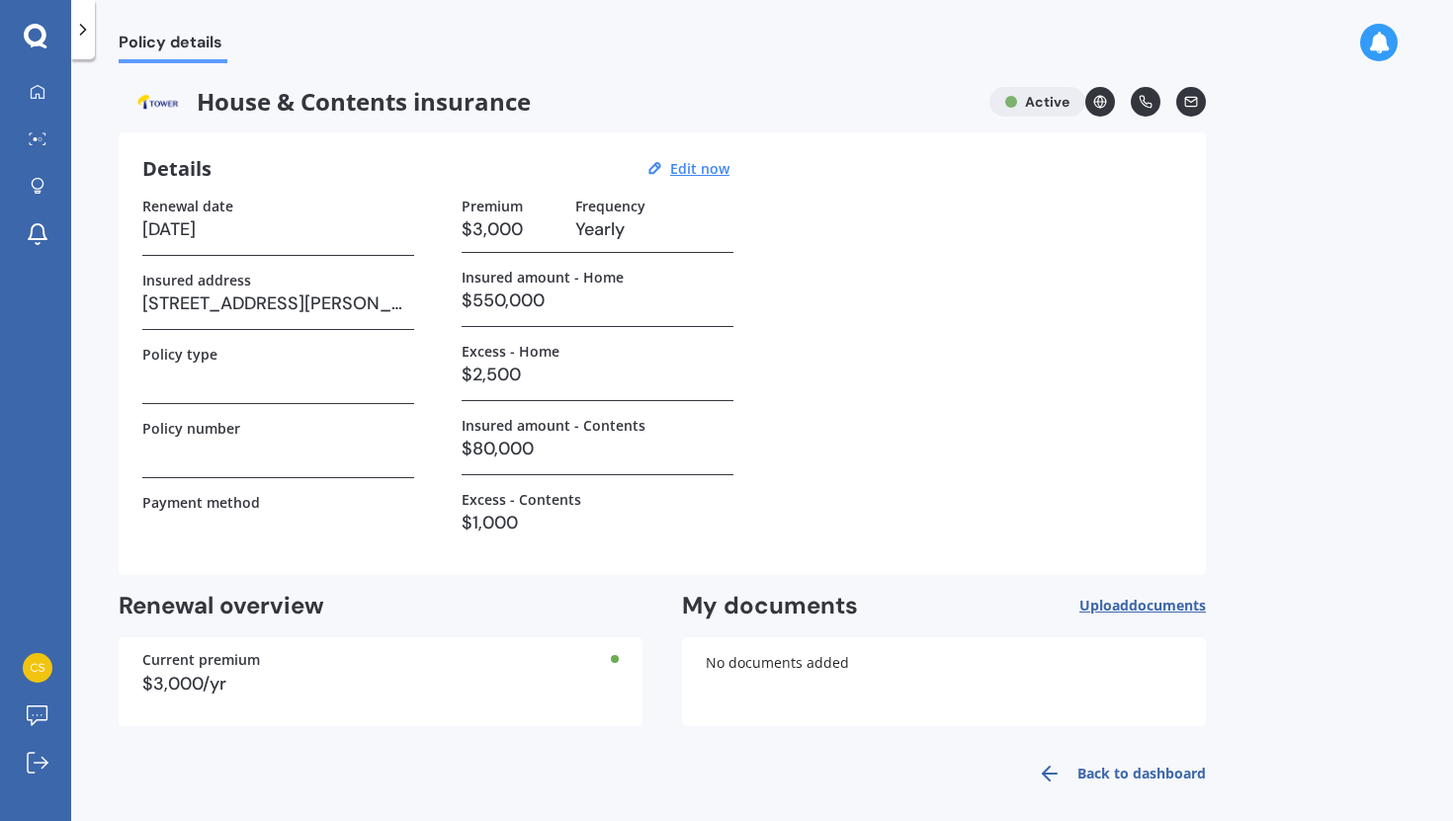
click at [162, 36] on span "Policy details" at bounding box center [173, 46] width 109 height 27
click at [1095, 98] on circle at bounding box center [1100, 102] width 12 height 12
click at [813, 277] on div "Renewal date [DATE] Insured address [STREET_ADDRESS][PERSON_NAME] Policy type P…" at bounding box center [662, 375] width 1040 height 354
click at [1087, 781] on link "Back to dashboard" at bounding box center [1116, 773] width 180 height 47
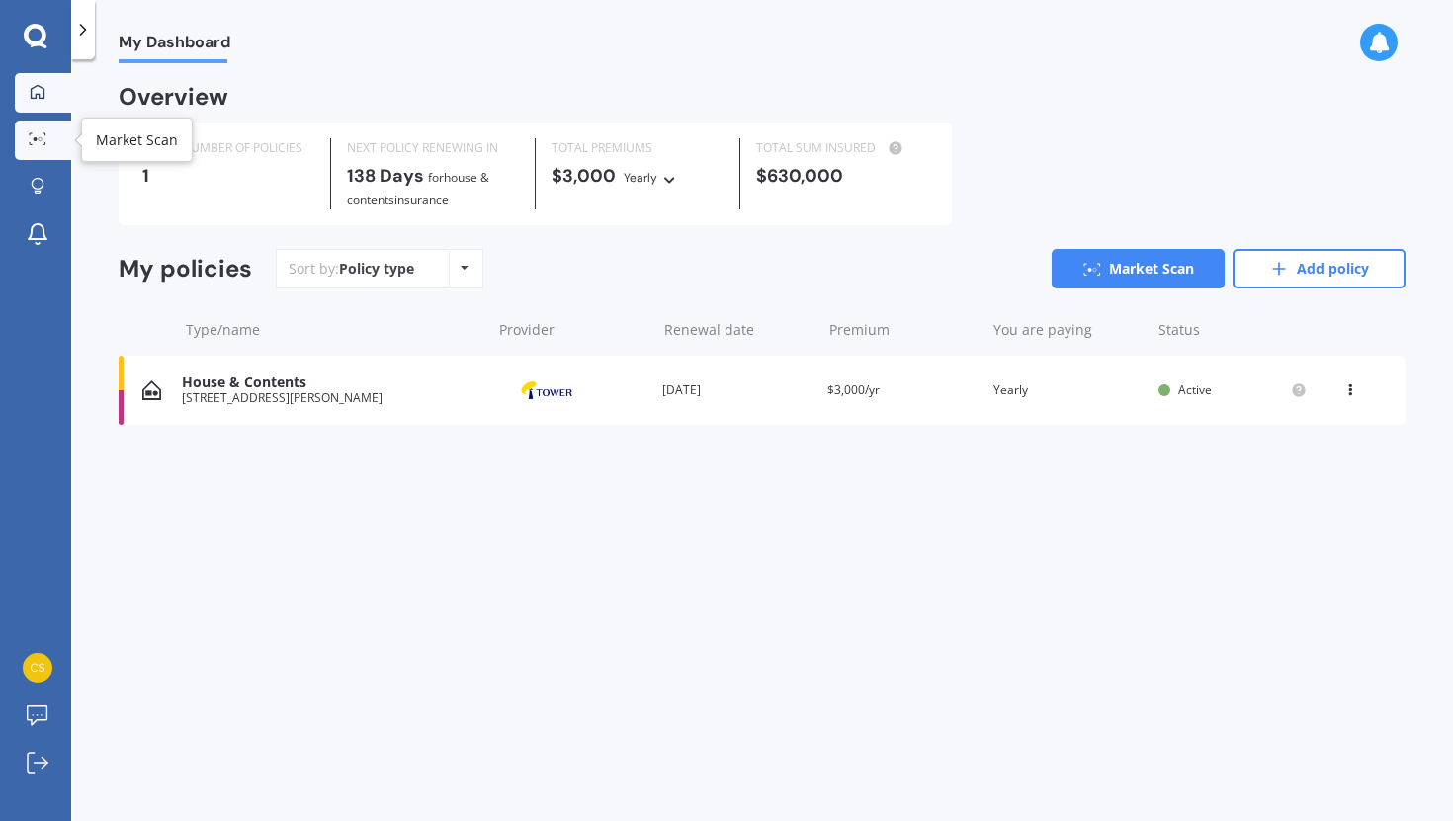
click at [35, 146] on div at bounding box center [38, 139] width 30 height 15
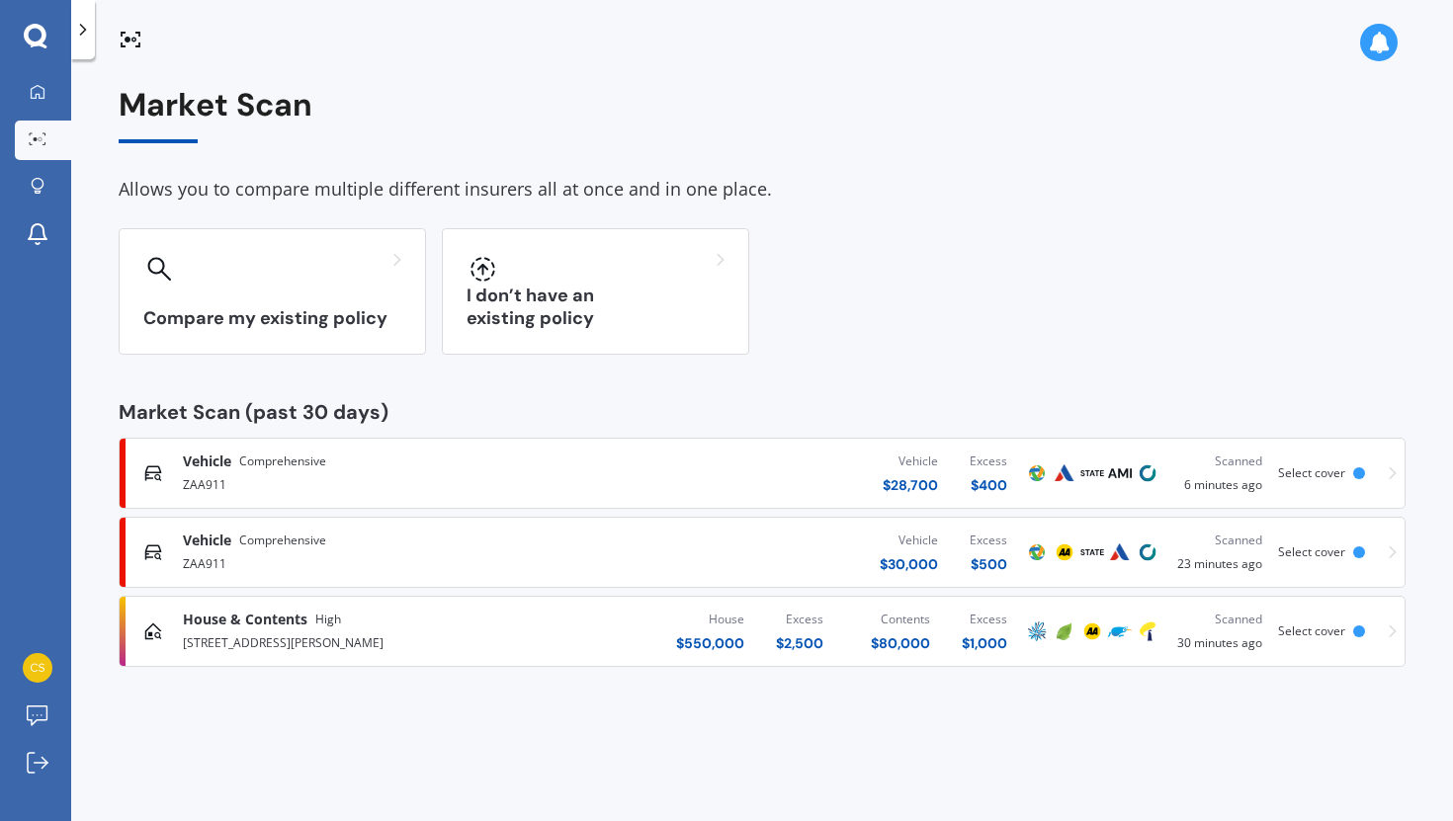
click at [377, 622] on div "House & Contents High" at bounding box center [383, 620] width 400 height 20
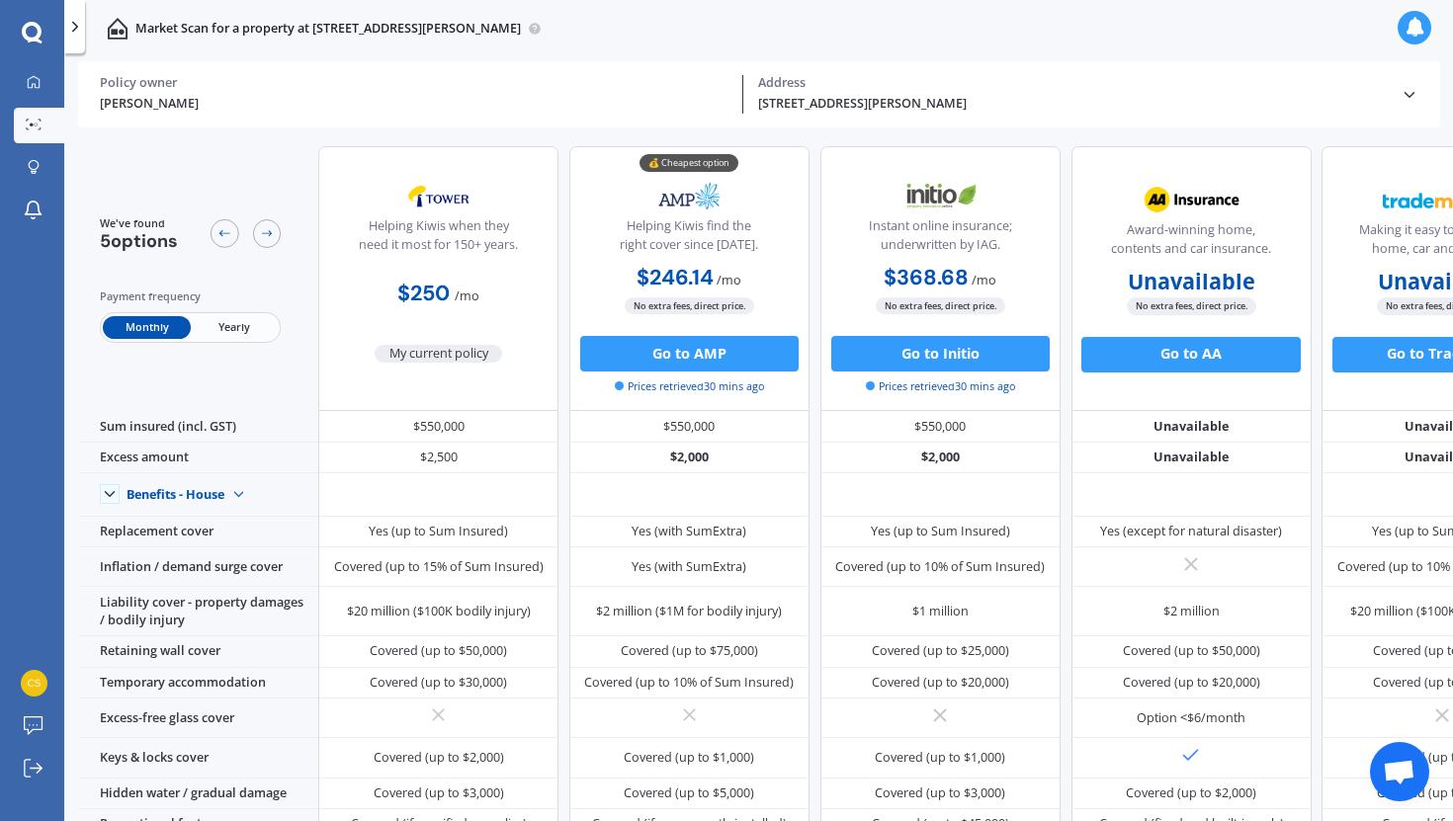
click at [238, 325] on span "Yearly" at bounding box center [234, 327] width 87 height 23
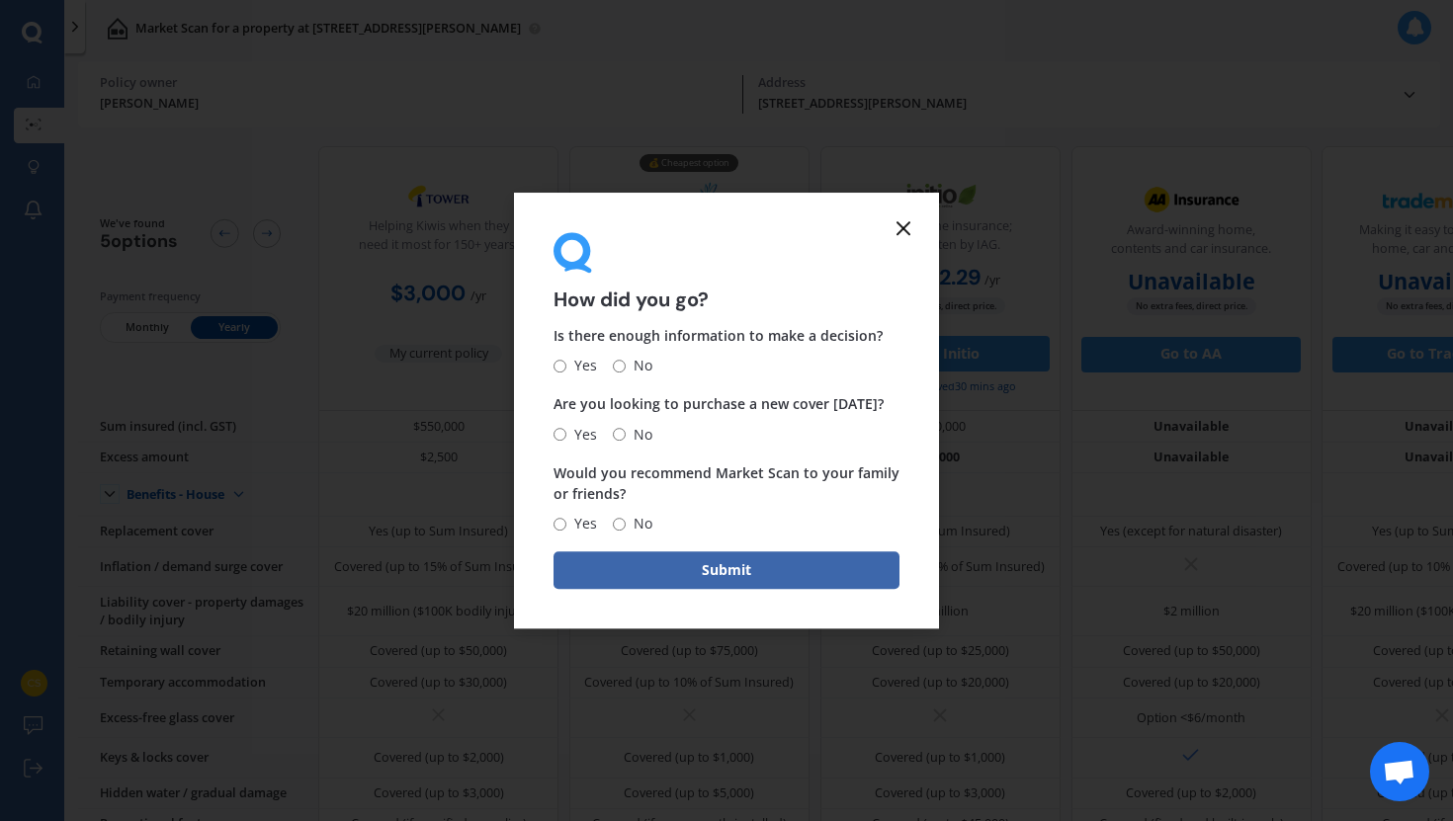
click at [894, 233] on icon at bounding box center [903, 228] width 24 height 24
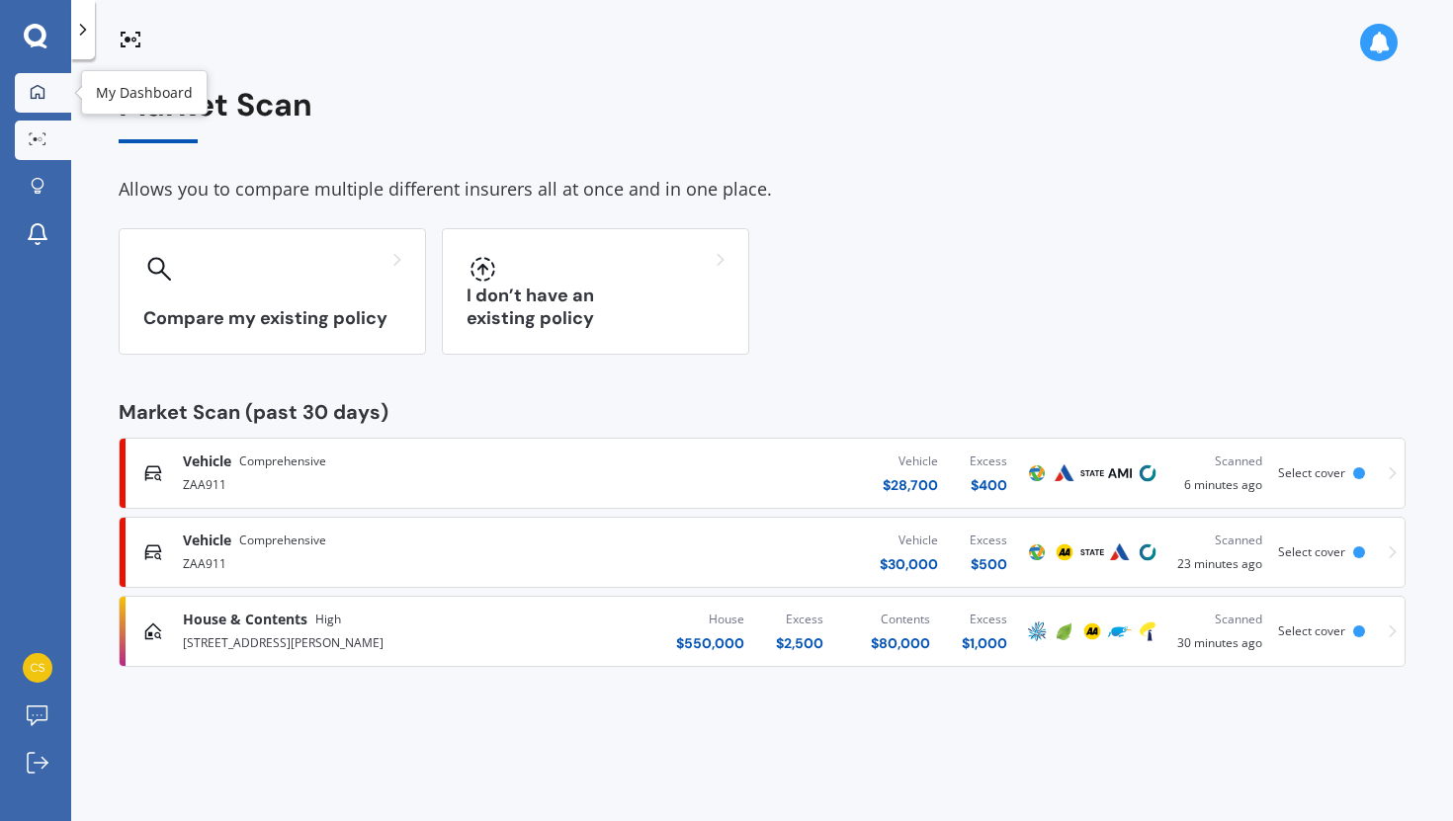
click at [21, 93] on link "My Dashboard" at bounding box center [43, 93] width 56 height 40
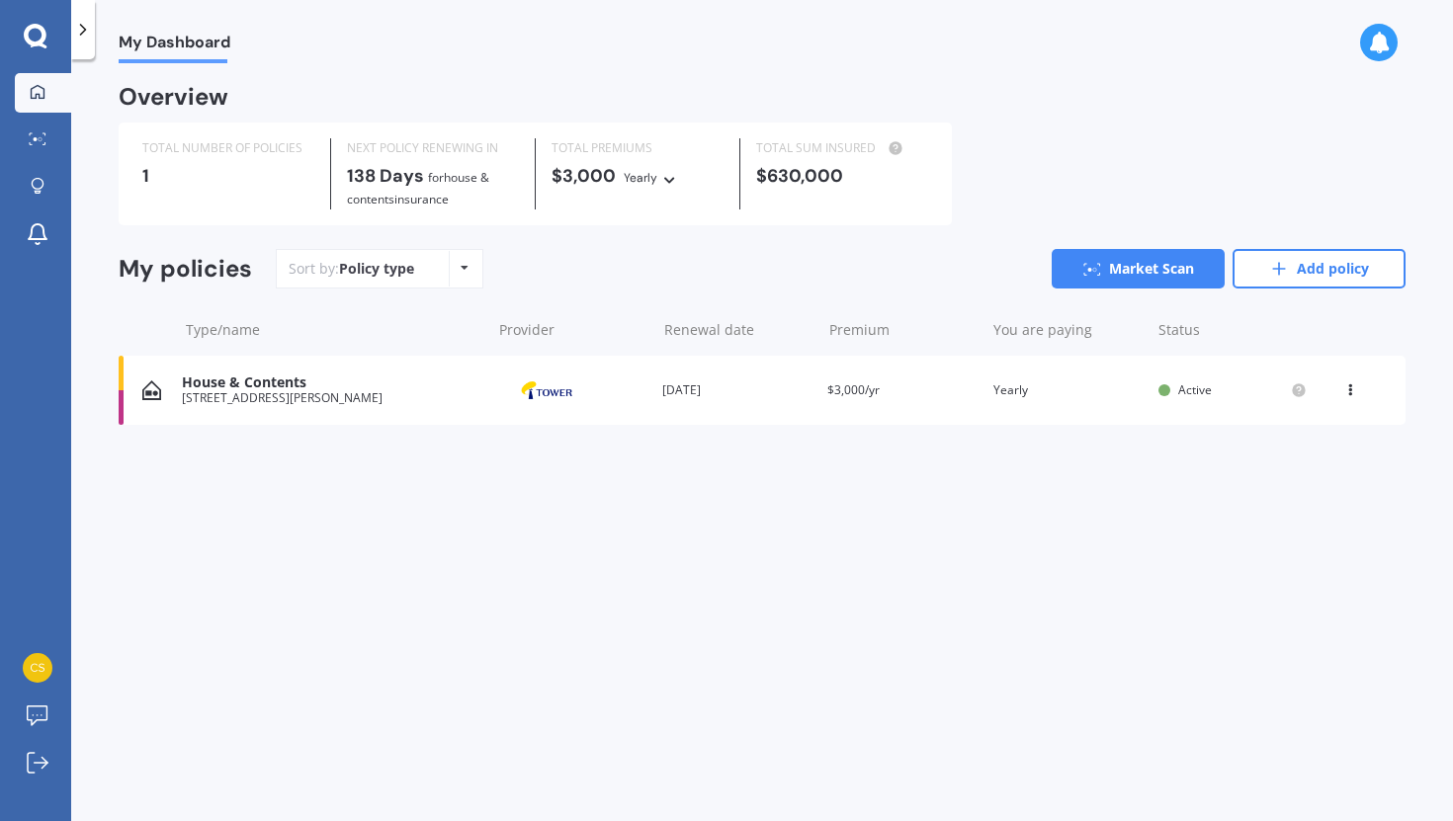
click at [1345, 388] on icon at bounding box center [1350, 387] width 14 height 12
click at [1275, 465] on div "Delete" at bounding box center [1307, 468] width 196 height 40
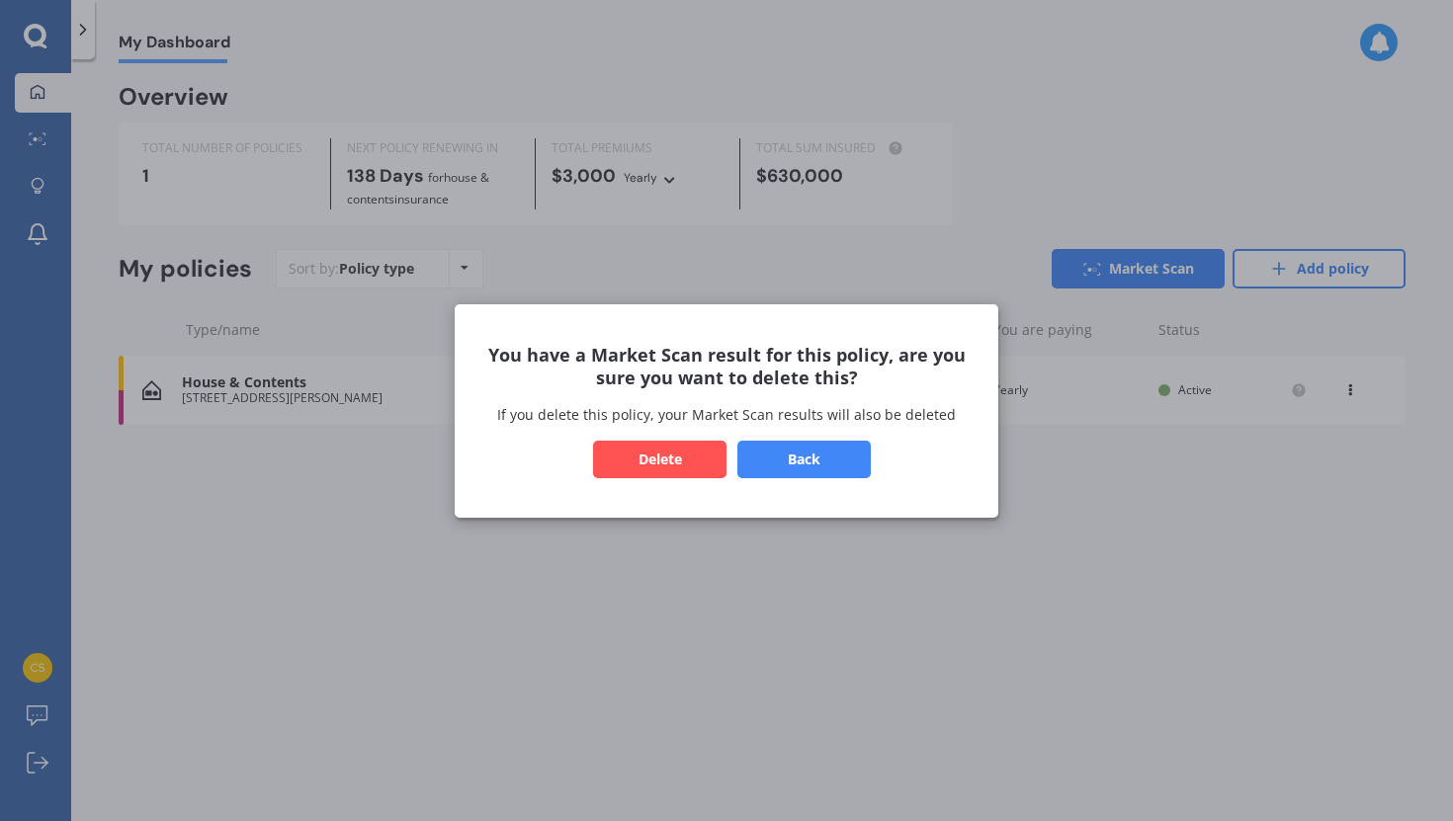
click at [690, 446] on button "Delete" at bounding box center [659, 459] width 133 height 38
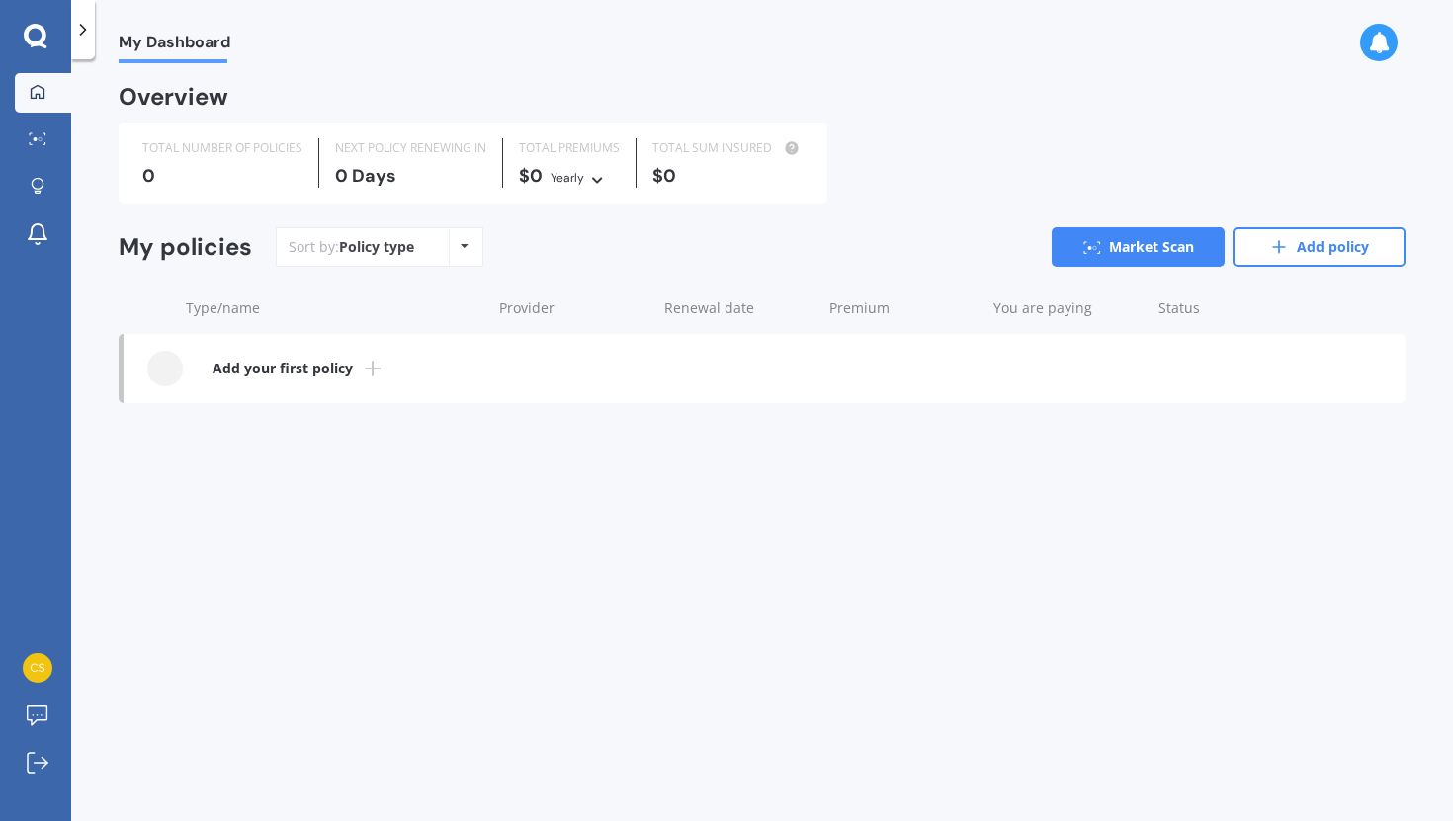
click at [968, 434] on div "Overview TOTAL NUMBER OF POLICIES 0 NEXT POLICY RENEWING [DATE] TOTAL PREMIUMS …" at bounding box center [762, 265] width 1287 height 356
click at [51, 40] on div at bounding box center [35, 37] width 71 height 26
click at [23, 40] on div at bounding box center [35, 37] width 71 height 26
click at [37, 40] on icon at bounding box center [36, 37] width 24 height 26
